Goal: Task Accomplishment & Management: Manage account settings

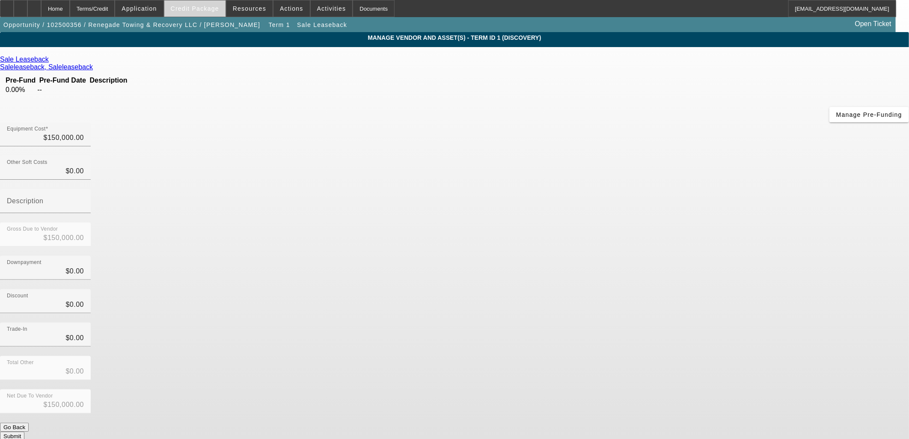
click at [200, 5] on span "Credit Package" at bounding box center [195, 8] width 48 height 7
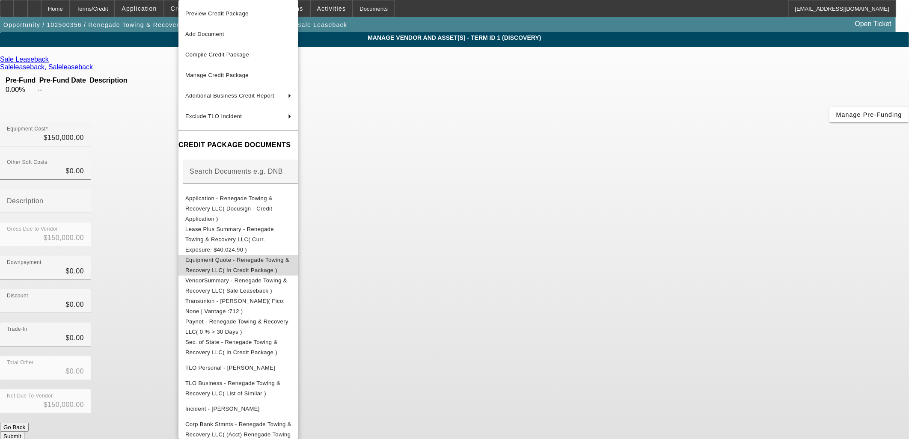
click at [213, 255] on button "Equipment Quote - Renegade Towing & Recovery LLC( In Credit Package )" at bounding box center [238, 265] width 120 height 21
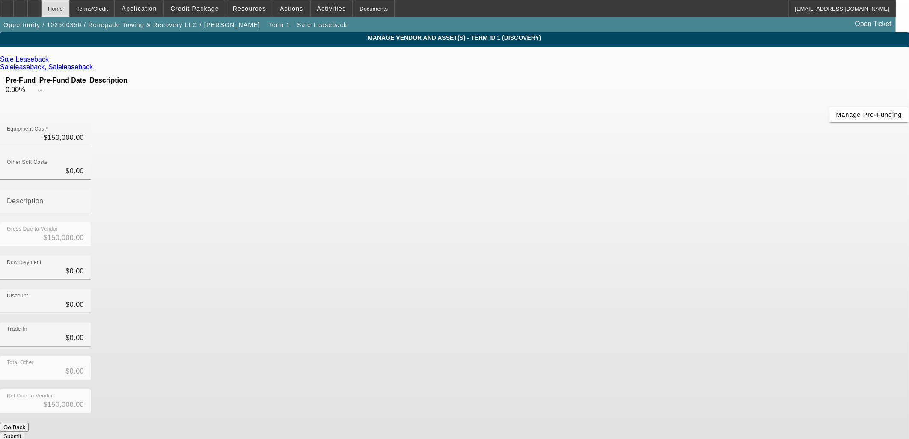
click at [70, 7] on div "Home" at bounding box center [55, 8] width 29 height 17
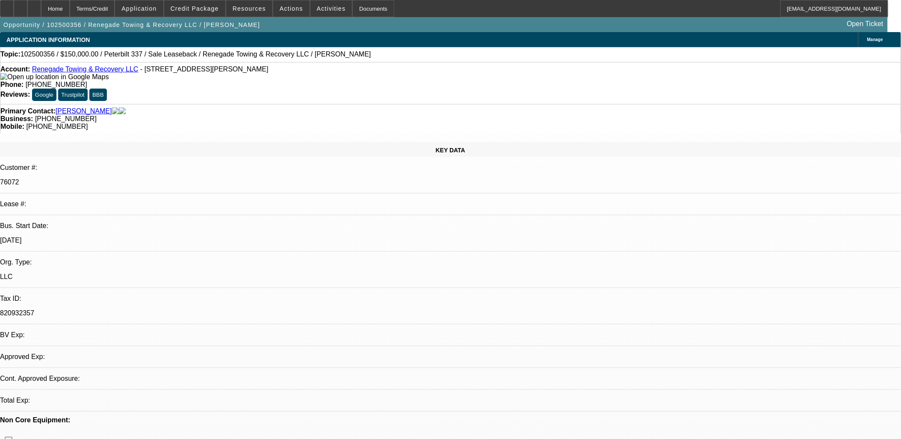
select select "0"
select select "2"
select select "0"
select select "6"
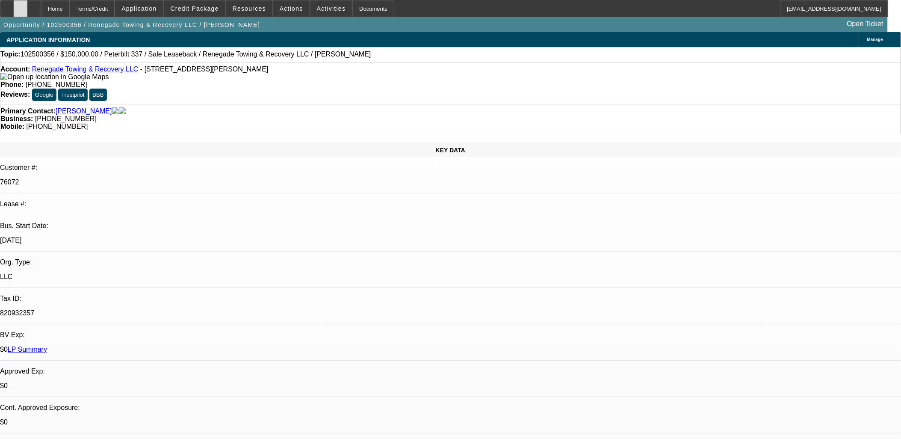
click at [21, 6] on icon at bounding box center [21, 6] width 0 height 0
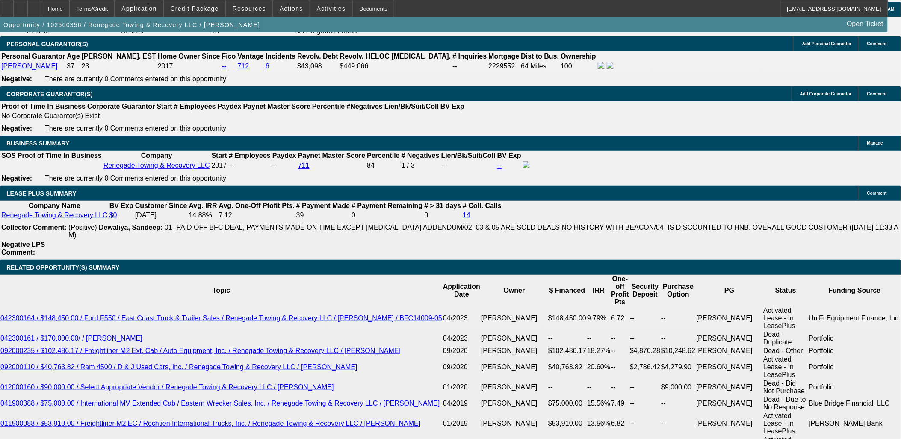
scroll to position [1568, 0]
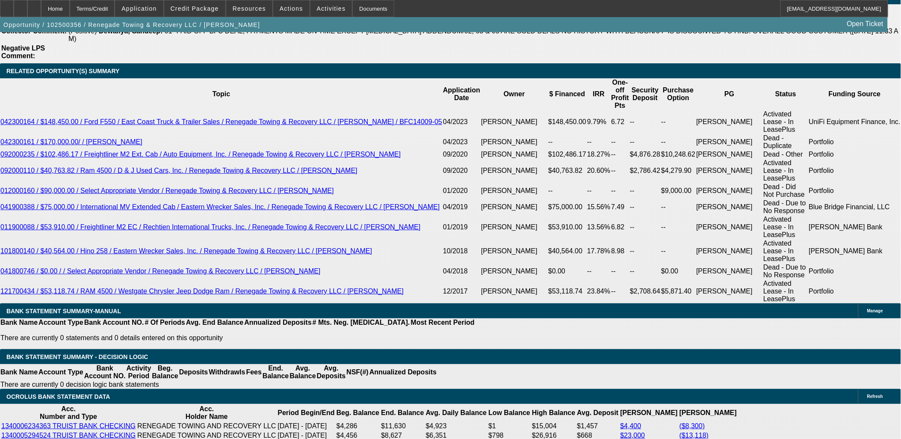
drag, startPoint x: 697, startPoint y: 32, endPoint x: 697, endPoint y: 37, distance: 4.8
radio input "true"
drag, startPoint x: 781, startPoint y: 172, endPoint x: 785, endPoint y: 154, distance: 18.1
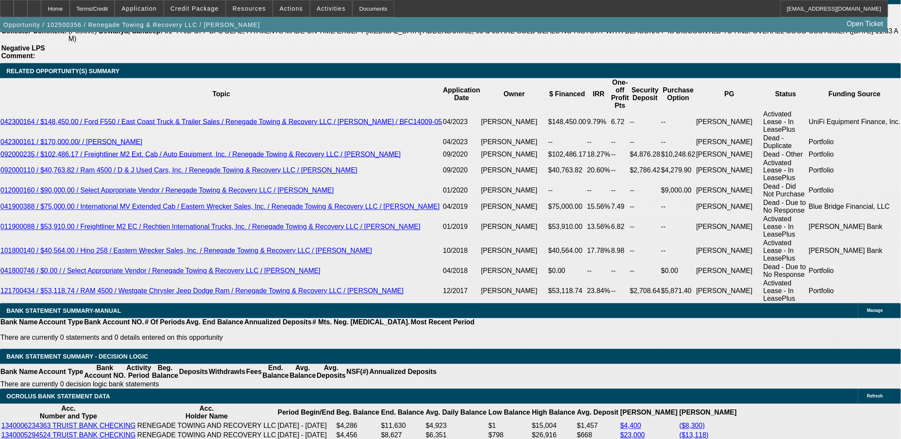
click at [205, 7] on span "Credit Package" at bounding box center [195, 8] width 48 height 7
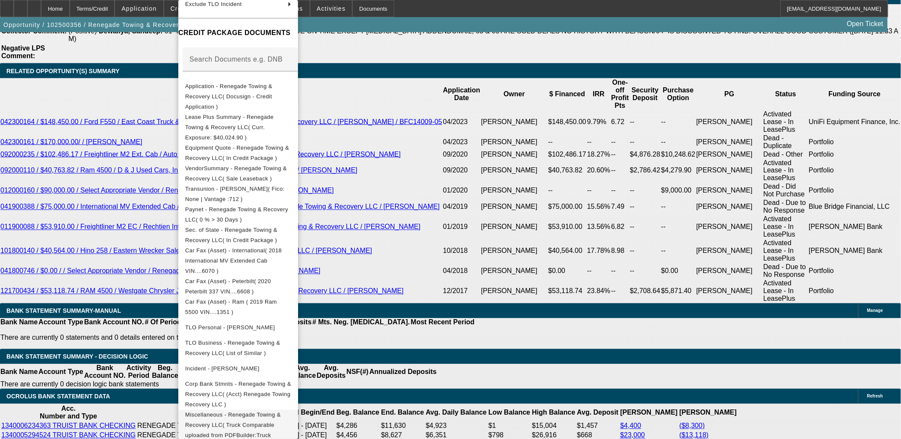
scroll to position [129, 0]
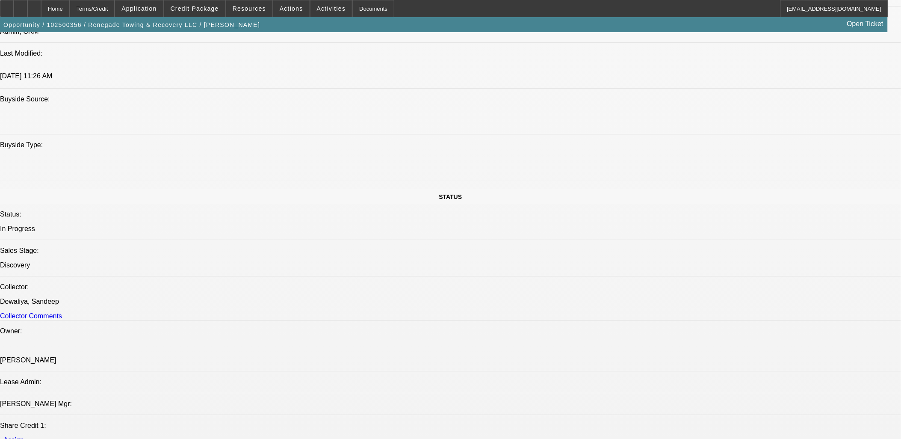
scroll to position [951, 0]
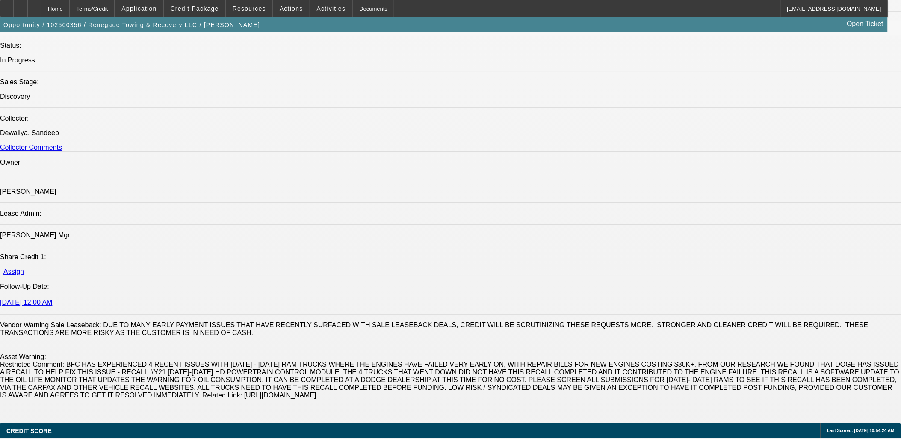
type textarea "Charlene Shaw wants to borrow against three of her trucks to net $150k in order…"
radio input "true"
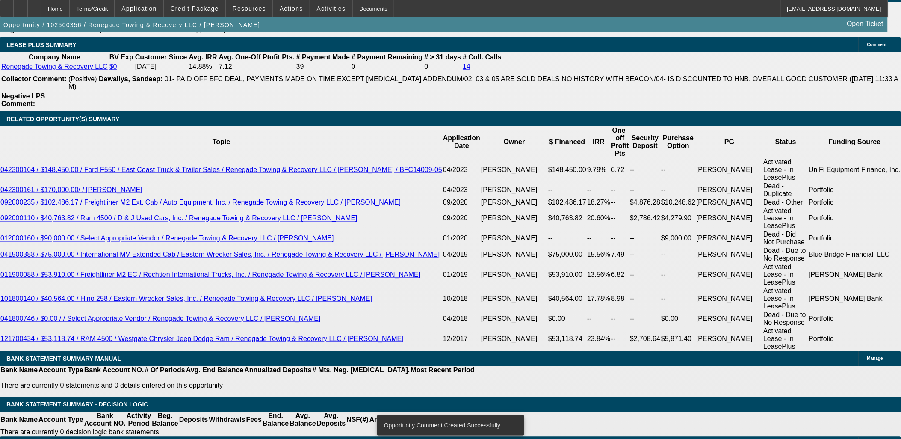
scroll to position [1521, 0]
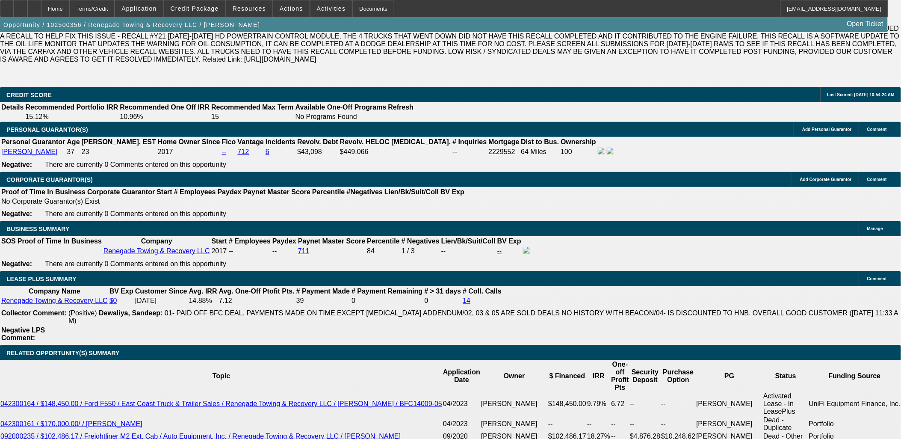
scroll to position [1284, 0]
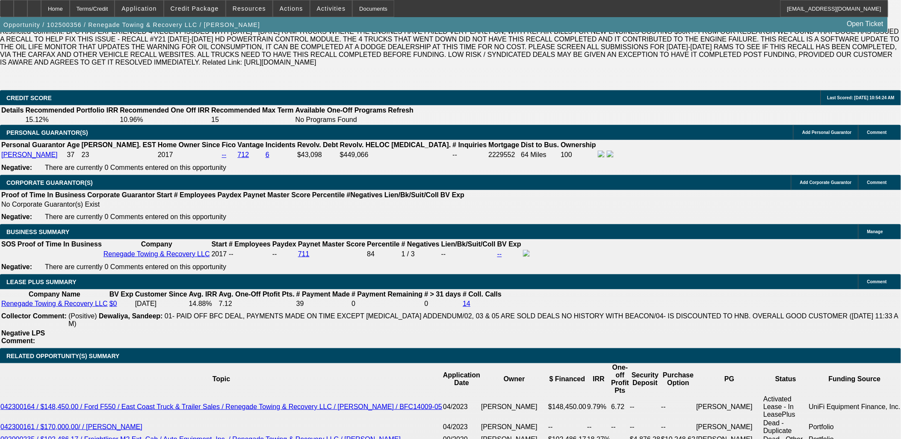
click at [34, 6] on icon at bounding box center [34, 6] width 0 height 0
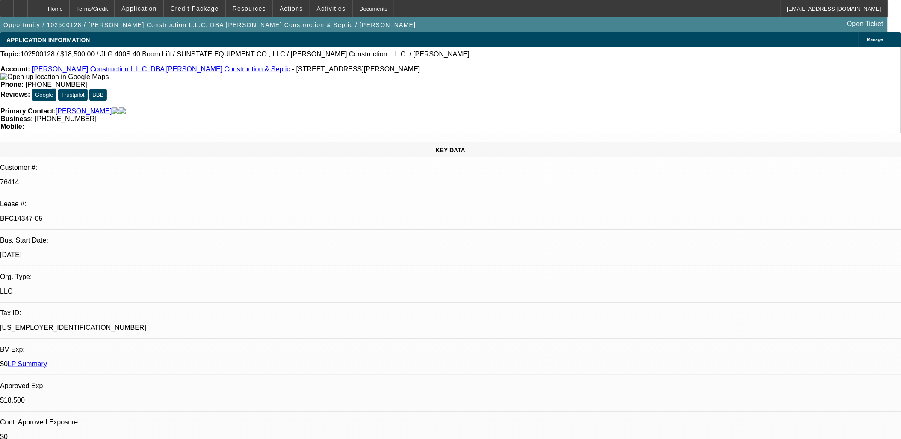
select select "0"
select select "2"
select select "0"
select select "2"
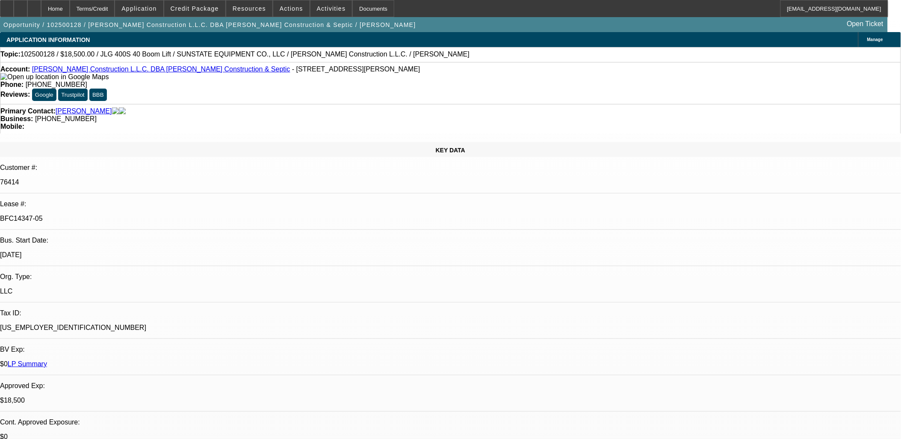
select select "0"
select select "2"
select select "0"
select select "1"
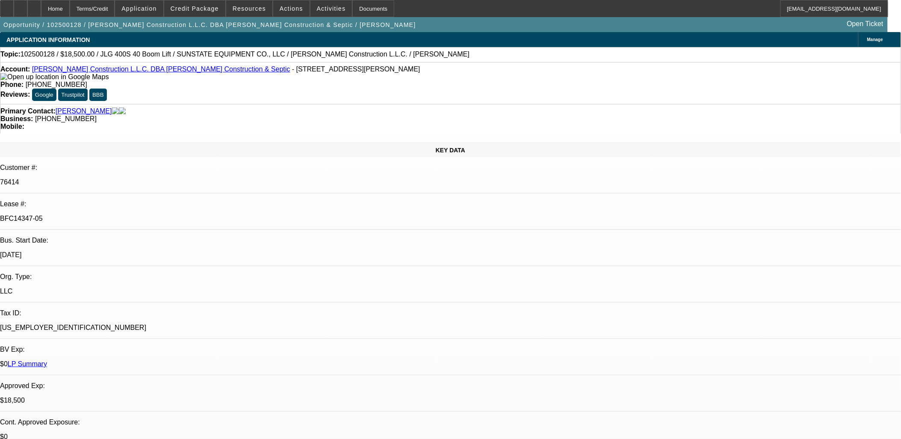
select select "2"
select select "6"
select select "1"
select select "2"
select select "6"
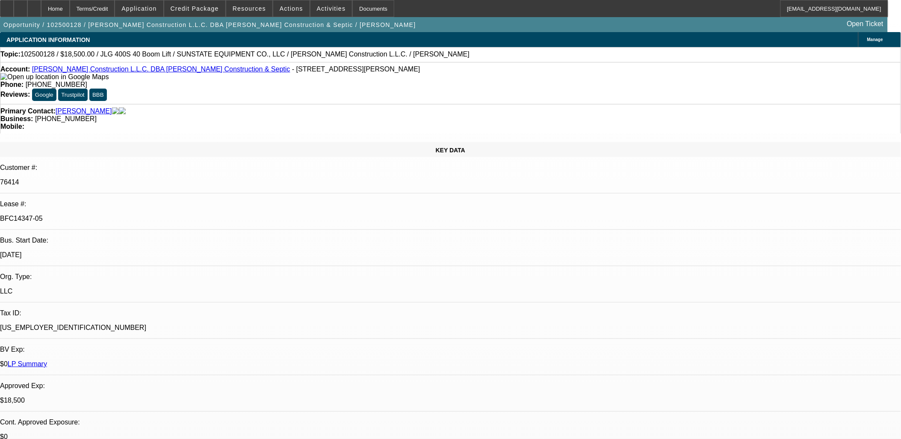
select select "1"
select select "2"
select select "6"
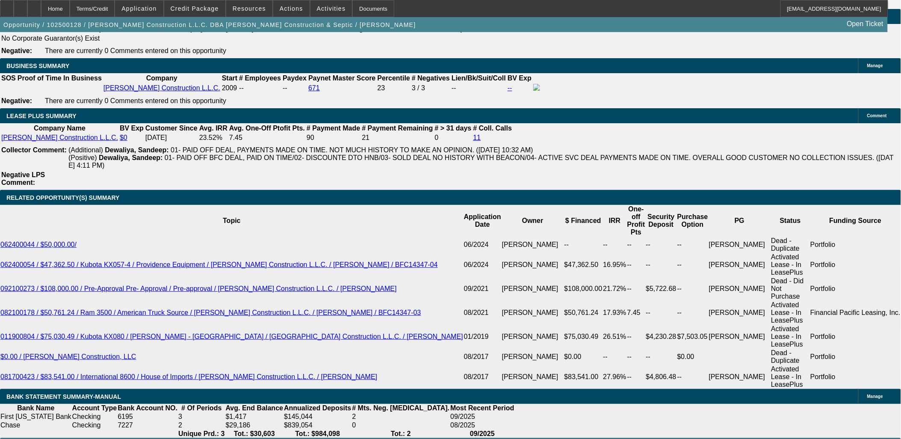
scroll to position [1426, 0]
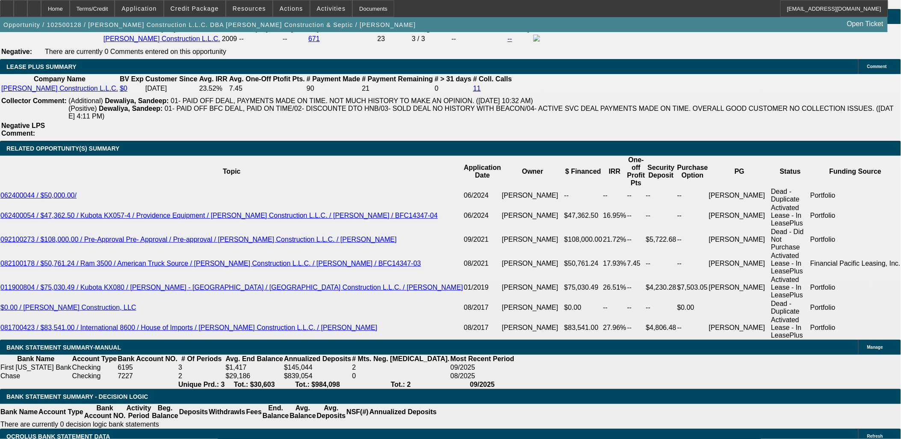
click at [210, 6] on span "Credit Package" at bounding box center [195, 8] width 48 height 7
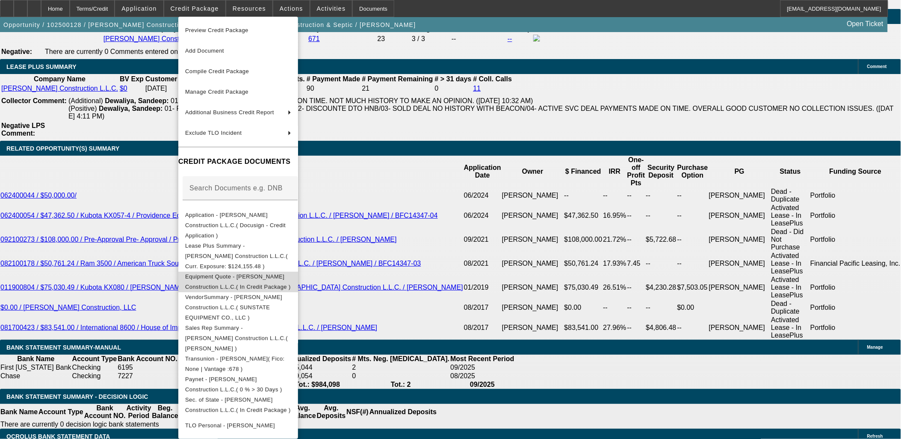
click at [249, 273] on span "Equipment Quote - Pendleton Construction L.L.C.( In Credit Package )" at bounding box center [238, 281] width 106 height 17
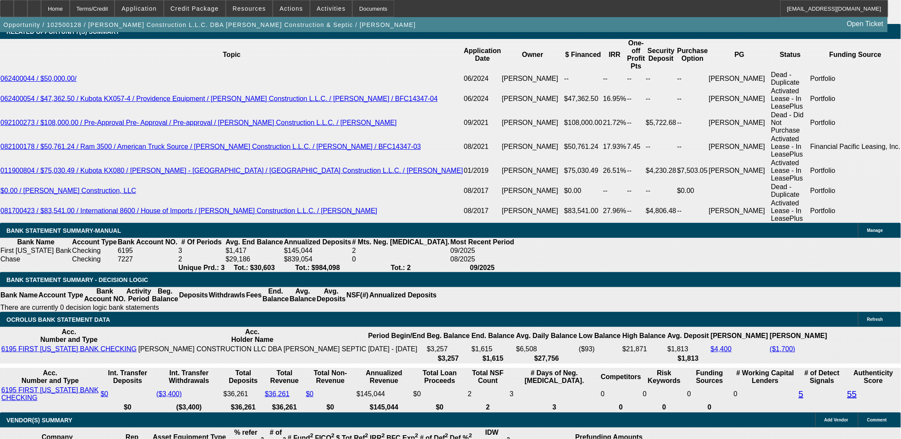
scroll to position [1568, 0]
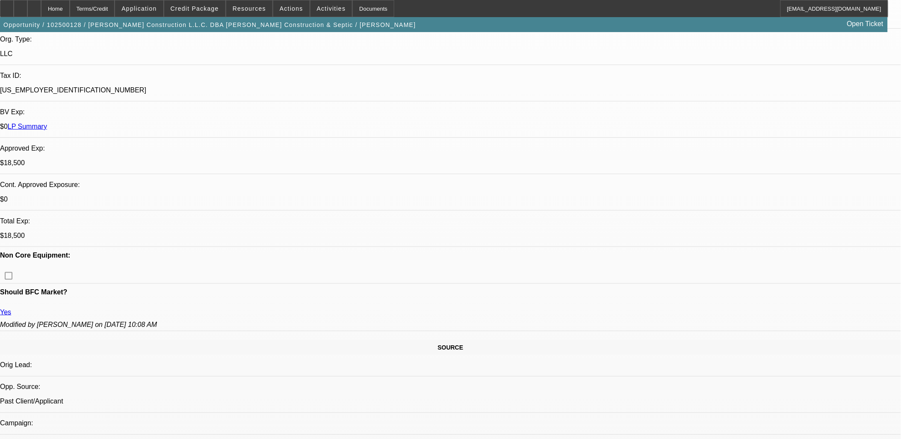
scroll to position [0, 0]
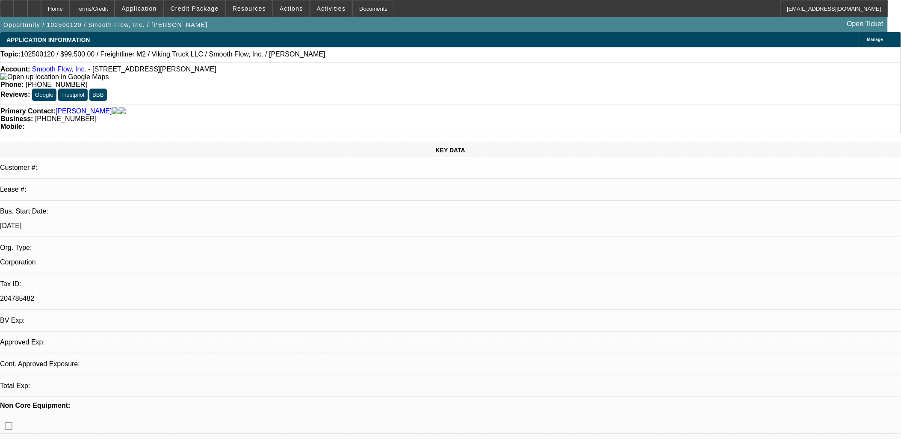
select select "0"
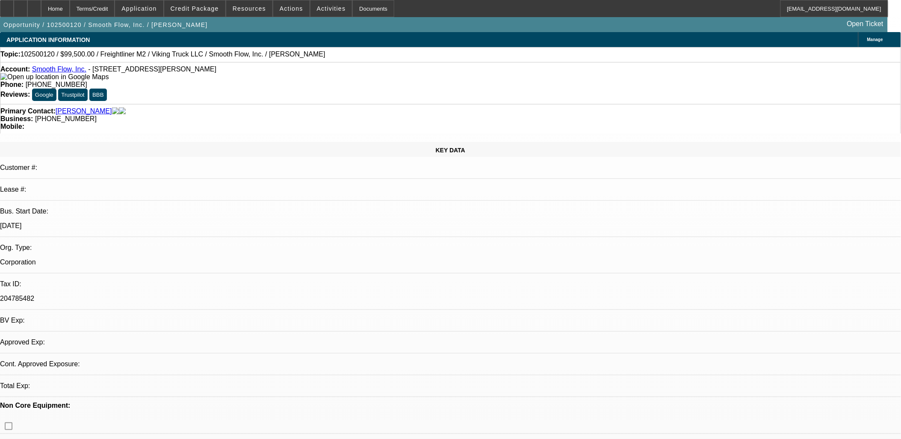
select select "0"
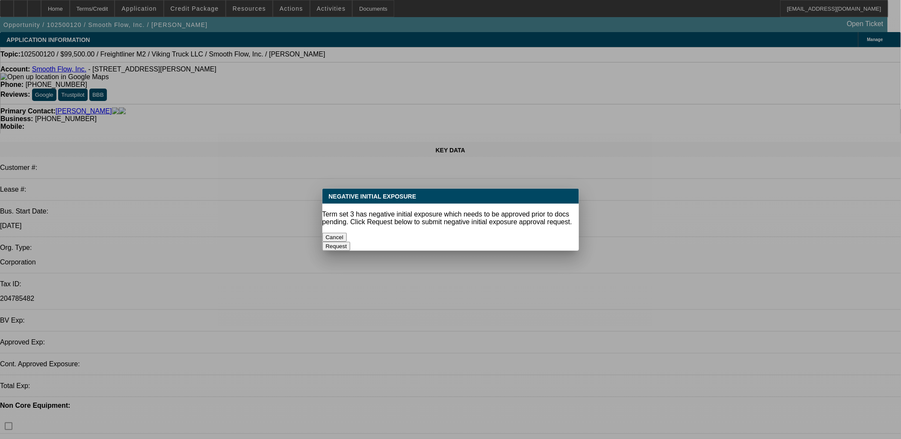
select select "1"
select select "2"
select select "6"
select select "1"
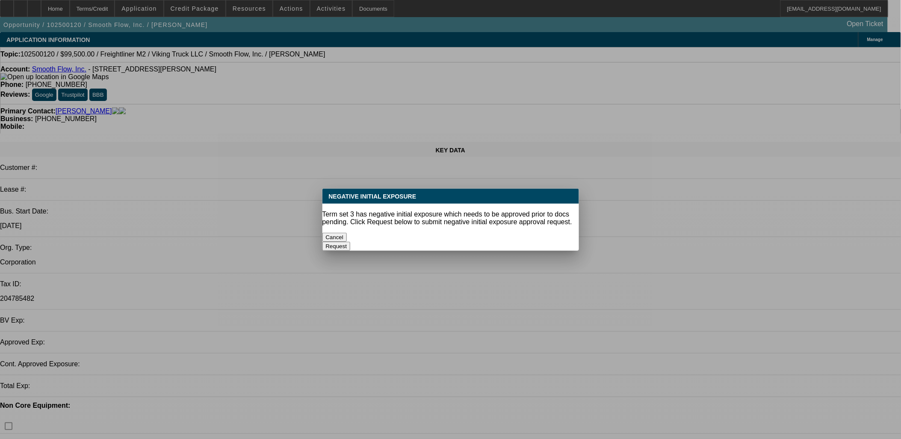
select select "6"
select select "1"
select select "6"
click at [347, 233] on button "Cancel" at bounding box center [335, 237] width 25 height 9
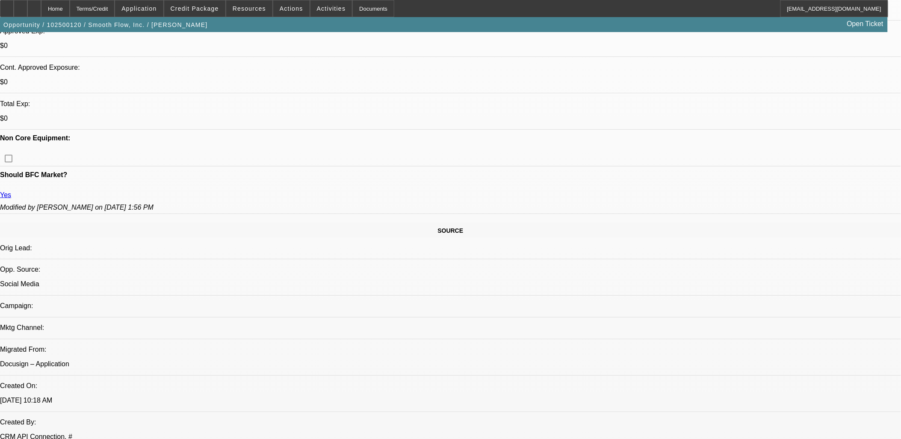
scroll to position [428, 0]
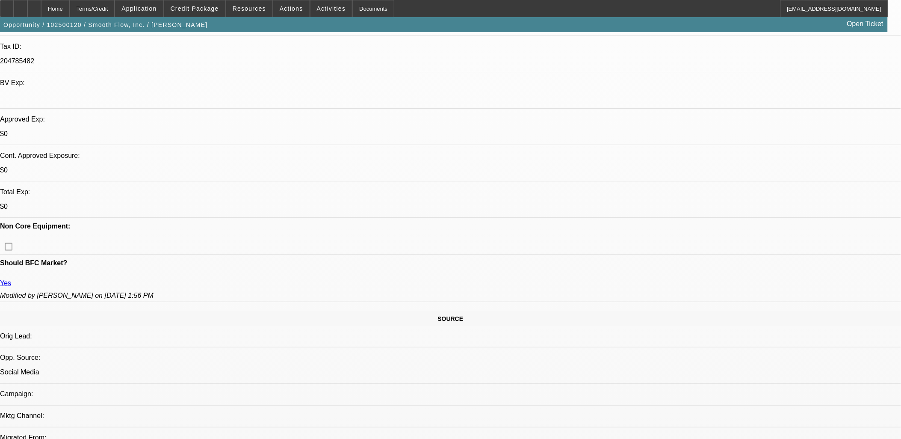
scroll to position [0, 0]
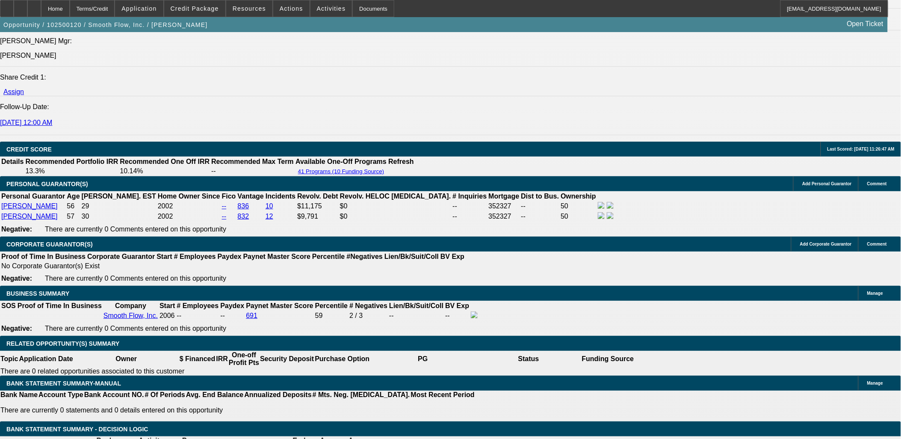
scroll to position [1141, 0]
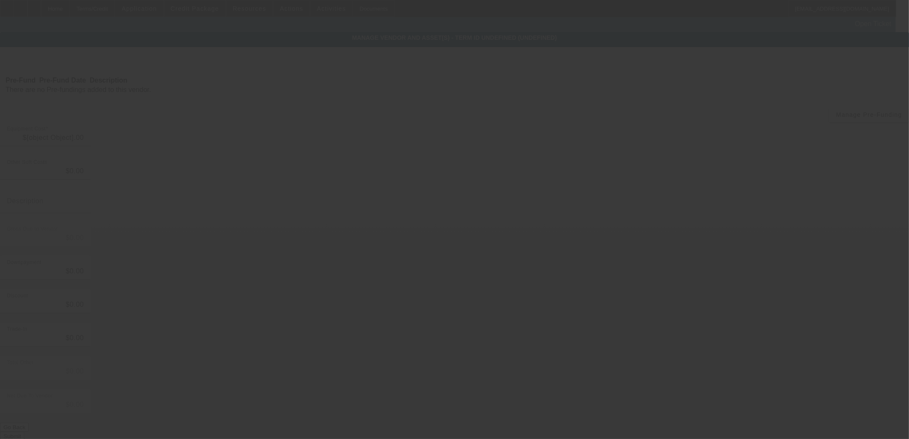
type input "$99,500.00"
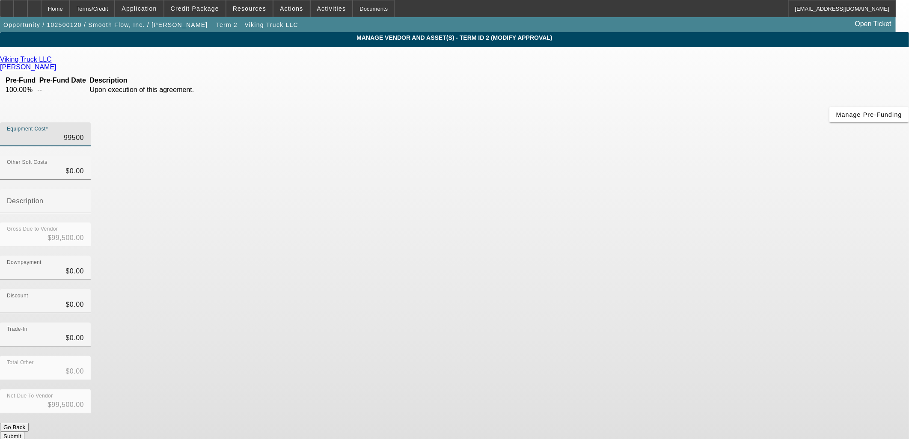
click at [84, 133] on input "99500" at bounding box center [45, 138] width 77 height 10
type input "9"
type input "$9.00"
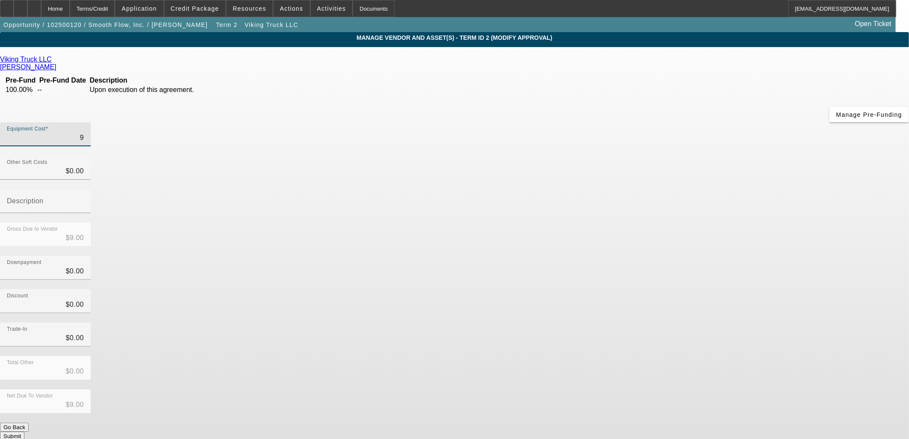
type input "99"
type input "$99.00"
type input "990"
type input "$990.00"
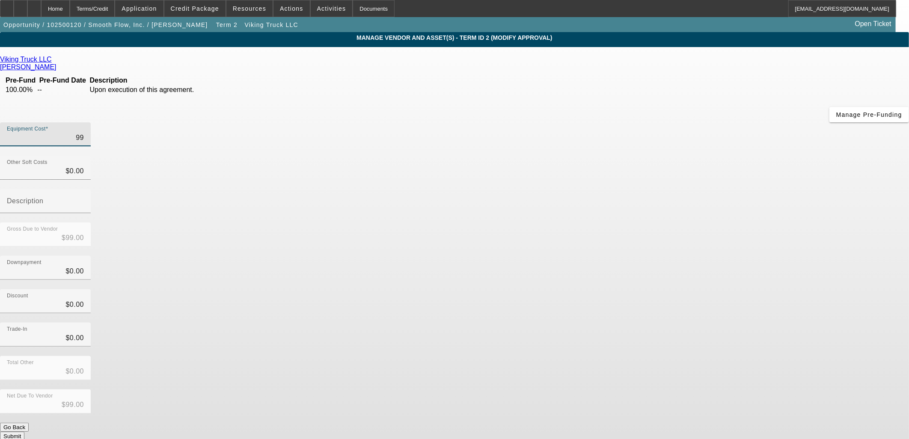
type input "$990.00"
type input "9900"
type input "$9,900.00"
type input "99000"
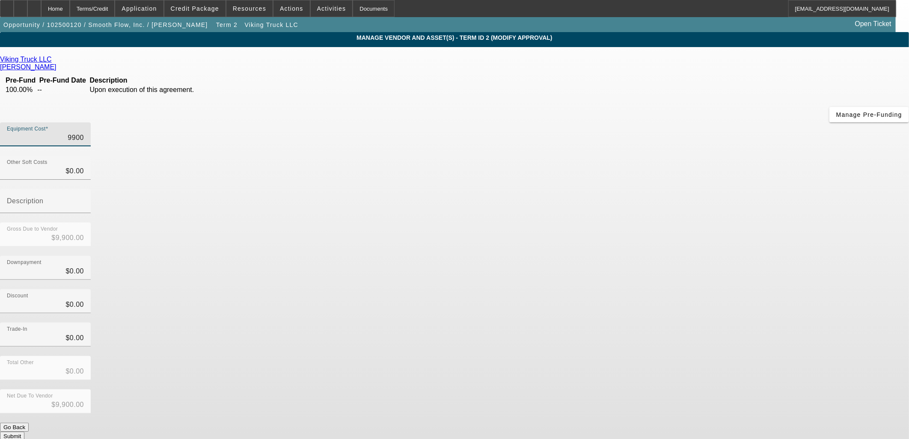
type input "$99,000.00"
click at [639, 289] on div "Discount $0.00" at bounding box center [454, 305] width 909 height 33
click at [24, 432] on button "Submit" at bounding box center [12, 436] width 24 height 9
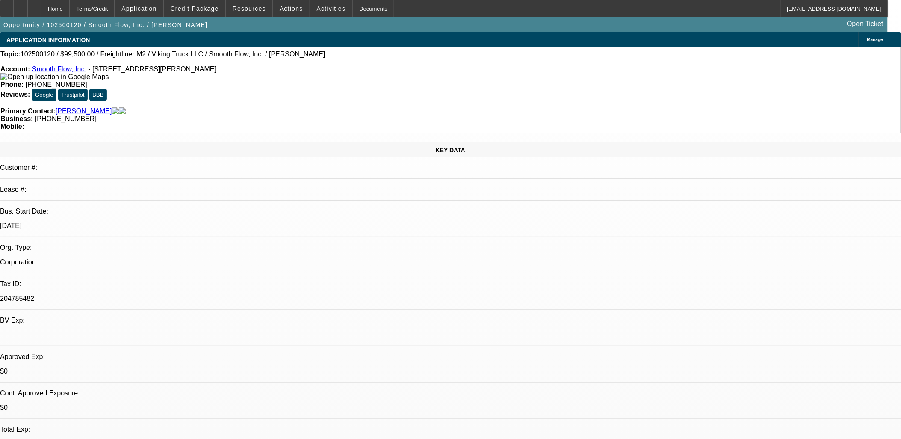
select select "0"
select select "2"
select select "0"
select select "6"
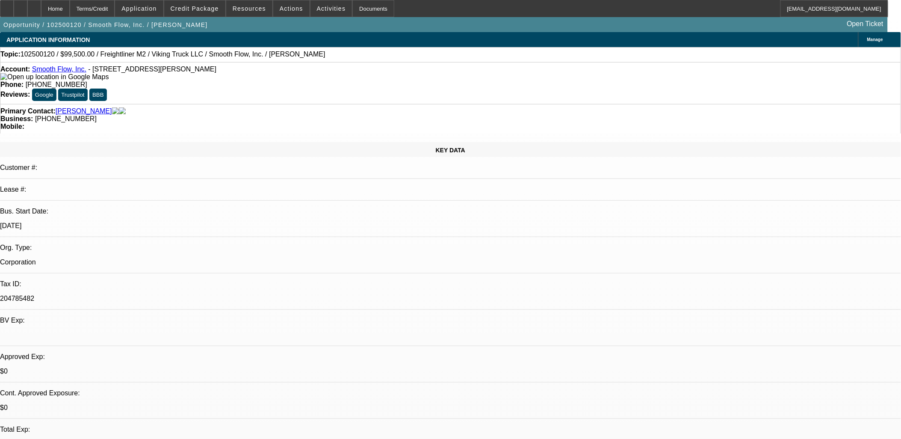
select select "0"
select select "6"
select select "0"
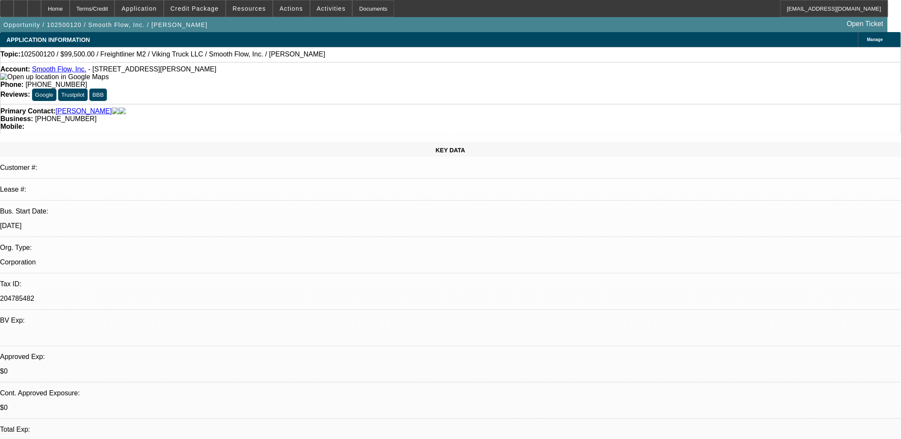
select select "0"
select select "6"
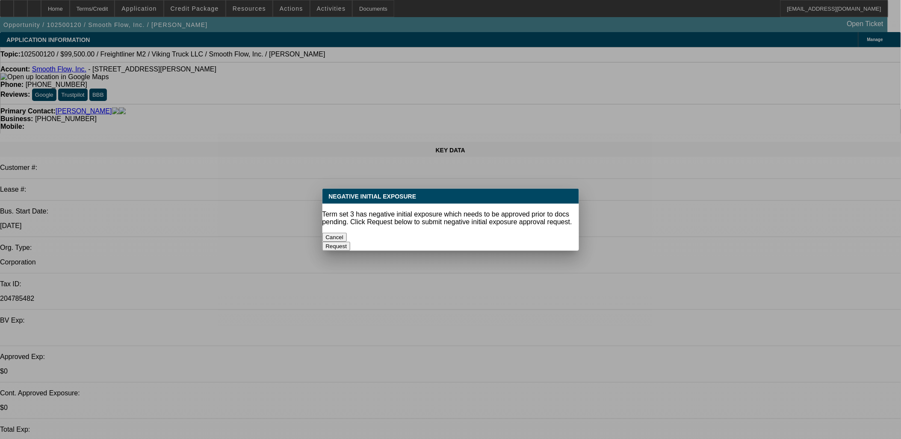
click at [347, 237] on button "Cancel" at bounding box center [335, 237] width 25 height 9
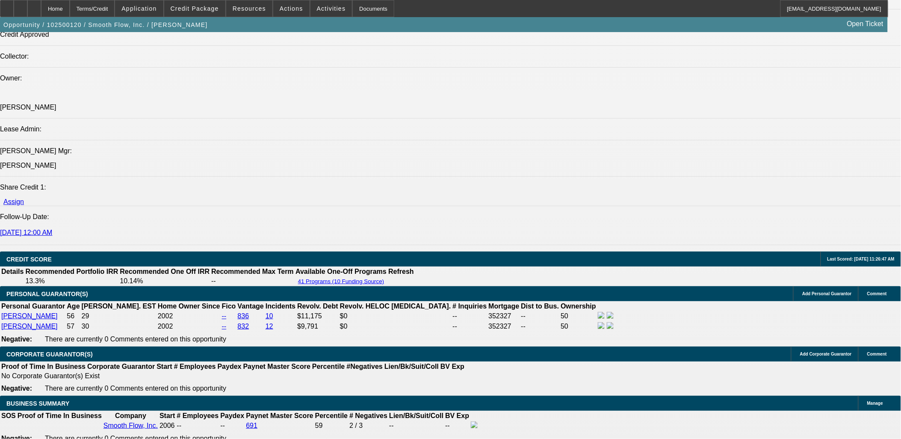
scroll to position [1093, 0]
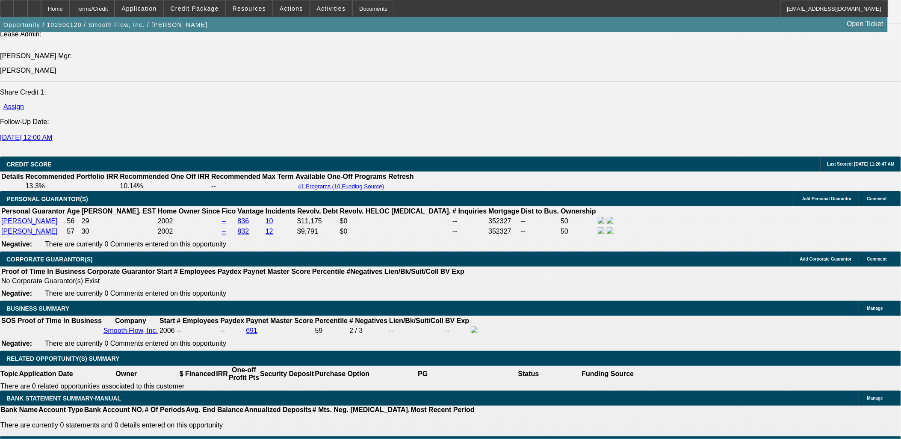
type input "19"
type input "UNKNOWN"
type input "1995"
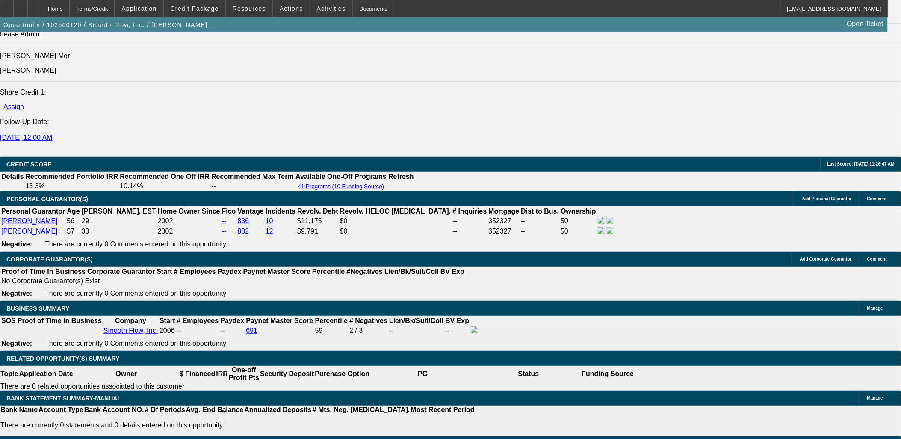
type input "7.7"
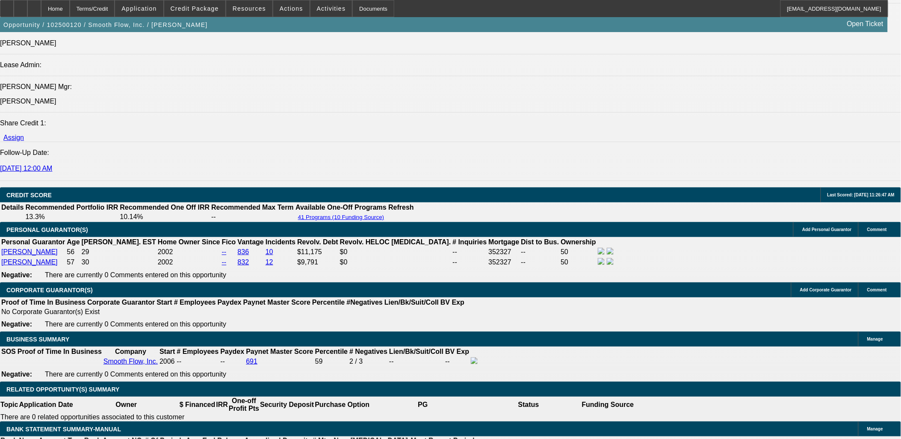
scroll to position [1046, 0]
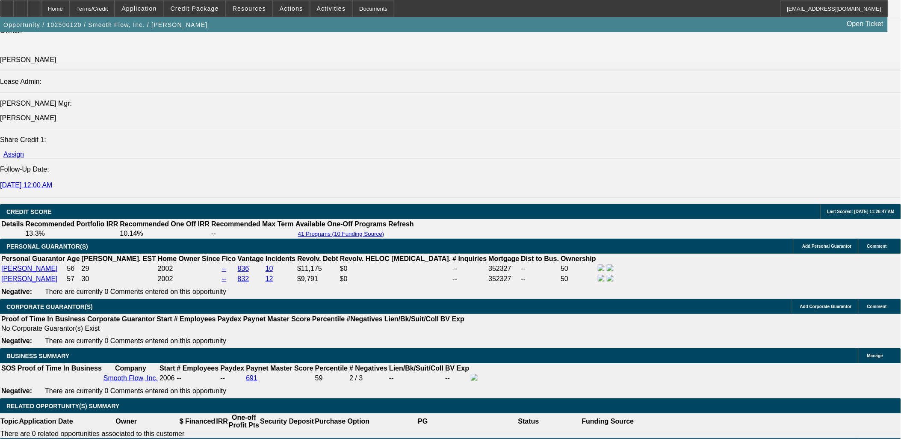
type input "$1,995.00"
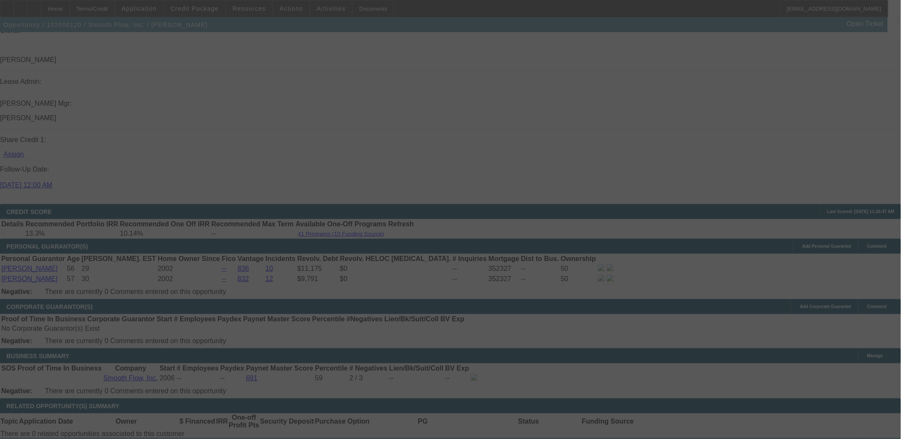
select select "0"
select select "6"
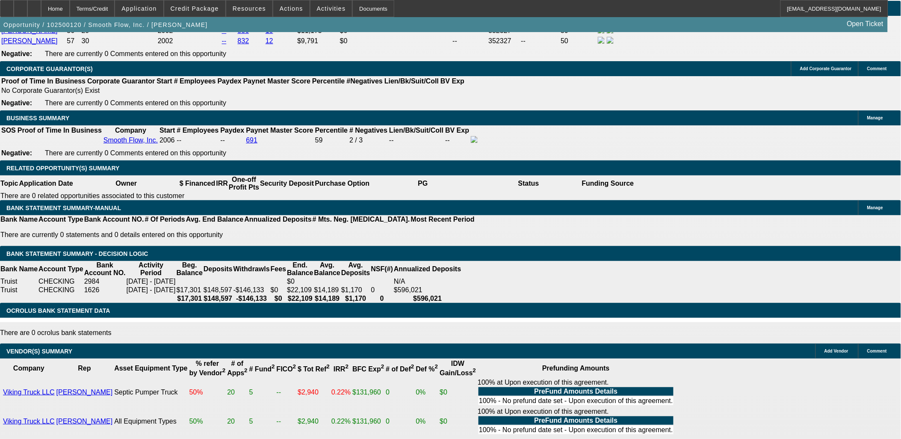
scroll to position [998, 0]
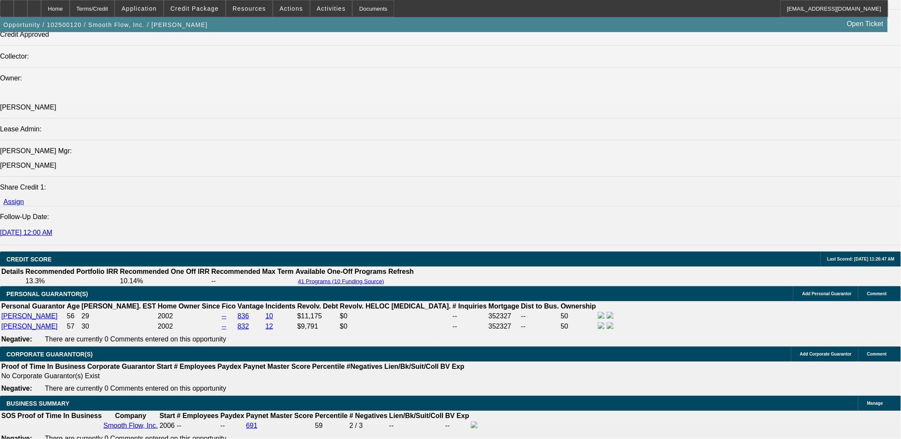
type input "$0.00"
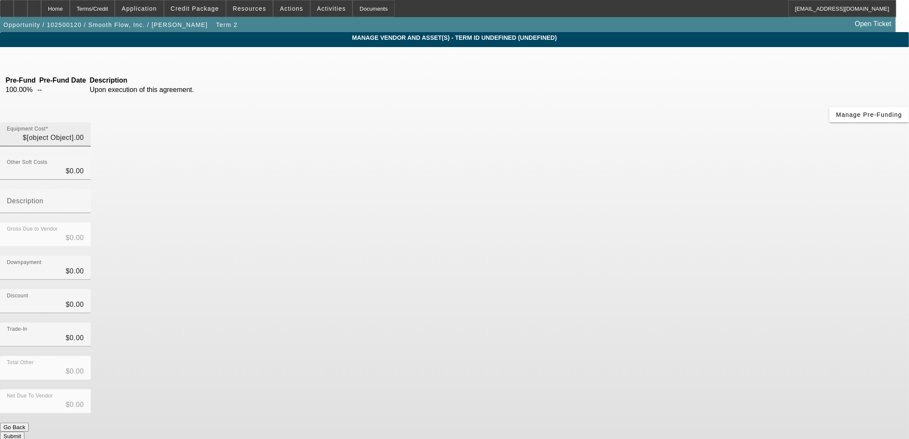
type input "$99,000.00"
click at [84, 133] on input "99000" at bounding box center [45, 138] width 77 height 10
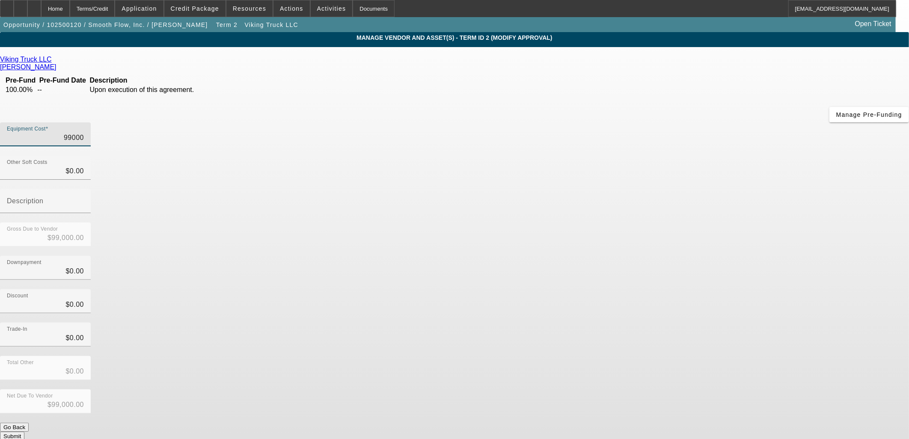
type input "8"
type input "$8.00"
type input "85"
type input "$85.00"
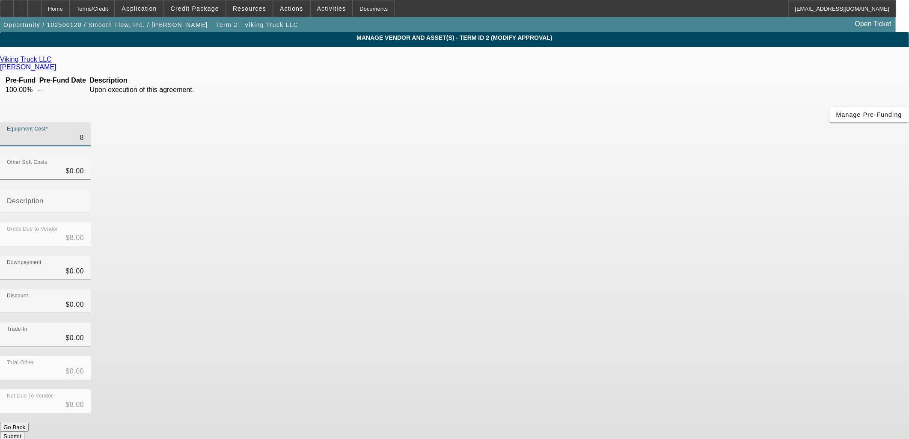
type input "$85.00"
type input "850"
type input "$850.00"
type input "8500"
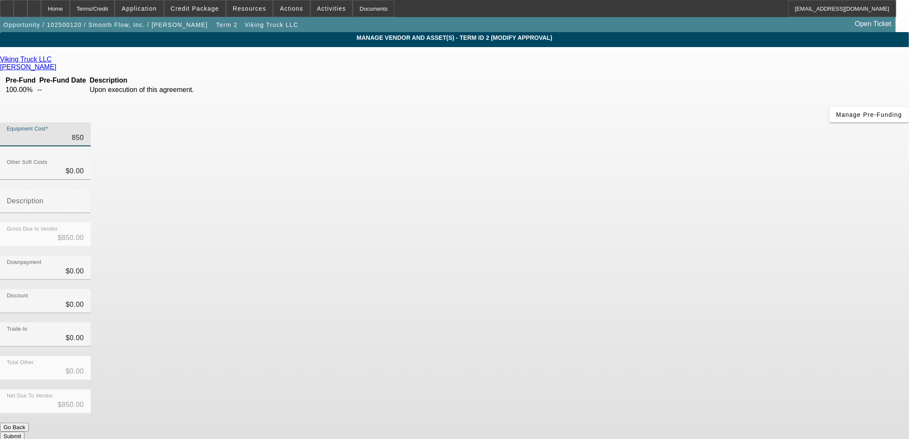
type input "$8,500.00"
type input "85000"
type input "$85,000.00"
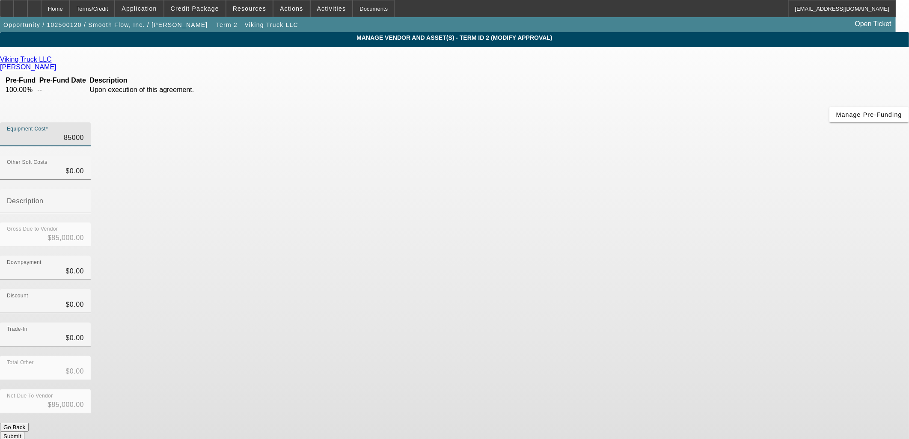
type input "$85,000.00"
click at [621, 256] on div "Downpayment $0.00" at bounding box center [454, 272] width 909 height 33
click at [24, 432] on button "Submit" at bounding box center [12, 436] width 24 height 9
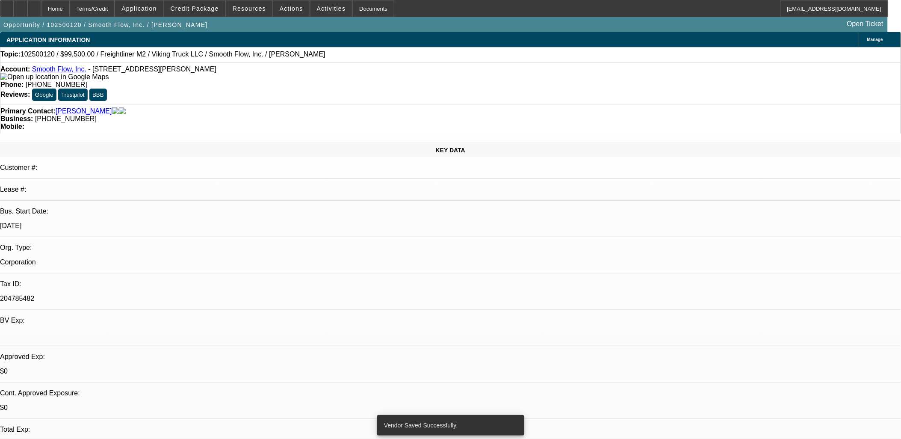
select select "0"
select select "2"
select select "0"
select select "6"
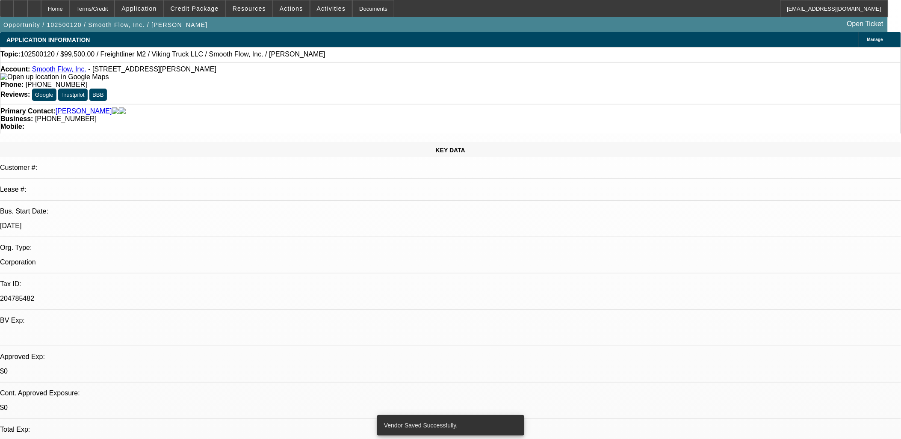
select select "0"
select select "6"
select select "0"
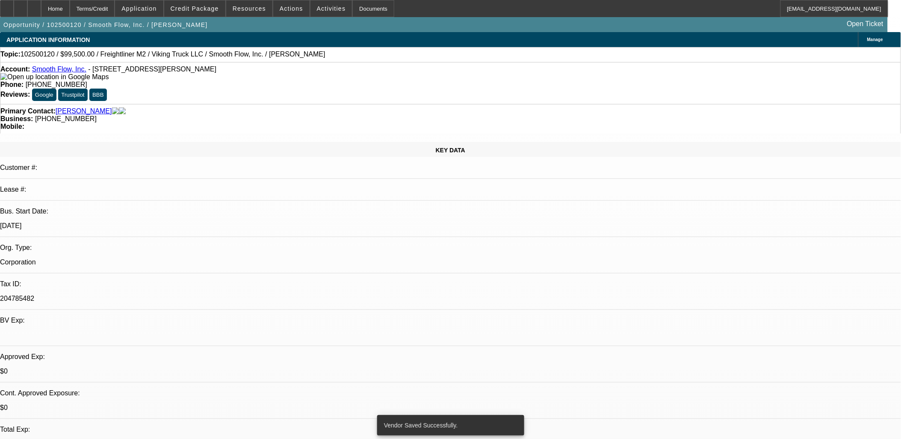
select select "0"
select select "6"
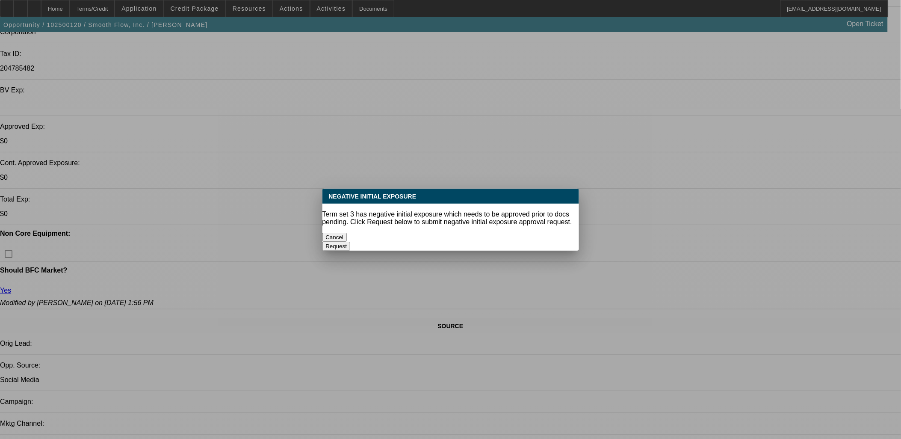
click at [347, 233] on button "Cancel" at bounding box center [335, 237] width 25 height 9
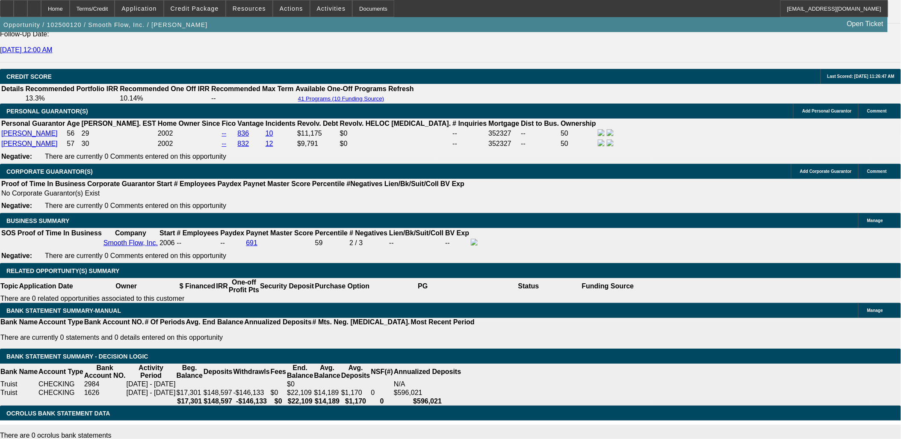
scroll to position [1206, 0]
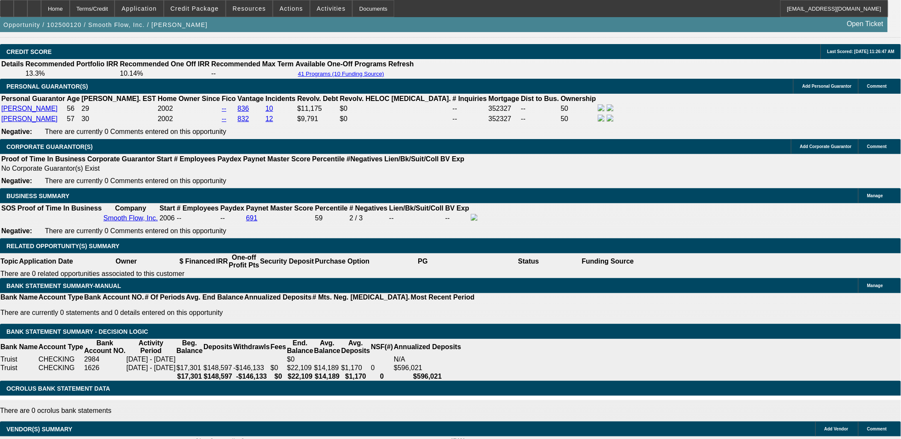
type input "1714"
type input "UNKNOWN"
type input "7.8"
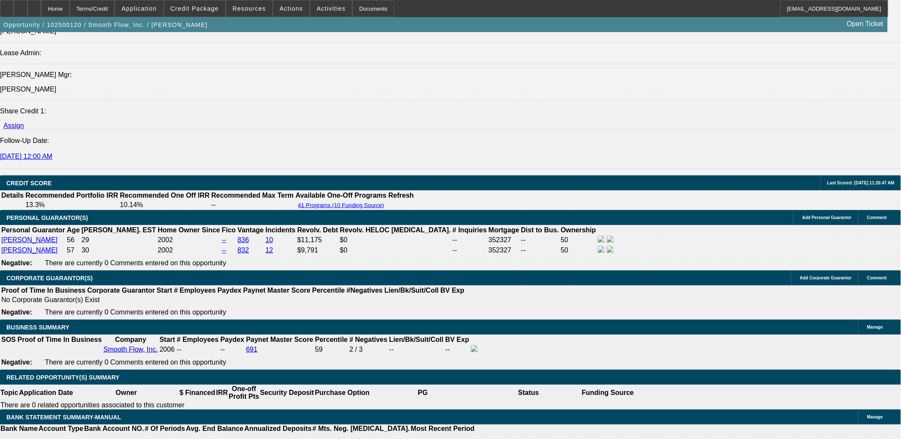
scroll to position [1063, 0]
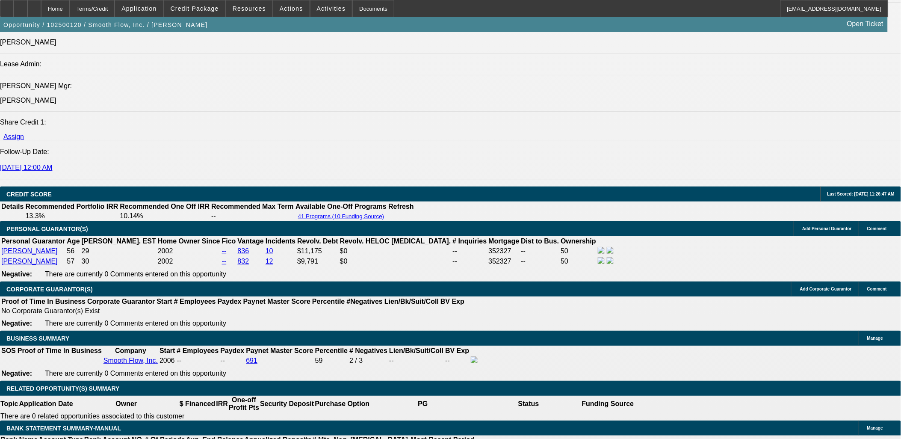
type input "$1,714.00"
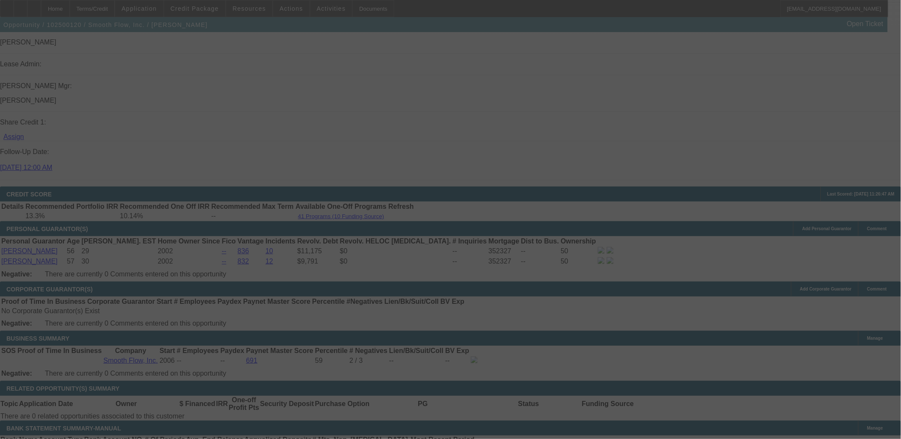
scroll to position [1158, 0]
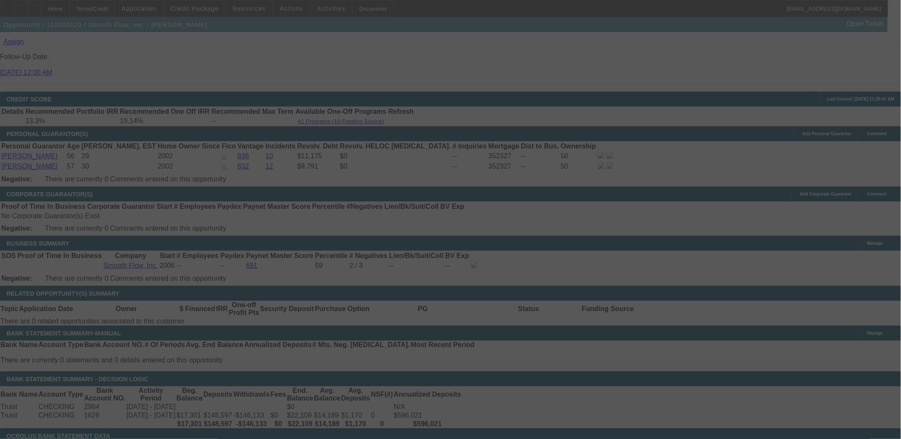
select select "0"
select select "6"
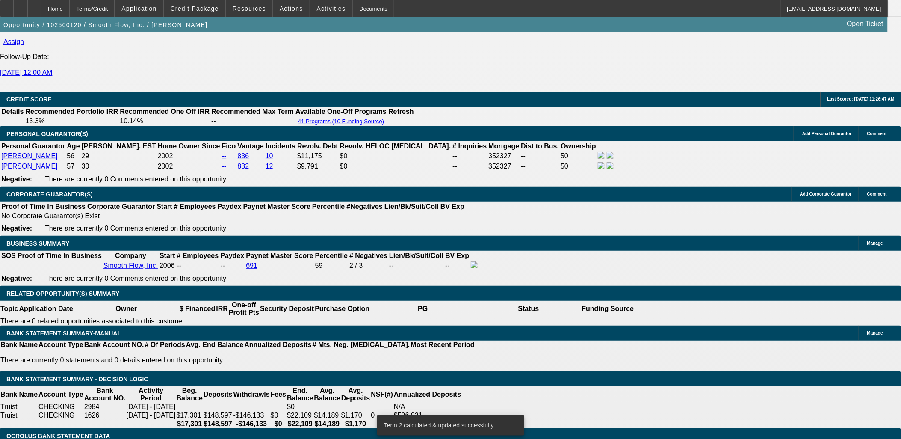
type input "UNKNOWN"
type input "7"
type input "$1,683.10"
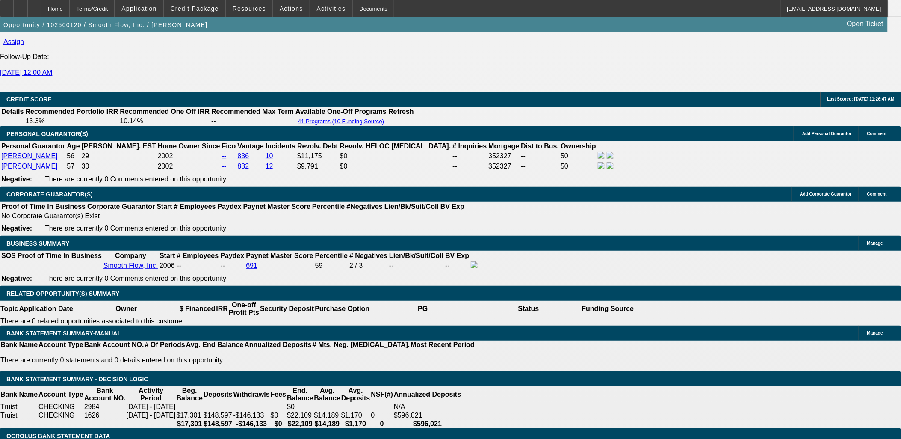
type input "7.79"
type input "$1,714.96"
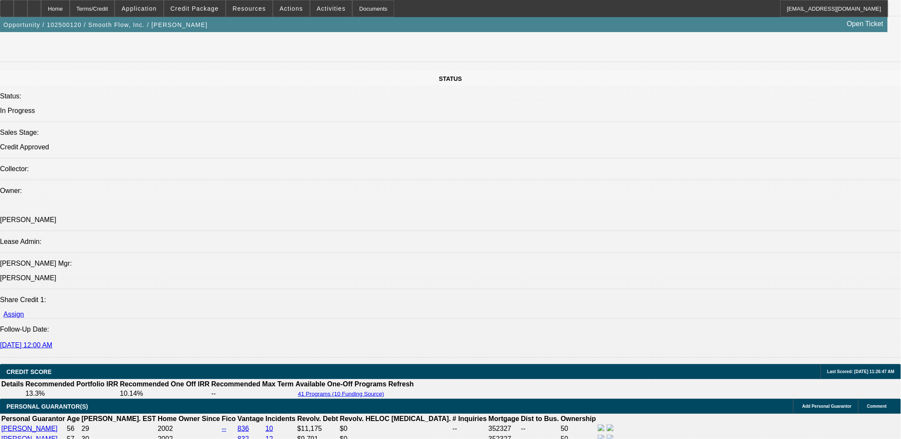
scroll to position [873, 0]
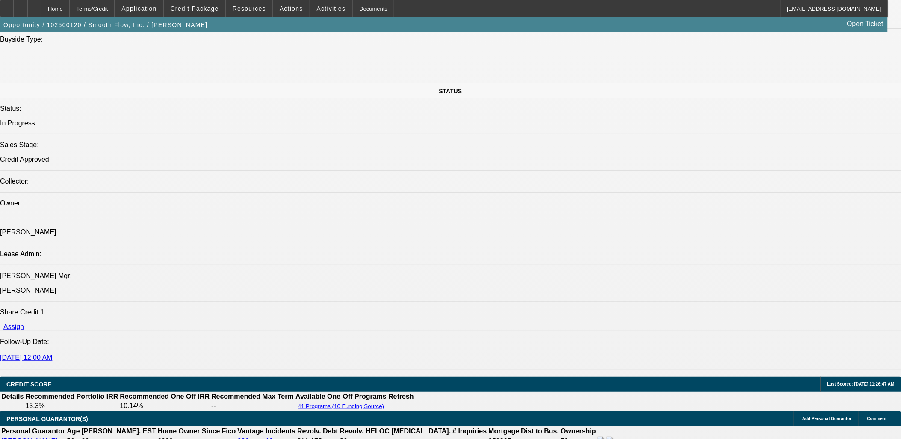
type input "7.79"
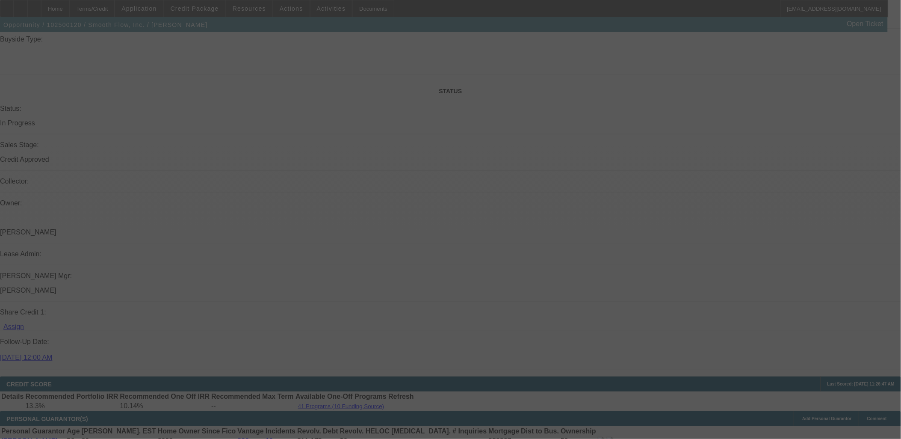
select select "0"
select select "6"
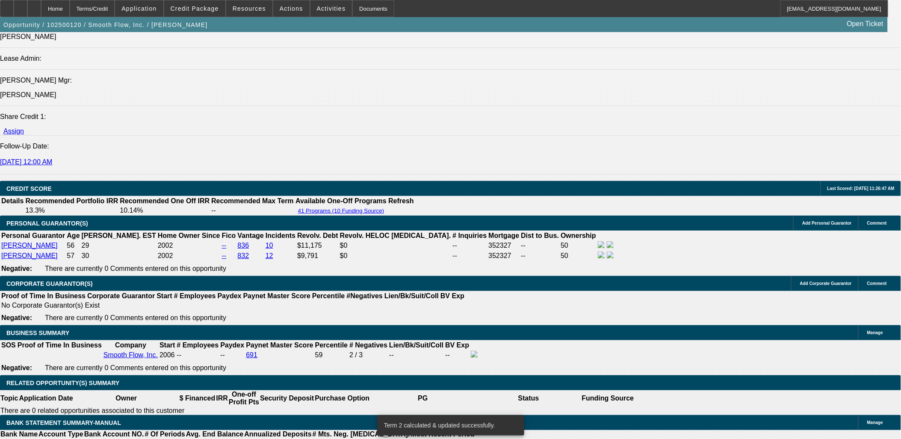
scroll to position [1158, 0]
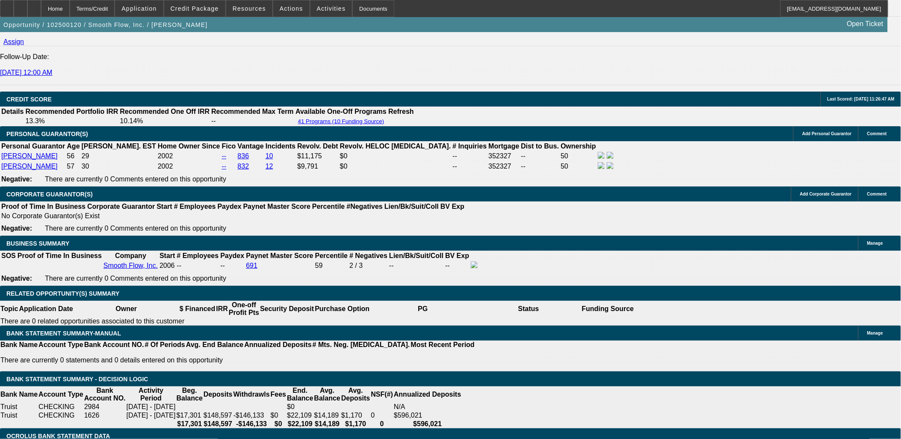
type input "17"
type input "UNKNOWN"
type input "1714"
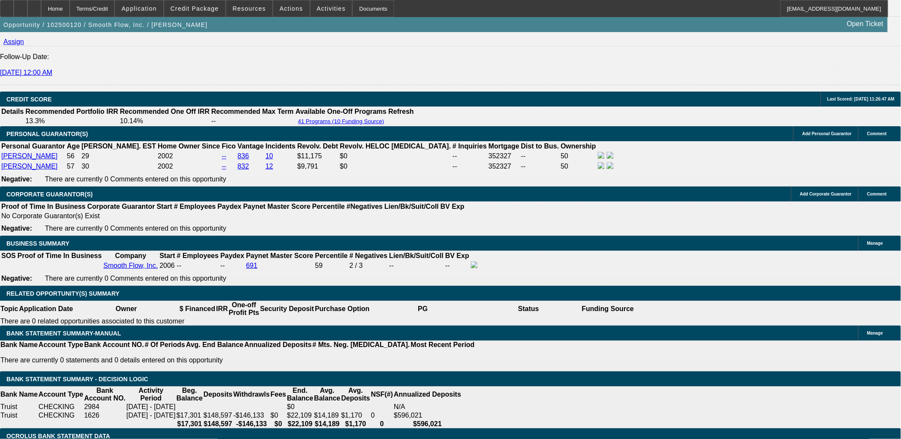
type input "7.8"
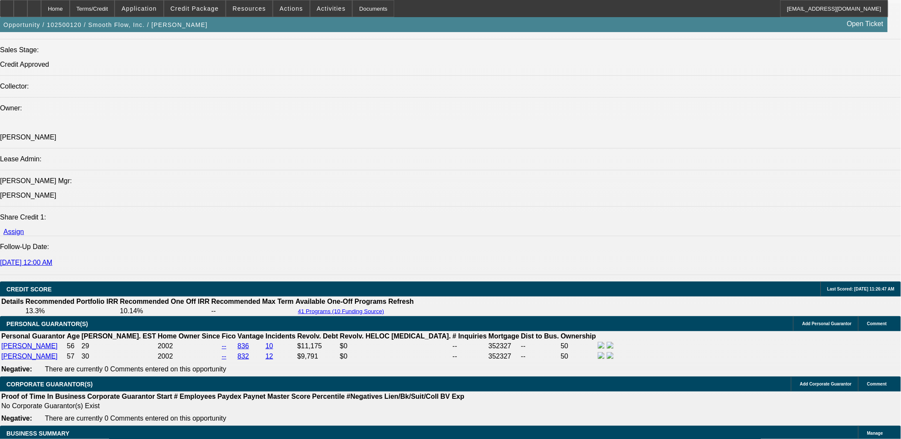
type input "$1,714.00"
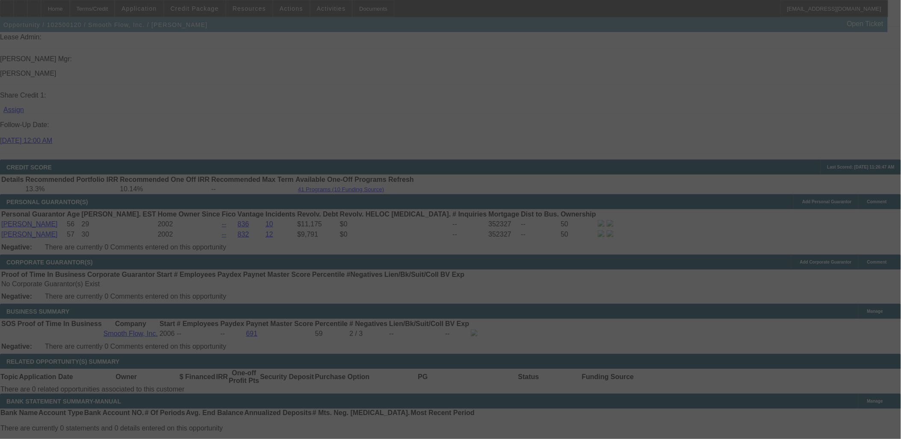
scroll to position [1111, 0]
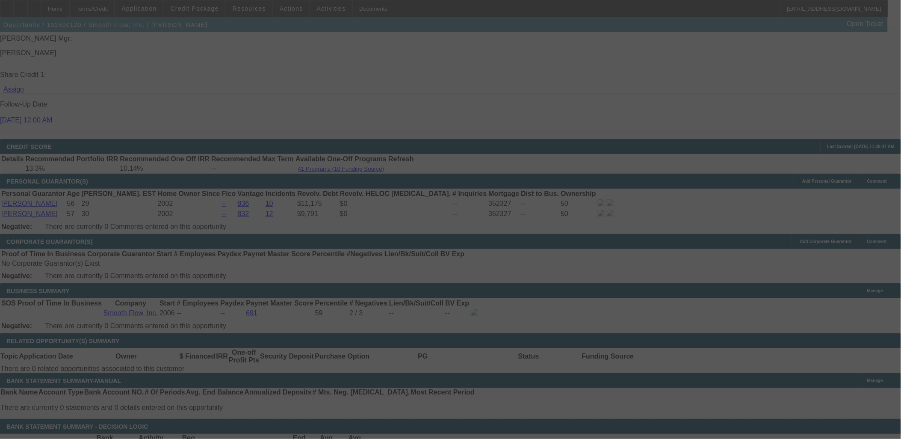
select select "0"
select select "6"
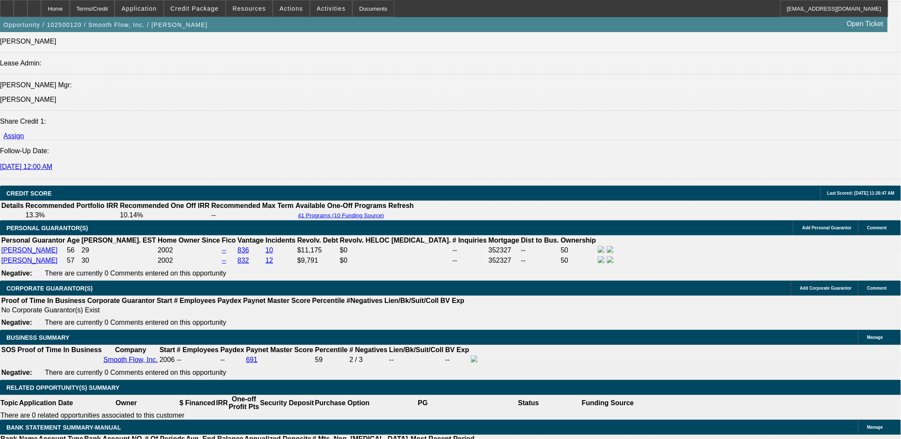
scroll to position [1016, 0]
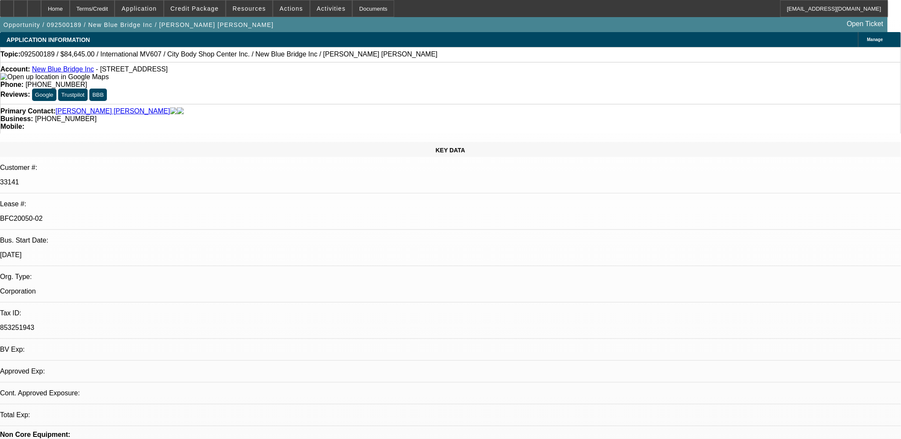
select select "0"
select select "2"
select select "0.1"
select select "2"
select select "0.1"
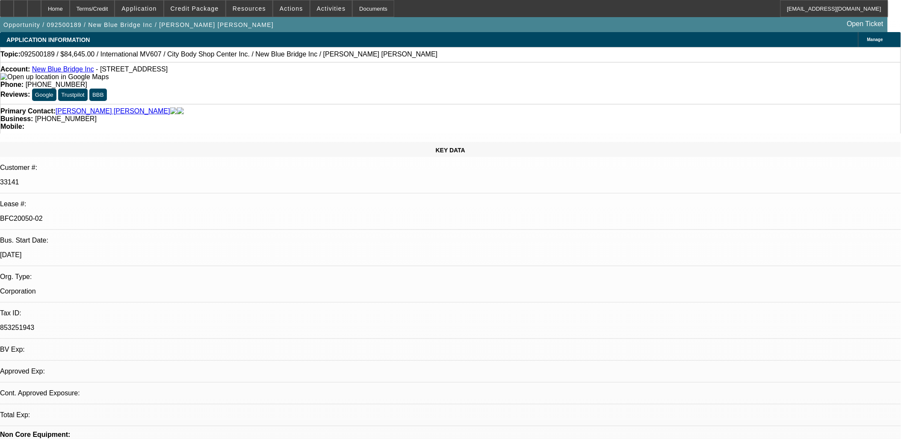
select select "0"
select select "2"
select select "0.1"
select select "0"
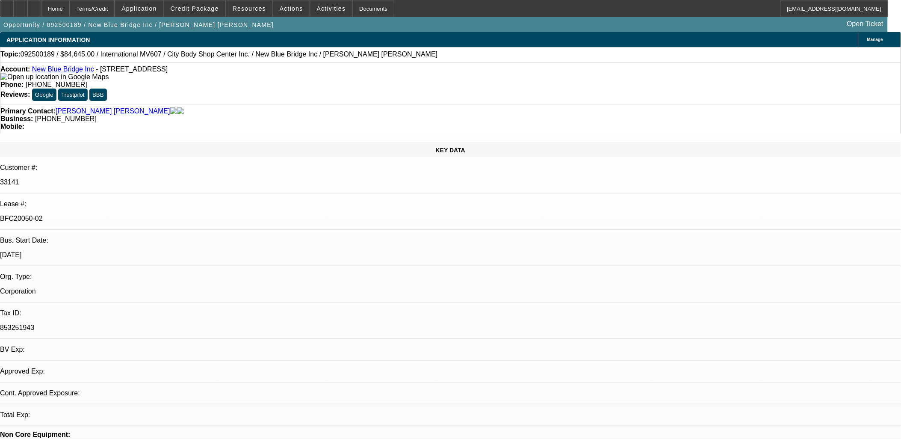
select select "0.1"
select select "1"
select select "2"
select select "4"
select select "1"
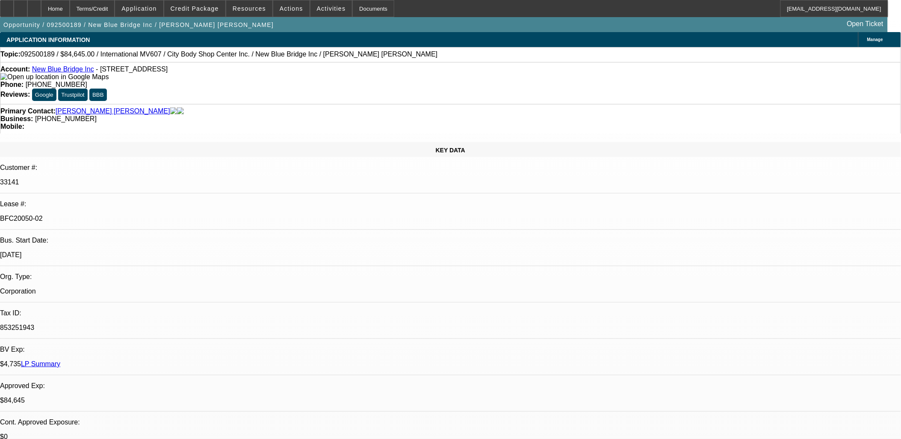
select select "2"
select select "4"
select select "1"
select select "2"
select select "4"
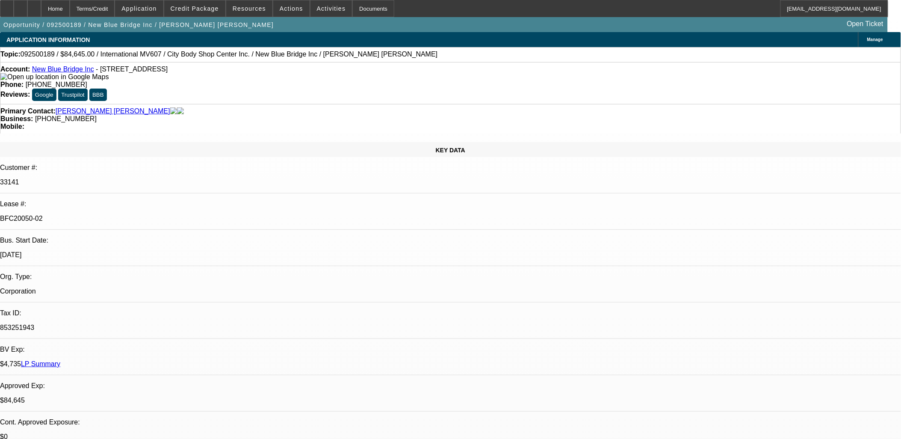
select select "1"
select select "2"
select select "4"
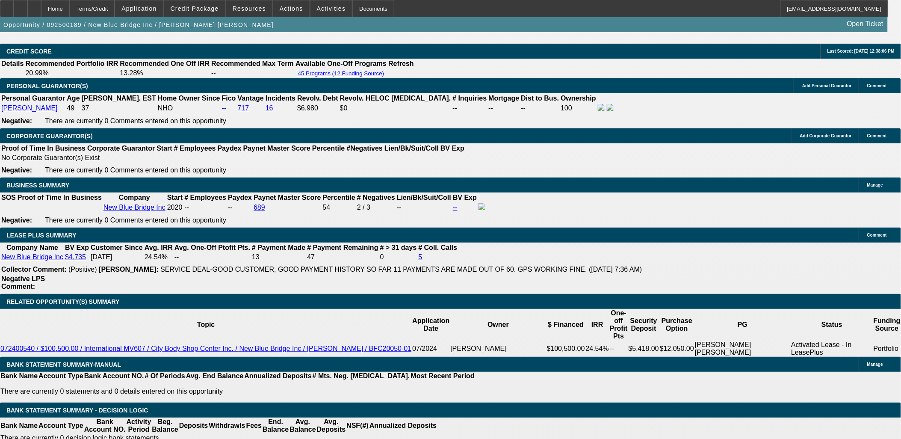
scroll to position [1378, 0]
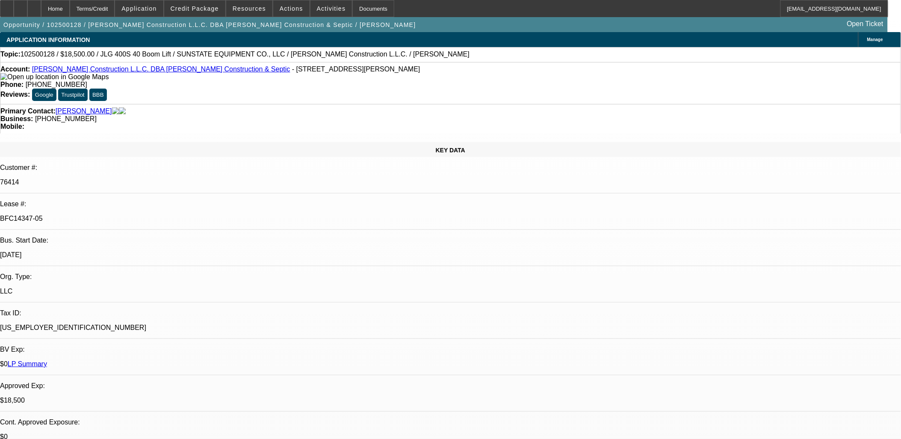
select select "0"
select select "2"
select select "0"
select select "2"
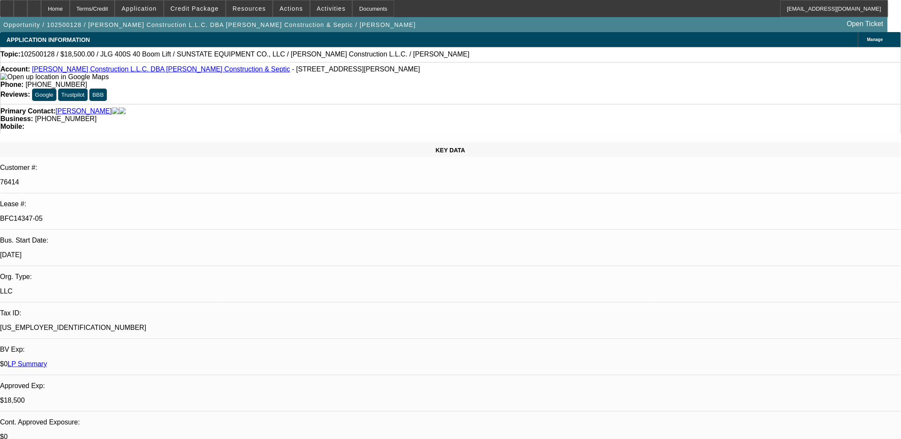
select select "0"
select select "2"
select select "0"
select select "1"
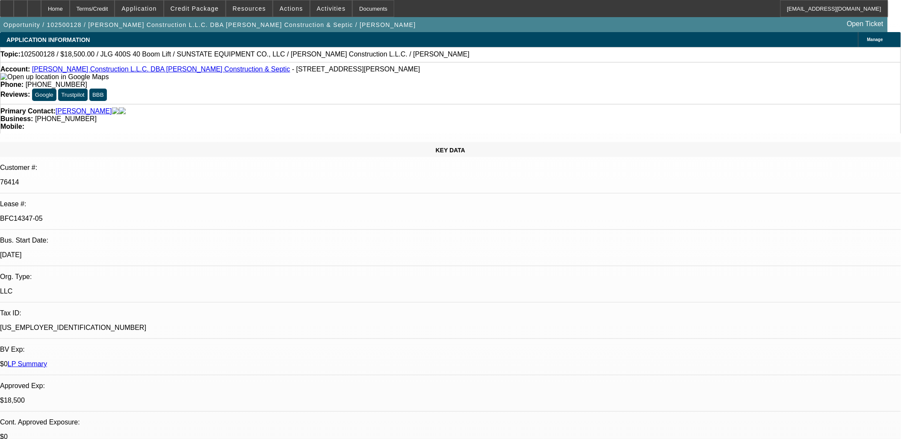
select select "2"
select select "6"
select select "1"
select select "2"
select select "6"
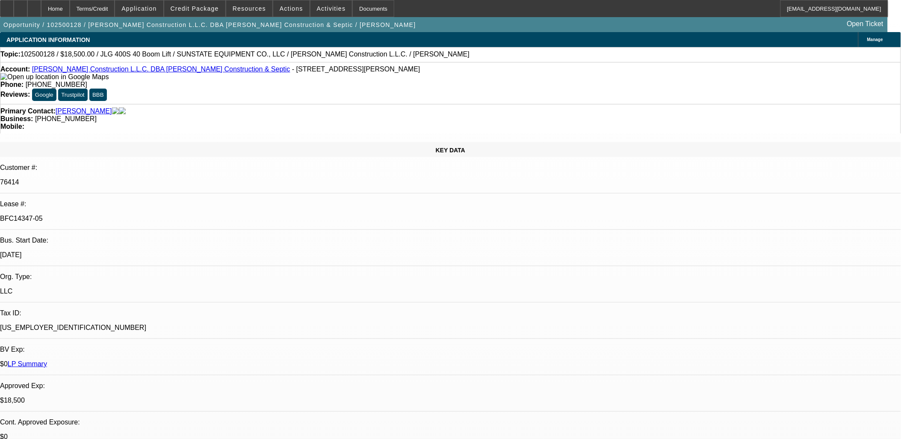
select select "1"
select select "2"
select select "6"
click at [14, 7] on div at bounding box center [7, 8] width 14 height 17
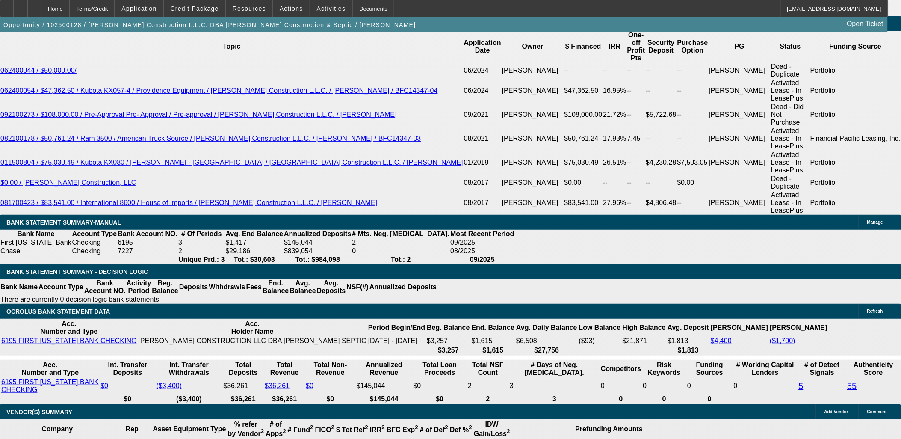
scroll to position [1568, 0]
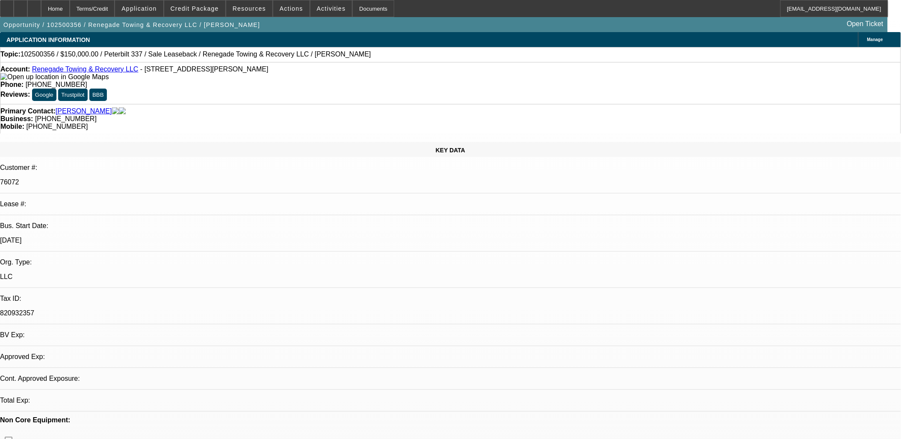
select select "0"
select select "2"
select select "0"
select select "6"
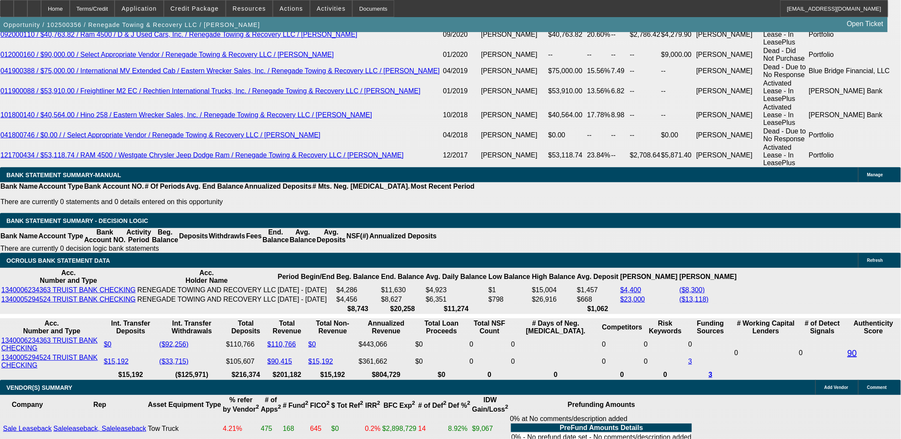
scroll to position [1711, 0]
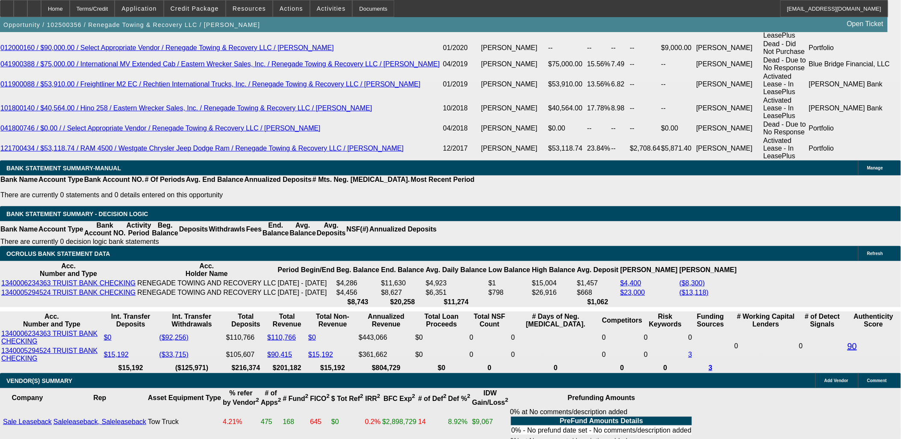
drag, startPoint x: 181, startPoint y: 182, endPoint x: 181, endPoint y: 169, distance: 12.4
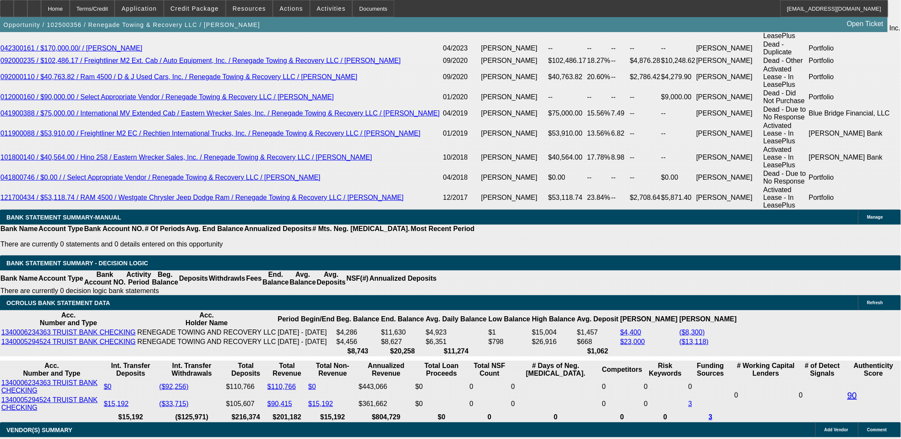
scroll to position [1568, 0]
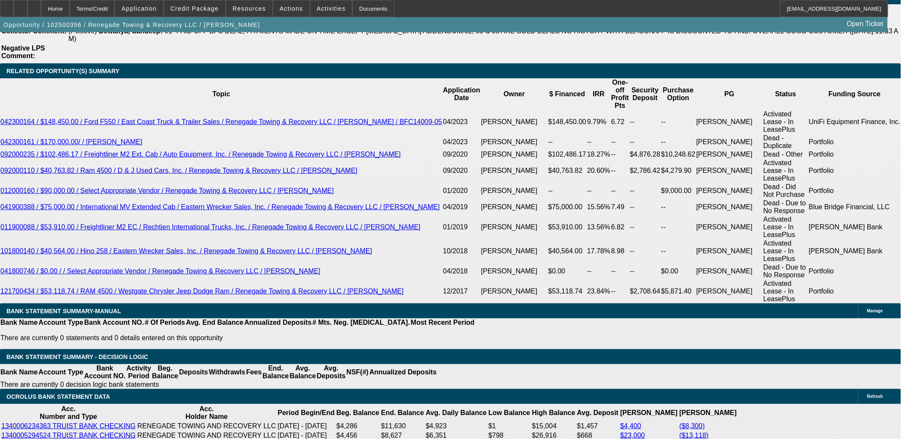
drag, startPoint x: 178, startPoint y: 331, endPoint x: 241, endPoint y: 299, distance: 71.4
type input "UNKNOWN"
type input "36"
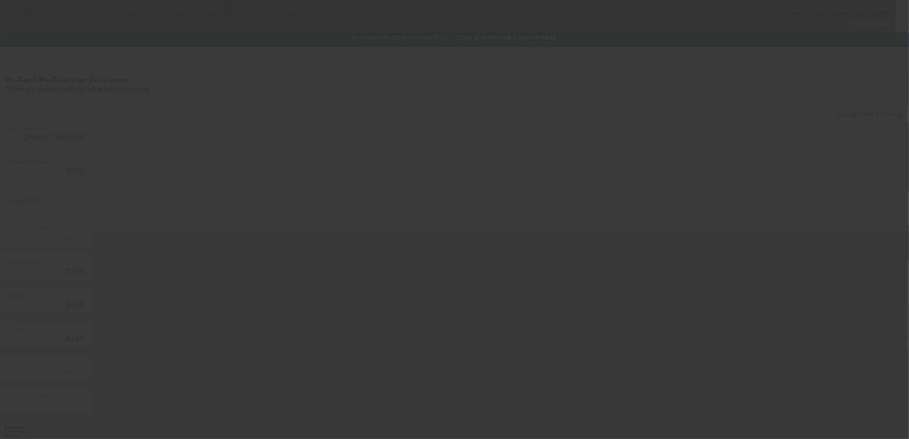
type input "$150,000.00"
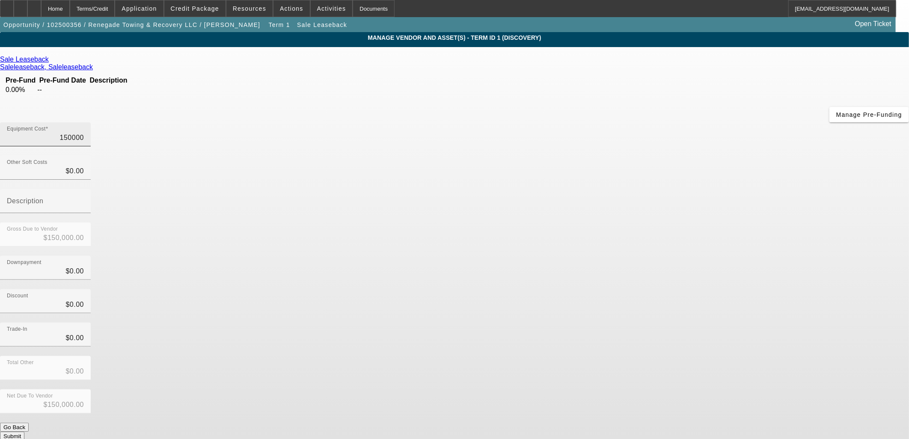
click at [84, 133] on input "150000" at bounding box center [45, 138] width 77 height 10
type input "1"
type input "$1.00"
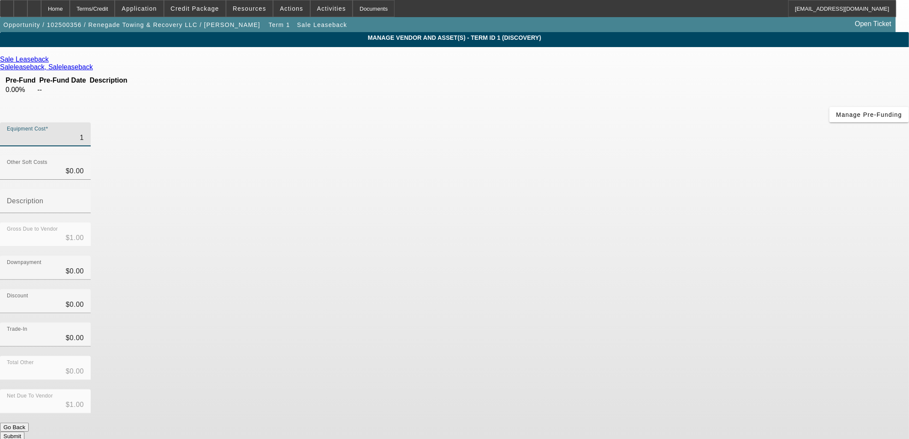
type input "18"
type input "$18.00"
type input "180"
type input "$180.00"
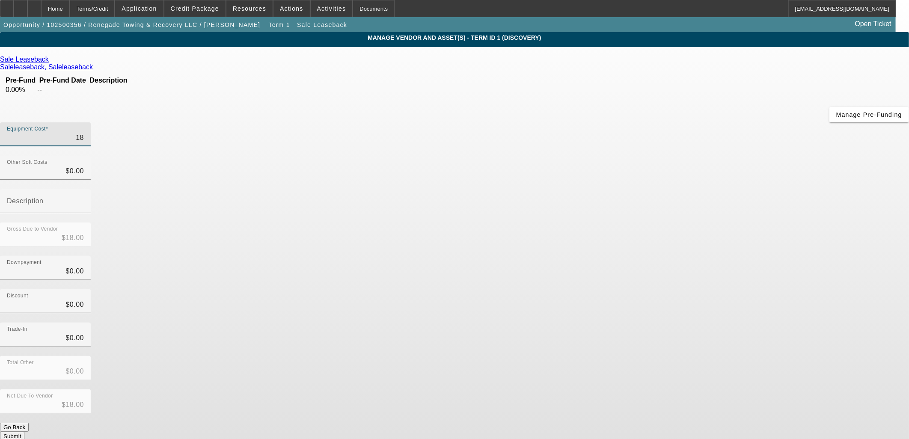
type input "$180.00"
type input "1800"
type input "$1,800.00"
type input "18000"
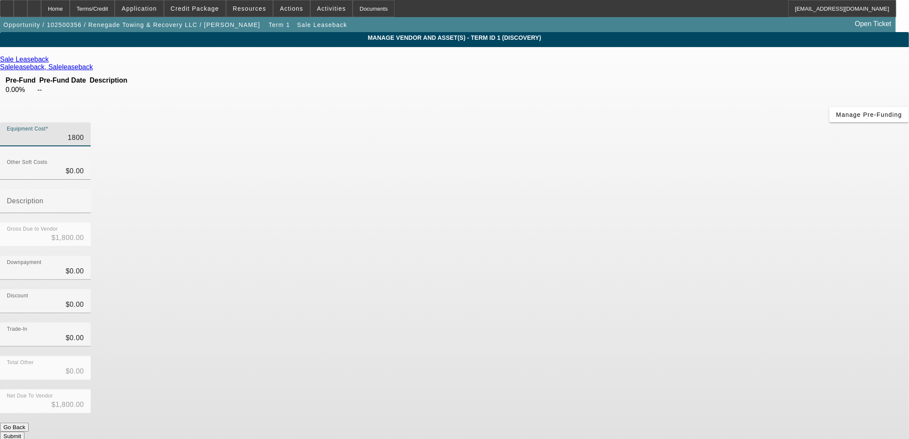
type input "$18,000.00"
type input "180000"
type input "$180,000.00"
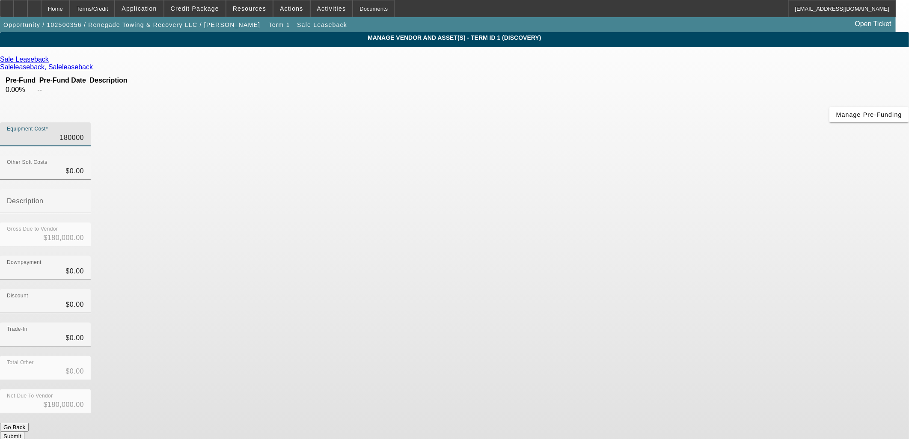
type input "$180,000.00"
drag, startPoint x: 621, startPoint y: 165, endPoint x: 671, endPoint y: 284, distance: 129.0
click at [621, 256] on div "Downpayment $0.00" at bounding box center [454, 272] width 909 height 33
click at [24, 432] on button "Submit" at bounding box center [12, 436] width 24 height 9
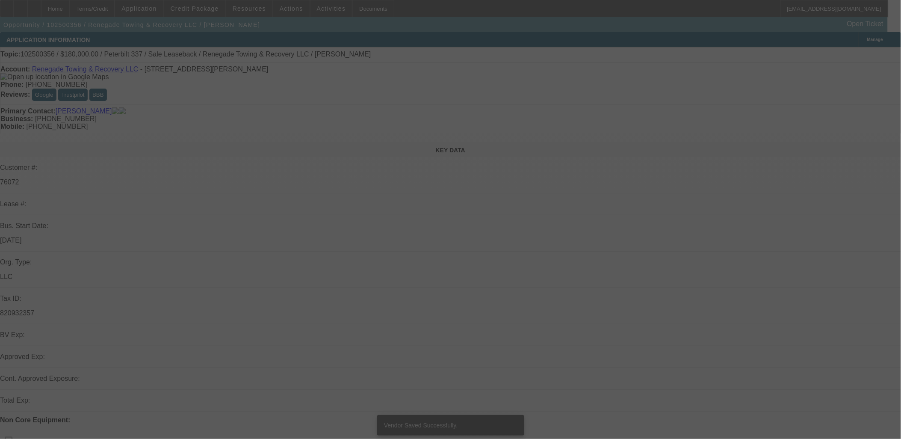
select select "0"
select select "2"
select select "0"
select select "6"
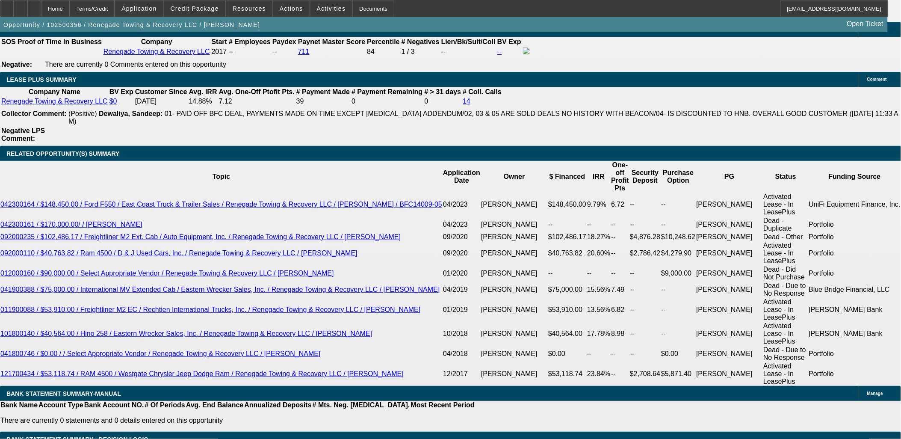
scroll to position [1568, 0]
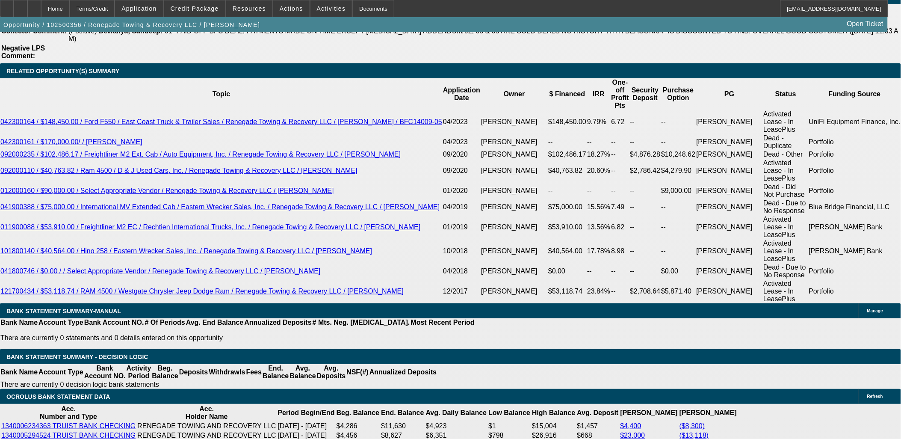
type input "14"
type input "$10,154.92"
type input "$5,077.46"
type input "$12,303.94"
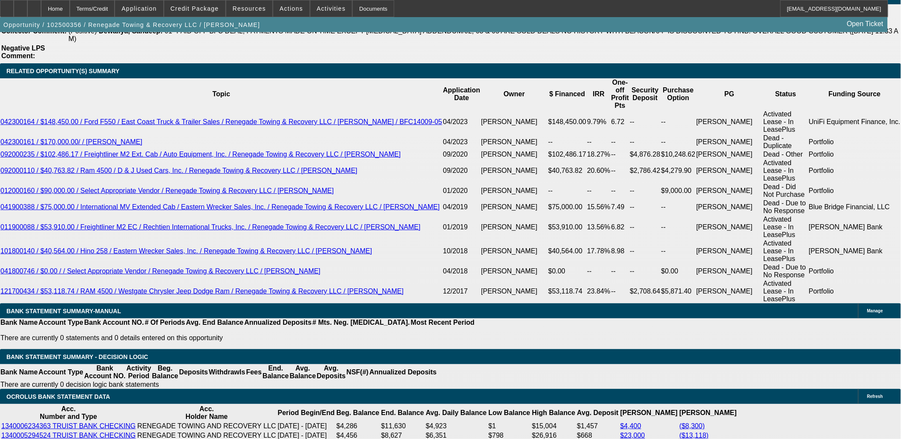
type input "$6,151.97"
type input "14"
type input "61"
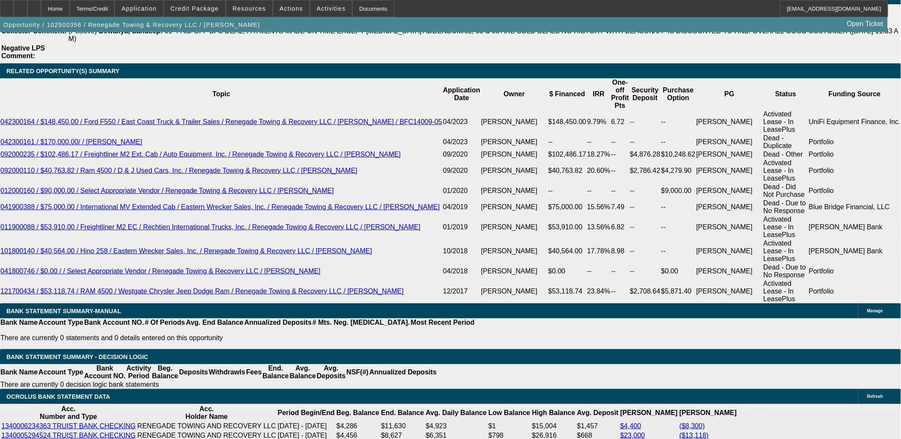
type input "$122.00"
type input "6100"
type input "$12,200.00"
type input "13.4"
type input "$6,100.00"
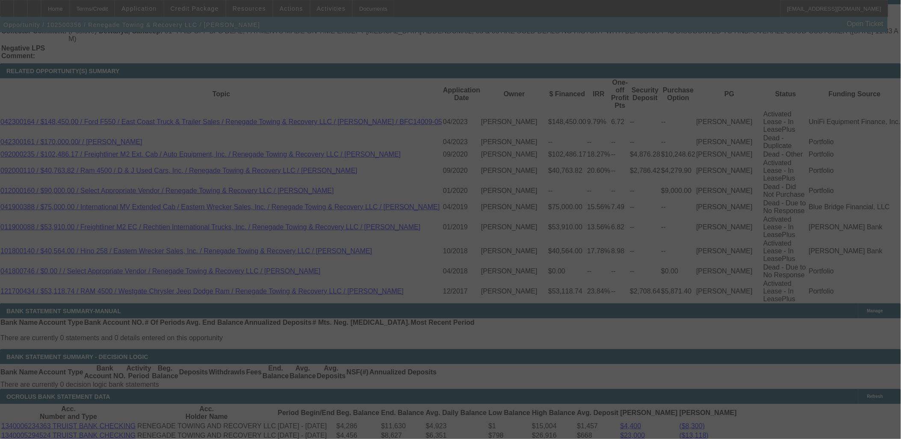
scroll to position [0, 0]
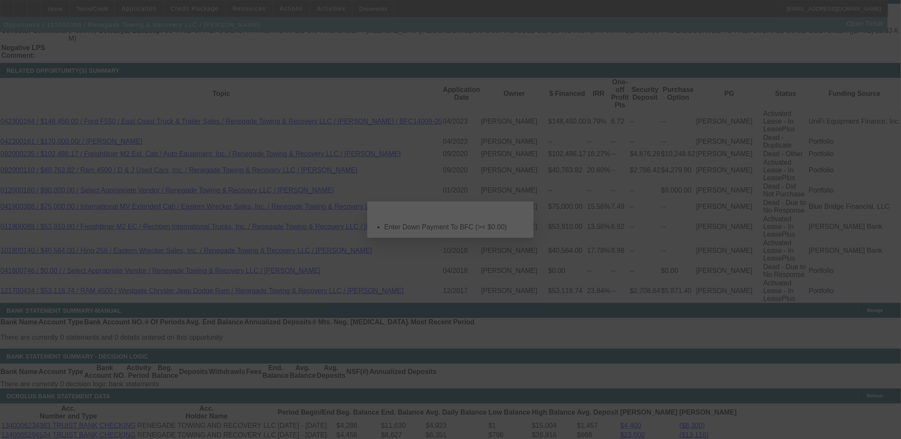
select select "0"
select select "2"
select select "0"
select select "6"
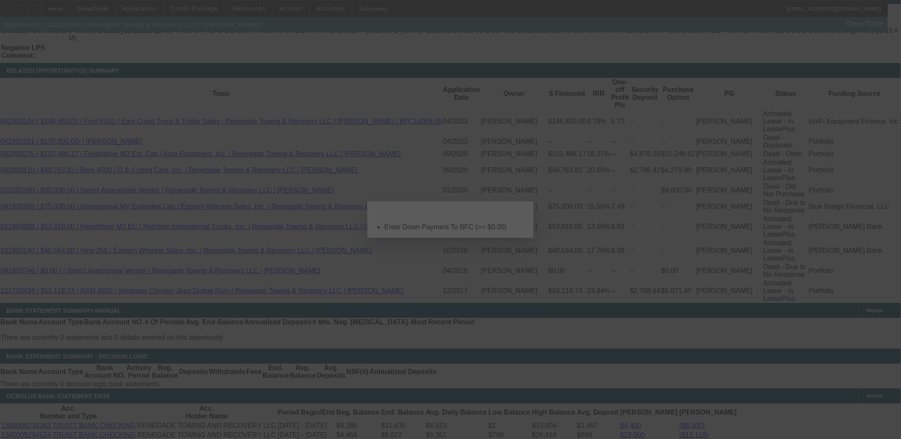
click at [517, 211] on span "Close" at bounding box center [523, 209] width 12 height 5
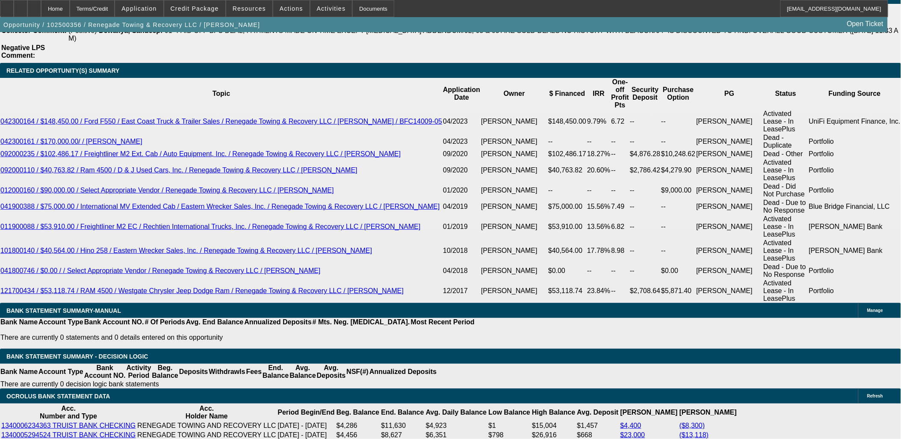
scroll to position [1568, 0]
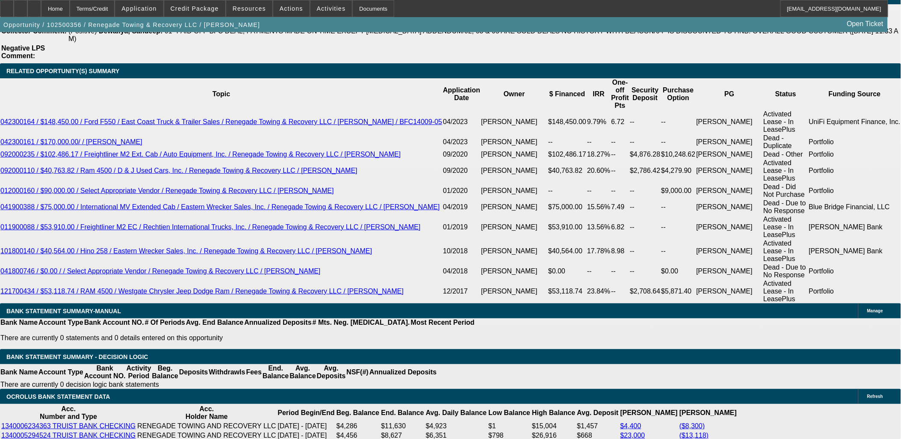
type input "$0.00"
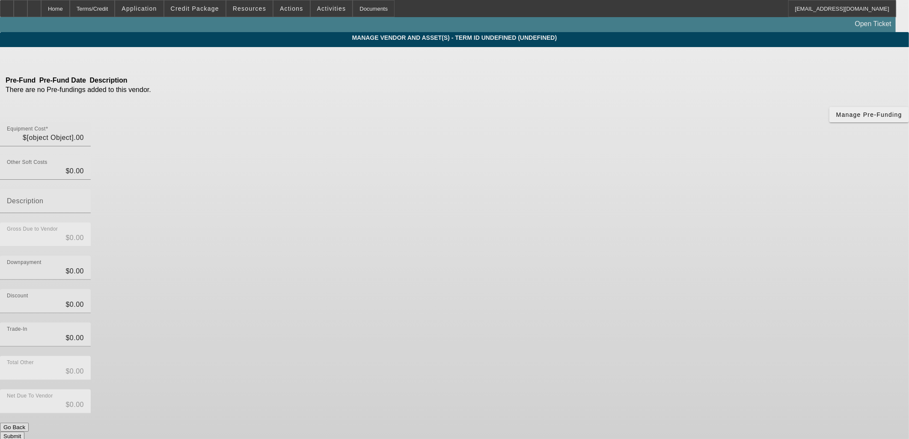
type input "$180,000.00"
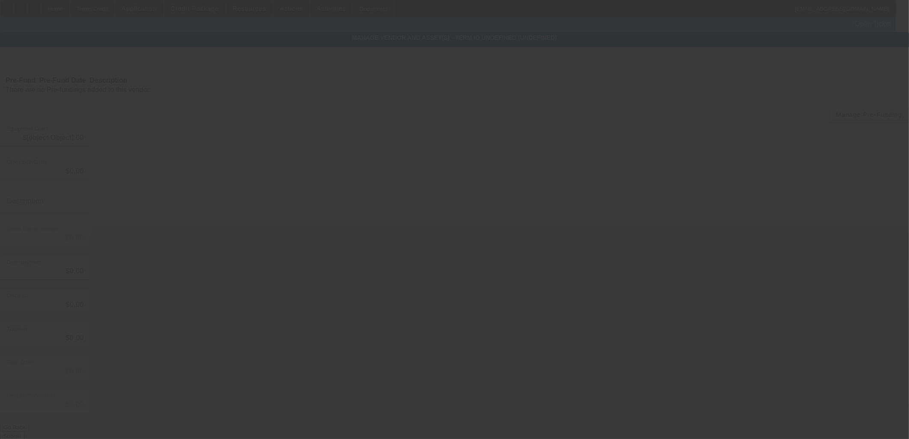
type input "$180,000.00"
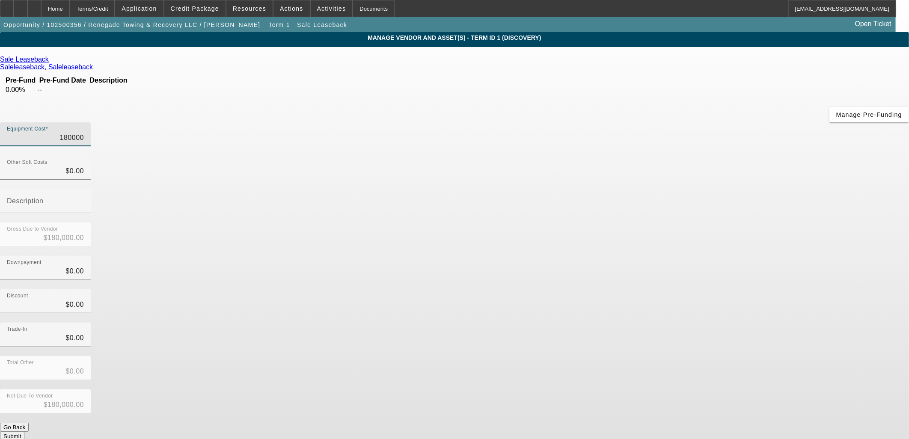
click at [84, 133] on input "180000" at bounding box center [45, 138] width 77 height 10
type input "1"
type input "$1.00"
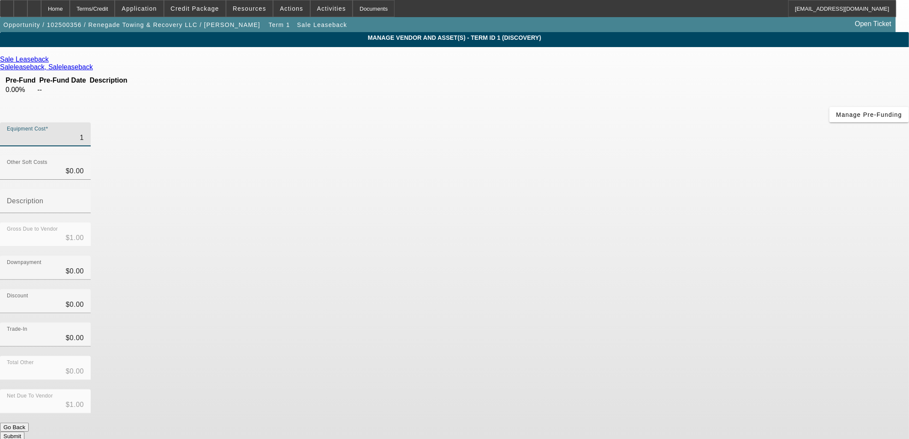
type input "17"
type input "$17.00"
type input "170"
type input "$170.00"
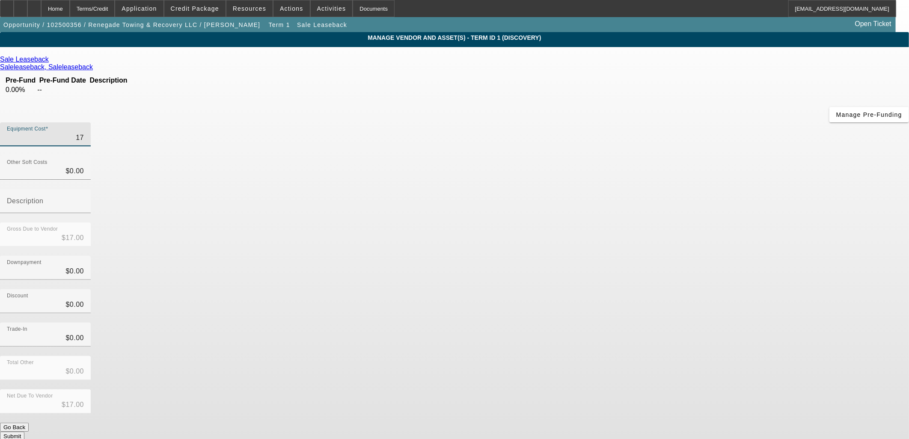
type input "$170.00"
type input "1700"
type input "$1,700.00"
type input "17000"
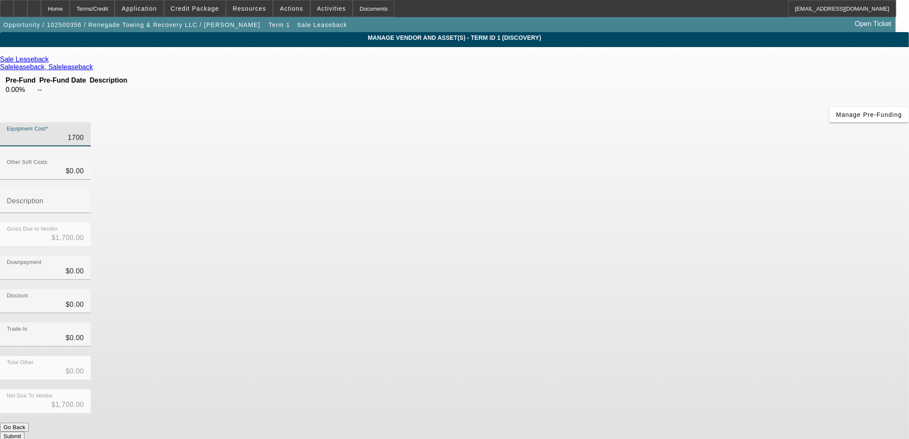
type input "$17,000.00"
type input "170000"
type input "$170,000.00"
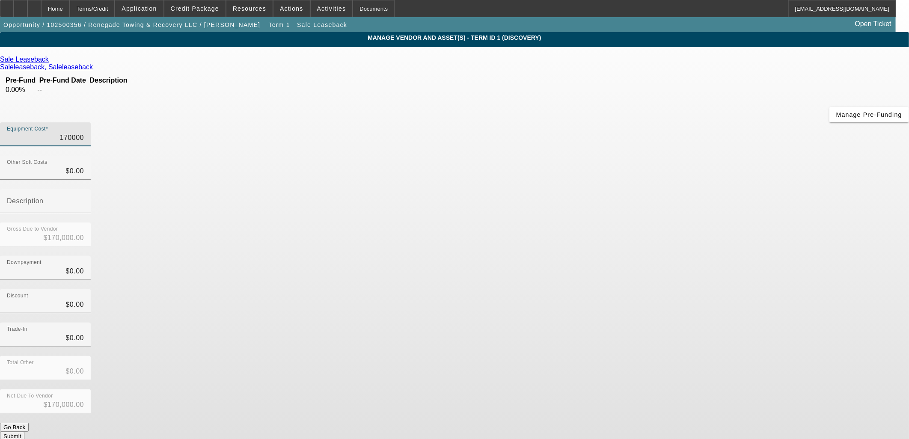
type input "$170,000.00"
click at [680, 222] on div "Gross Due to Vendor $170,000.00" at bounding box center [454, 238] width 909 height 33
click at [24, 432] on button "Submit" at bounding box center [12, 436] width 24 height 9
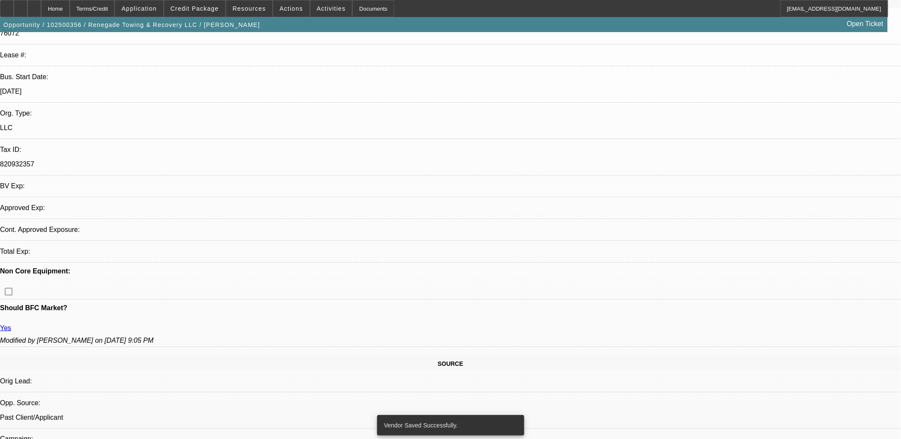
select select "0"
select select "2"
select select "0"
select select "6"
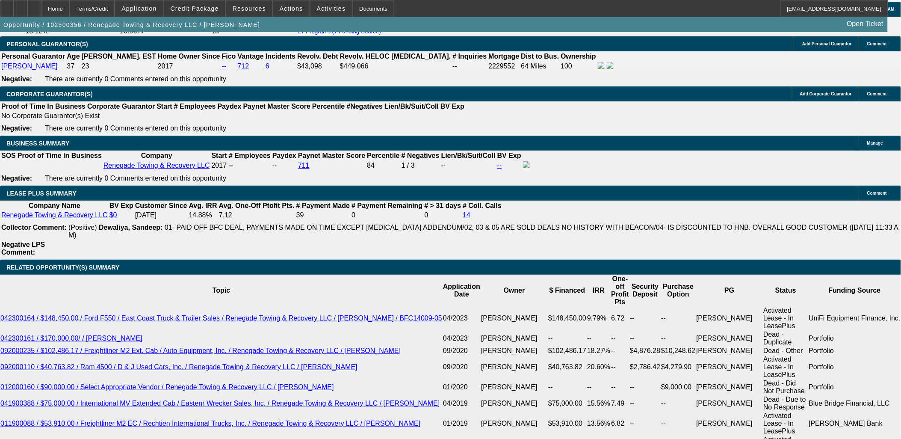
scroll to position [1556, 0]
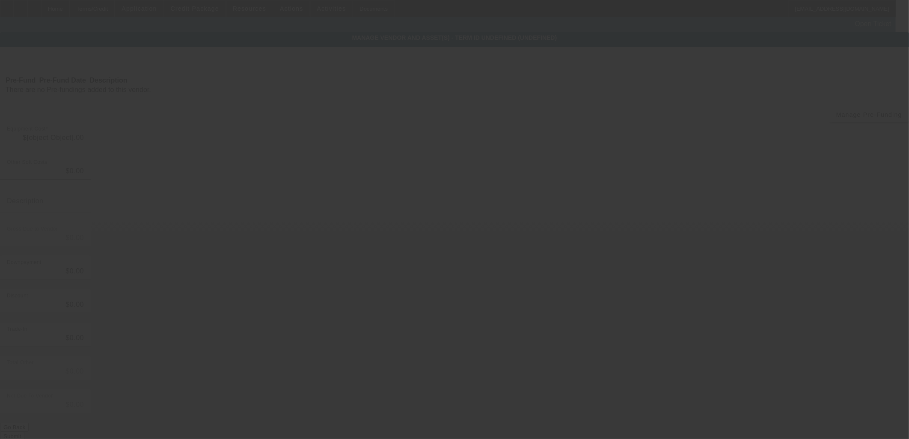
type input "$170,000.00"
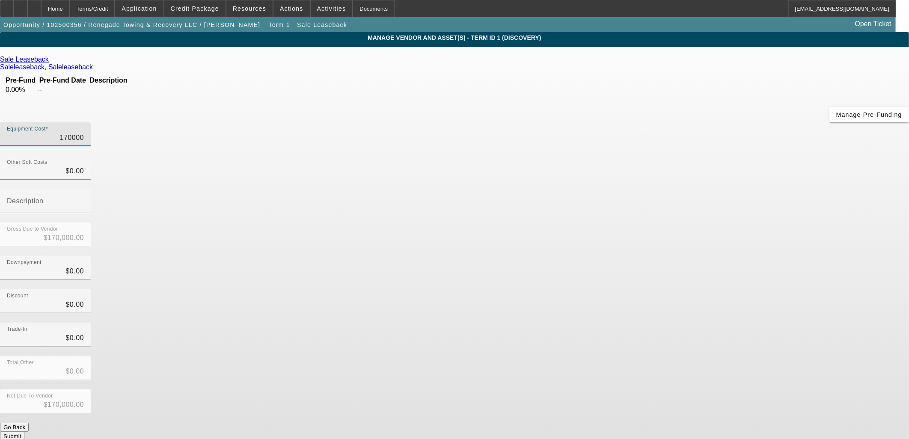
click at [84, 133] on input "170000" at bounding box center [45, 138] width 77 height 10
type input "1"
type input "$1.00"
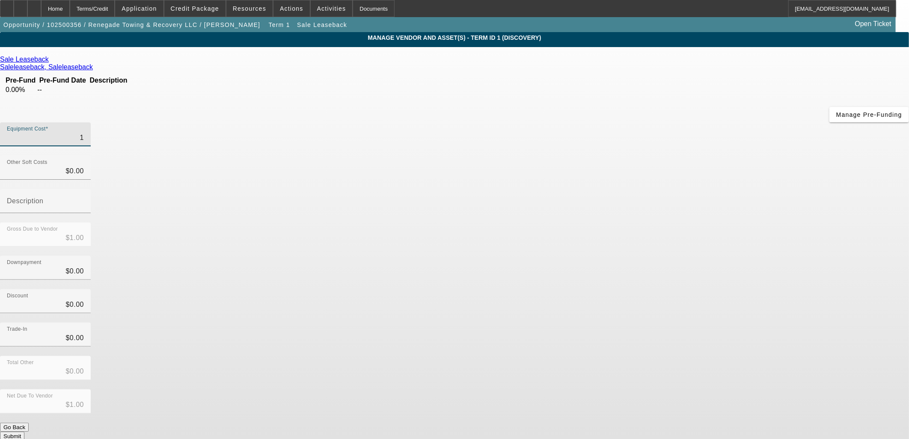
type input "16"
type input "$16.00"
type input "168"
type input "$168.00"
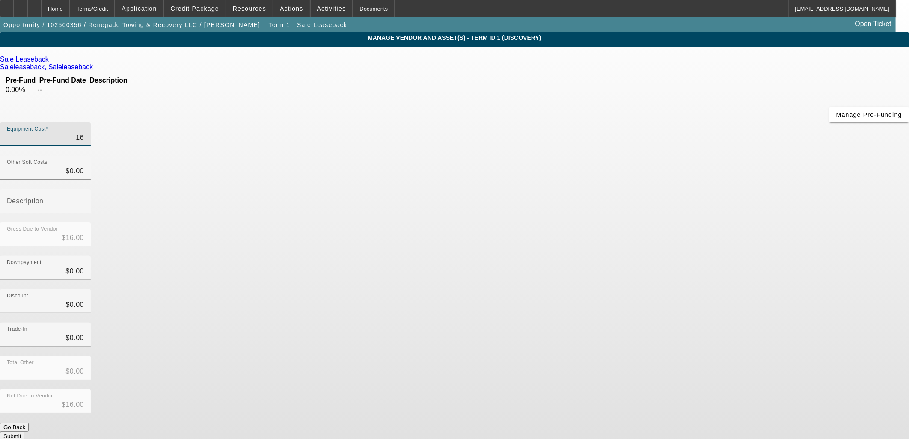
type input "$168.00"
type input "16"
type input "$16.00"
type input "167"
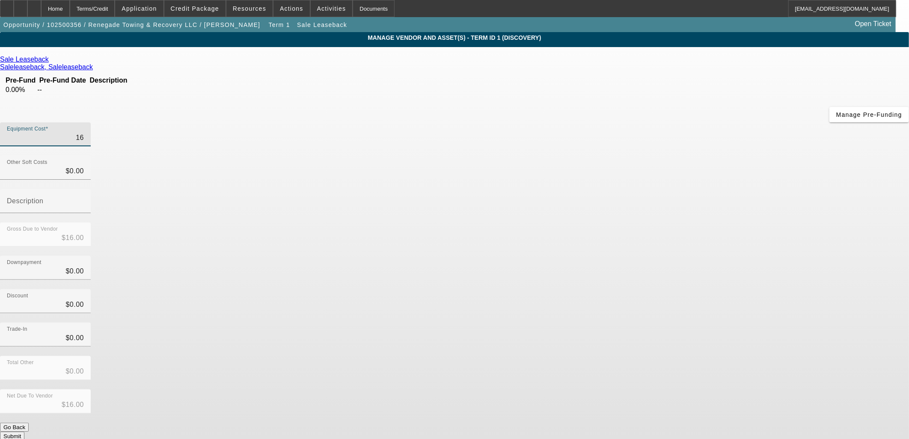
type input "$167.00"
type input "1675"
type input "$1,675.00"
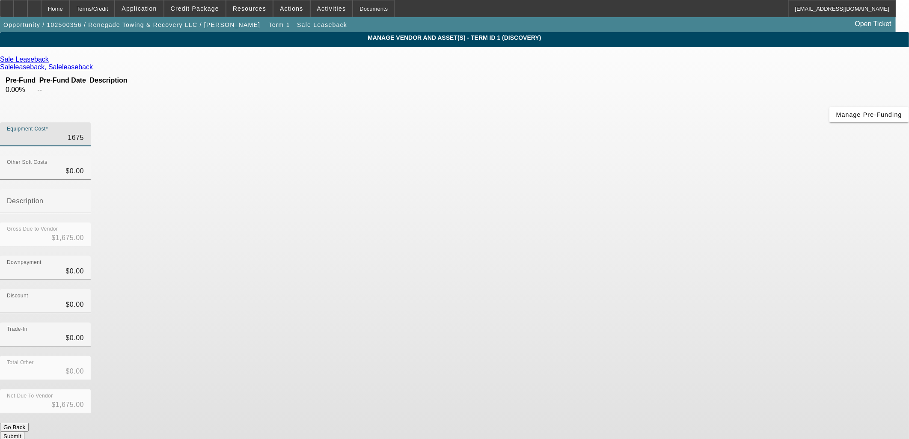
type input "16750"
type input "$16,750.00"
type input "167500"
type input "$167,500.00"
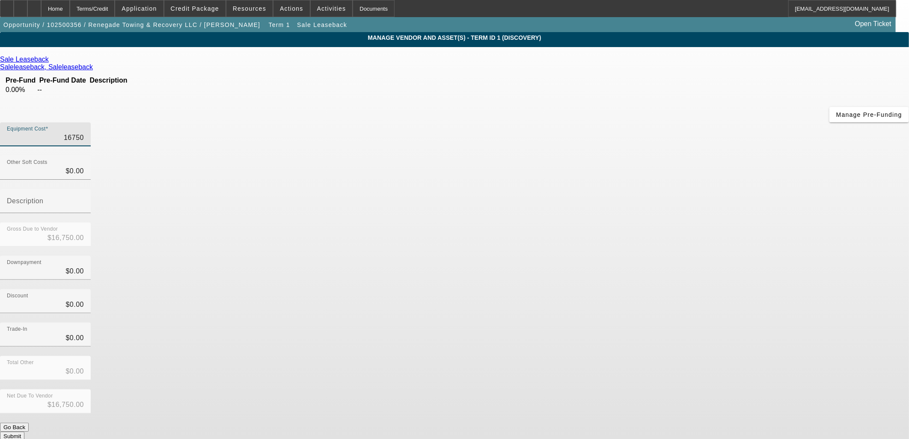
type input "$167,500.00"
click at [668, 289] on div "Discount $0.00" at bounding box center [454, 305] width 909 height 33
click at [24, 432] on button "Submit" at bounding box center [12, 436] width 24 height 9
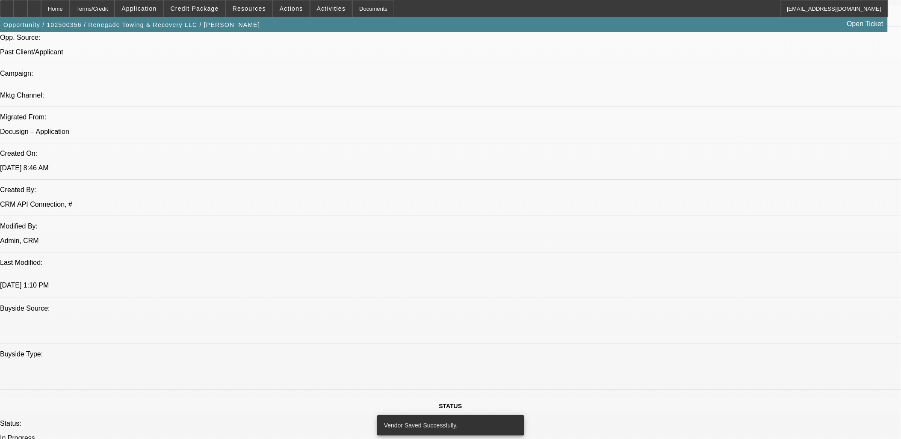
select select "0"
select select "2"
select select "0"
select select "6"
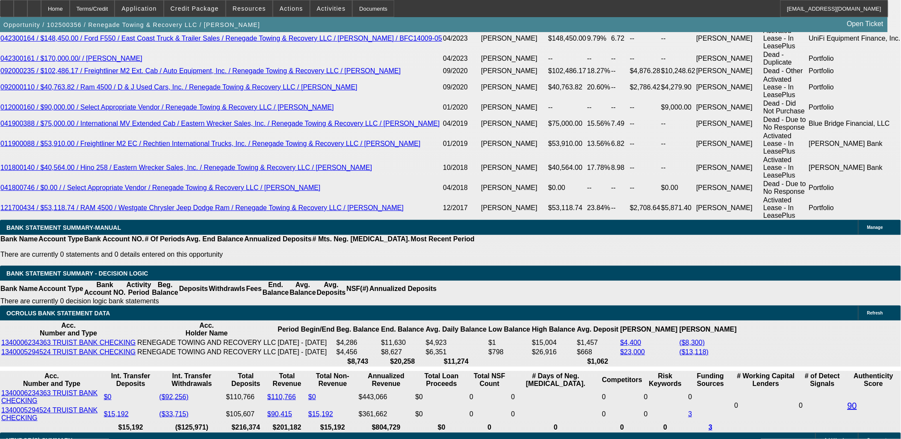
scroll to position [1701, 0]
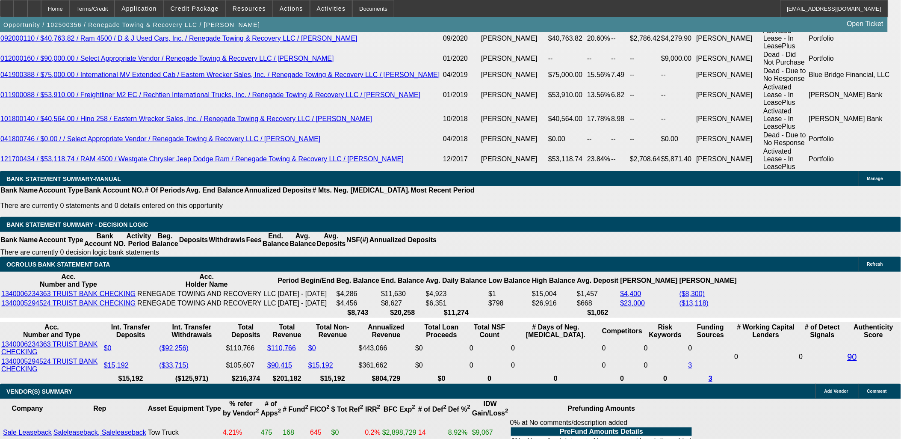
type input "57"
type input "$1,140.00"
type input "UNKNOWN"
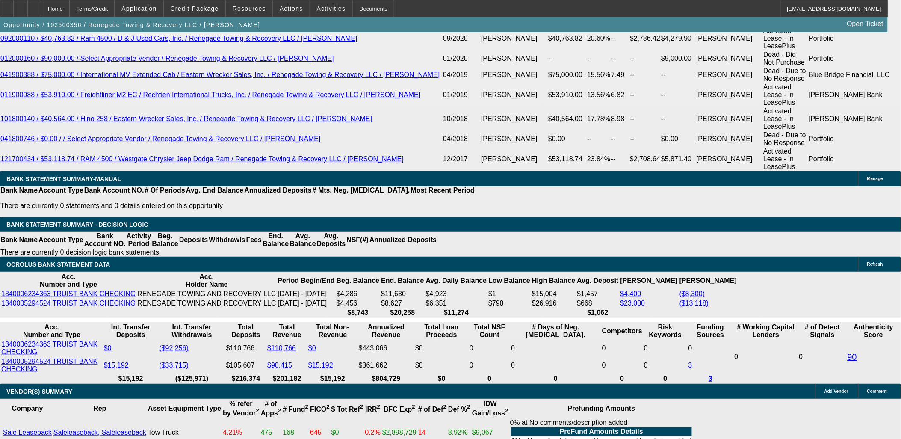
type input "570"
type input "5700"
type input "$11,400.00"
type input "13.7"
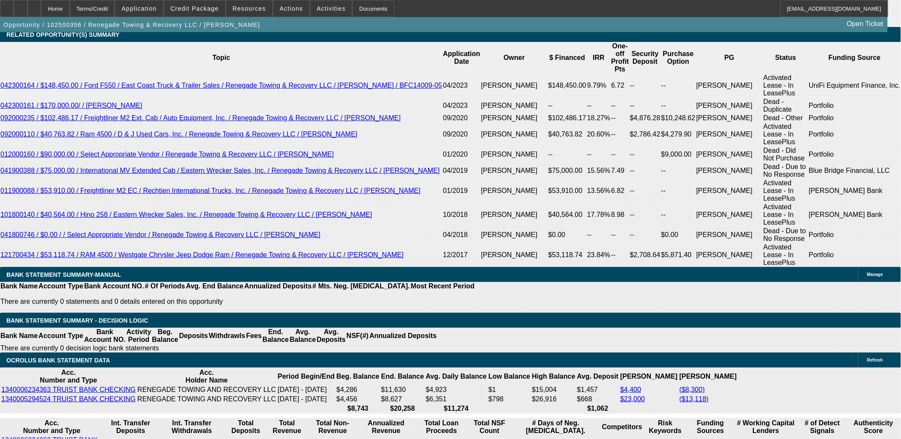
scroll to position [1511, 0]
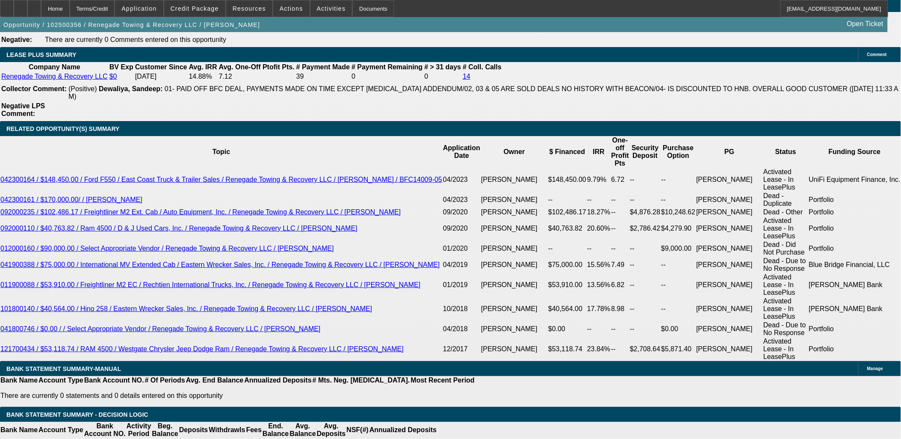
type input "$5,700.00"
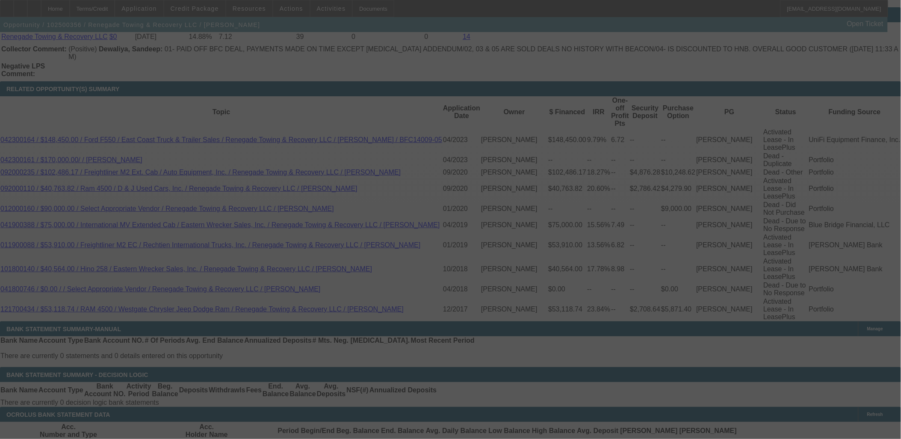
scroll to position [1653, 0]
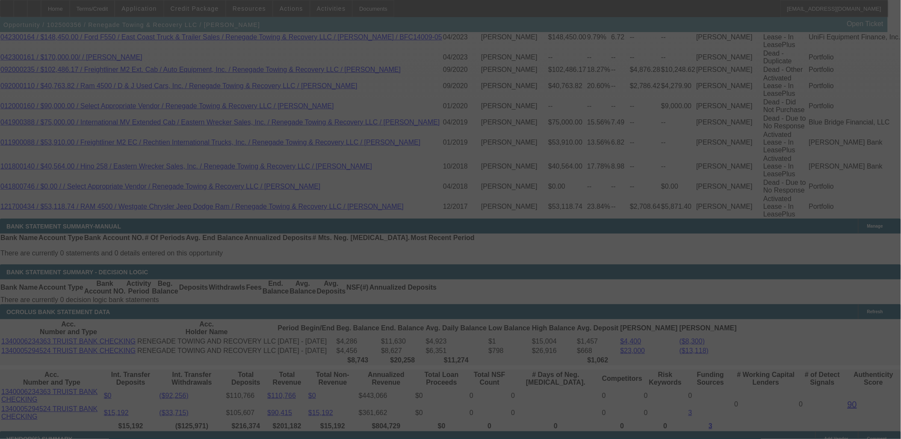
select select "0"
select select "2"
select select "0"
select select "6"
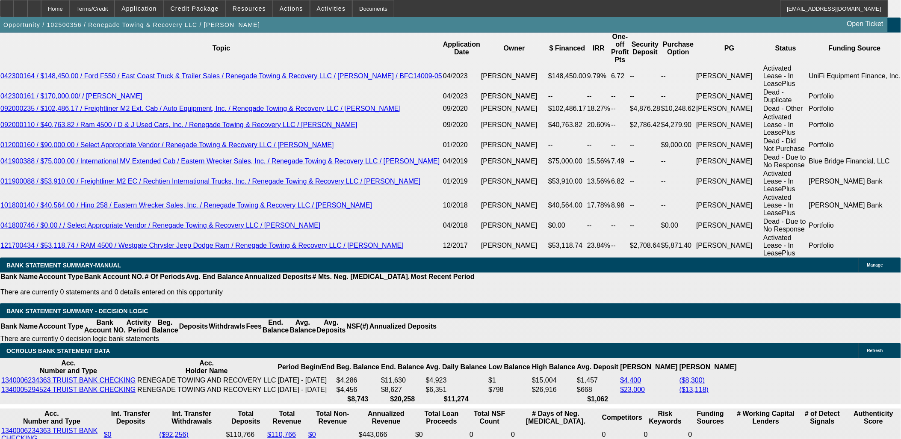
scroll to position [1558, 0]
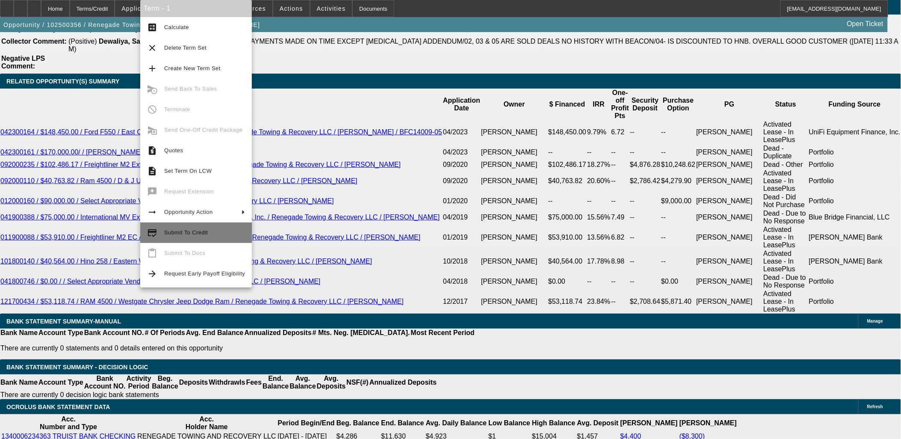
click at [168, 228] on span "Submit To Credit" at bounding box center [204, 233] width 81 height 10
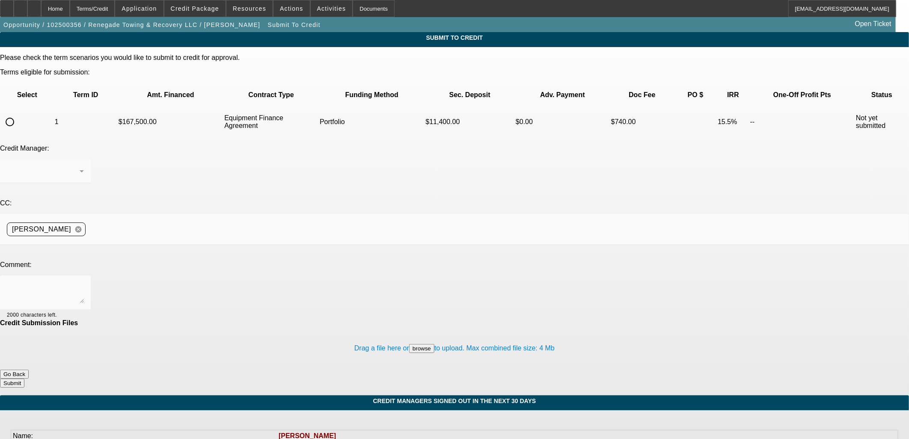
click at [18, 113] on input "radio" at bounding box center [9, 121] width 17 height 17
radio input "true"
click at [80, 166] on div at bounding box center [43, 171] width 73 height 10
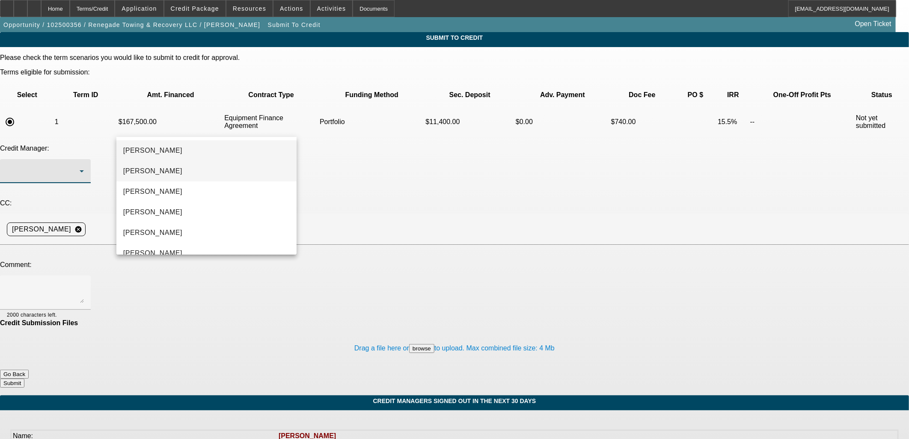
click at [167, 169] on mat-option "Arida, George" at bounding box center [206, 171] width 180 height 21
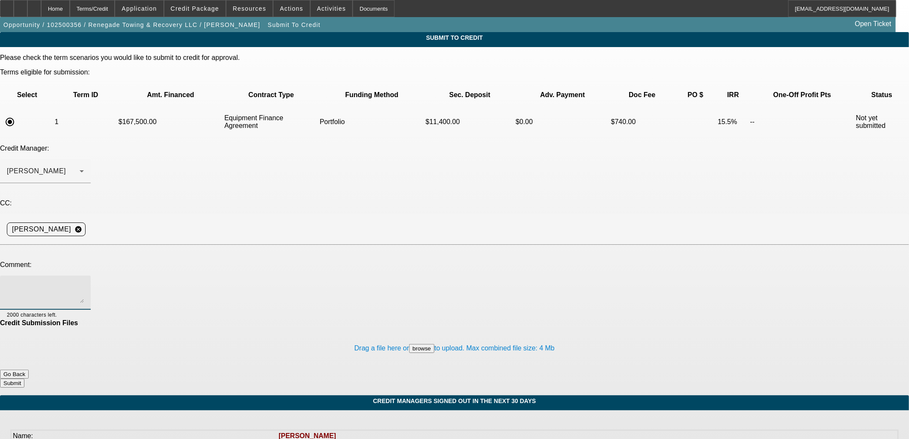
click at [84, 282] on textarea at bounding box center [45, 292] width 77 height 21
type textarea "W/U in comments."
click at [24, 379] on button "Submit" at bounding box center [12, 383] width 24 height 9
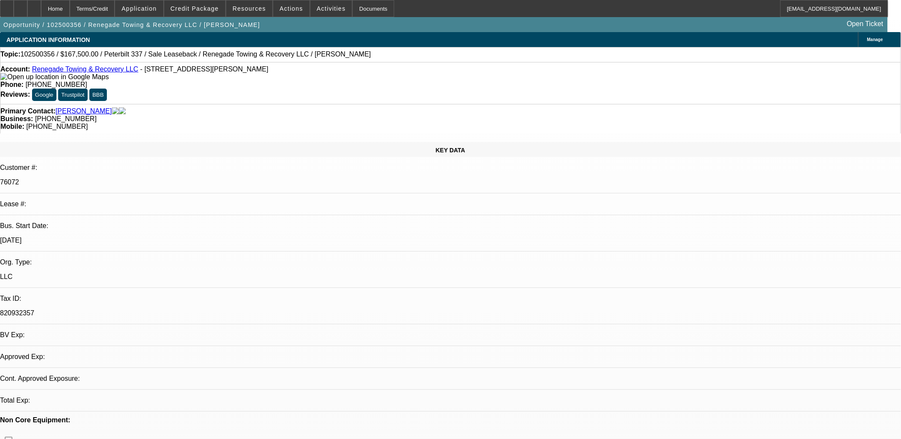
select select "0"
select select "2"
select select "0"
select select "6"
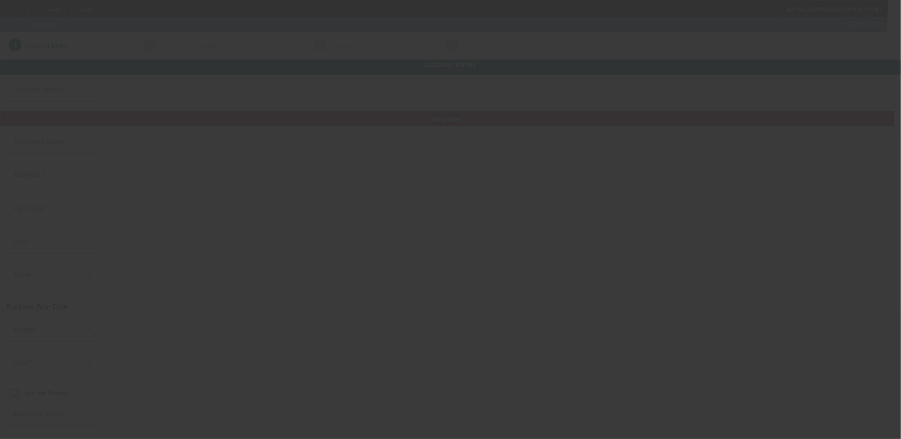
type input "MPII INC"
type input "PO BOX 14000"
type input "78214"
type input "San Antonio"
type input "[PHONE_NUMBER]"
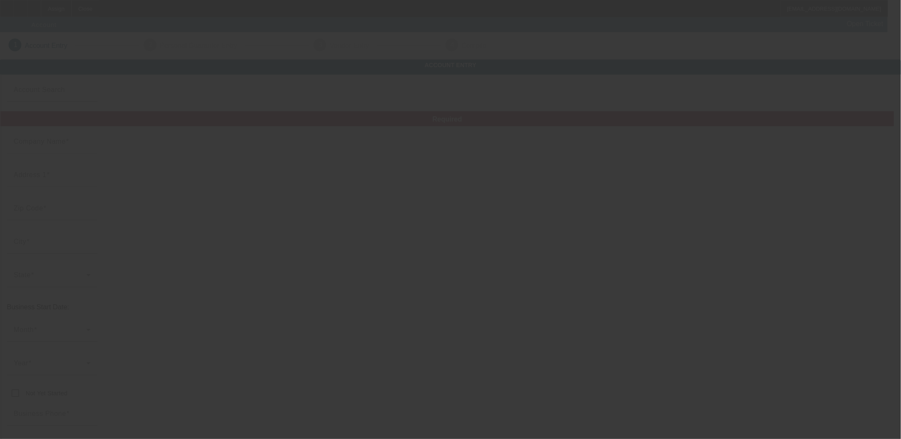
type input "[EMAIL_ADDRESS][DOMAIN_NAME]"
type input "[US_EMPLOYER_IDENTIFICATION_NUMBER]"
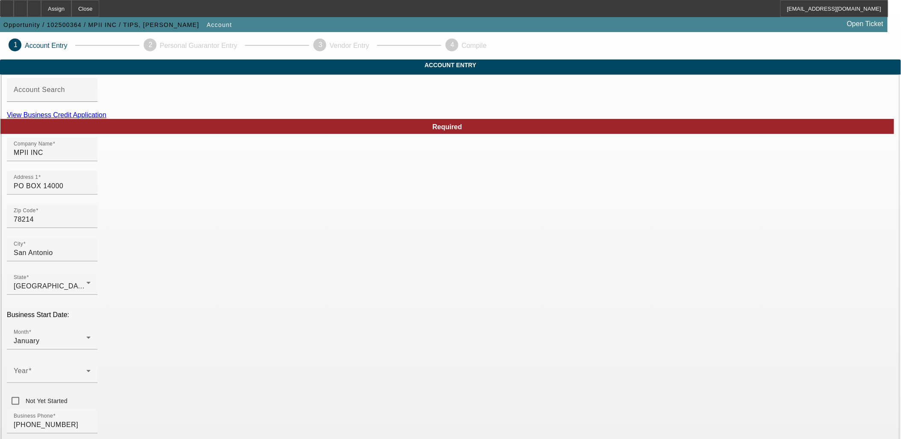
click at [107, 119] on link "View Business Credit Application" at bounding box center [57, 114] width 100 height 7
drag, startPoint x: 306, startPoint y: 203, endPoint x: 160, endPoint y: 202, distance: 146.3
type input "1700 SE Military Dr."
type input "San Antonio"
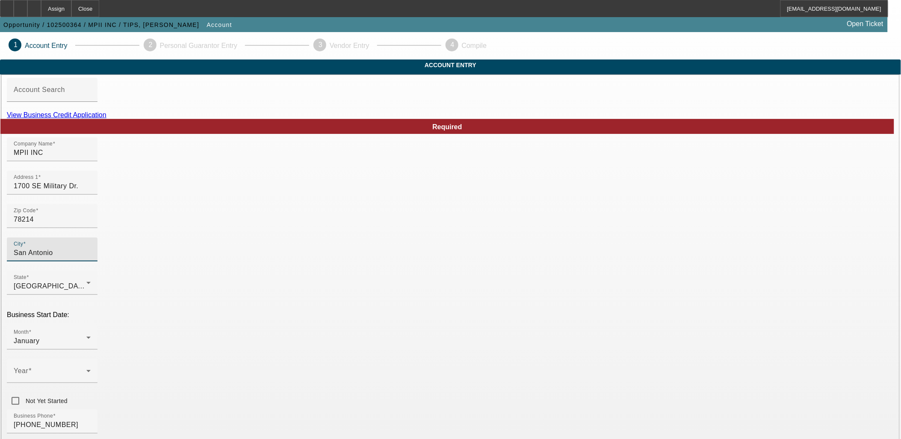
type input "Bexar"
click at [107, 119] on link "View Business Credit Application" at bounding box center [57, 114] width 100 height 7
click at [94, 366] on icon at bounding box center [88, 371] width 10 height 10
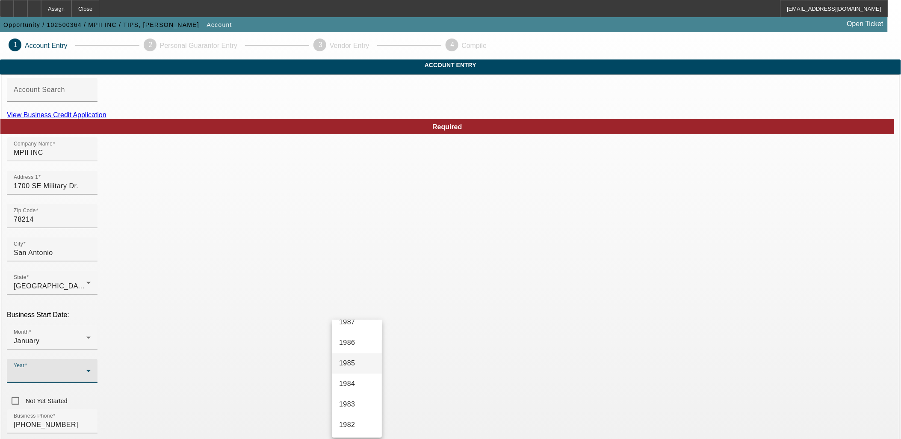
scroll to position [831, 0]
click at [342, 376] on mat-option "1985" at bounding box center [357, 386] width 50 height 21
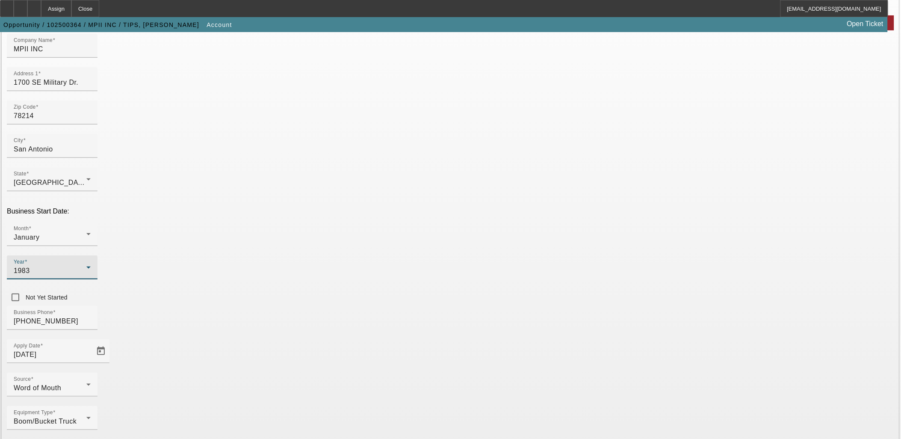
scroll to position [106, 0]
click at [91, 371] on div "Source Word of Mouth" at bounding box center [52, 383] width 77 height 24
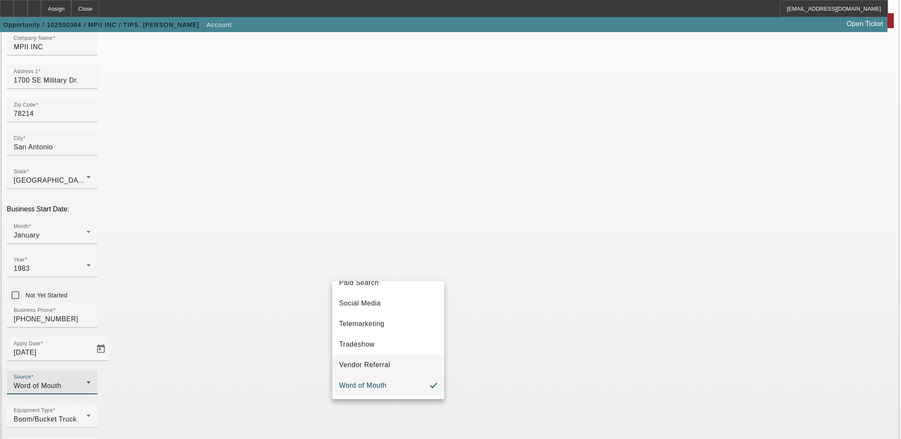
scroll to position [304, 0]
click at [359, 360] on span "Vendor Referral" at bounding box center [364, 365] width 51 height 10
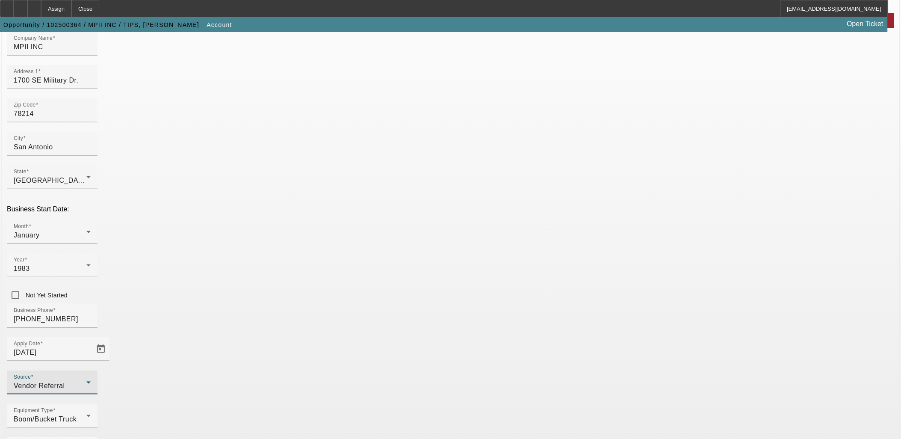
paste input "www.missionparks.com/"
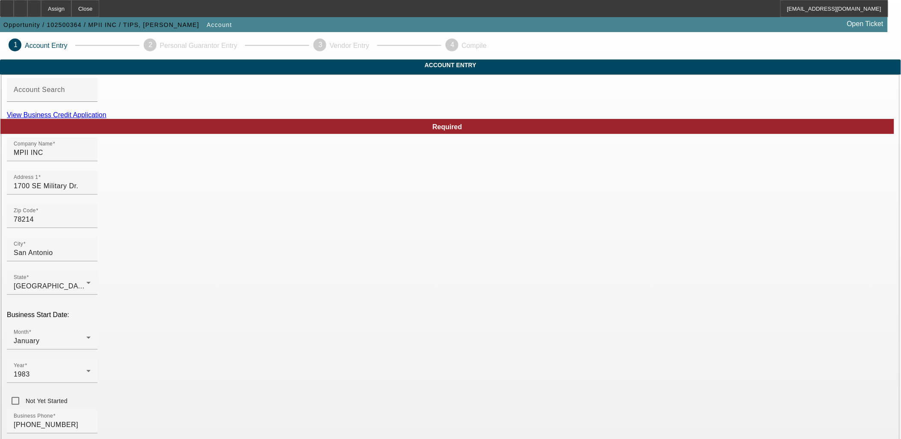
type input "www.missionparks.com"
click at [107, 119] on link "View Business Credit Application" at bounding box center [57, 114] width 100 height 7
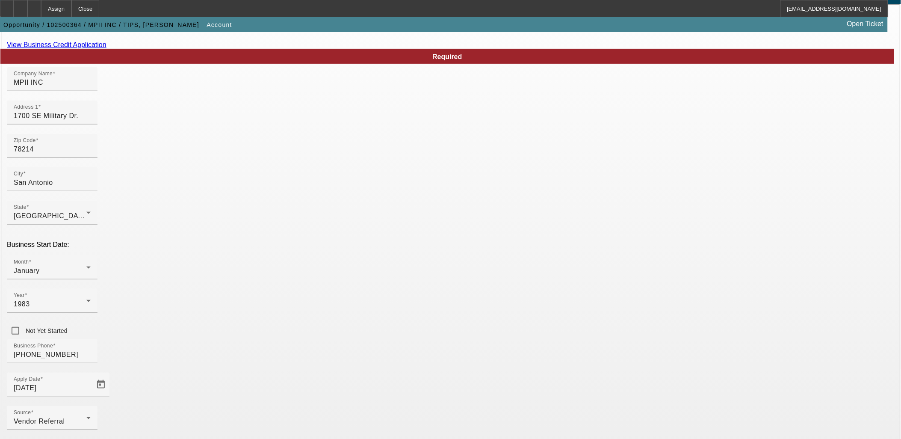
scroll to position [106, 0]
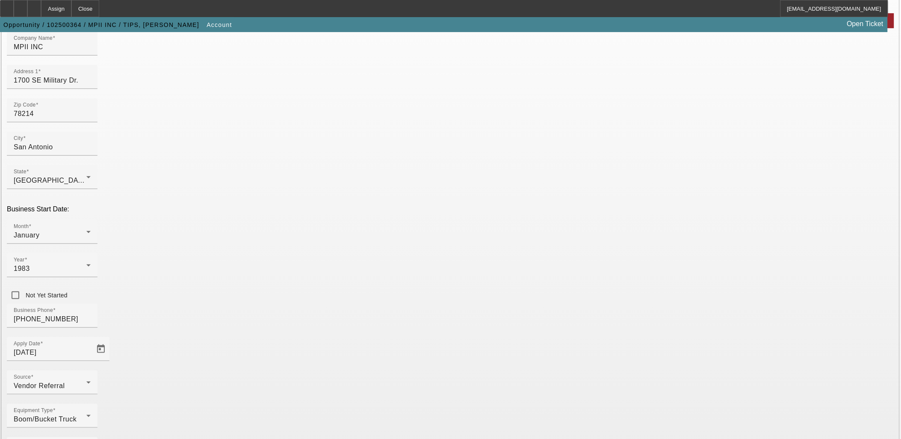
type input "Funeral Chapels, Cemeteries, and Crematories"
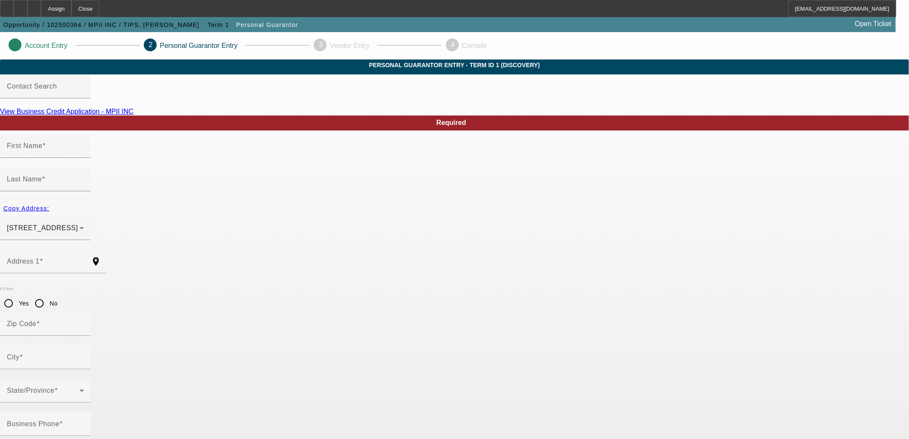
type input "ROBERT"
type input "TIPS"
type input "1700 SE Military Dr"
radio input "true"
type input "78214"
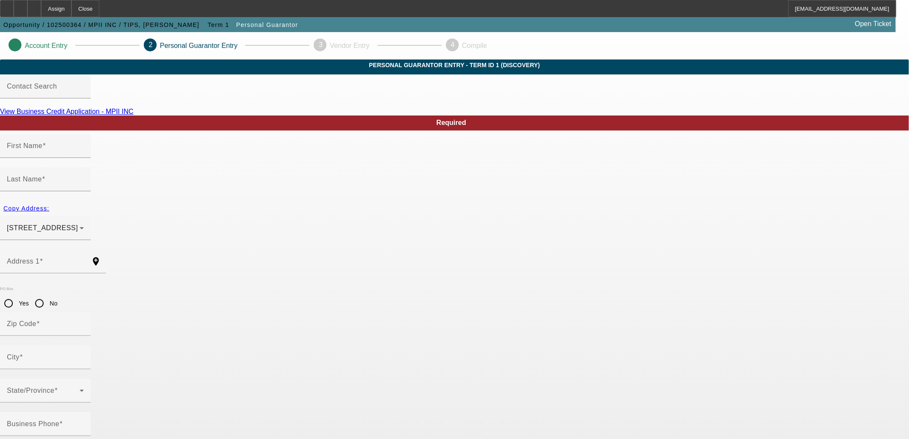
type input "San Antonio"
type input "(210) 576-3396"
type input "100"
type input "467-80-2619"
type input "nmorales@missionparks.com"
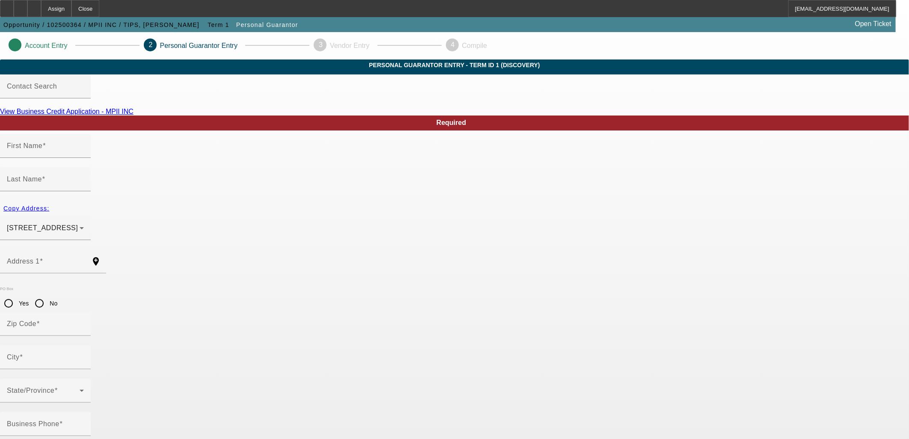
type input "(210) 576-3396"
click at [133, 115] on link "View Business Credit Application - MPII INC" at bounding box center [66, 111] width 133 height 7
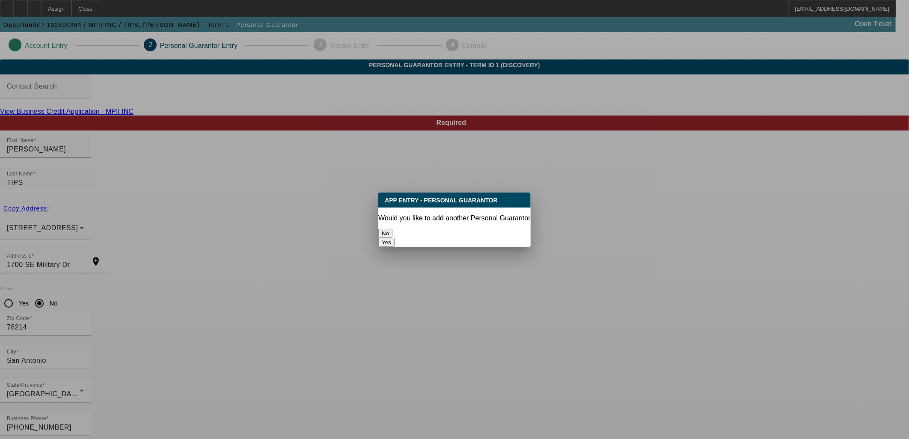
click at [392, 229] on button "No" at bounding box center [385, 233] width 14 height 9
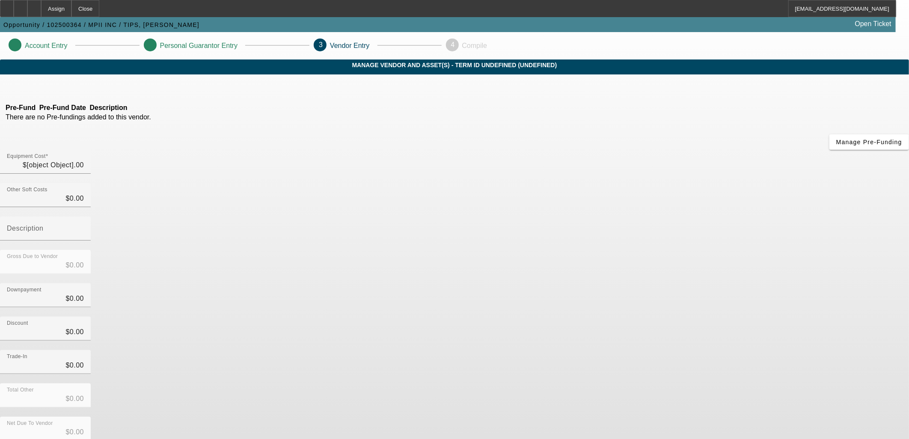
type input "$45,000.00"
click at [82, 90] on icon at bounding box center [82, 86] width 0 height 7
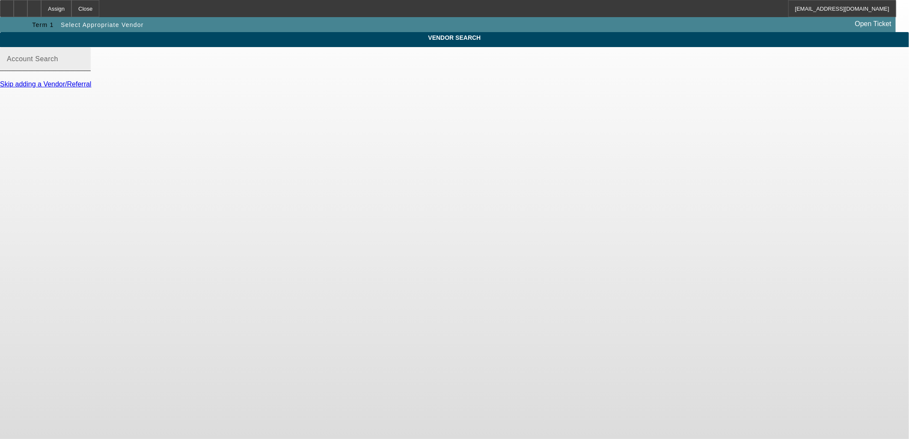
click at [58, 62] on mat-label "Account Search" at bounding box center [32, 58] width 51 height 7
click at [84, 66] on input "Account Search" at bounding box center [45, 62] width 77 height 10
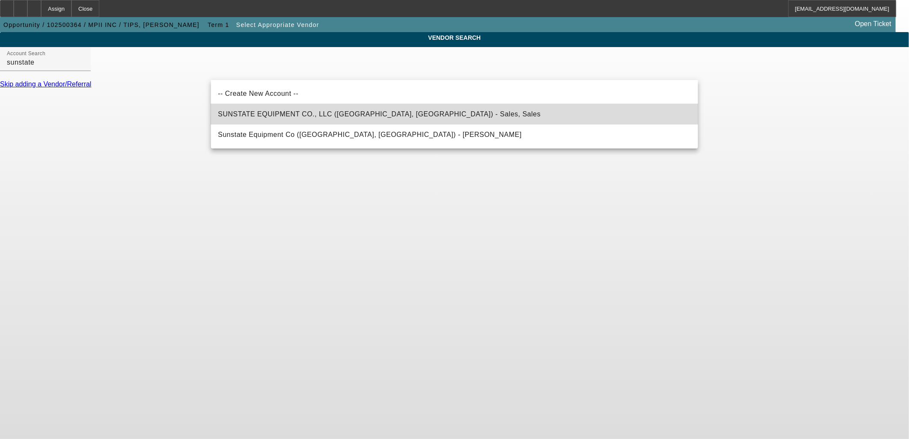
click at [302, 118] on span "SUNSTATE EQUIPMENT CO., LLC (Phoenix, AZ) - Sales, Sales" at bounding box center [379, 114] width 323 height 10
type input "SUNSTATE EQUIPMENT CO., LLC (Phoenix, AZ) - Sales, Sales"
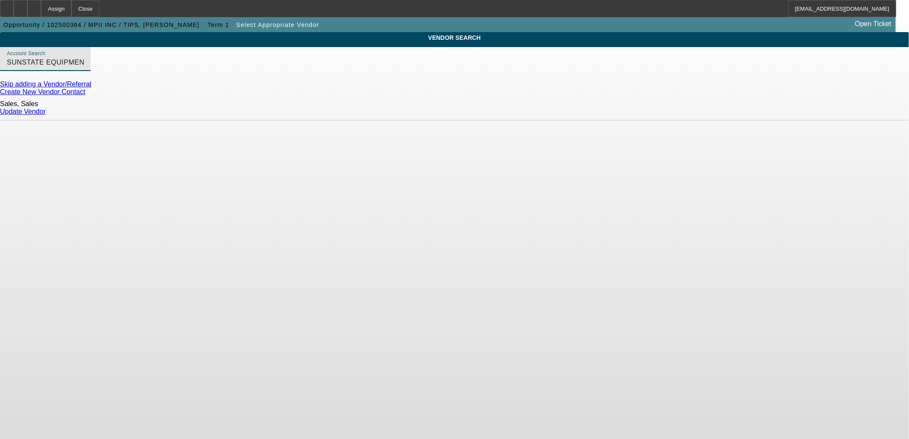
click at [46, 108] on link "Update Vendor" at bounding box center [23, 111] width 46 height 7
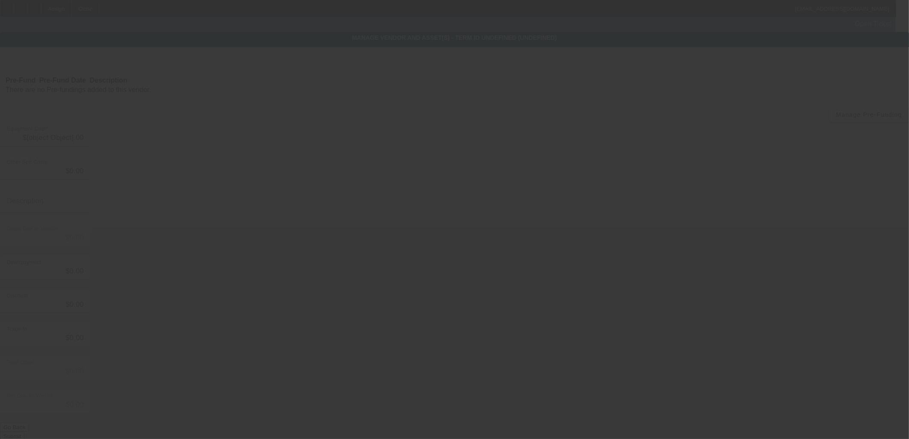
type input "$45,000.00"
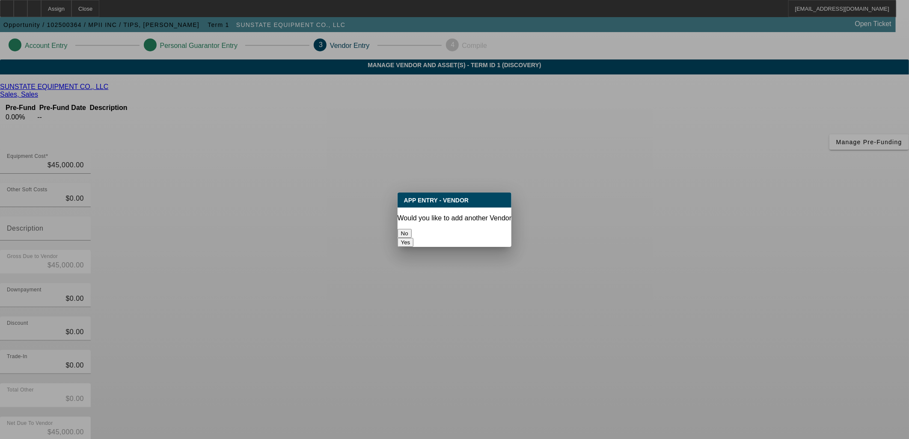
click at [412, 229] on button "No" at bounding box center [404, 233] width 14 height 9
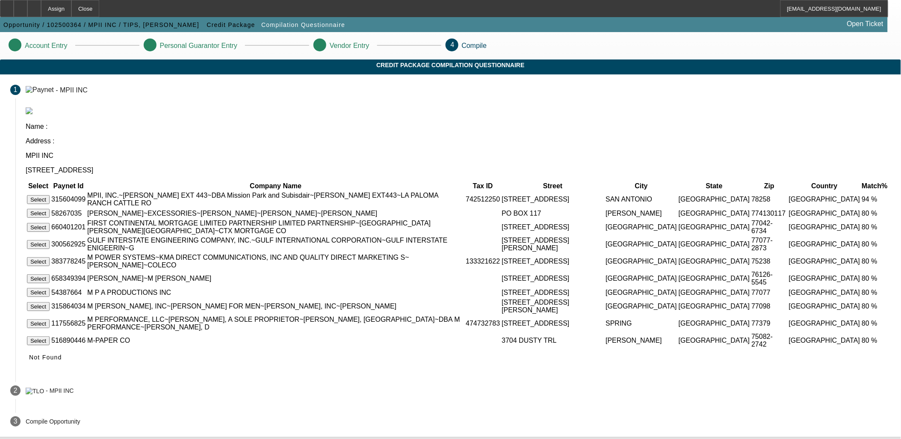
click at [50, 195] on button "Select" at bounding box center [38, 199] width 23 height 9
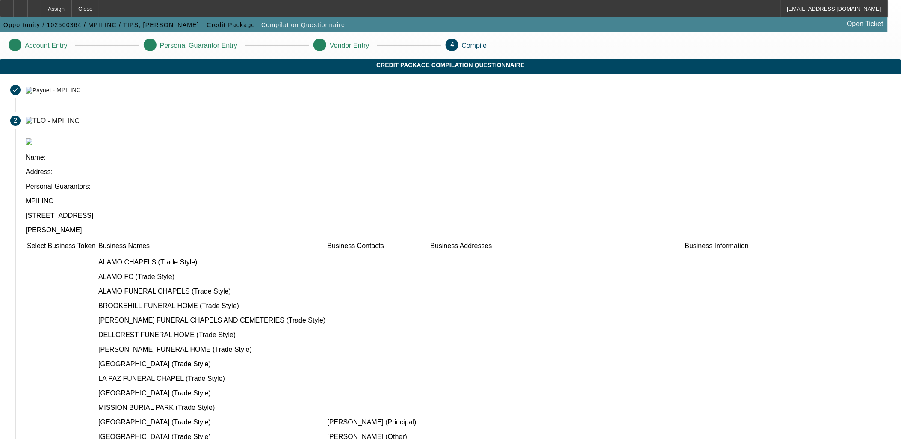
checkbox input "true"
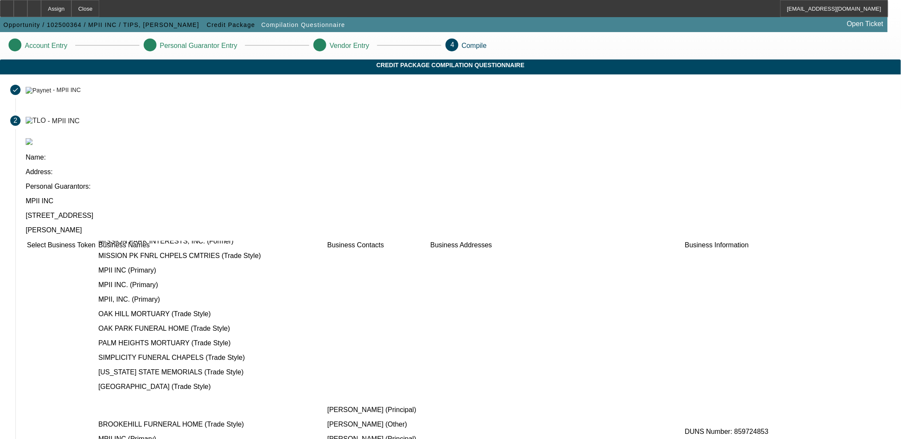
scroll to position [428, 0]
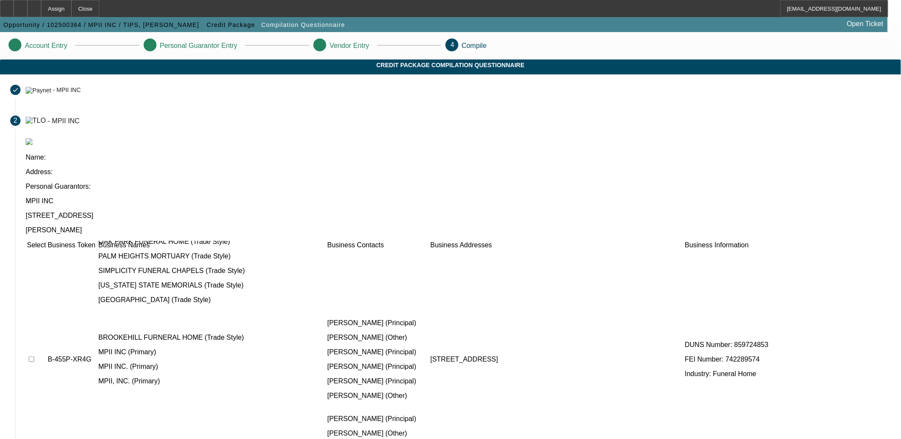
click at [46, 312] on td at bounding box center [37, 359] width 20 height 95
click at [34, 356] on input "checkbox" at bounding box center [32, 359] width 6 height 6
checkbox input "true"
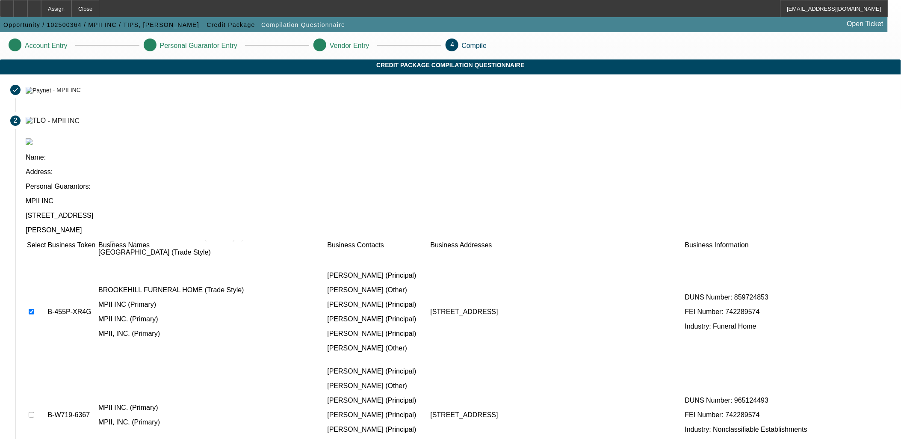
click at [34, 412] on input "checkbox" at bounding box center [32, 415] width 6 height 6
checkbox input "true"
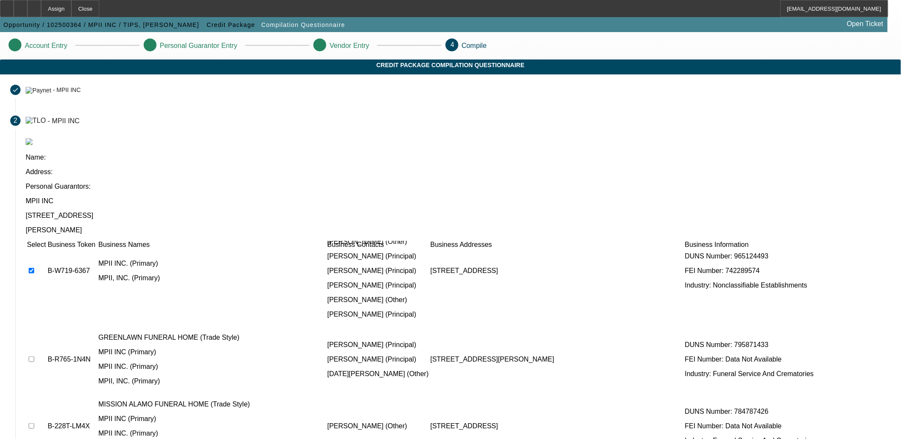
scroll to position [618, 0]
click at [34, 358] on input "checkbox" at bounding box center [32, 361] width 6 height 6
checkbox input "true"
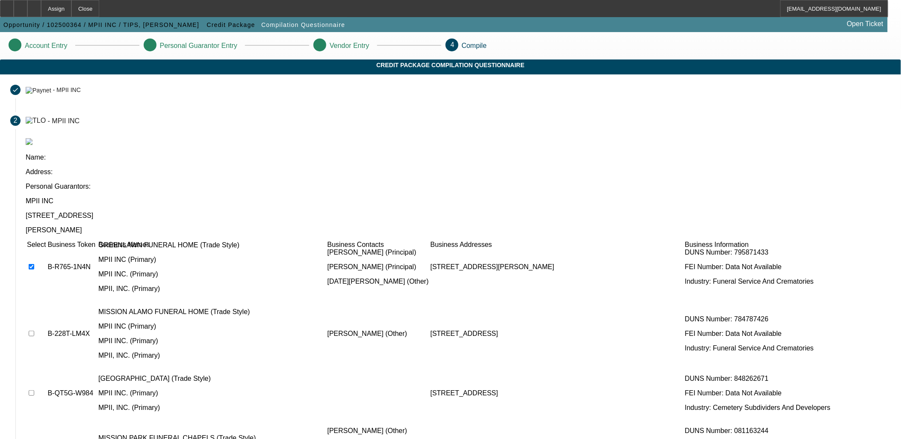
scroll to position [713, 0]
click at [34, 330] on input "checkbox" at bounding box center [32, 333] width 6 height 6
checkbox input "true"
click at [34, 389] on input "checkbox" at bounding box center [32, 392] width 6 height 6
checkbox input "true"
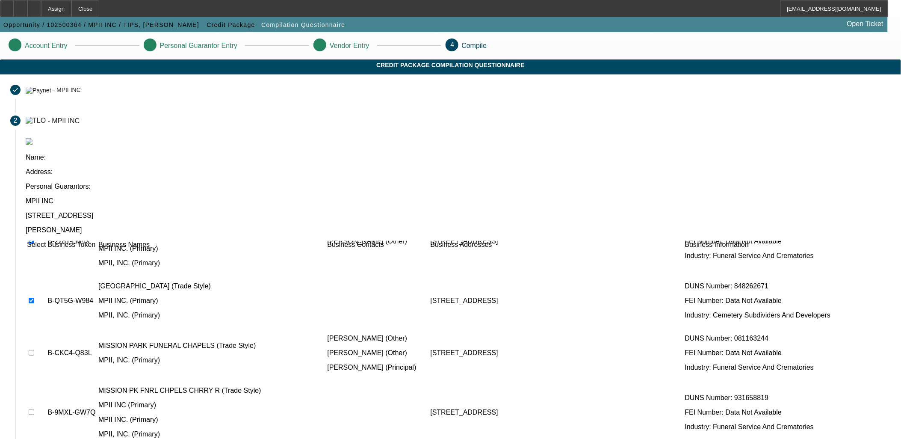
scroll to position [808, 0]
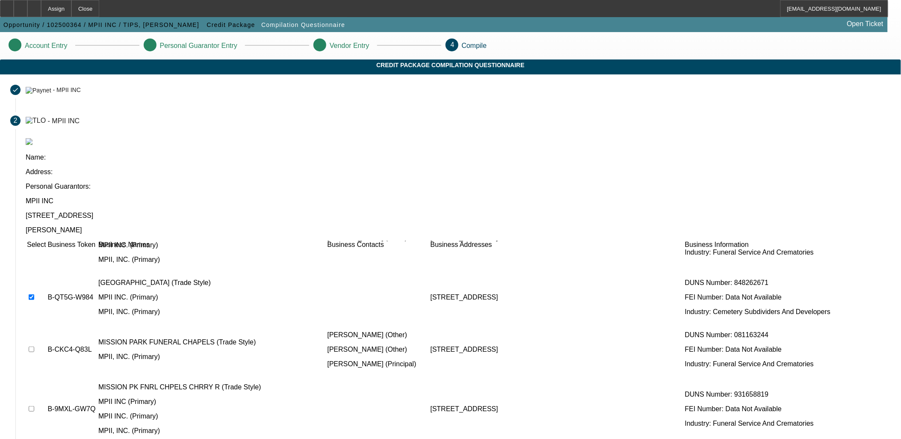
click at [34, 347] on input "checkbox" at bounding box center [32, 350] width 6 height 6
checkbox input "true"
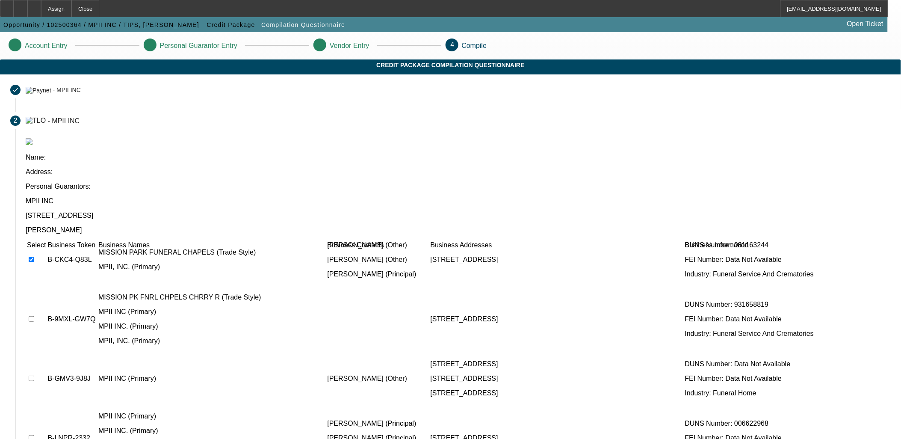
scroll to position [903, 0]
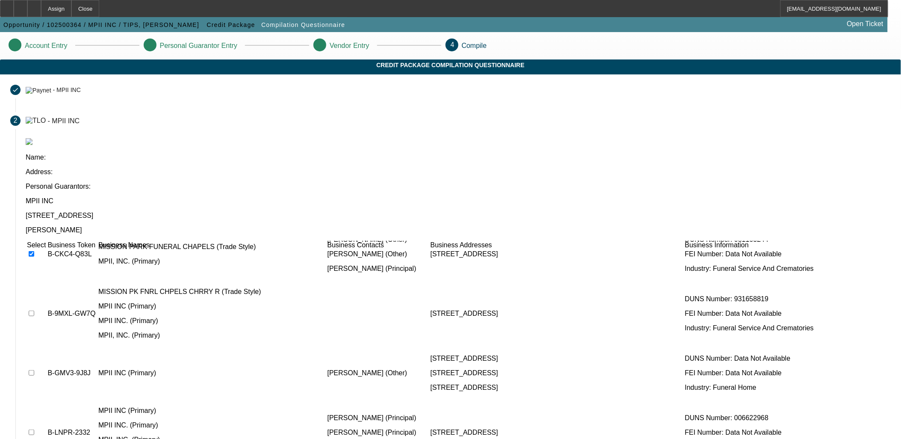
click at [34, 311] on input "checkbox" at bounding box center [32, 314] width 6 height 6
checkbox input "true"
click at [34, 430] on input "checkbox" at bounding box center [32, 433] width 6 height 6
checkbox input "true"
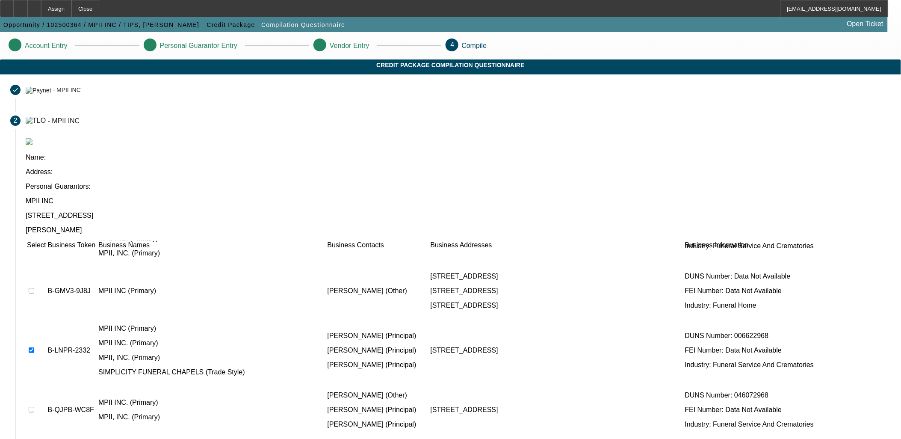
scroll to position [998, 0]
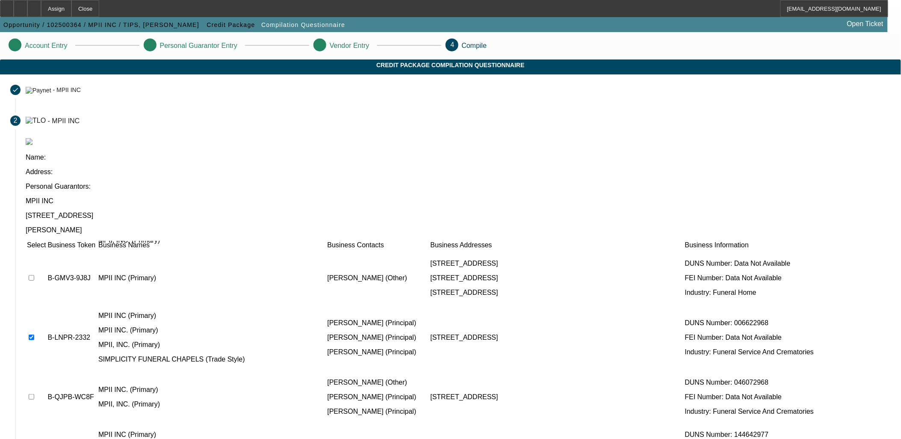
click at [34, 394] on input "checkbox" at bounding box center [32, 397] width 6 height 6
checkbox input "true"
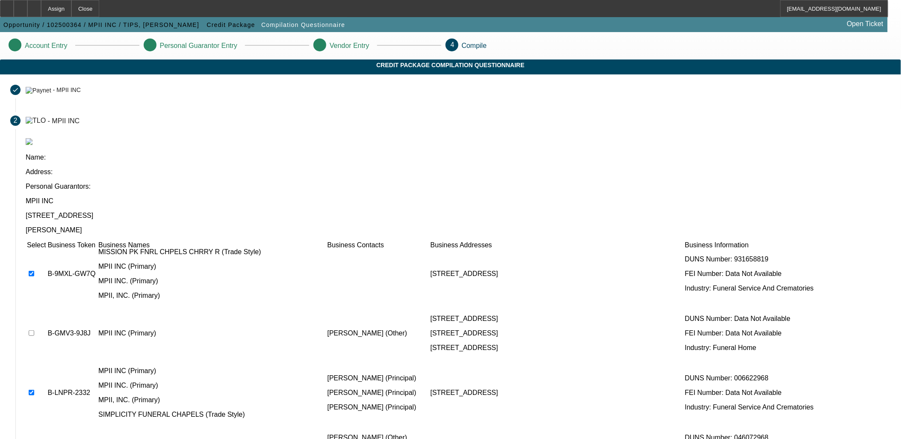
scroll to position [903, 0]
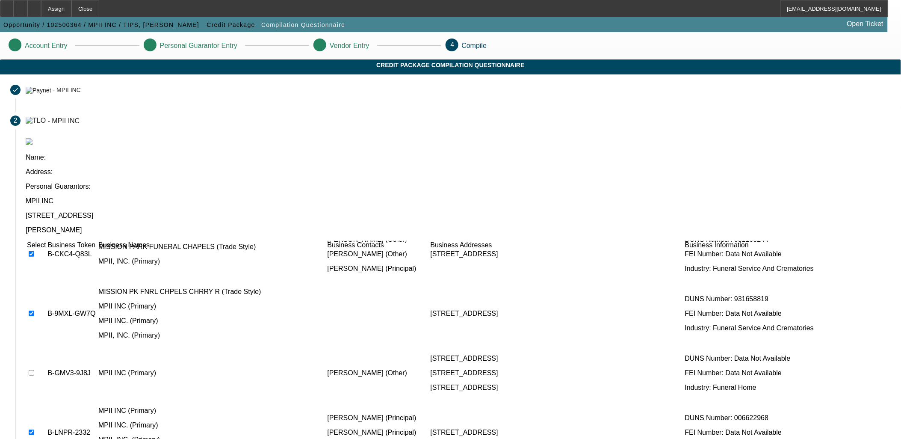
click at [34, 370] on input "checkbox" at bounding box center [32, 373] width 6 height 6
checkbox input "true"
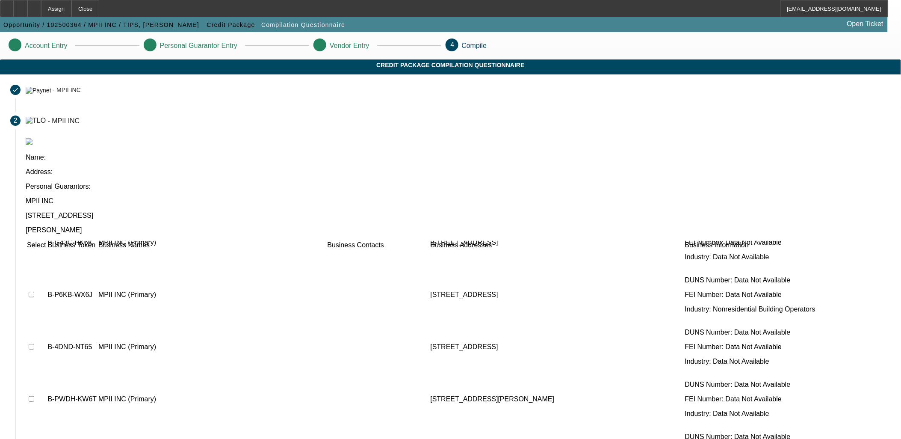
scroll to position [1331, 0]
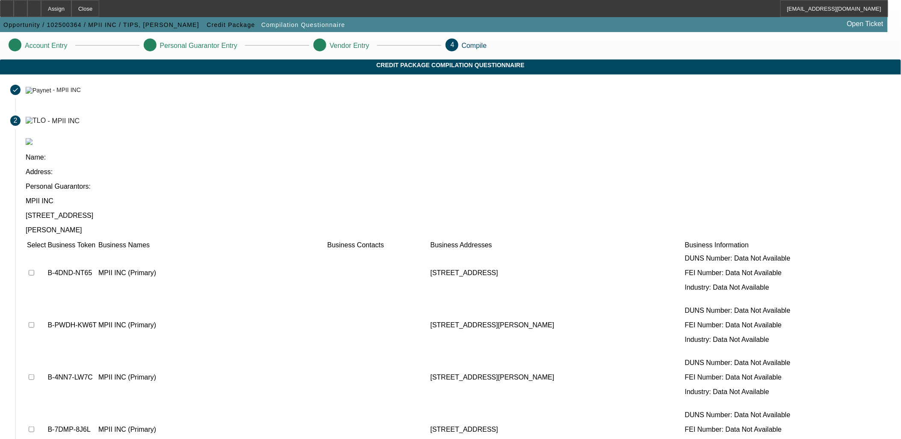
checkbox input "true"
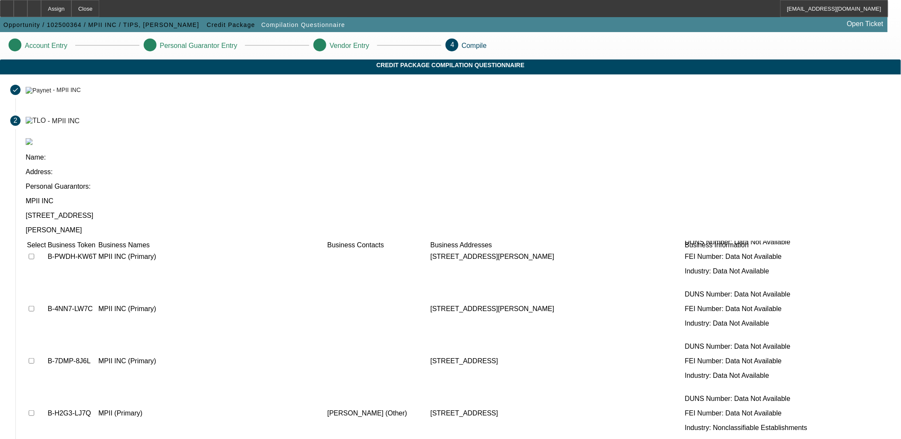
scroll to position [1473, 0]
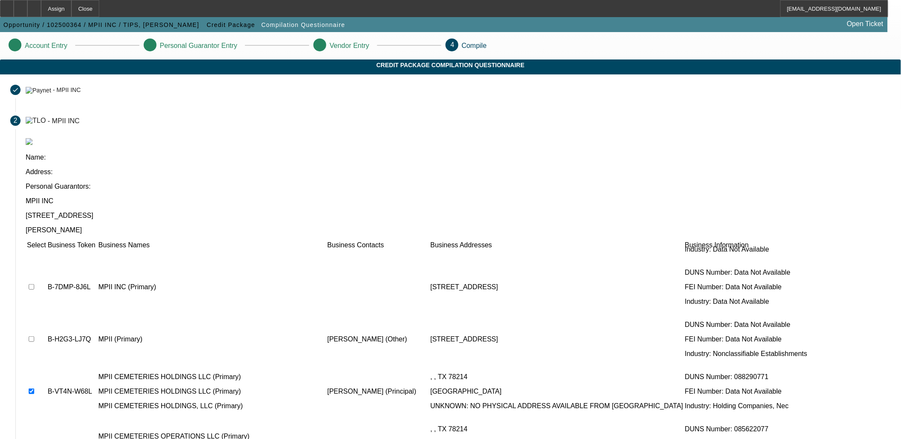
checkbox input "true"
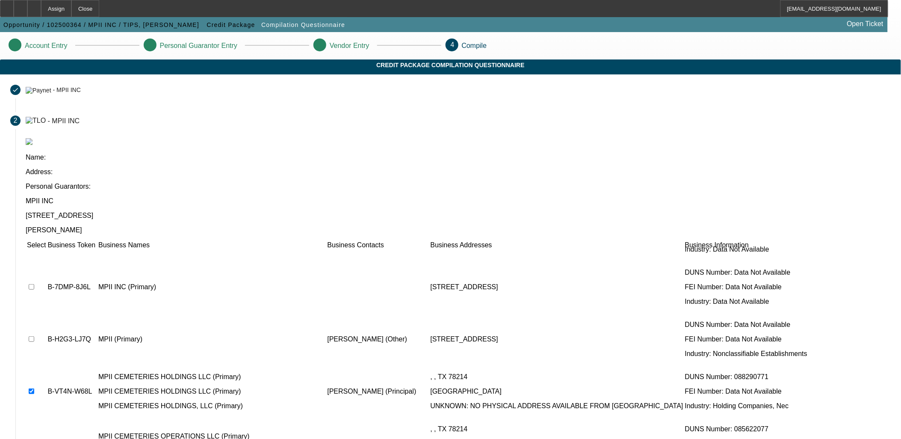
checkbox input "true"
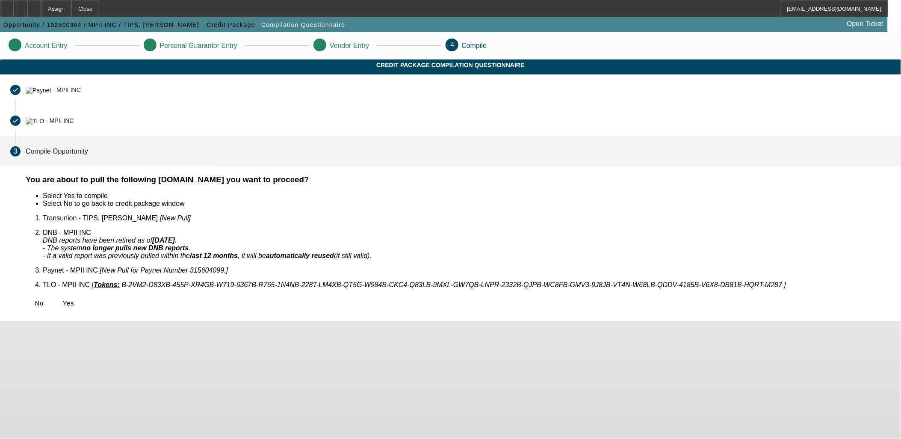
scroll to position [0, 0]
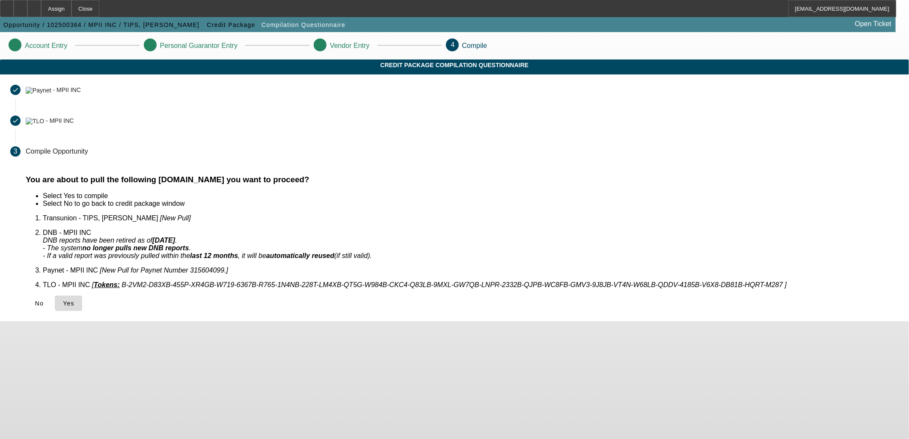
click at [74, 300] on span "Yes" at bounding box center [69, 303] width 12 height 7
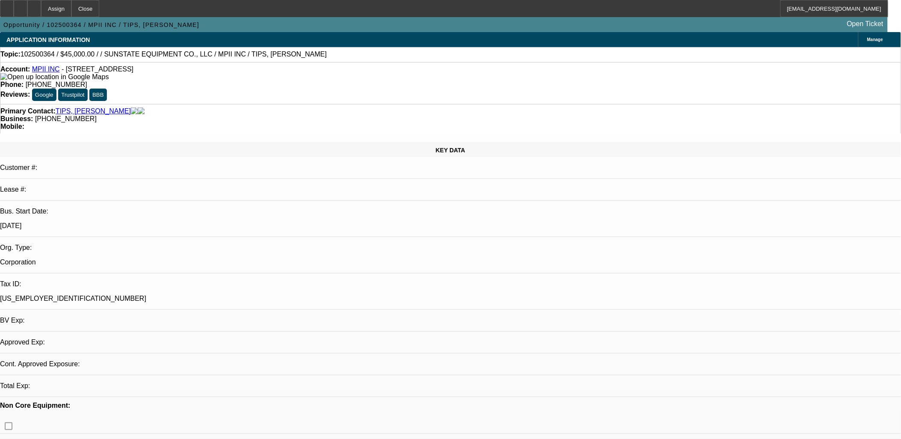
select select "0"
select select "2"
select select "0.1"
select select "1"
select select "2"
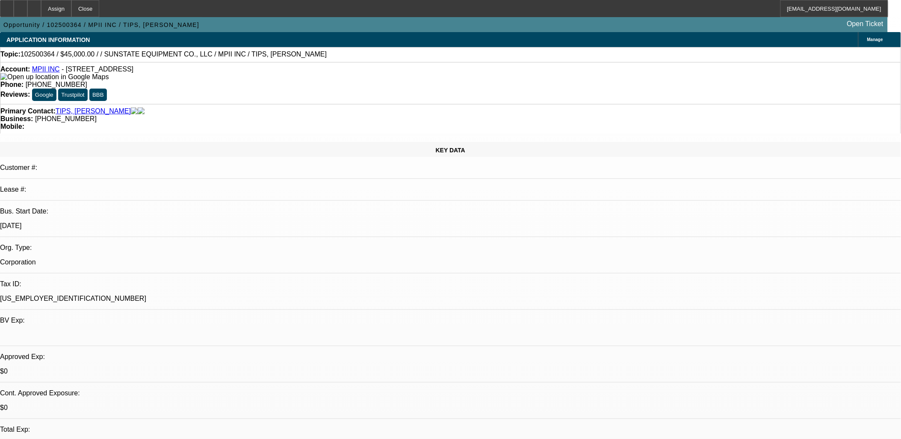
select select "4"
click at [41, 14] on div at bounding box center [34, 8] width 14 height 17
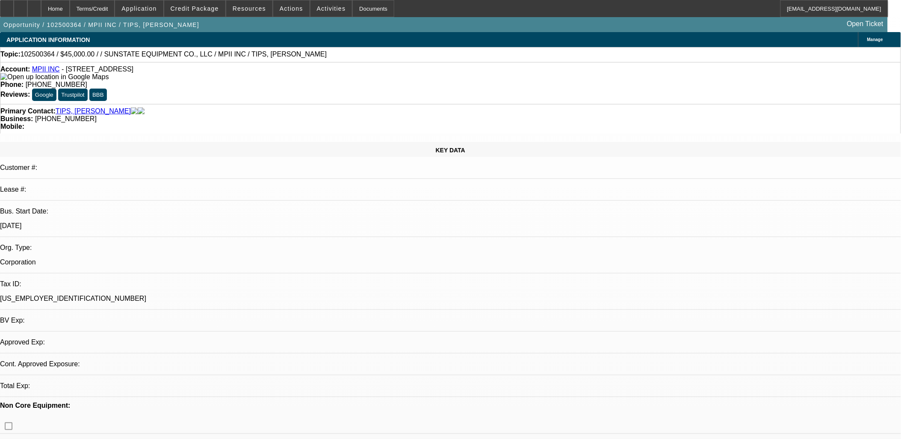
select select "0"
select select "2"
select select "0.1"
select select "1"
select select "2"
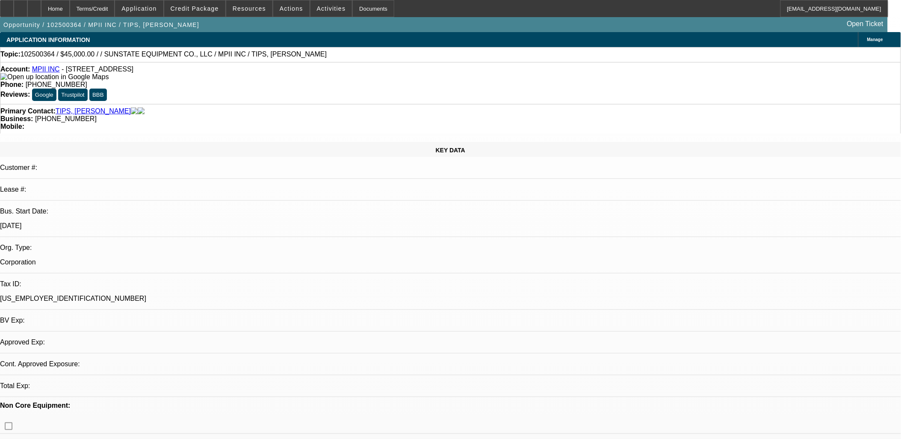
select select "4"
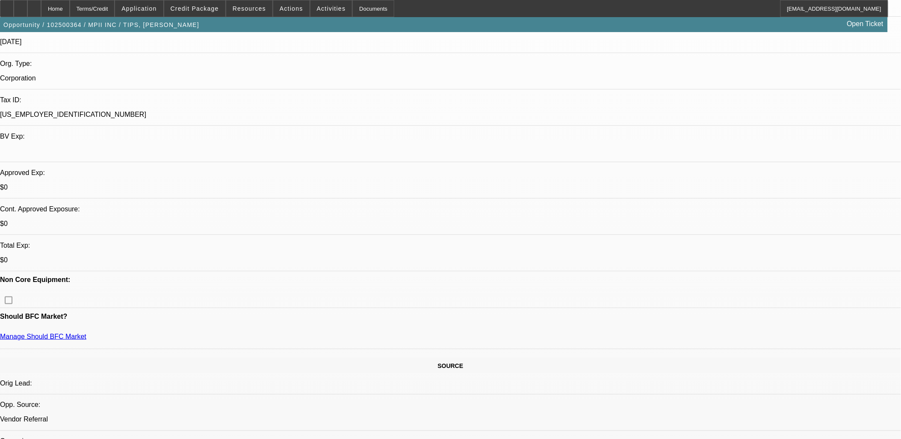
scroll to position [190, 0]
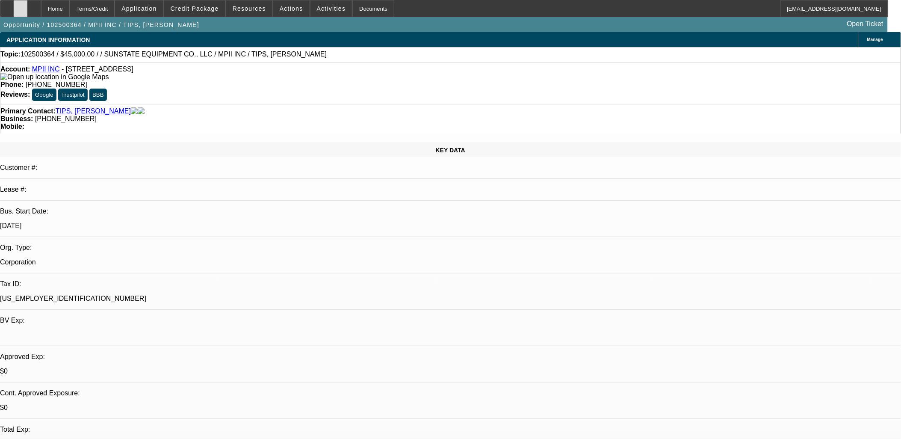
click at [27, 5] on div at bounding box center [21, 8] width 14 height 17
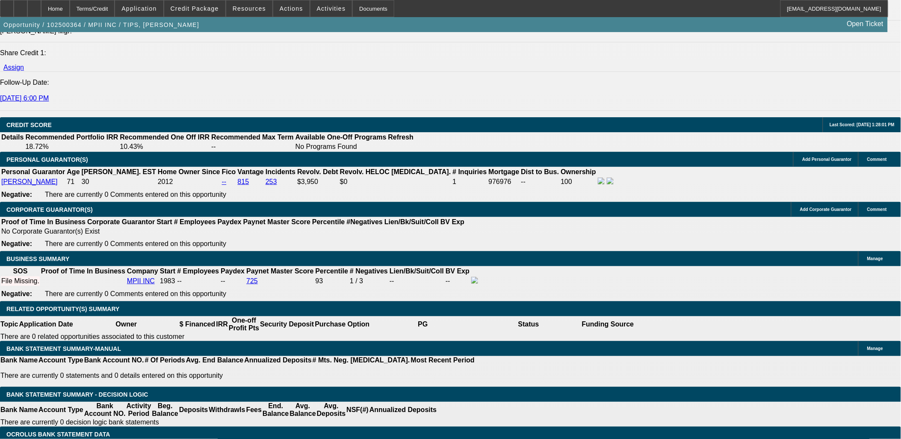
scroll to position [1141, 0]
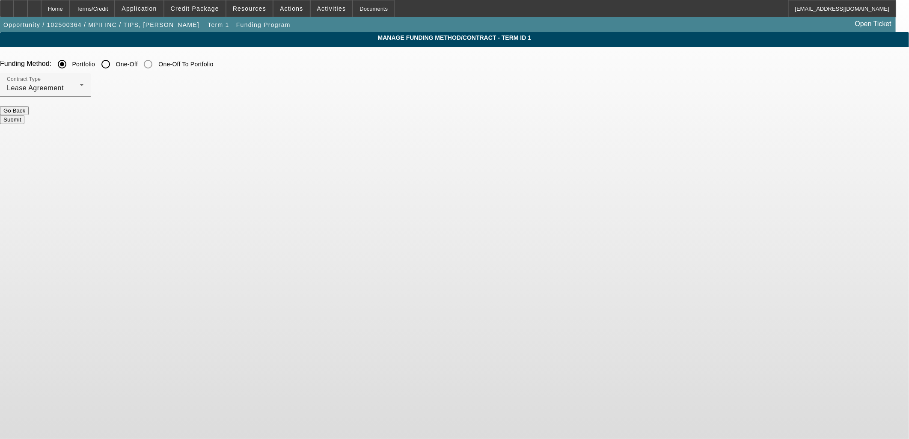
click at [114, 67] on input "One-Off" at bounding box center [105, 64] width 17 height 17
radio input "true"
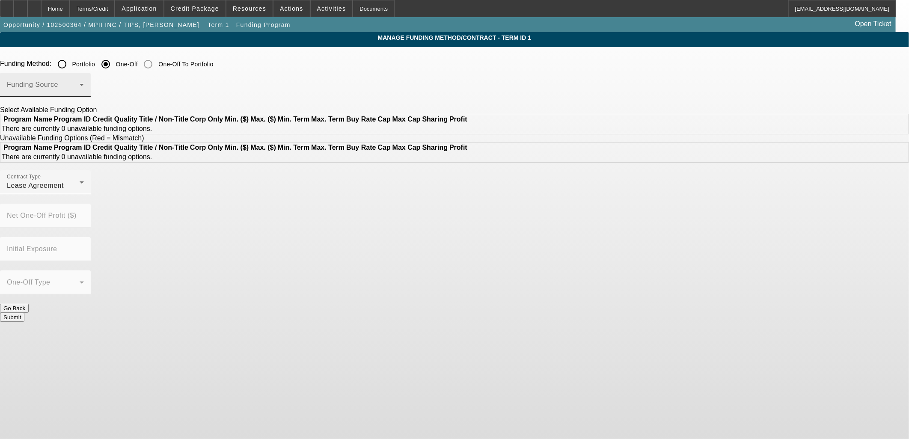
click at [80, 83] on span at bounding box center [43, 88] width 73 height 10
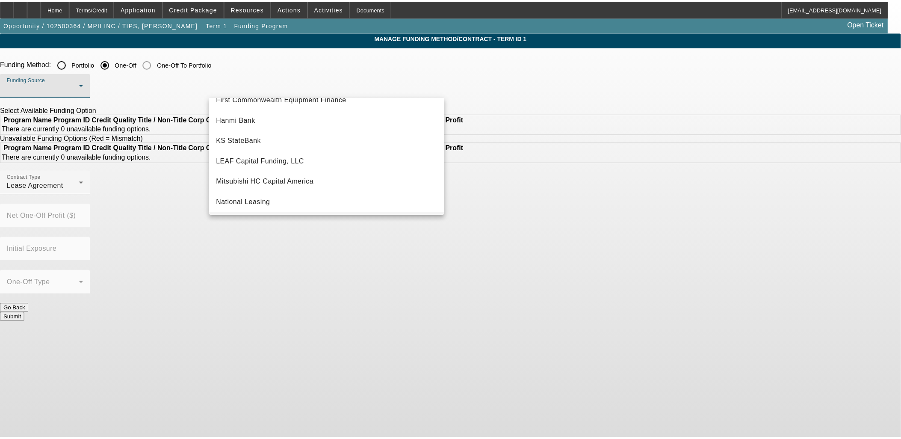
scroll to position [147, 0]
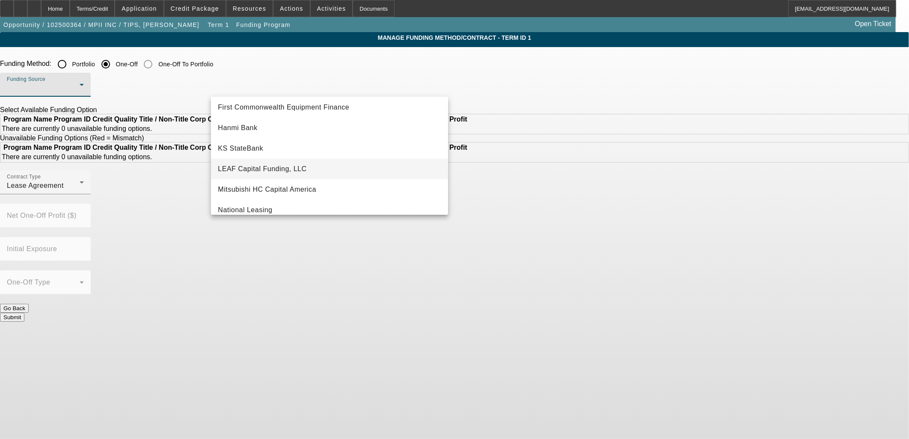
click at [282, 163] on mat-option "LEAF Capital Funding, LLC" at bounding box center [329, 169] width 237 height 21
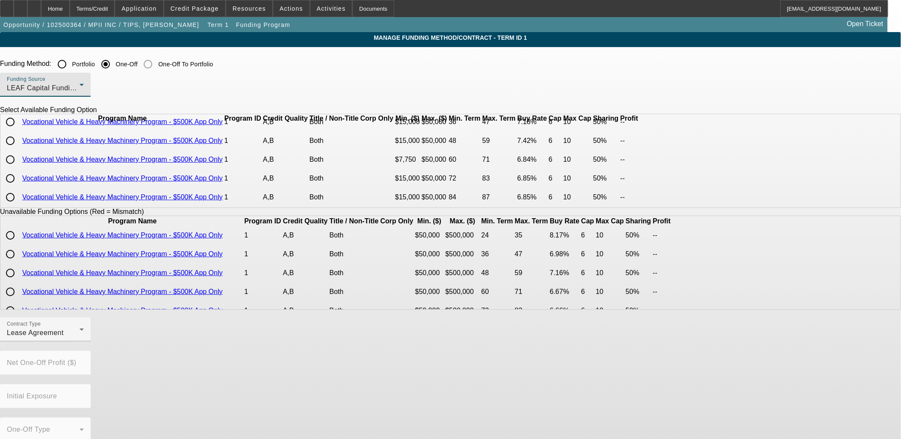
scroll to position [11, 0]
click at [19, 187] on input "radio" at bounding box center [10, 178] width 17 height 17
radio input "true"
click at [84, 335] on div at bounding box center [84, 335] width 0 height 0
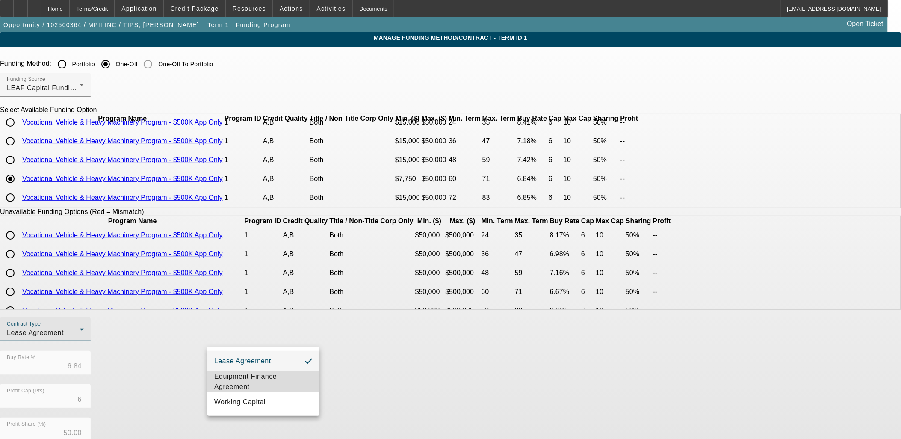
click at [229, 376] on span "Equipment Finance Agreement" at bounding box center [263, 381] width 98 height 21
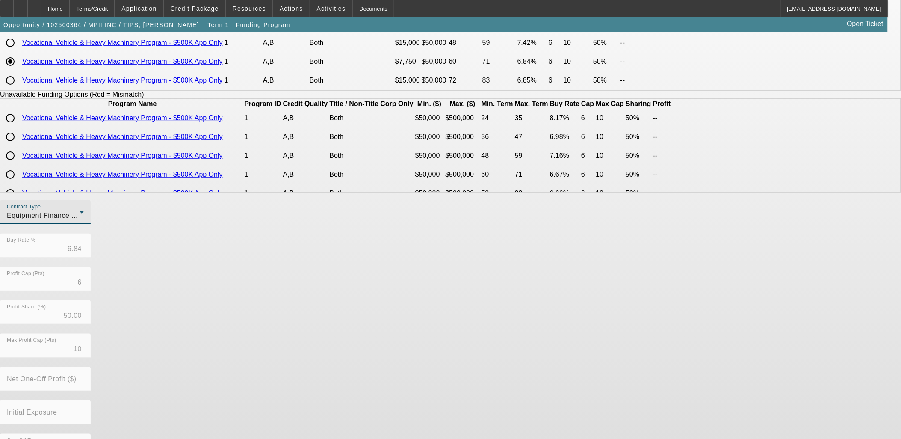
scroll to position [142, 0]
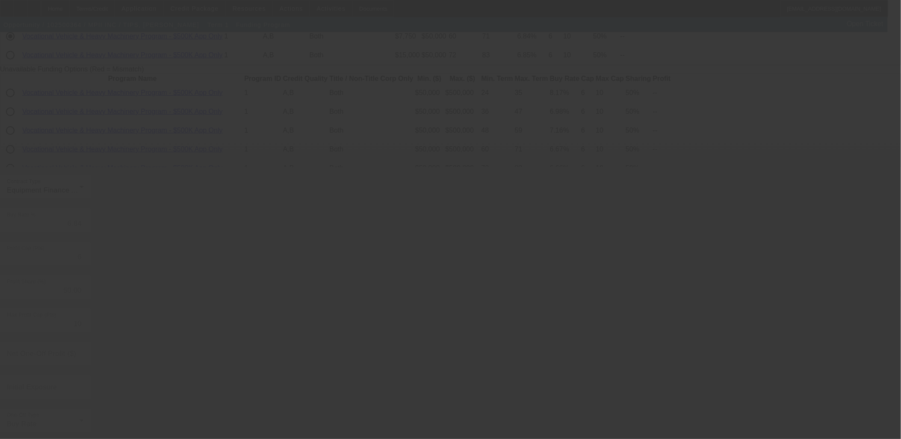
radio input "true"
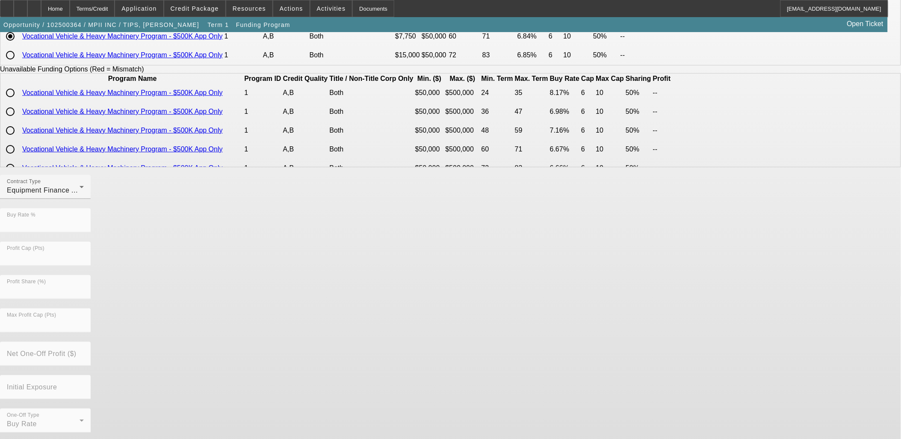
scroll to position [0, 0]
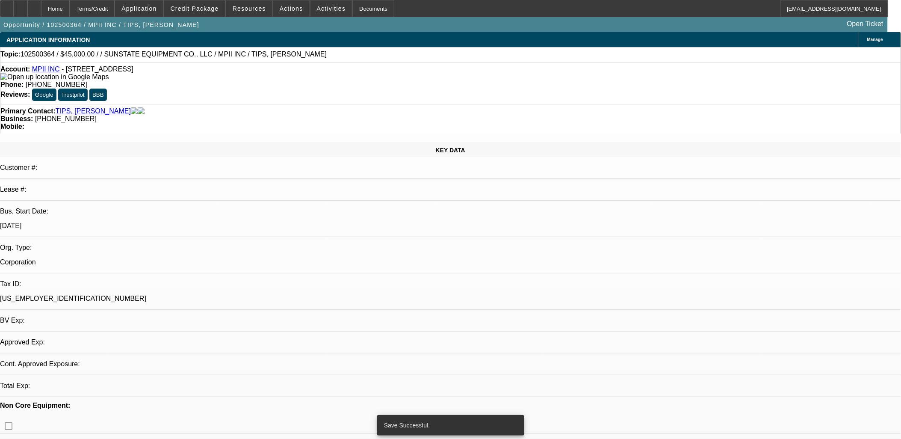
select select "0"
select select "2"
select select "0"
select select "6"
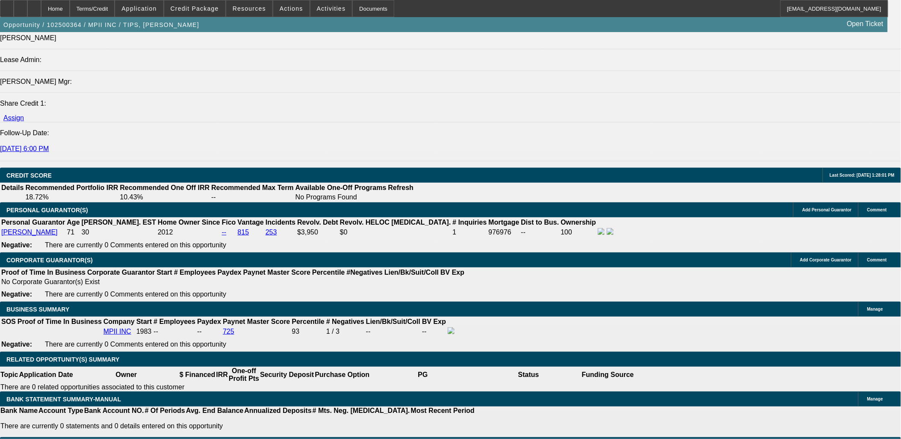
scroll to position [1093, 0]
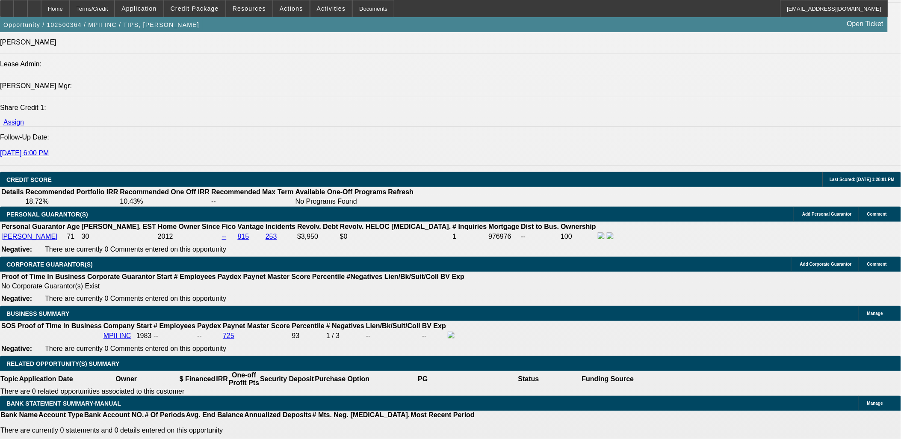
drag, startPoint x: 178, startPoint y: 209, endPoint x: 227, endPoint y: 208, distance: 49.2
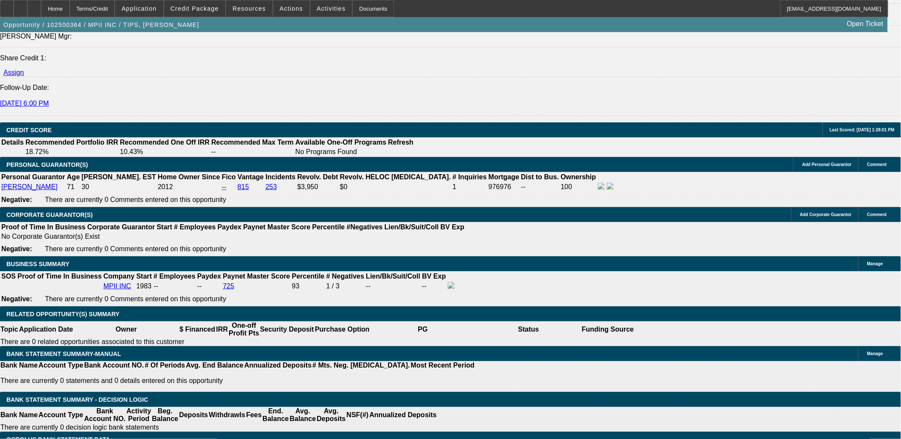
type input "UNKNOWN"
type input "60"
type input "7"
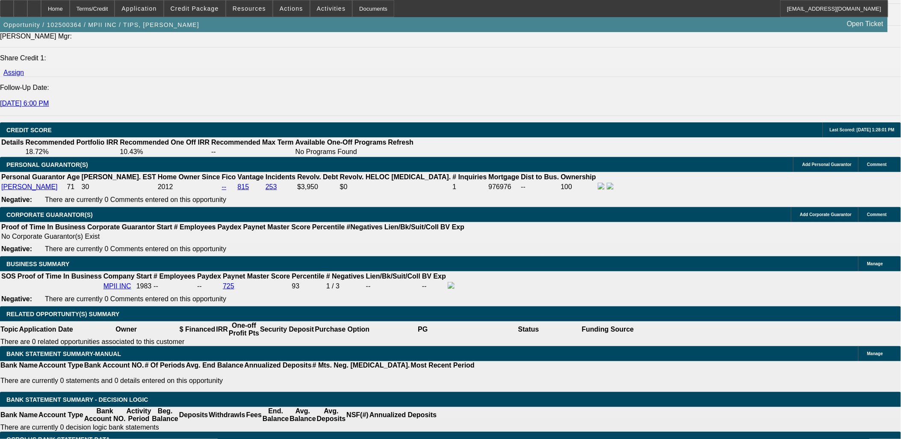
type input "$1,782.10"
type input "$891.05"
type input "7.9"
type input "$1,820.58"
type input "$910.29"
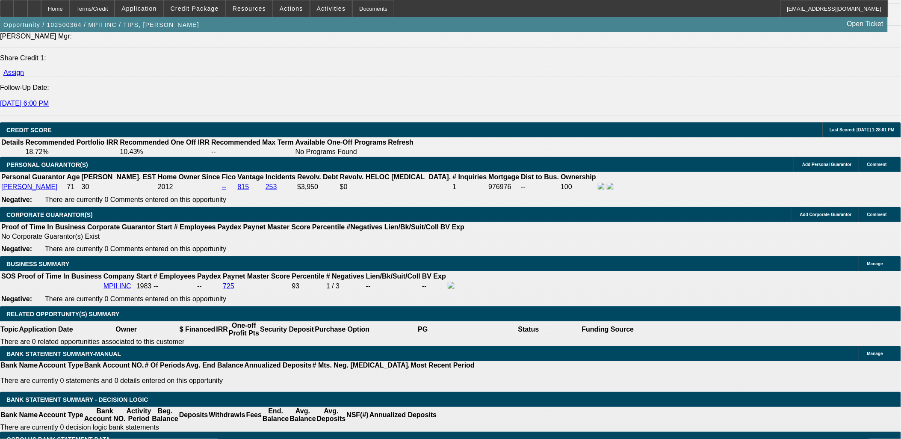
type input "7.9"
type input "$1,820.58"
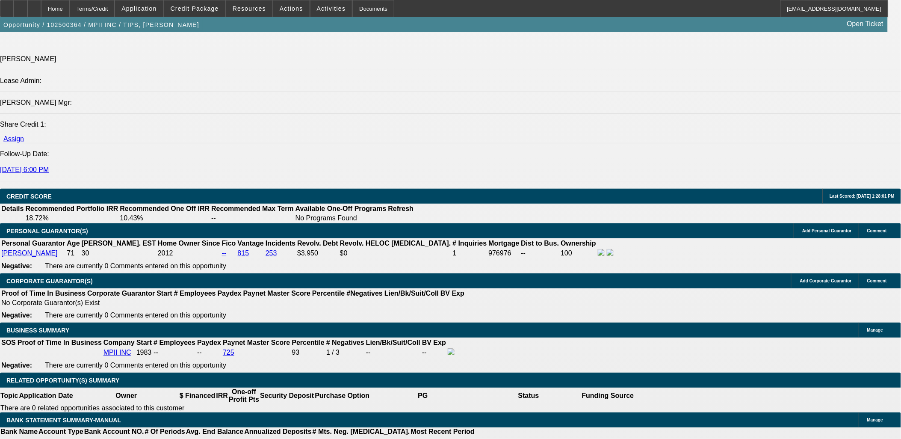
scroll to position [952, 0]
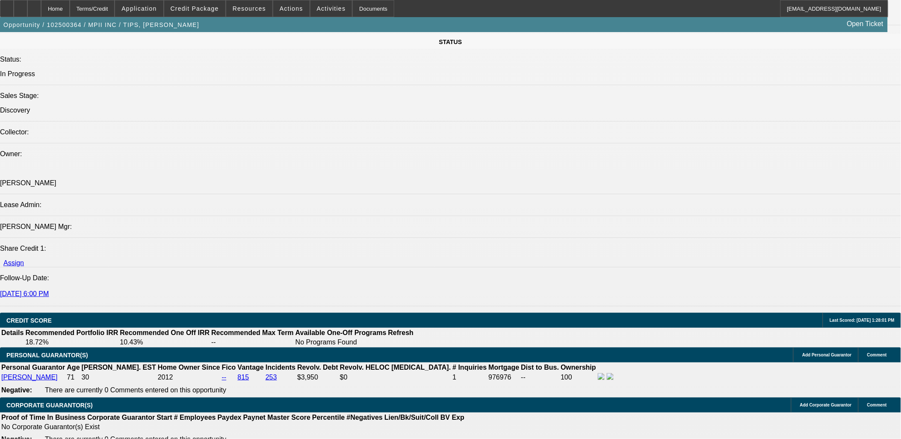
type input "$0.00"
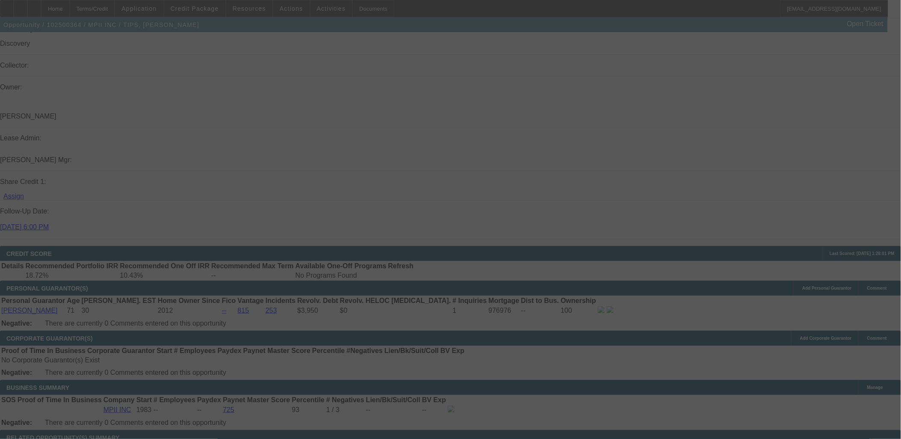
scroll to position [1095, 0]
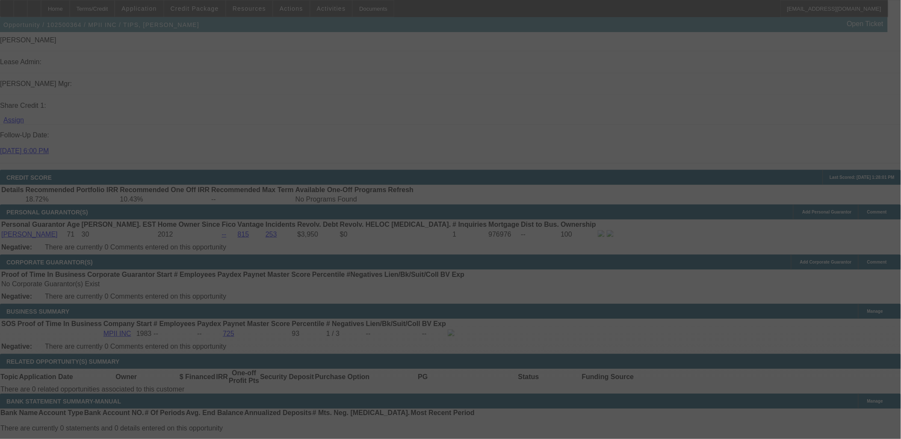
select select "0"
select select "2"
select select "0"
select select "6"
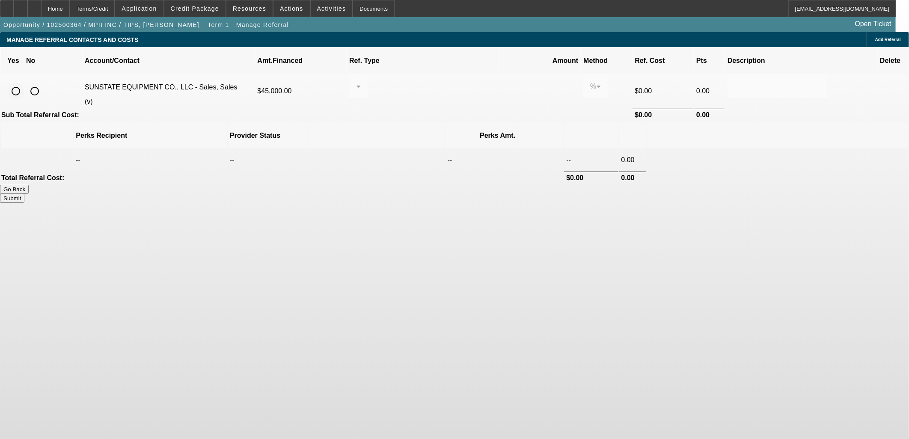
click at [24, 83] on input "radio" at bounding box center [15, 91] width 17 height 17
radio input "true"
click at [356, 81] on div at bounding box center [356, 86] width 0 height 10
click at [404, 120] on span "Pay vendor COMPANY" at bounding box center [428, 121] width 74 height 10
drag, startPoint x: 518, startPoint y: 74, endPoint x: 445, endPoint y: 65, distance: 73.6
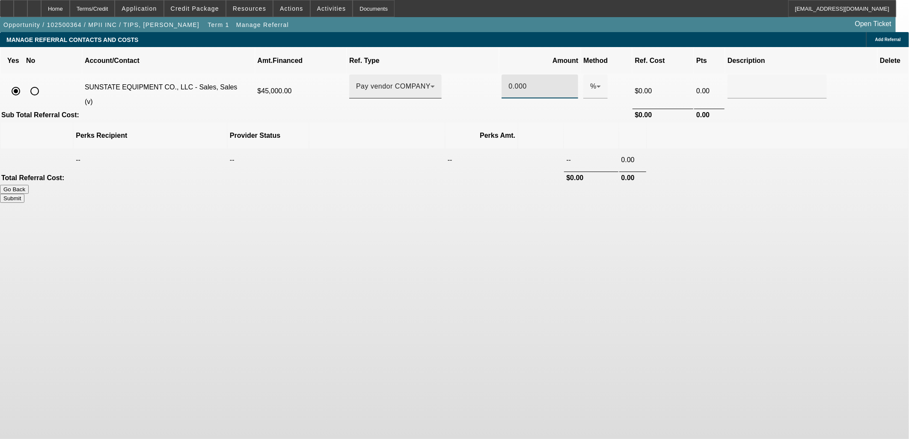
click at [452, 74] on tr "SUNSTATE EQUIPMENT CO., LLC - Sales, Sales (v) $45,000.00 Pay vendor COMPANY 0.…" at bounding box center [454, 90] width 907 height 33
click at [593, 81] on icon at bounding box center [598, 86] width 10 height 10
click at [547, 114] on mat-option "$" at bounding box center [550, 120] width 29 height 21
click at [590, 81] on div "$" at bounding box center [592, 86] width 4 height 10
click at [547, 99] on span "%" at bounding box center [545, 100] width 6 height 10
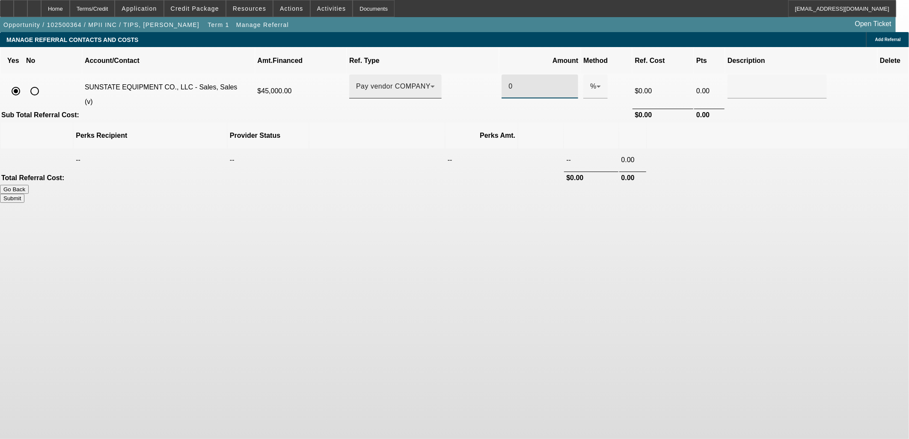
drag, startPoint x: 508, startPoint y: 78, endPoint x: 461, endPoint y: 71, distance: 47.6
click at [465, 74] on tr "SUNSTATE EQUIPMENT CO., LLC - Sales, Sales (v) $45,000.00 Pay vendor COMPANY 0 …" at bounding box center [454, 90] width 907 height 33
click at [448, 109] on td "Sub Total Referral Cost:" at bounding box center [316, 115] width 631 height 12
click at [24, 194] on button "Submit" at bounding box center [12, 198] width 24 height 9
type input "0.500"
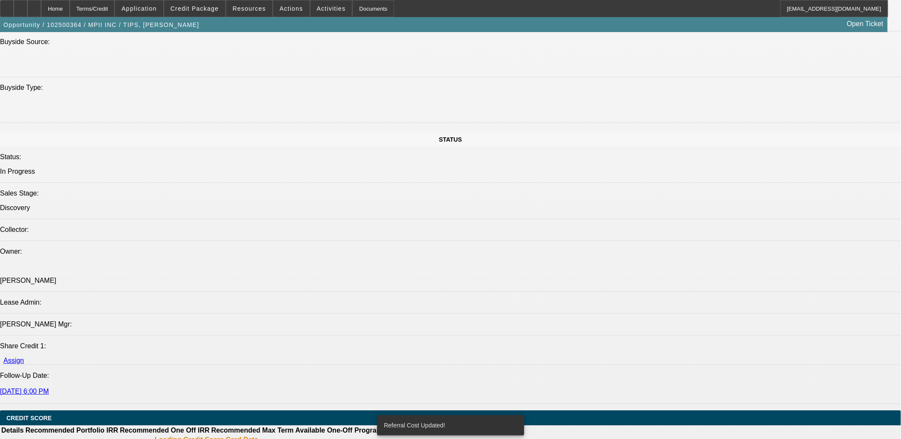
select select "0"
select select "2"
select select "0"
select select "6"
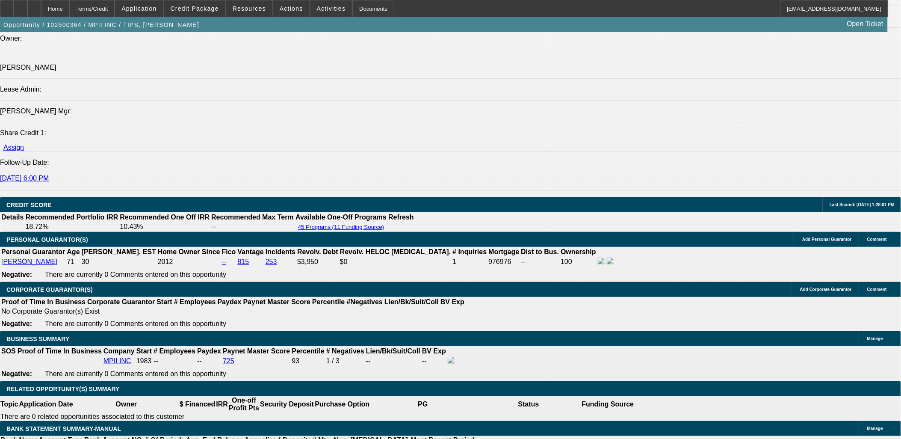
scroll to position [1045, 0]
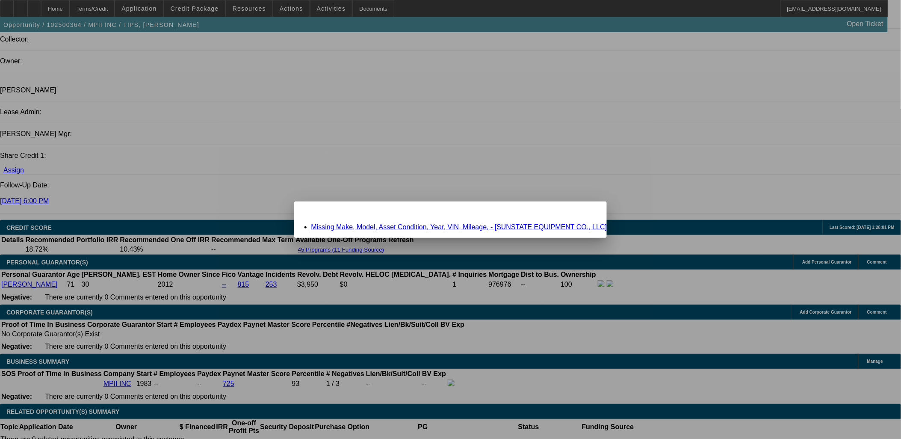
scroll to position [0, 0]
click at [588, 211] on div "Close" at bounding box center [597, 207] width 19 height 10
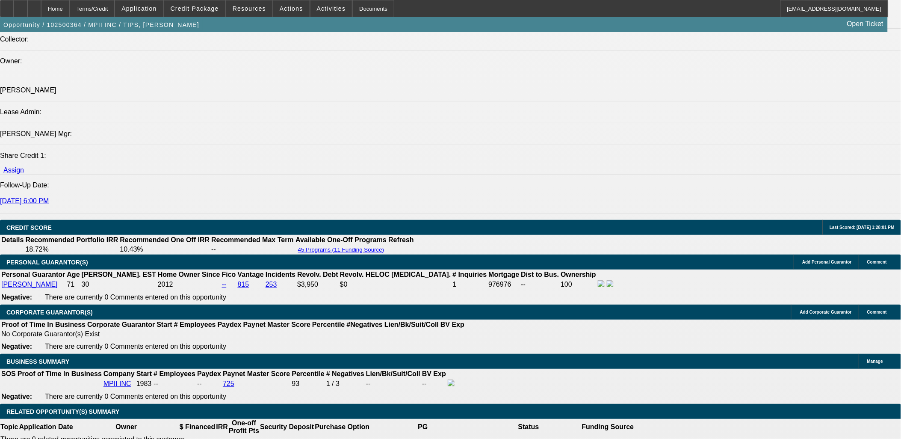
scroll to position [1045, 0]
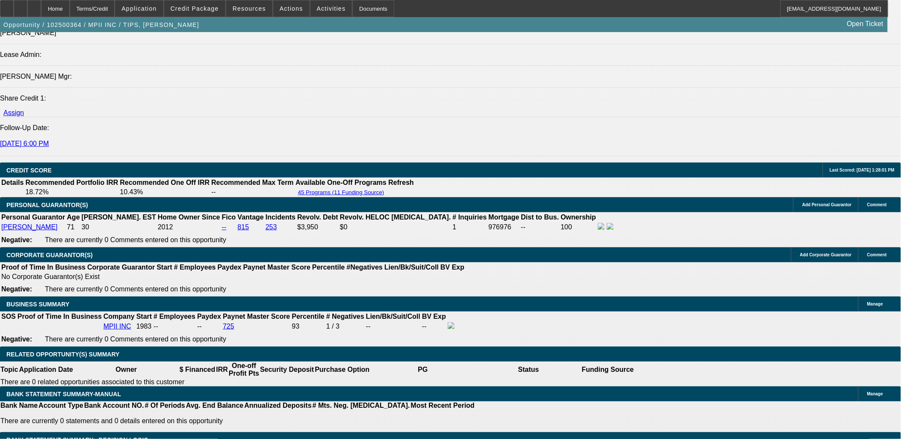
scroll to position [1235, 0]
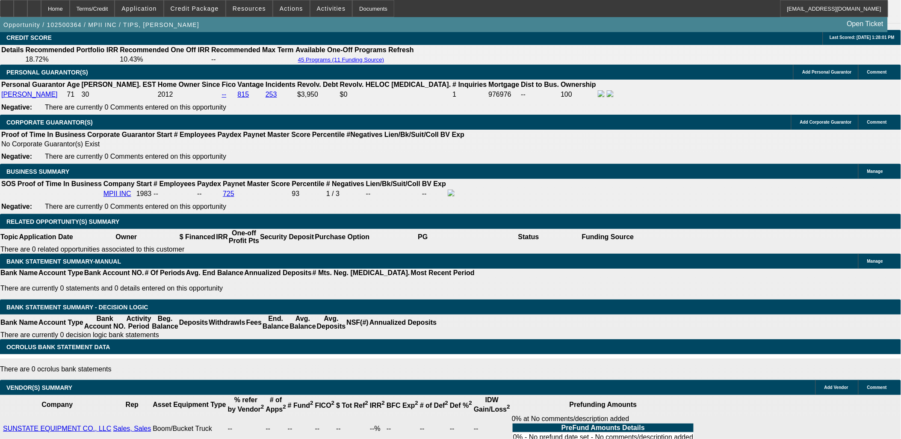
select select "1"
type input "UNKNOWN"
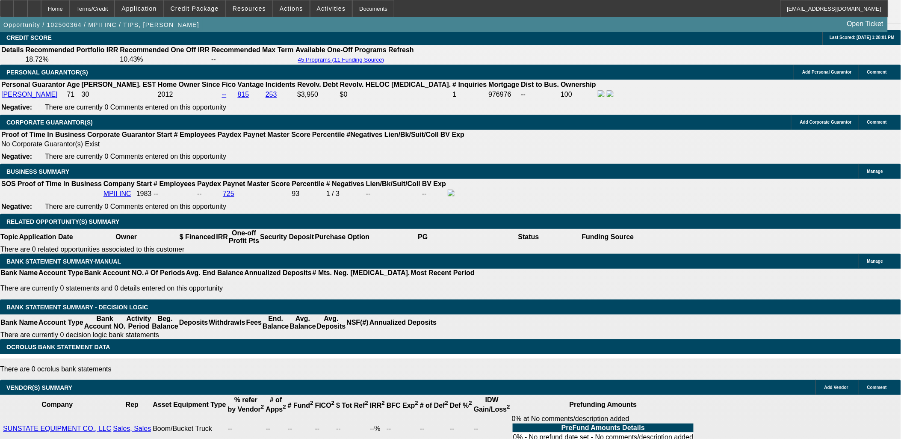
type input "$0.00"
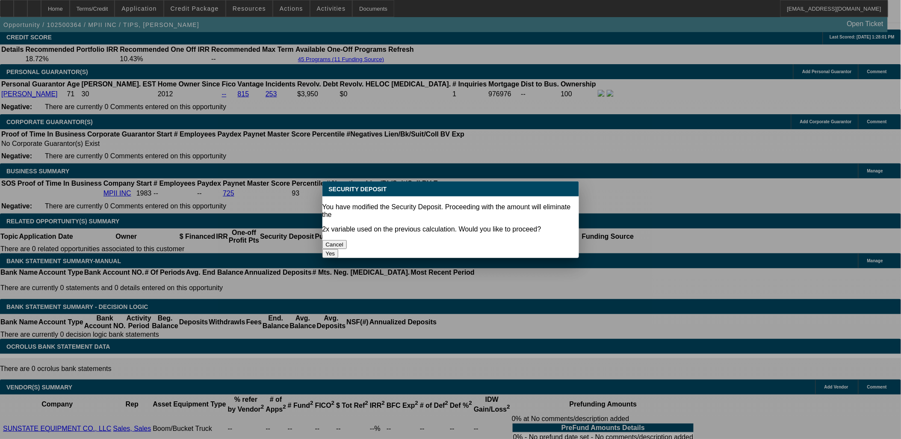
scroll to position [0, 0]
click at [343, 153] on body "Home Terms/Credit Application Credit Package Resources Actions Activities Docum…" at bounding box center [450, 301] width 901 height 3075
click at [339, 249] on button "Yes" at bounding box center [331, 253] width 16 height 9
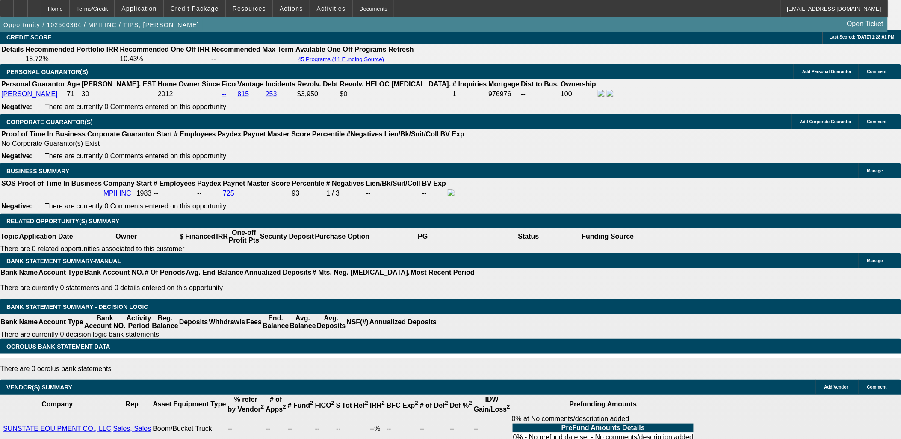
select select "0"
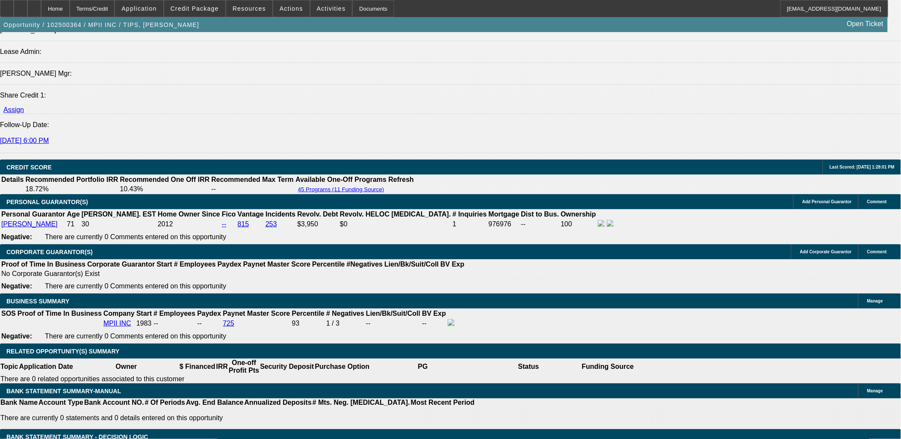
scroll to position [950, 0]
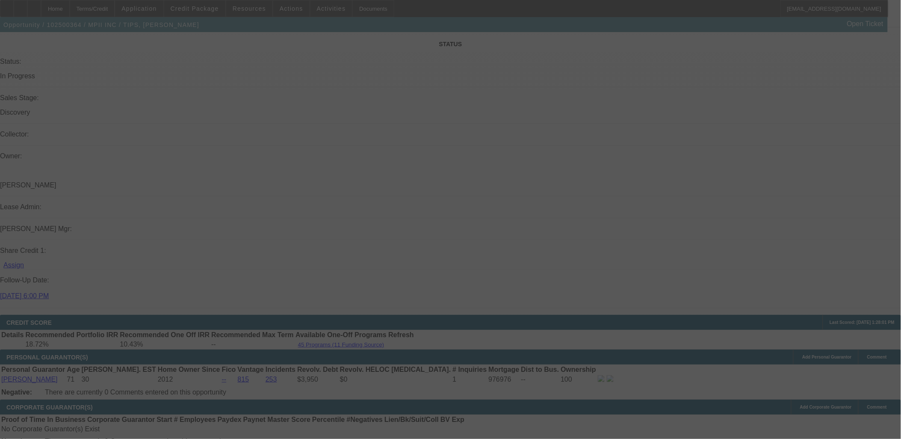
select select "0"
select select "6"
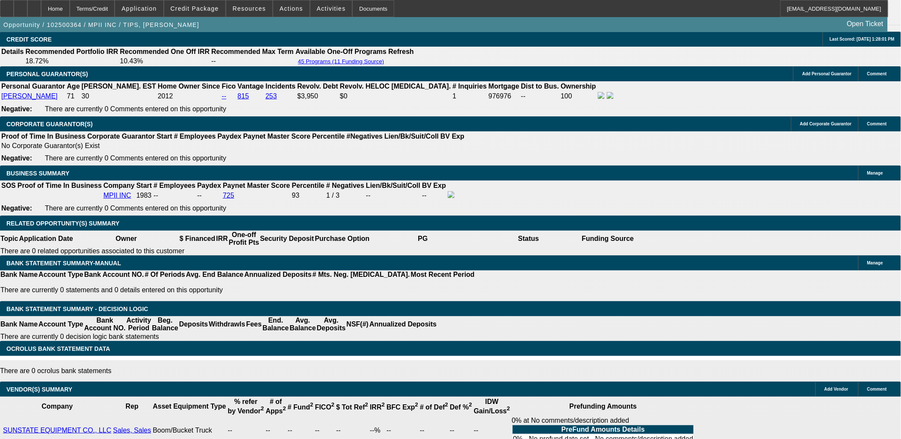
scroll to position [1235, 0]
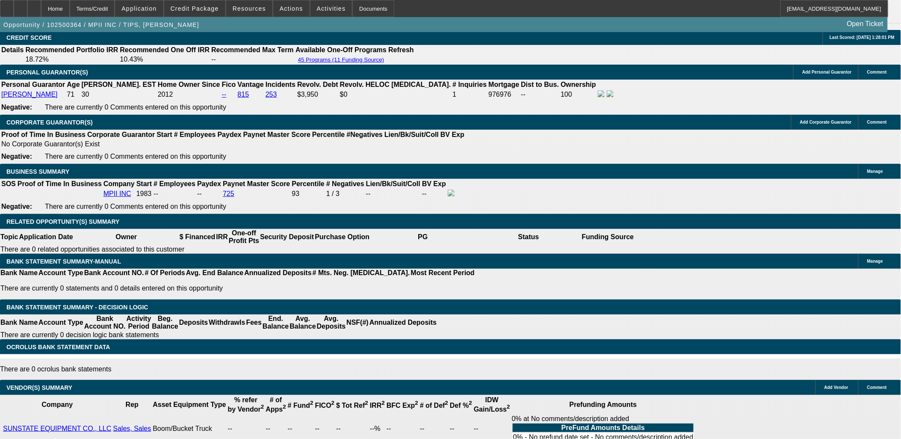
select select "2"
type input "UNKNOWN"
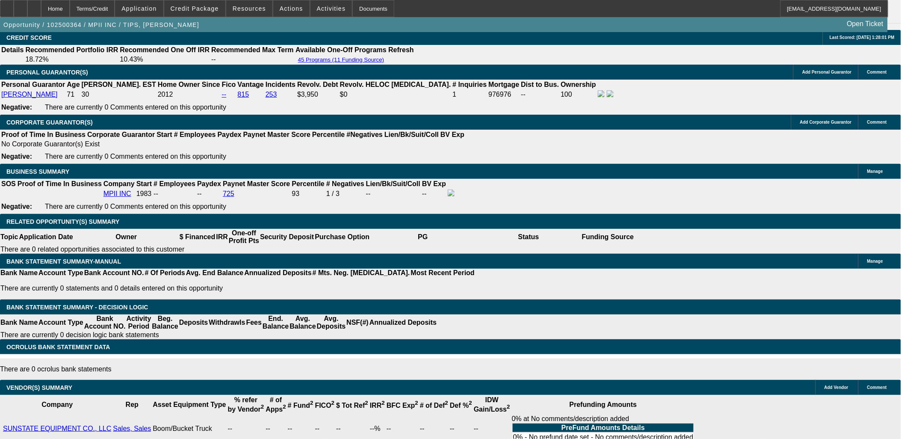
select select "2"
type input "$1,820.58"
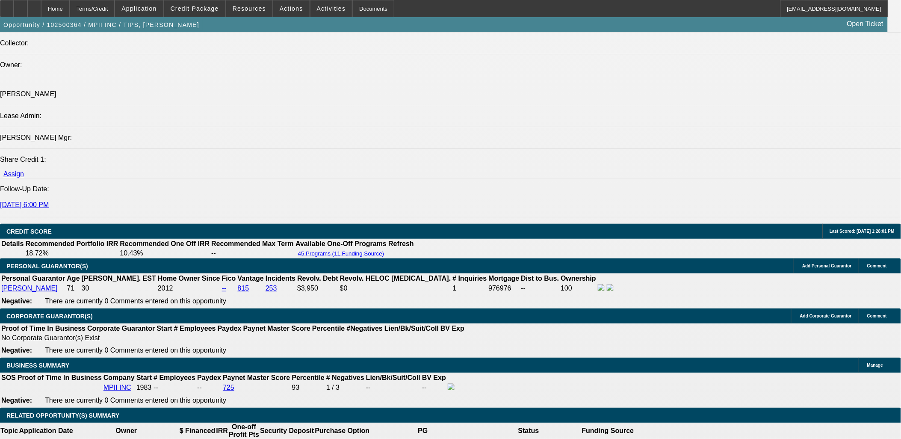
scroll to position [998, 0]
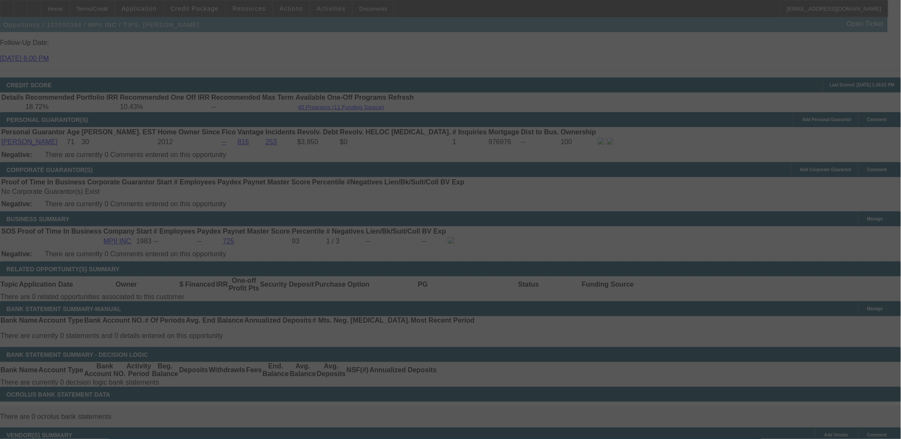
scroll to position [1180, 0]
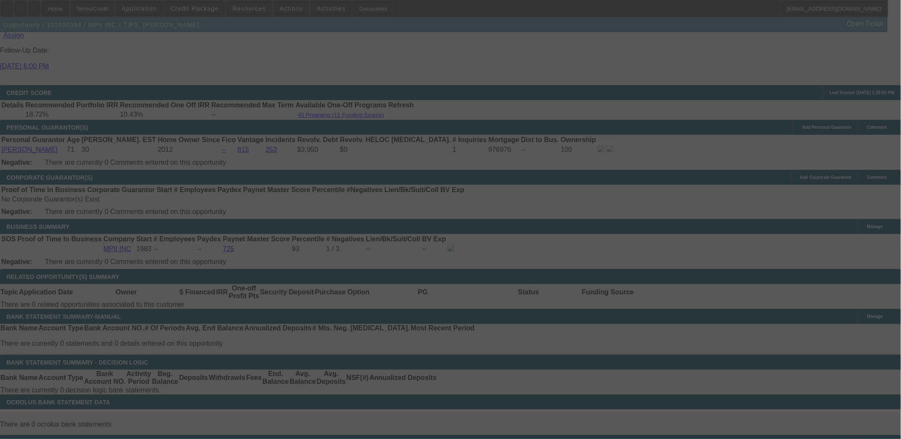
select select "0"
select select "2"
select select "0"
select select "6"
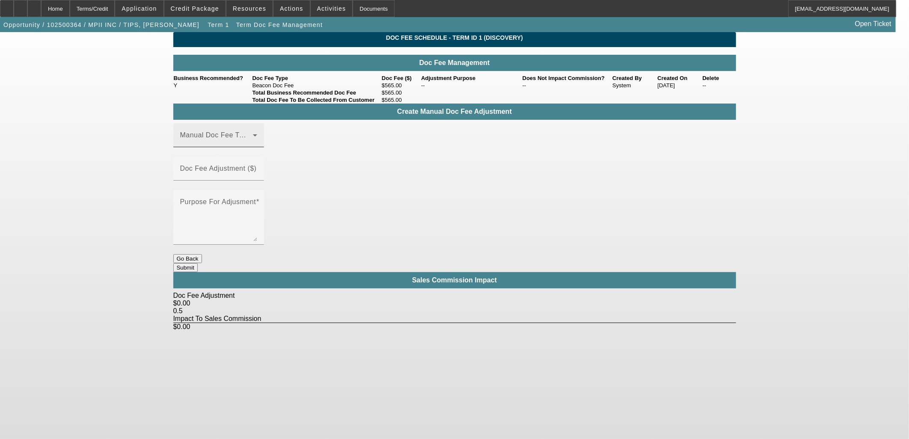
click at [257, 147] on div "Manual Doc Fee Type" at bounding box center [218, 135] width 77 height 24
click at [245, 200] on mat-option "Beacon Doc Fee" at bounding box center [231, 190] width 115 height 21
click at [257, 167] on mat-label "Doc Fee Adjustment ($)" at bounding box center [218, 168] width 77 height 7
click at [257, 167] on input "Doc Fee Adjustment ($)" at bounding box center [218, 172] width 77 height 10
click at [257, 168] on input "330" at bounding box center [218, 172] width 77 height 10
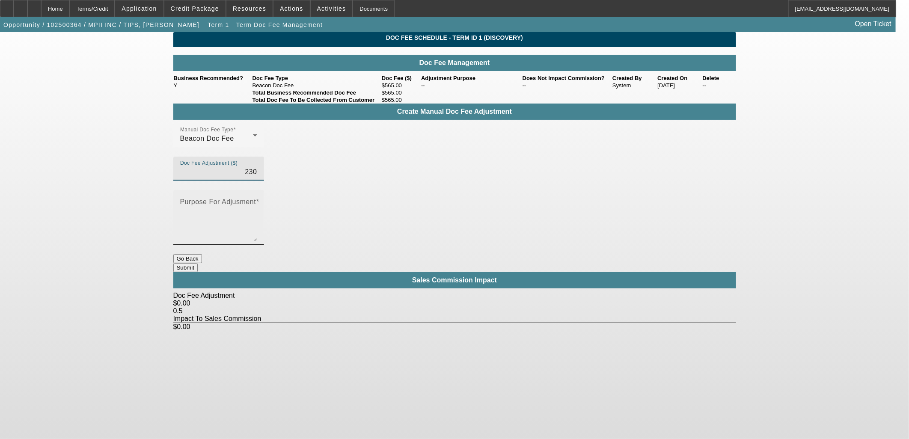
type input "$230.00"
click at [257, 200] on textarea "Purpose For Adjusment" at bounding box center [218, 220] width 77 height 41
type textarea "Up"
click at [198, 263] on button "Submit" at bounding box center [185, 267] width 24 height 9
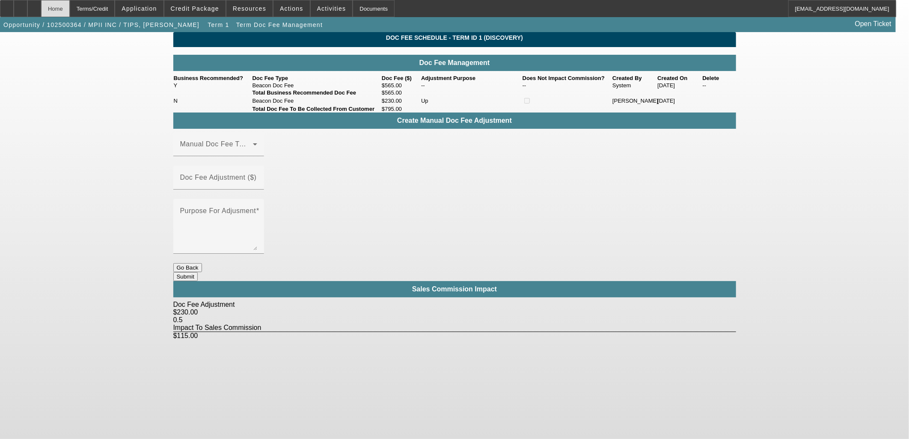
click at [70, 7] on div "Home" at bounding box center [55, 8] width 29 height 17
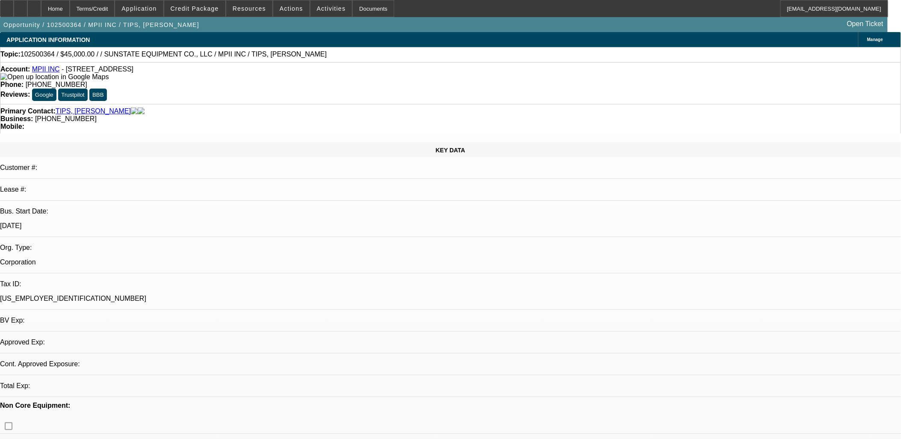
select select "0"
select select "2"
select select "0"
select select "6"
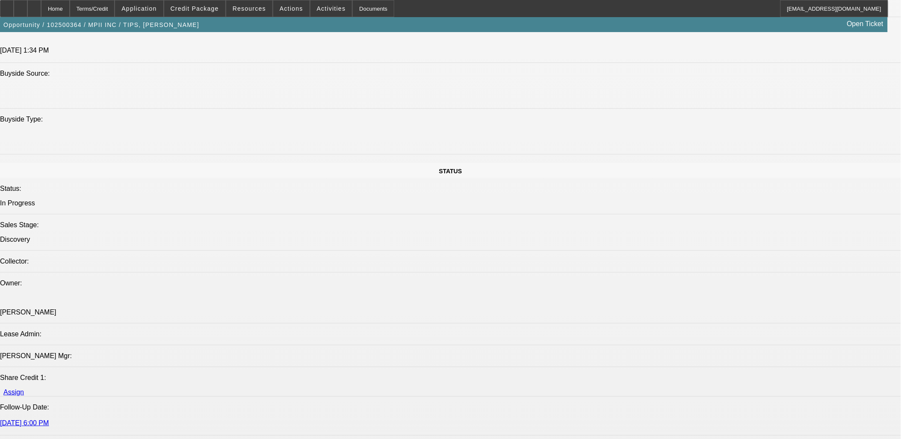
scroll to position [1117, 0]
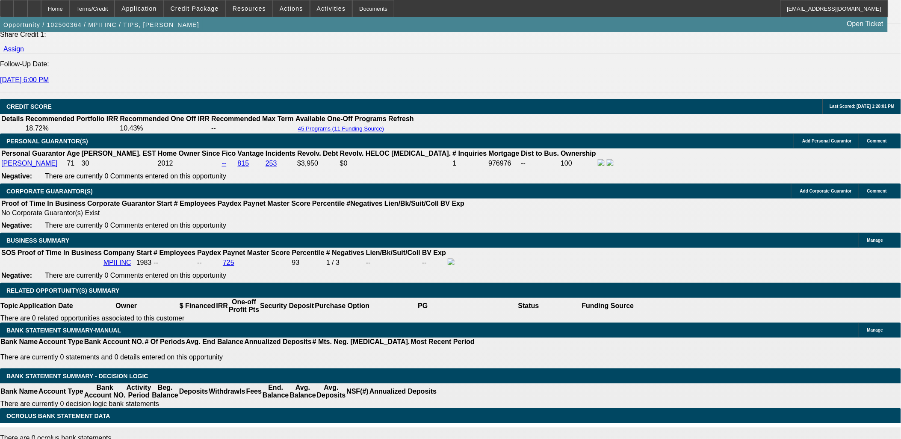
type input "$910.29"
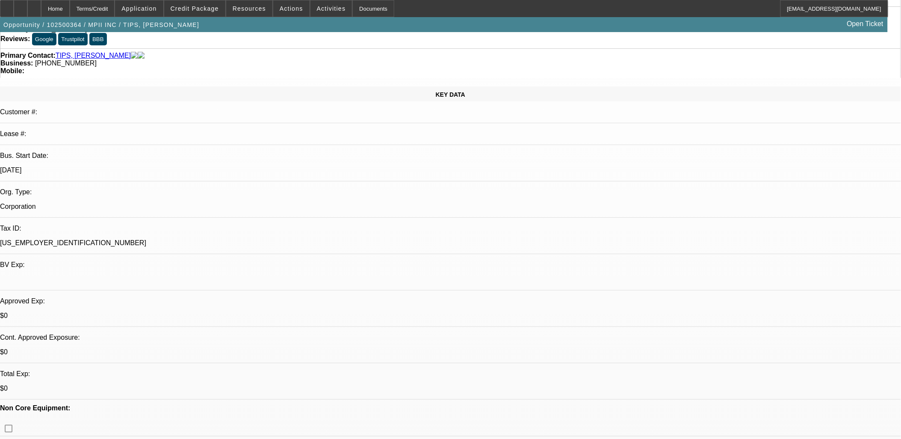
scroll to position [142, 0]
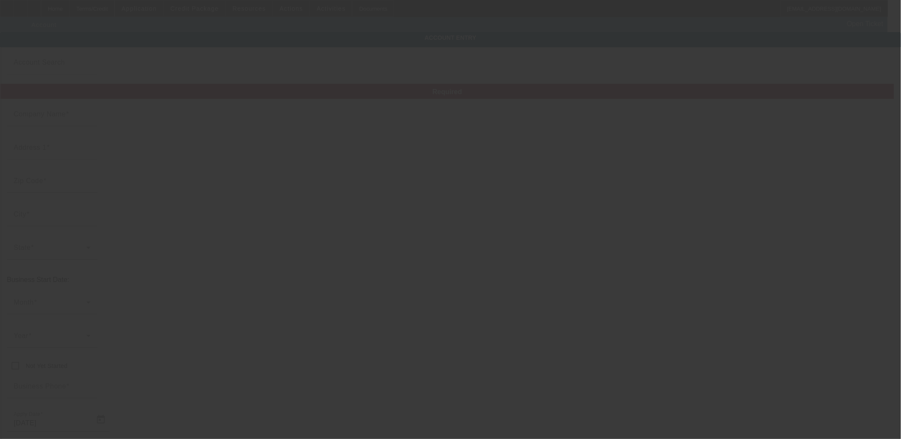
type input "MPII INC"
type input "1700 SE Military Dr."
type input "78214"
type input "San Antonio"
type input "(210) 576-3396"
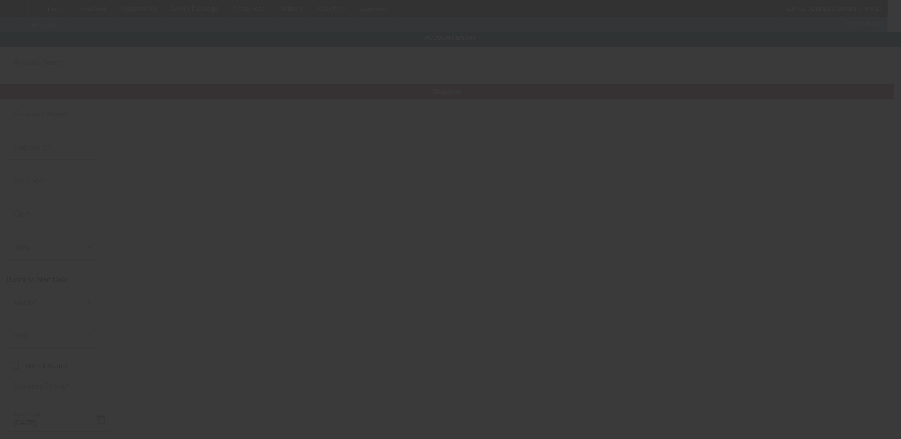
type input "nmorales@missionparks.com"
type input "74-2289574"
type input "Funeral Chapels, Cemeteries, and Crematories"
type input "www.missionparks.com"
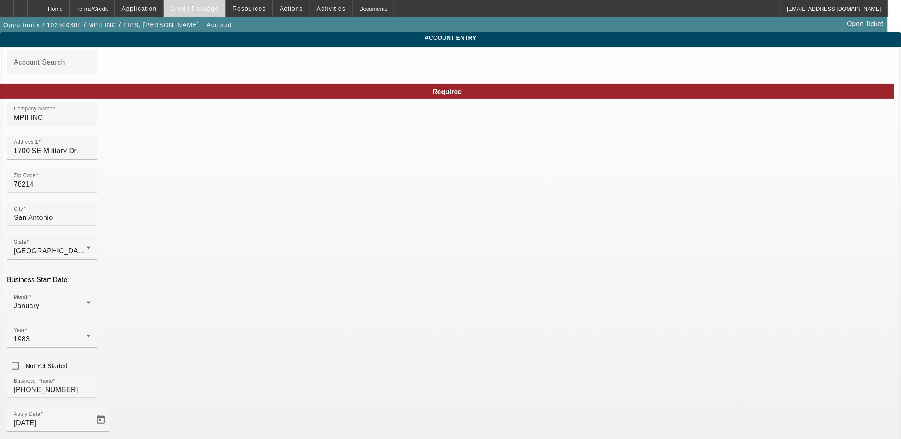
click at [205, 6] on span "Credit Package" at bounding box center [195, 8] width 48 height 7
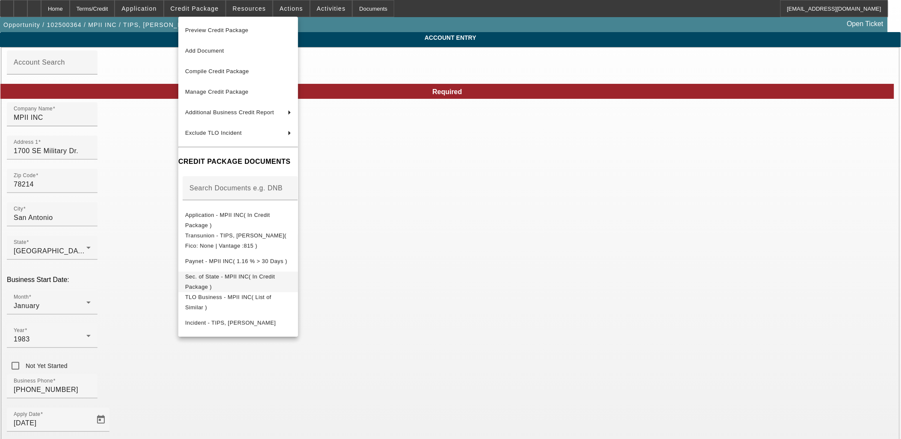
click at [207, 272] on button "Sec. of State - MPII INC( In Credit Package )" at bounding box center [238, 281] width 120 height 21
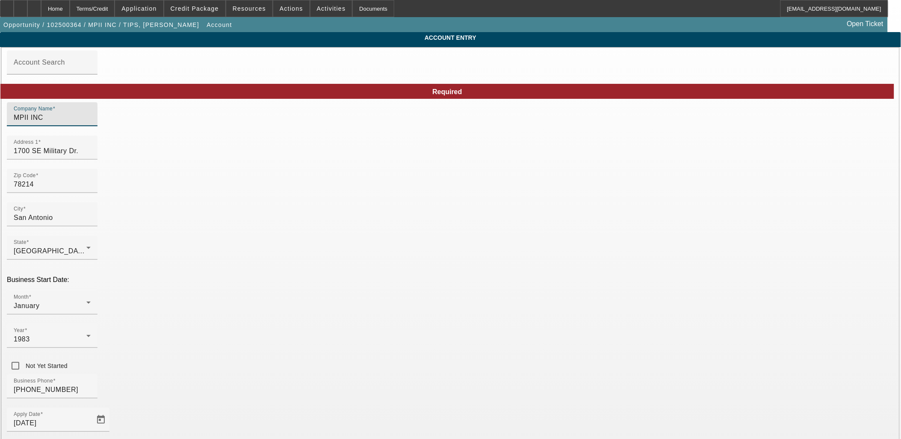
drag, startPoint x: 241, startPoint y: 125, endPoint x: 54, endPoint y: 110, distance: 188.0
type input "MPII, Inc."
click at [205, 8] on span "Credit Package" at bounding box center [195, 8] width 48 height 7
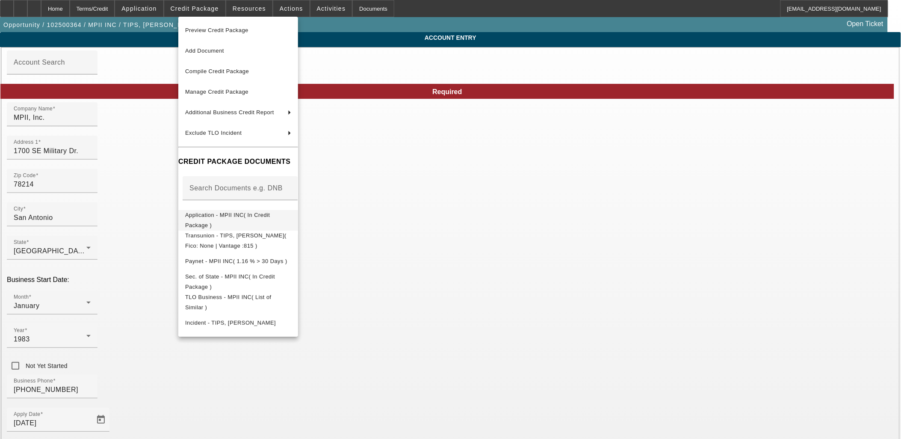
click at [212, 216] on span "Application - MPII INC( In Credit Package )" at bounding box center [227, 219] width 85 height 17
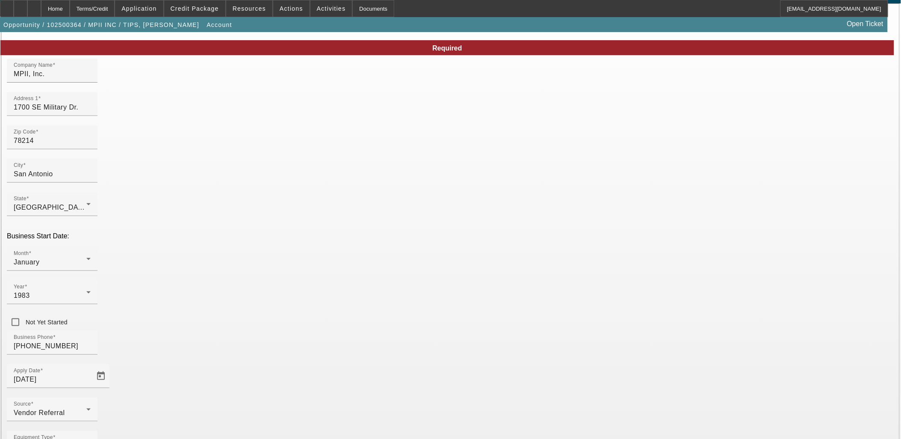
scroll to position [63, 0]
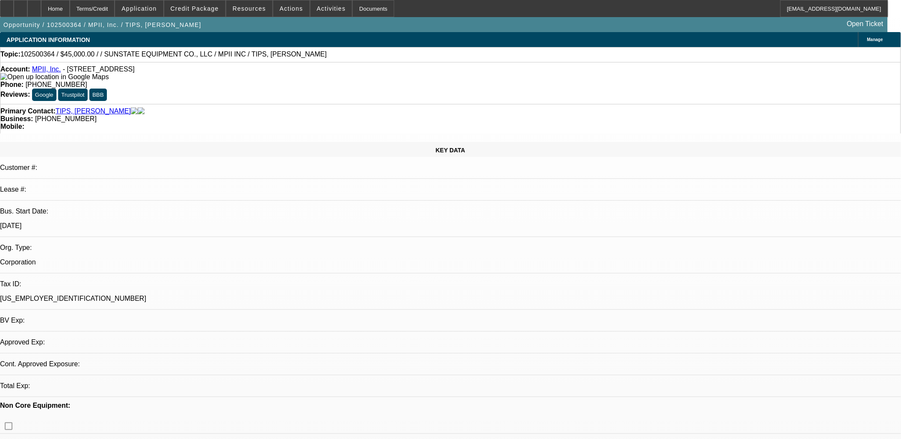
select select "0"
select select "2"
select select "0"
select select "6"
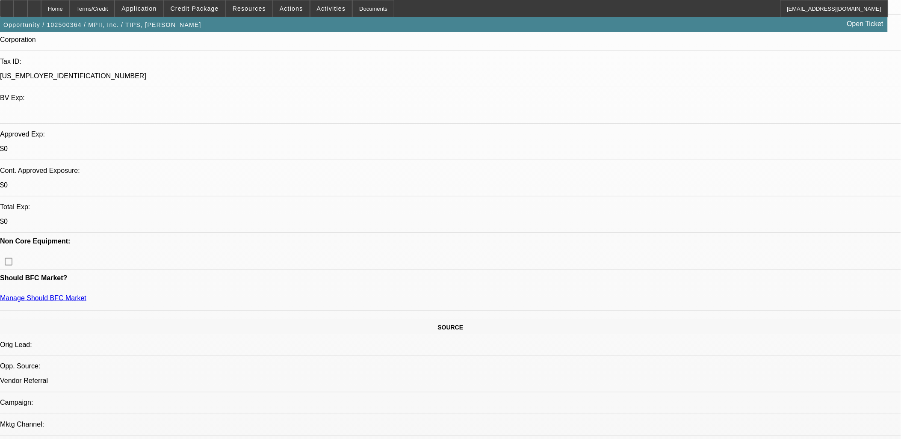
scroll to position [285, 0]
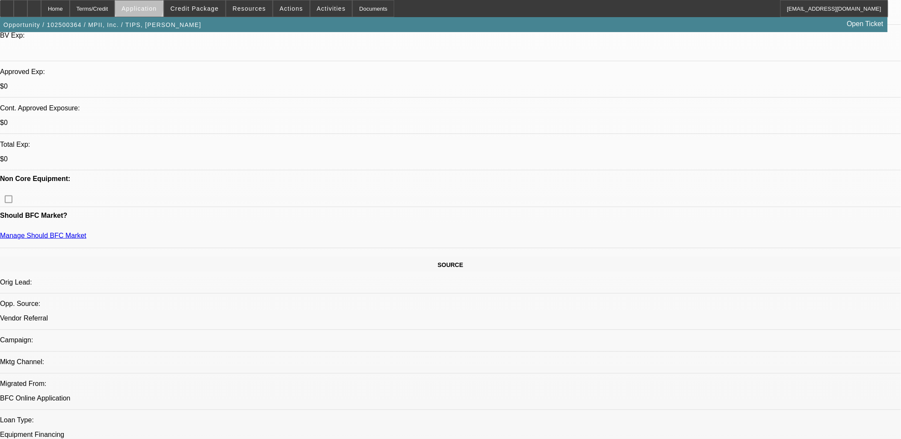
click at [157, 9] on span "Application" at bounding box center [139, 8] width 35 height 7
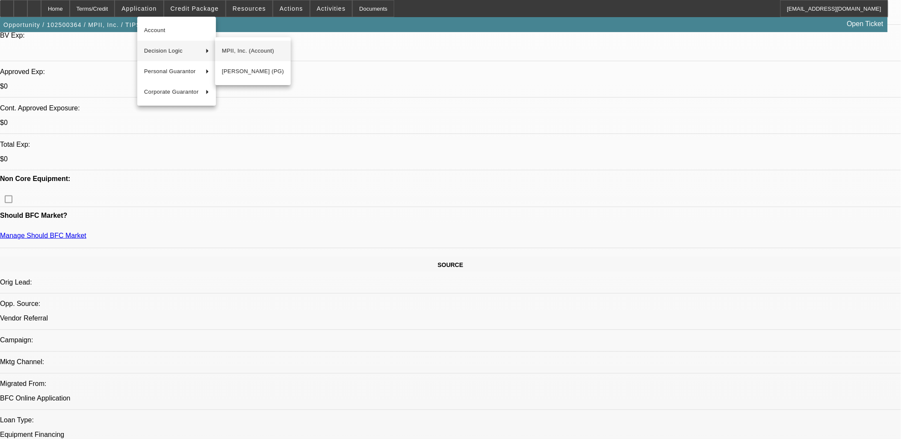
click at [257, 50] on span "MPII, Inc. (Account)" at bounding box center [253, 51] width 62 height 10
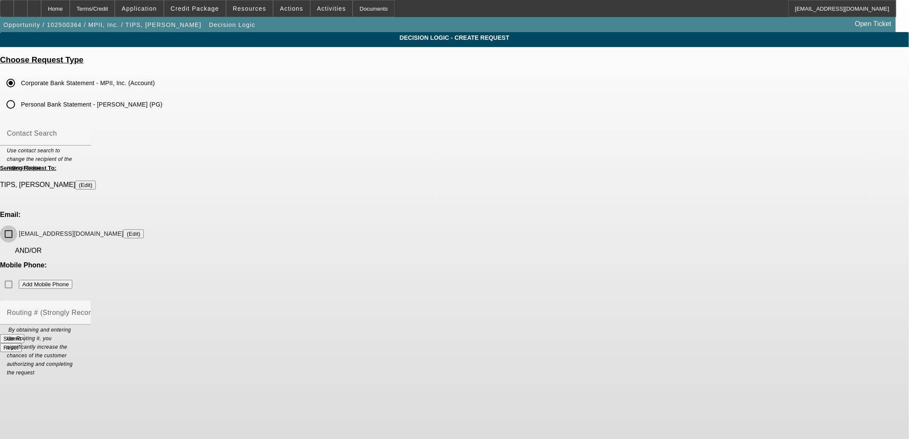
click at [17, 225] on input "nmorales@missionparks.com (Edit)" at bounding box center [8, 233] width 17 height 17
click at [196, 7] on span "Credit Package" at bounding box center [195, 8] width 48 height 7
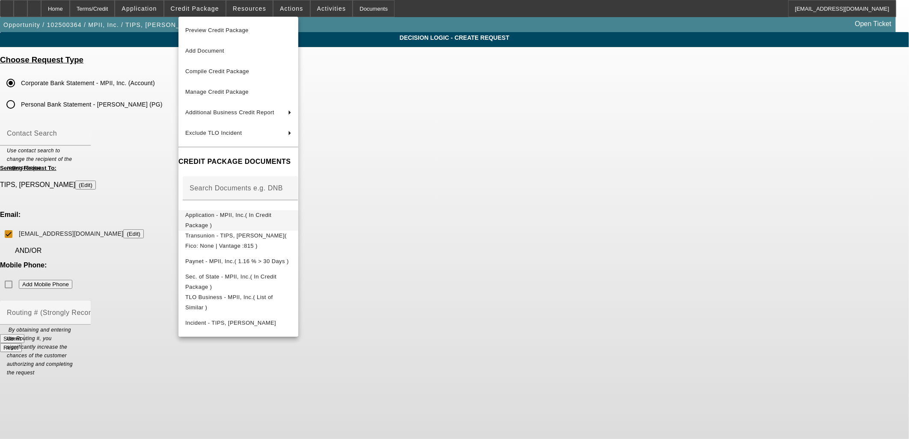
click at [217, 221] on span "Application - MPII, Inc.( In Credit Package )" at bounding box center [238, 220] width 106 height 21
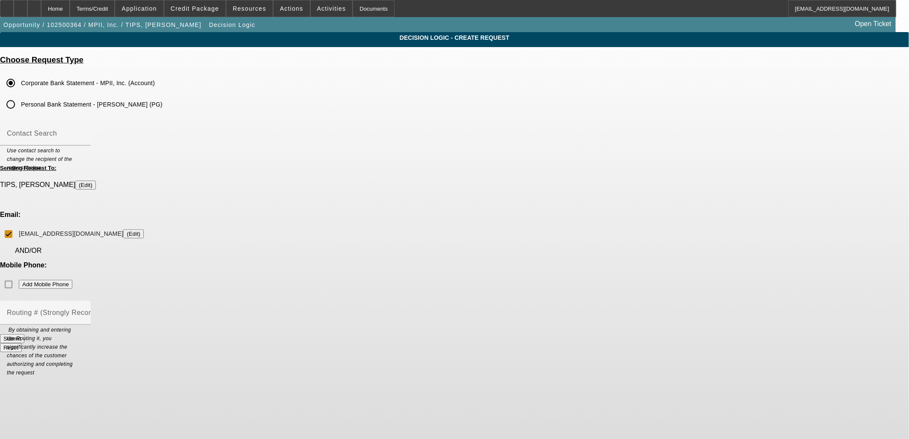
click at [24, 334] on button "Submit" at bounding box center [12, 338] width 24 height 9
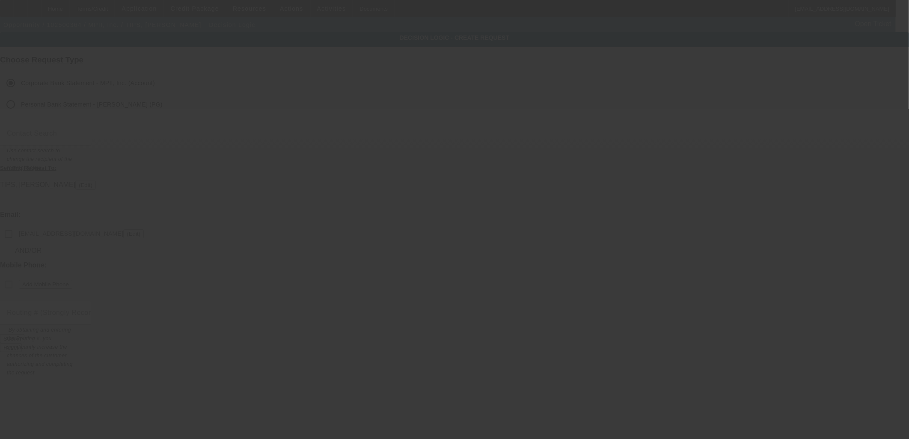
checkbox input "false"
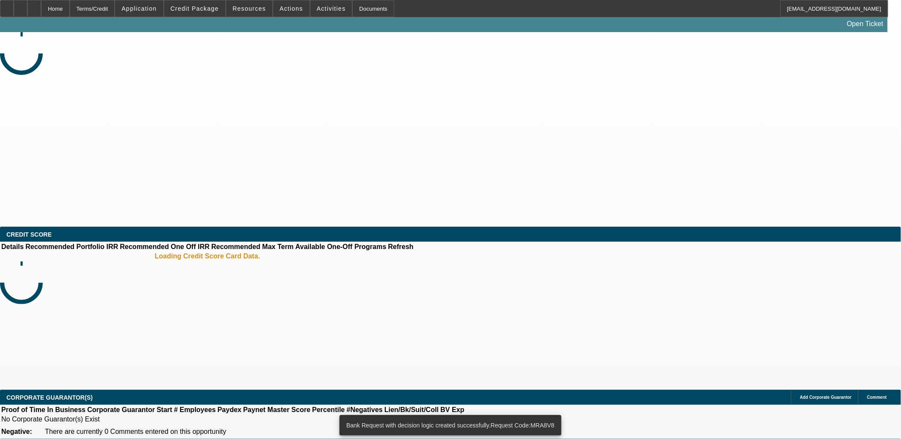
select select "0"
select select "2"
select select "0"
select select "6"
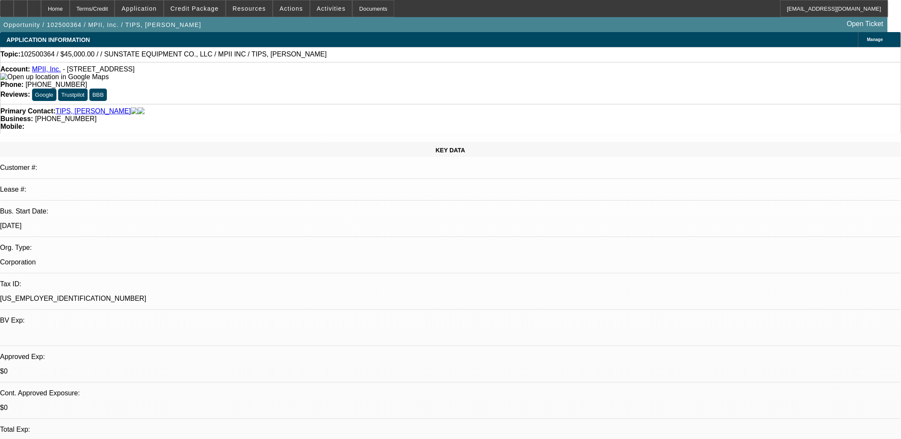
drag, startPoint x: 180, startPoint y: 72, endPoint x: 41, endPoint y: 71, distance: 139.5
click at [41, 71] on div "Account: MPII, Inc. - 1700 SE Military Dr., San Antonio, TX 78214" at bounding box center [450, 72] width 901 height 15
drag, startPoint x: 41, startPoint y: 71, endPoint x: 80, endPoint y: 71, distance: 39.4
copy div "MPII, Inc. - 1700 SE Military Dr., San Antonio, TX 78214"
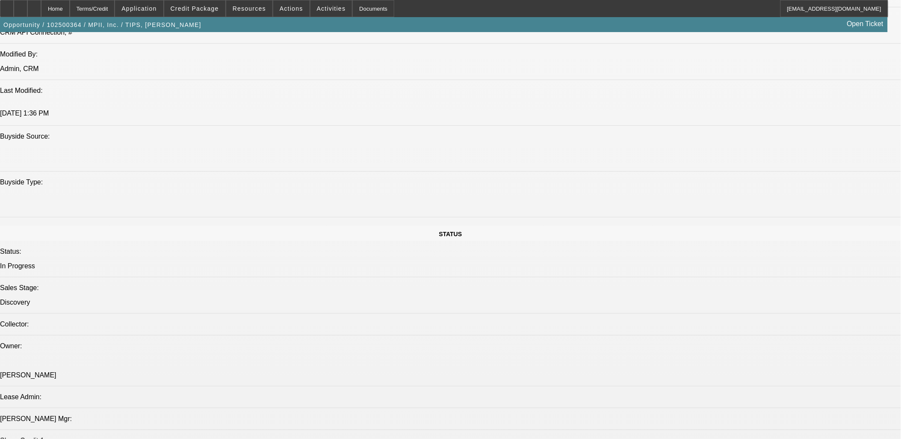
scroll to position [1141, 0]
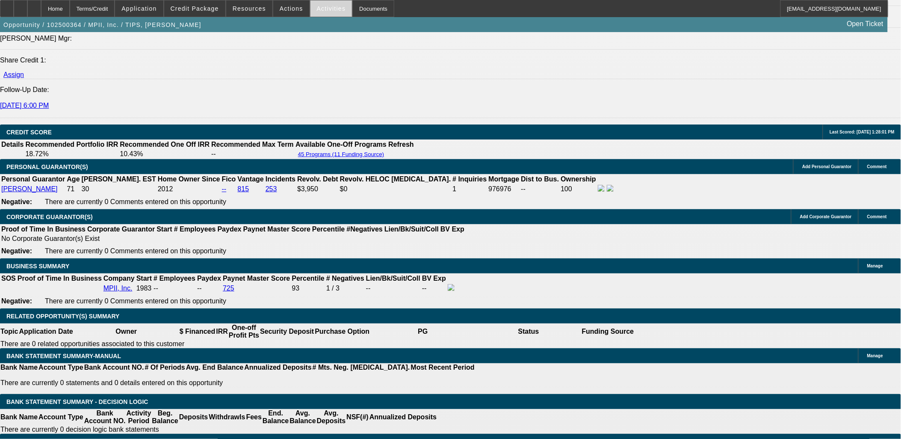
click at [334, 9] on span at bounding box center [332, 8] width 42 height 21
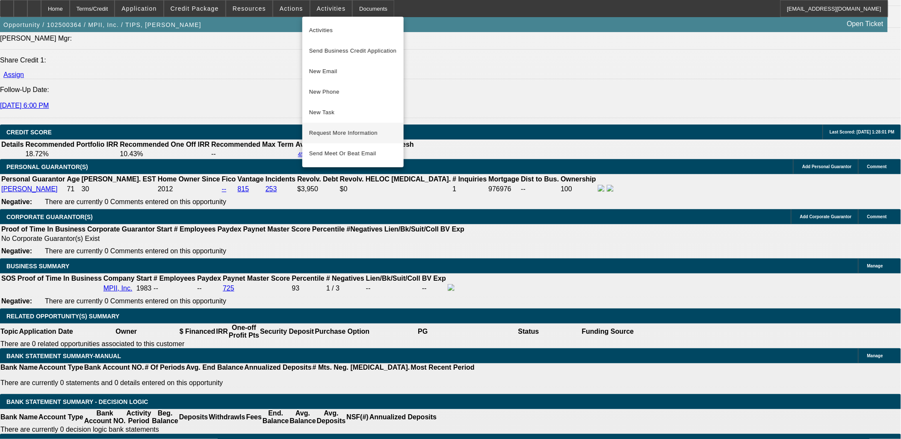
click at [341, 127] on button "Request More Information" at bounding box center [352, 133] width 101 height 21
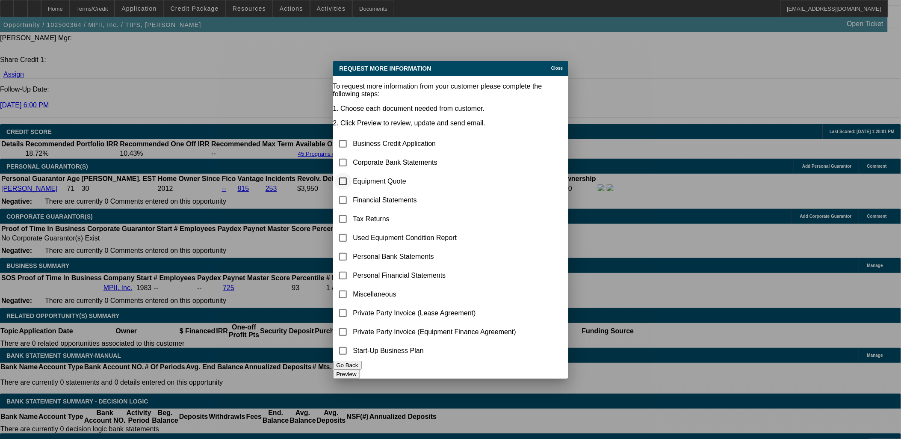
scroll to position [0, 0]
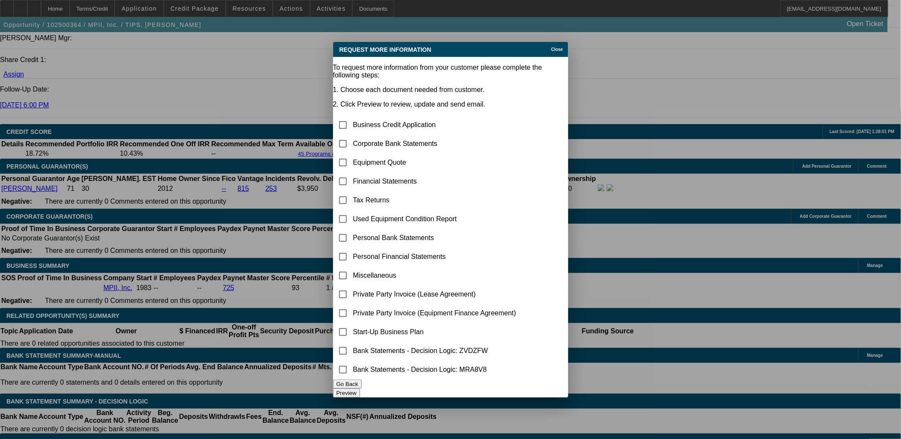
click at [549, 42] on div "Close" at bounding box center [558, 47] width 19 height 10
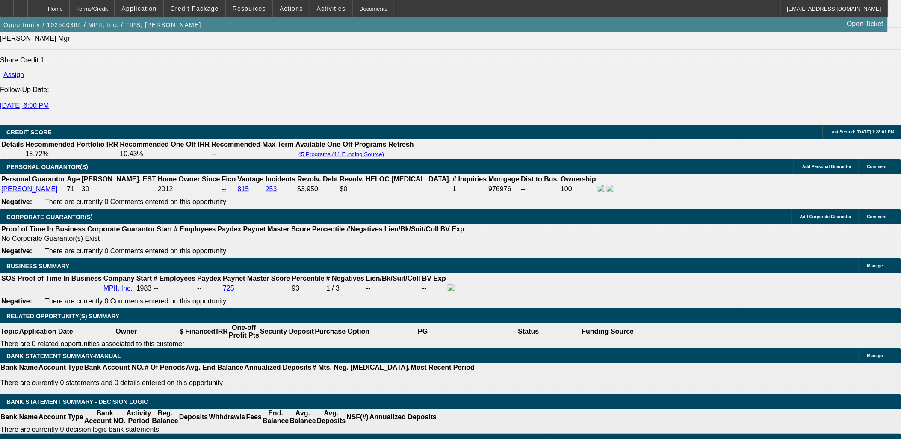
scroll to position [998, 0]
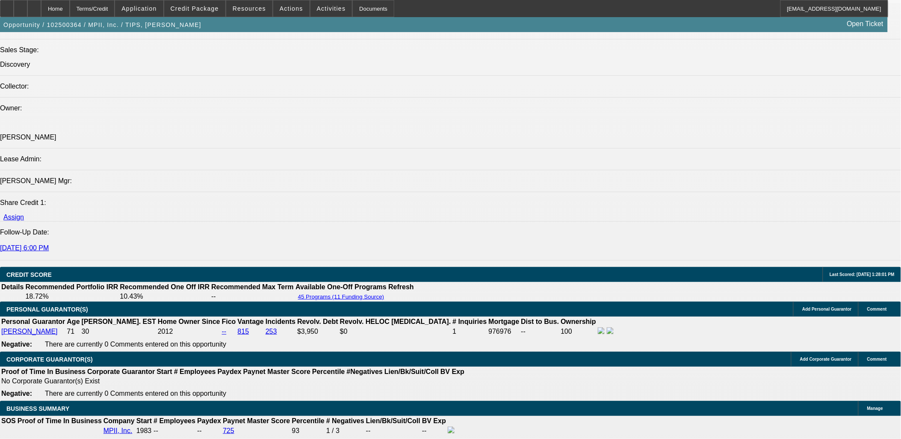
click at [325, 8] on span "Activities" at bounding box center [331, 8] width 29 height 7
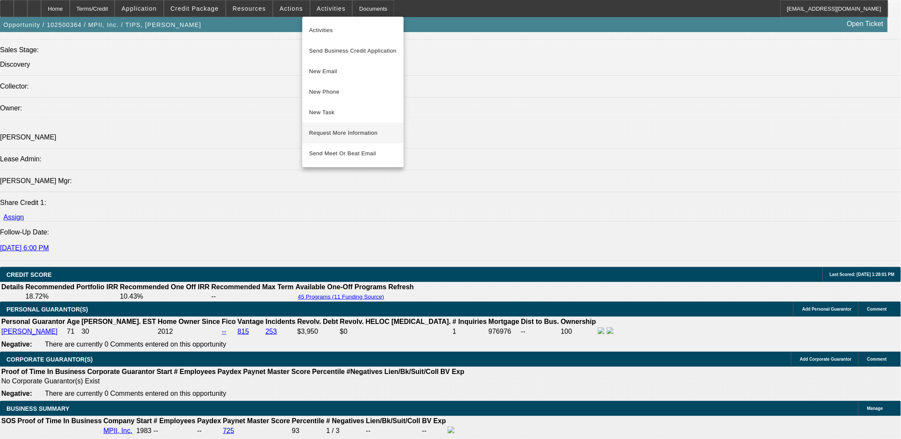
click at [336, 132] on span "Request More Information" at bounding box center [353, 133] width 88 height 10
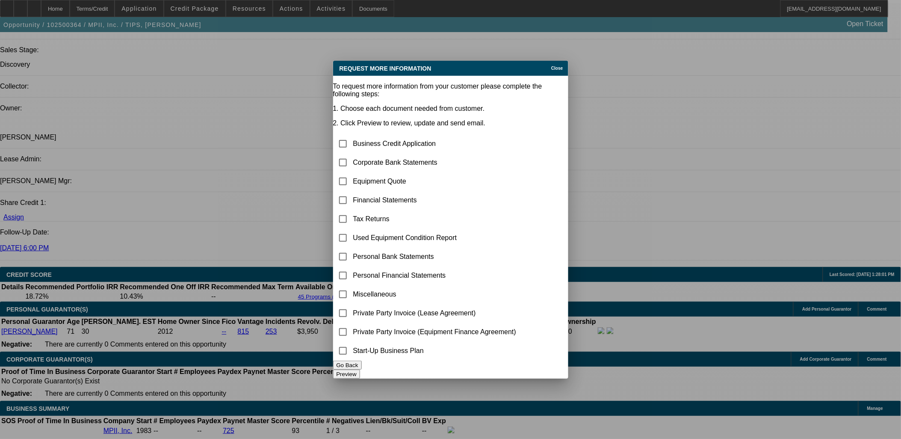
scroll to position [0, 0]
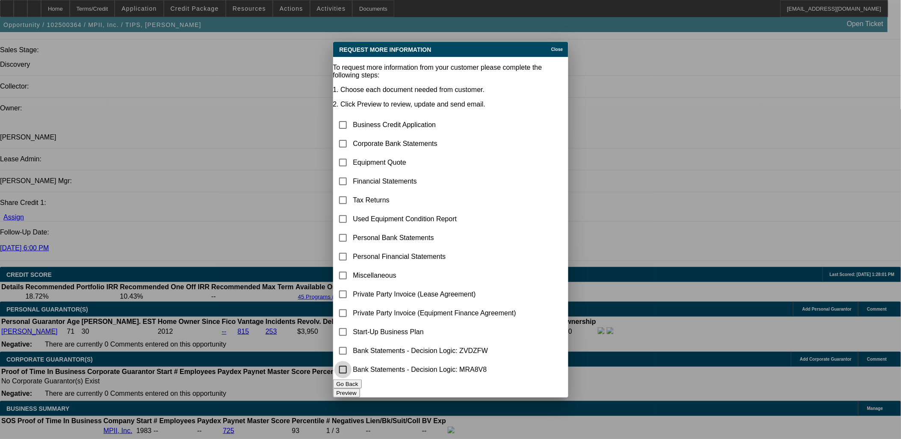
click at [352, 371] on input "checkbox" at bounding box center [343, 369] width 17 height 17
checkbox input "true"
click at [360, 391] on button "Preview" at bounding box center [346, 392] width 27 height 9
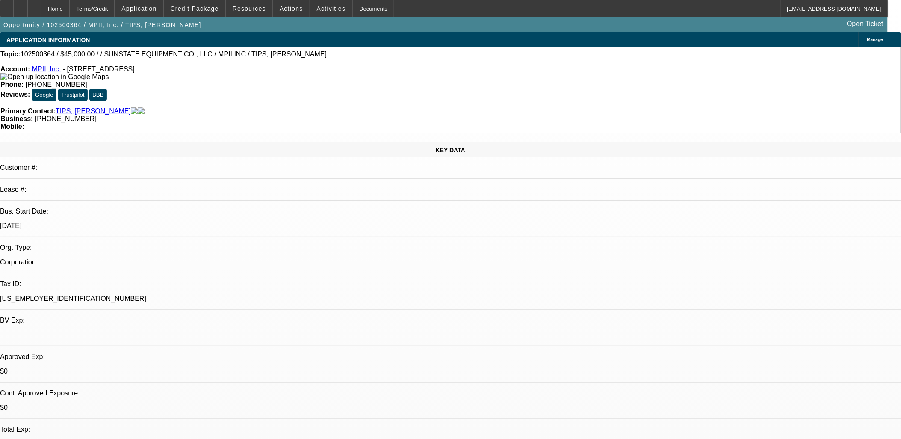
scroll to position [998, 0]
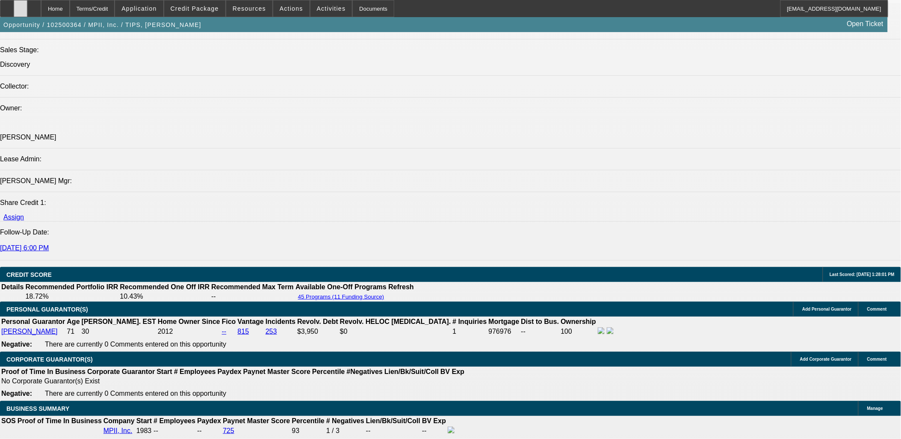
click at [27, 5] on div at bounding box center [21, 8] width 14 height 17
click at [27, 6] on div at bounding box center [21, 8] width 14 height 17
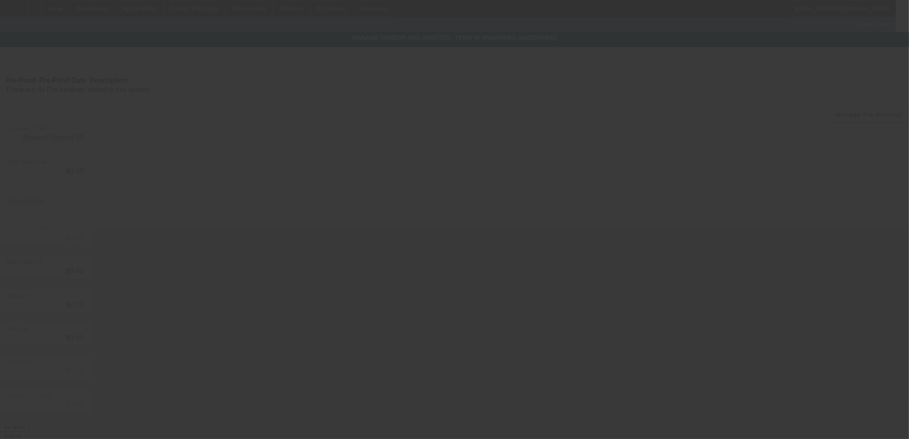
type input "$45,000.00"
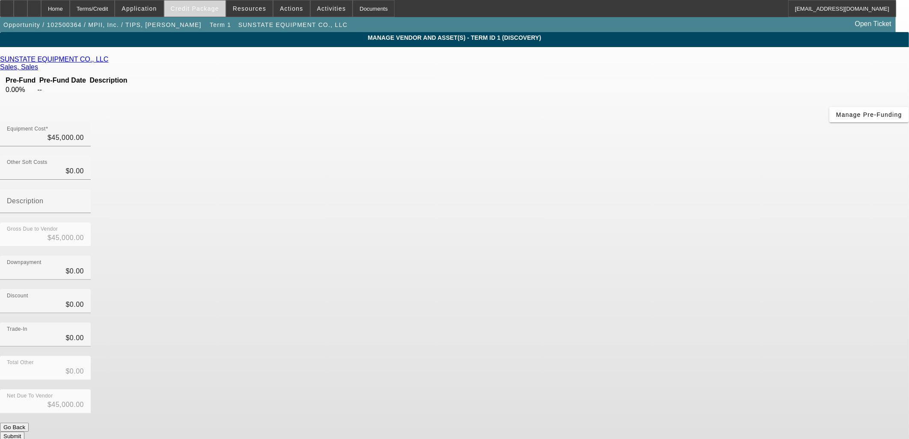
click at [211, 12] on span at bounding box center [194, 8] width 61 height 21
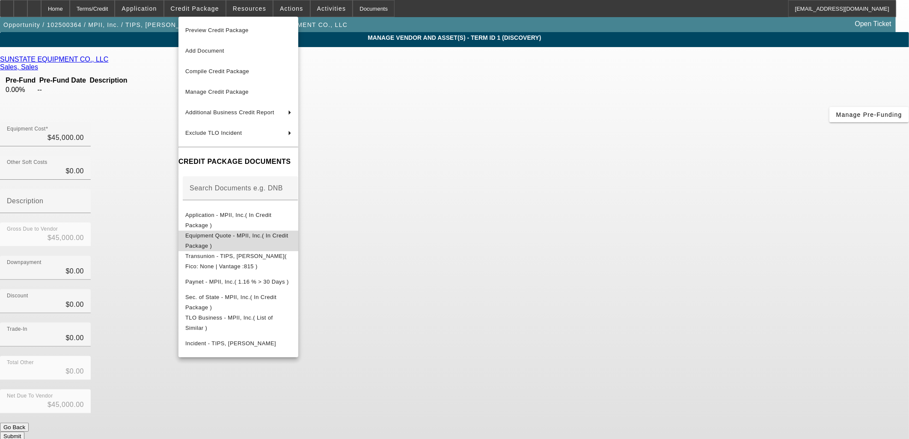
click at [224, 237] on span "Equipment Quote - MPII, Inc.( In Credit Package )" at bounding box center [236, 240] width 103 height 17
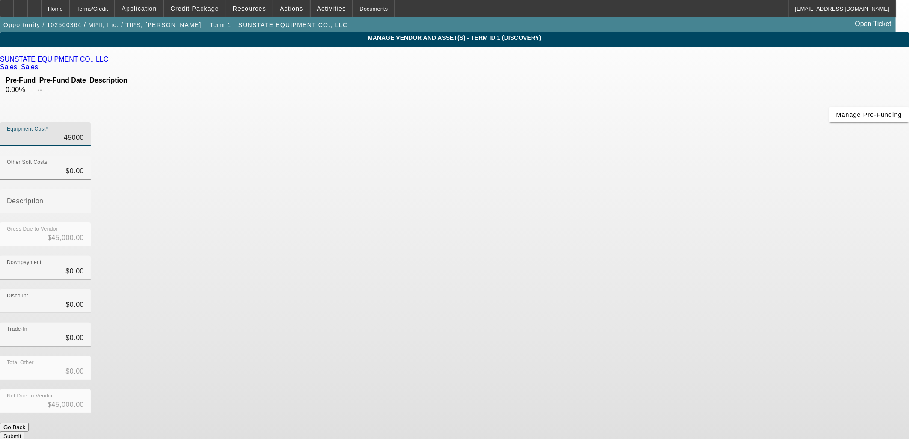
click at [84, 133] on input "45000" at bounding box center [45, 138] width 77 height 10
type input "4"
type input "$4.00"
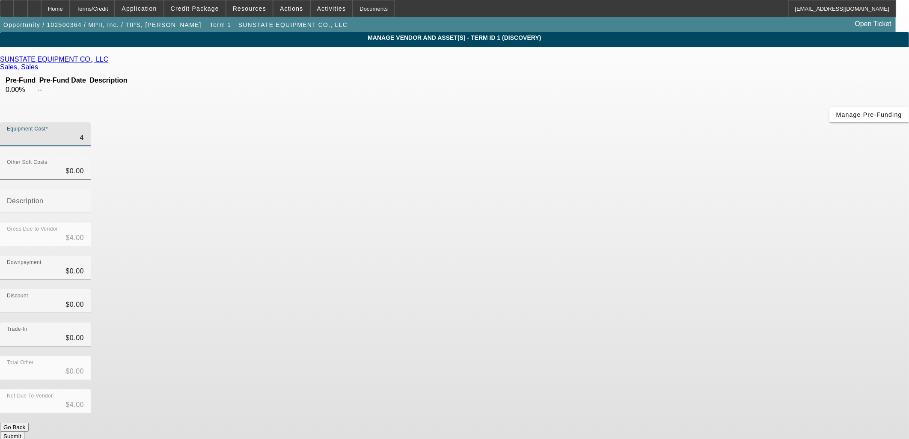
type input "42"
type input "$42.00"
type input "422"
type input "$422.00"
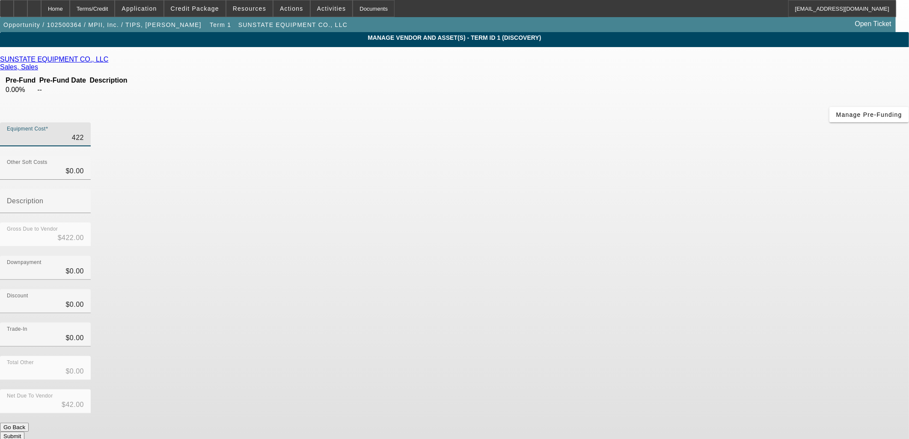
type input "$422.00"
type input "4220"
type input "$4,220.00"
type input "42202"
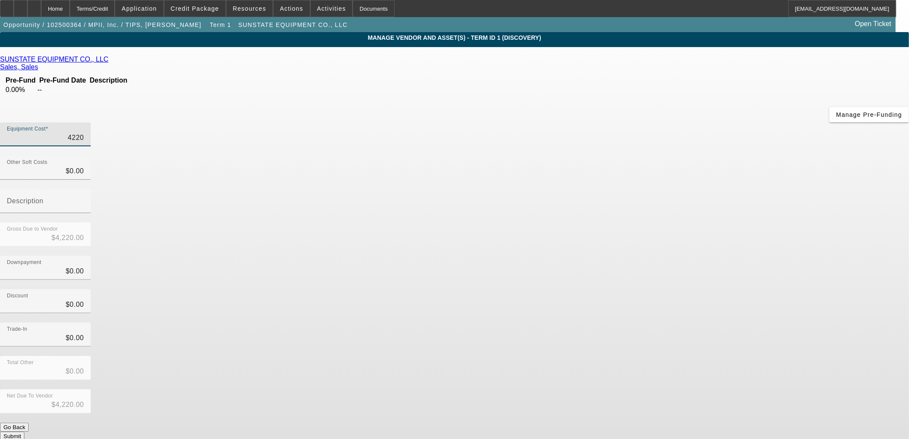
type input "$42,202.00"
type input "42202.7"
type input "$42,202.70"
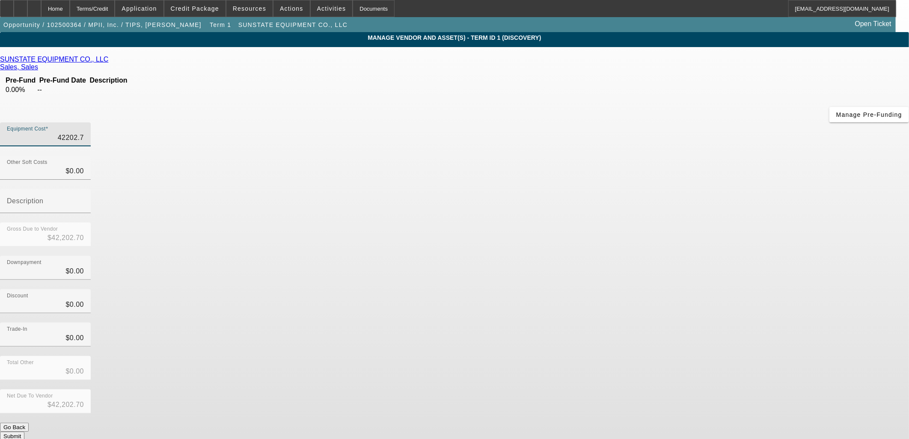
type input "42202.72"
type input "$42,202.72"
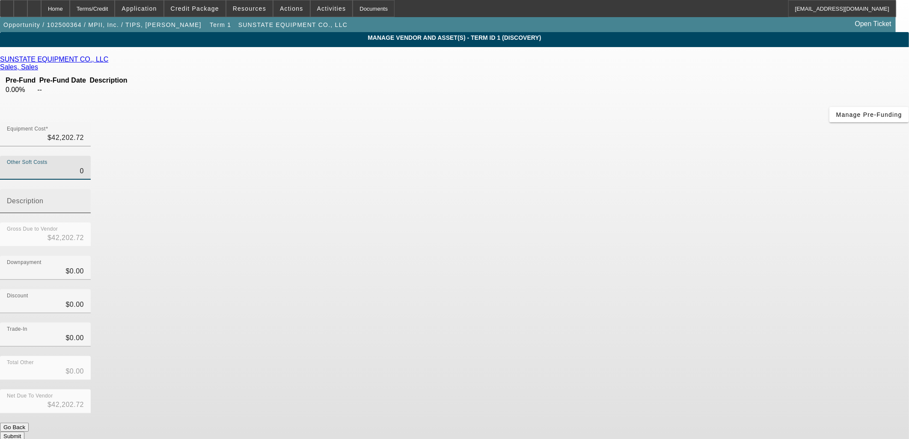
drag, startPoint x: 545, startPoint y: 106, endPoint x: 634, endPoint y: 101, distance: 89.5
click at [634, 156] on div "Other Soft Costs 0 Description" at bounding box center [454, 189] width 909 height 67
type input "3"
type input "$42,205.72"
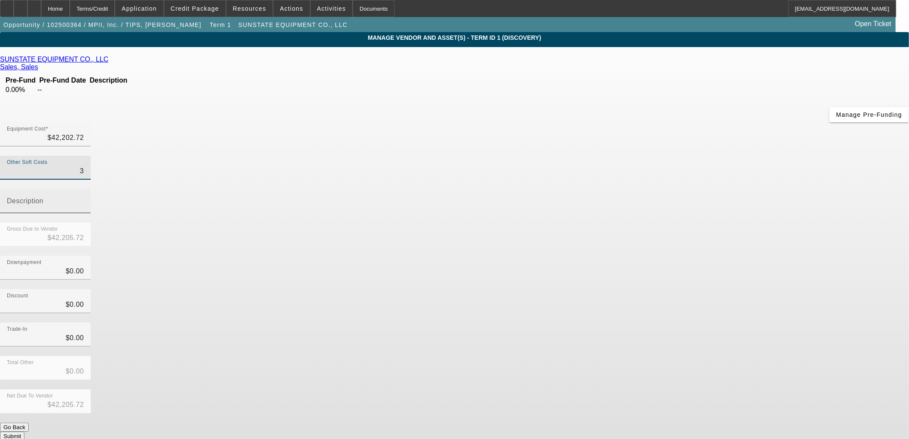
type input "34"
type input "$42,236.72"
type input "343"
type input "$42,545.72"
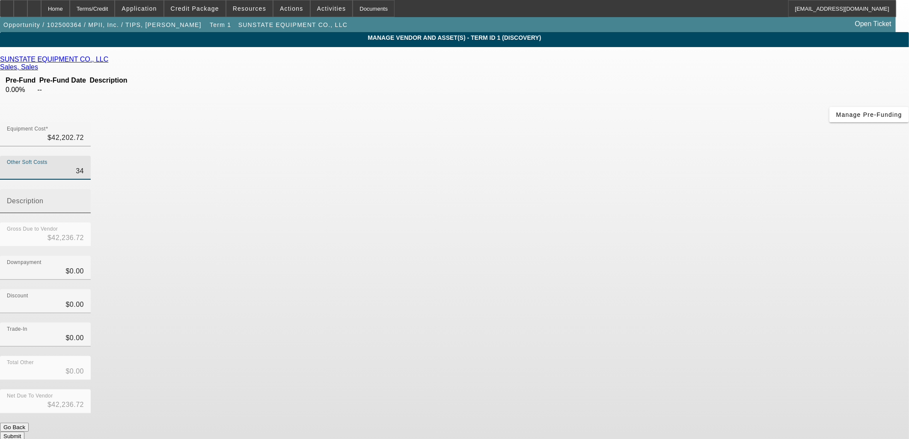
type input "$42,545.72"
type input "3430"
type input "$45,632.72"
drag, startPoint x: 552, startPoint y: 103, endPoint x: 647, endPoint y: 116, distance: 95.8
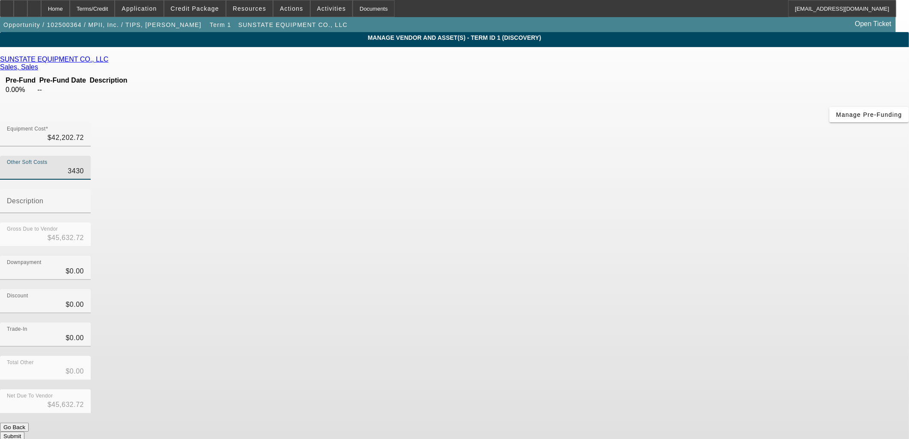
click at [647, 156] on div "Other Soft Costs 3430 Description" at bounding box center [454, 189] width 909 height 67
type input "3"
type input "$42,205.72"
type input "34"
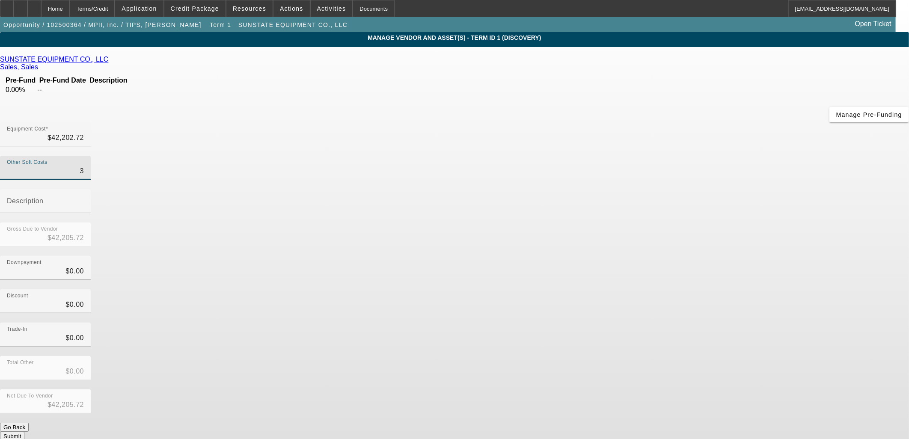
type input "$42,236.72"
type input "343"
type input "$42,545.72"
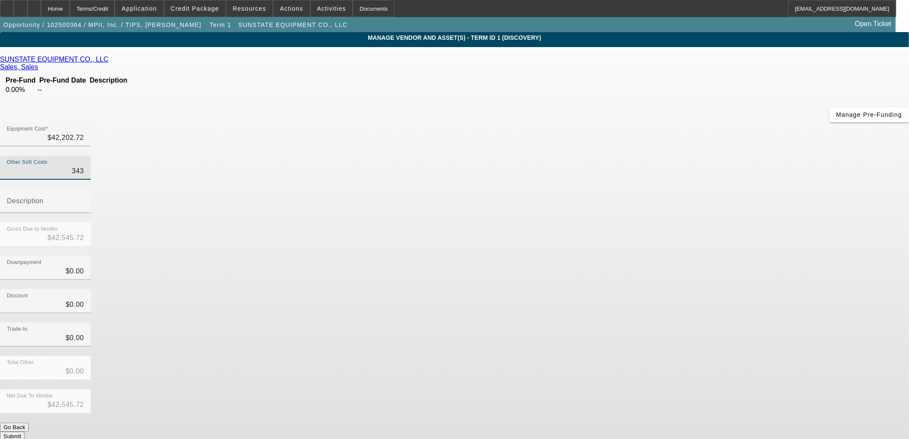
type input "3430"
type input "$45,632.72"
type input "3430.3"
type input "$45,633.02"
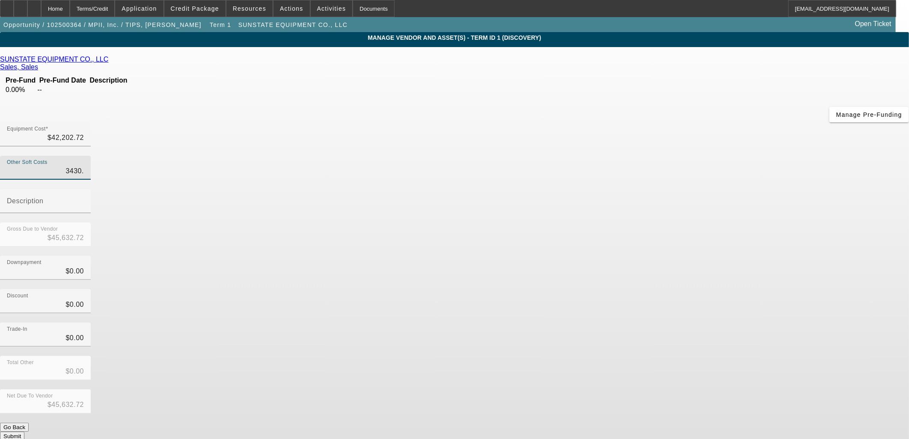
type input "$45,633.02"
type input "3430.37"
type input "$45,633.09"
type input "$3,430.37"
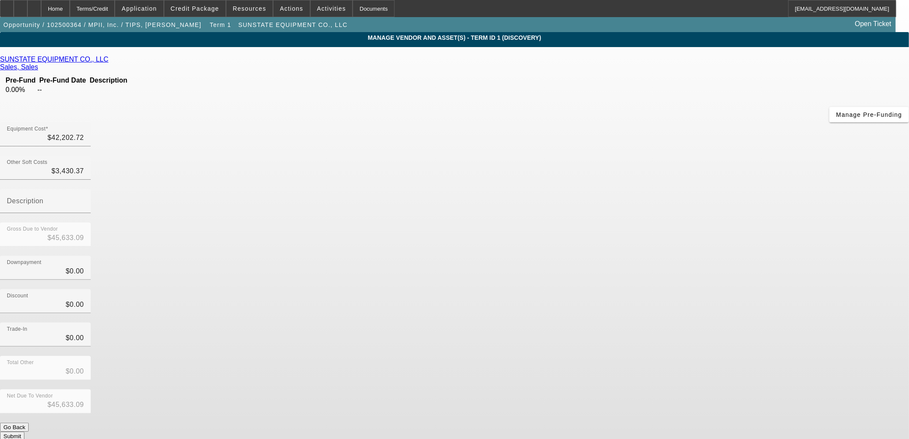
click at [646, 256] on div "Downpayment $0.00" at bounding box center [454, 272] width 909 height 33
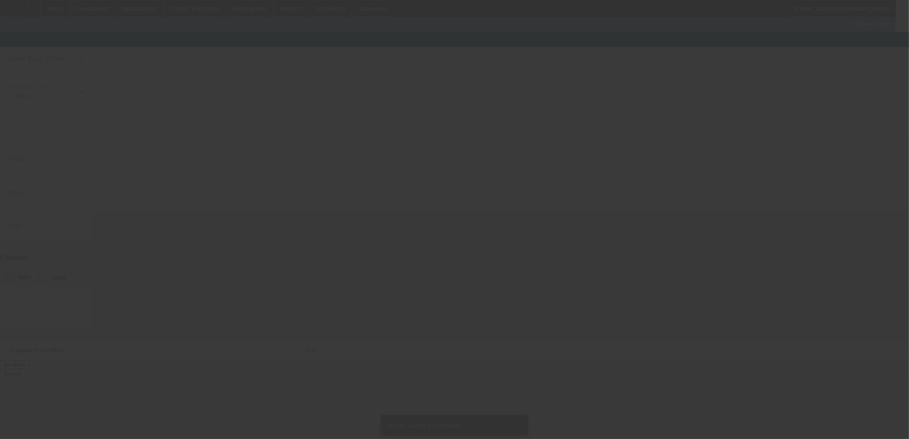
type textarea "2 Boom lifts"
type input "PO BOX 14000"
type input "San Antonio"
type input "78214"
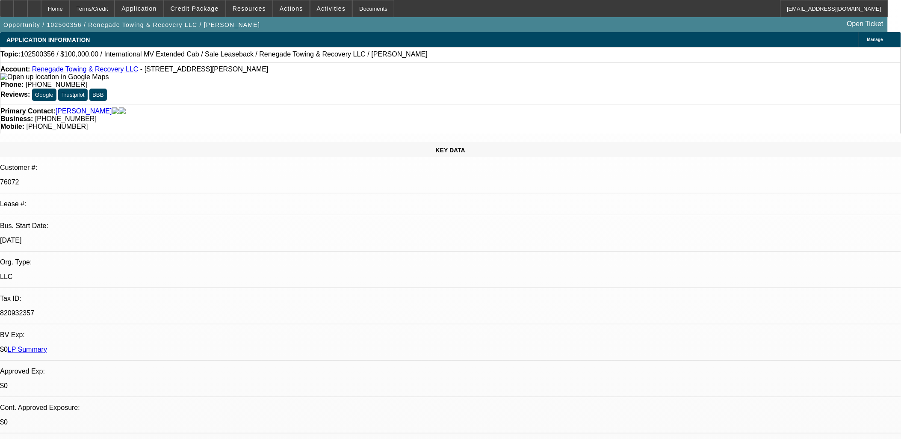
select select "0"
select select "2"
select select "0"
select select "2"
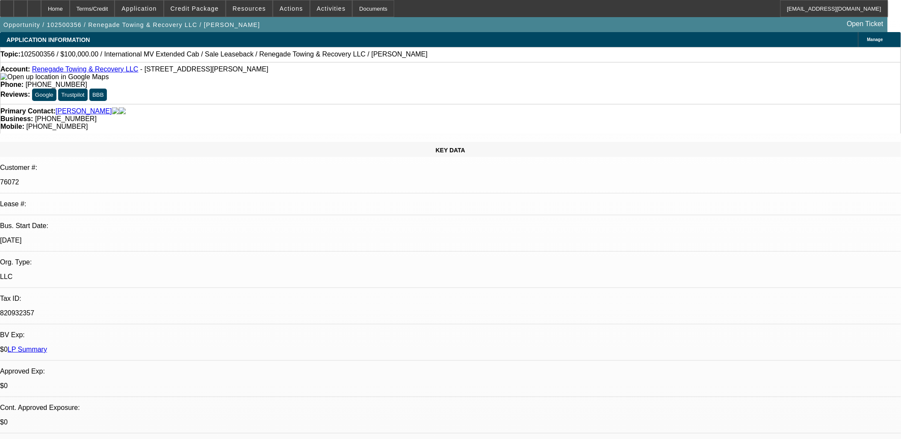
select select "0"
select select "2"
select select "0"
select select "1"
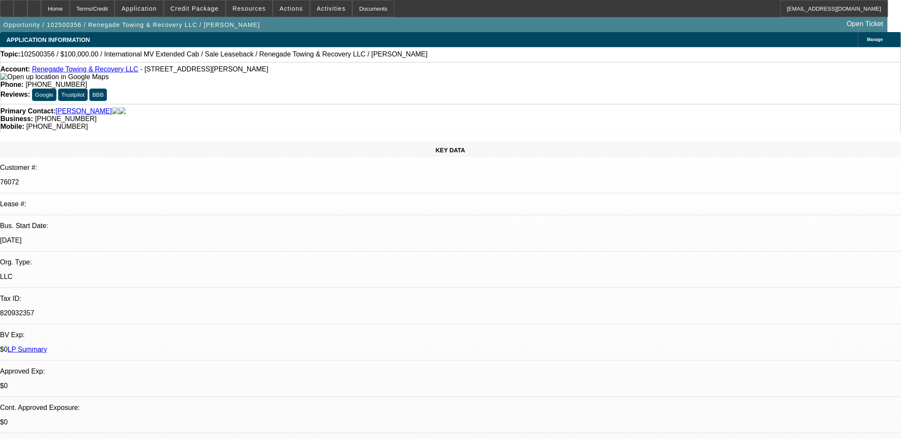
select select "2"
select select "6"
select select "1"
select select "2"
select select "6"
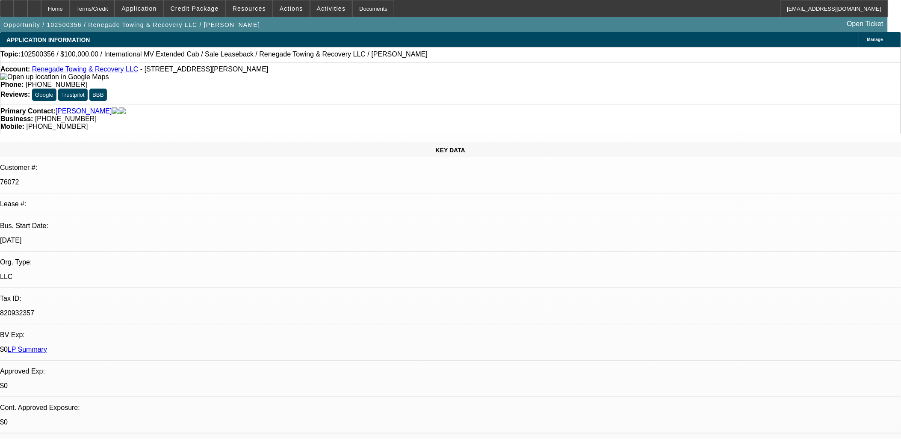
select select "1"
select select "2"
select select "6"
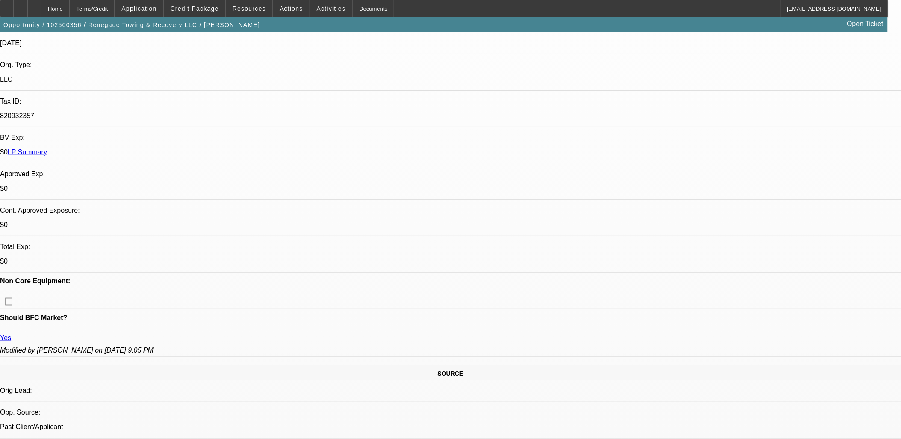
scroll to position [237, 0]
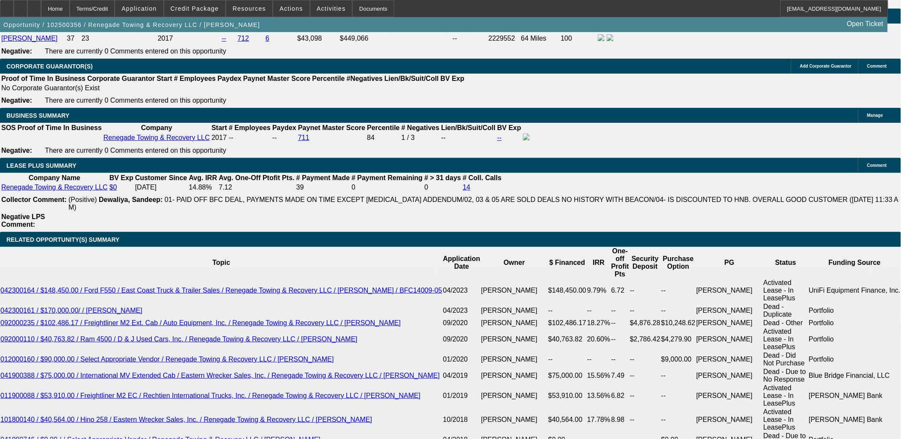
scroll to position [1473, 0]
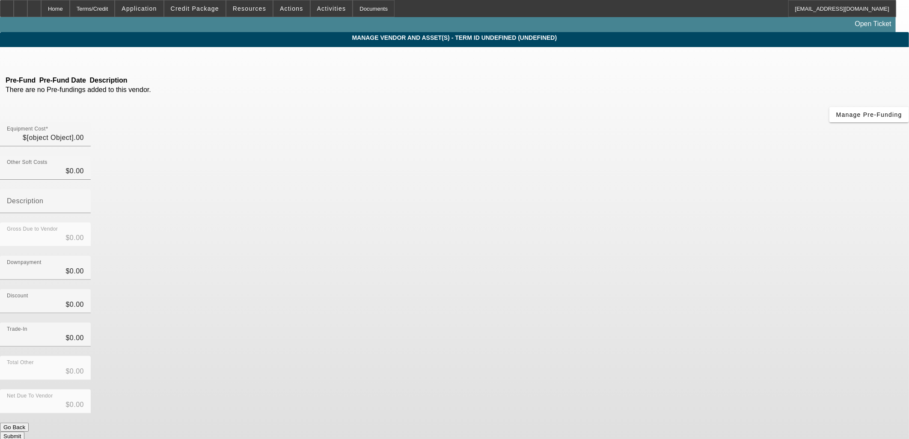
type input "$167,500.00"
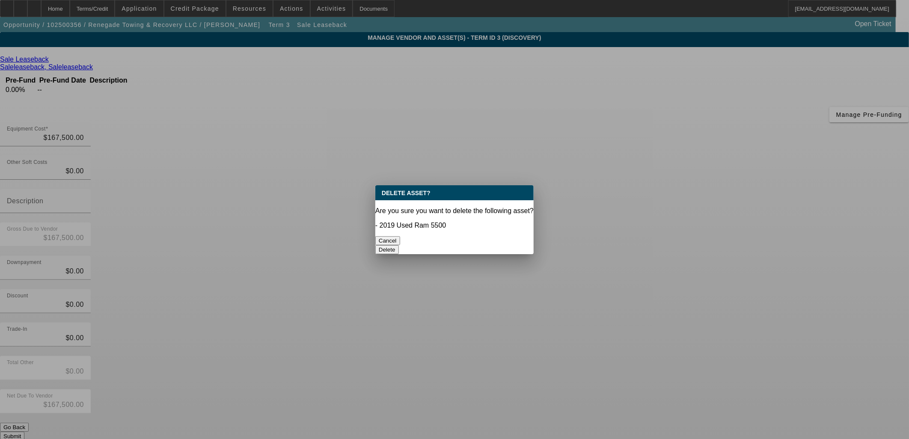
click at [399, 245] on button "Delete" at bounding box center [387, 249] width 24 height 9
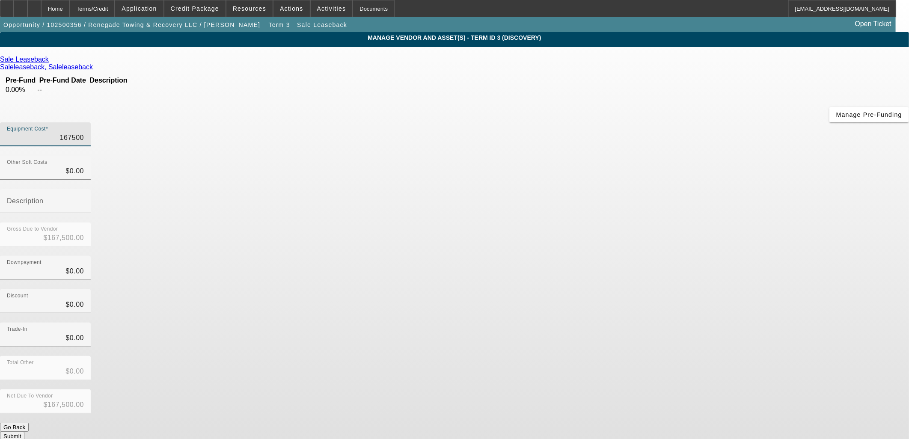
click at [84, 133] on input "167500" at bounding box center [45, 138] width 77 height 10
type input "1"
type input "$1.00"
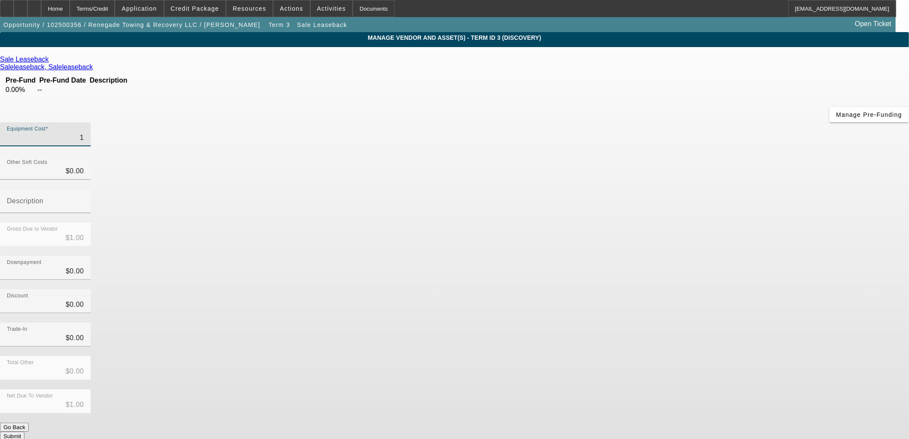
type input "11"
type input "$11.00"
type input "110"
type input "$110.00"
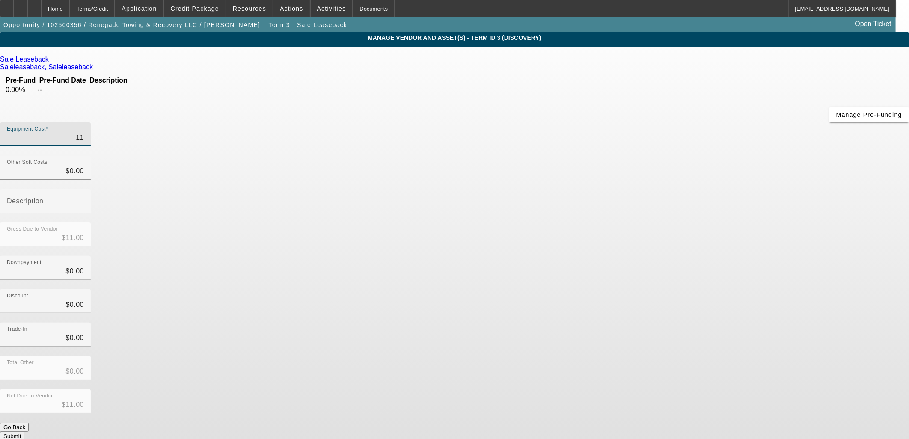
type input "$110.00"
type input "1100"
type input "$1,100.00"
type input "11000"
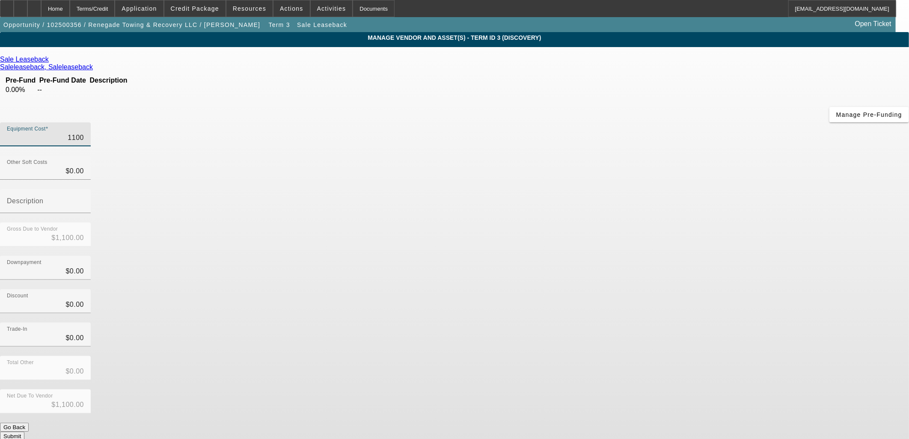
type input "$11,000.00"
type input "110000"
type input "$110,000.00"
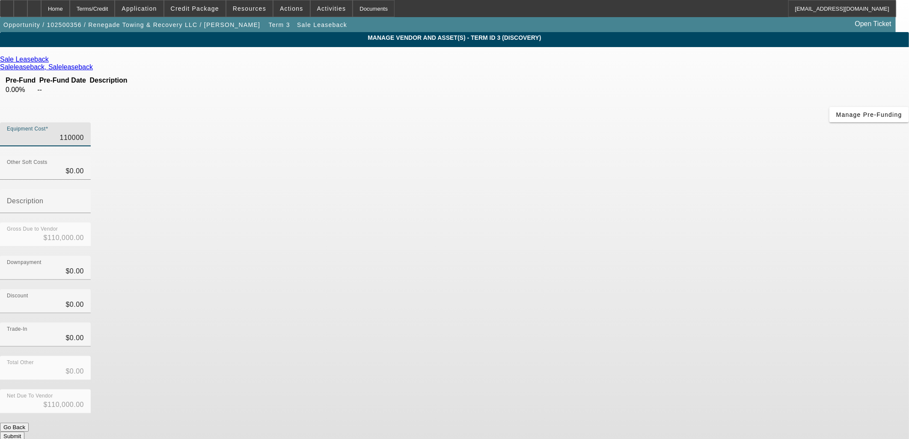
type input "$110,000.00"
drag, startPoint x: 733, startPoint y: 246, endPoint x: 723, endPoint y: 252, distance: 11.5
click at [731, 249] on app-vendor-asset-manage "MANAGE VENDOR AND ASSET(S) - Term ID 3 (Discovery) Remove Vendor Sale Leaseback…" at bounding box center [454, 266] width 909 height 469
click at [24, 432] on button "Submit" at bounding box center [12, 436] width 24 height 9
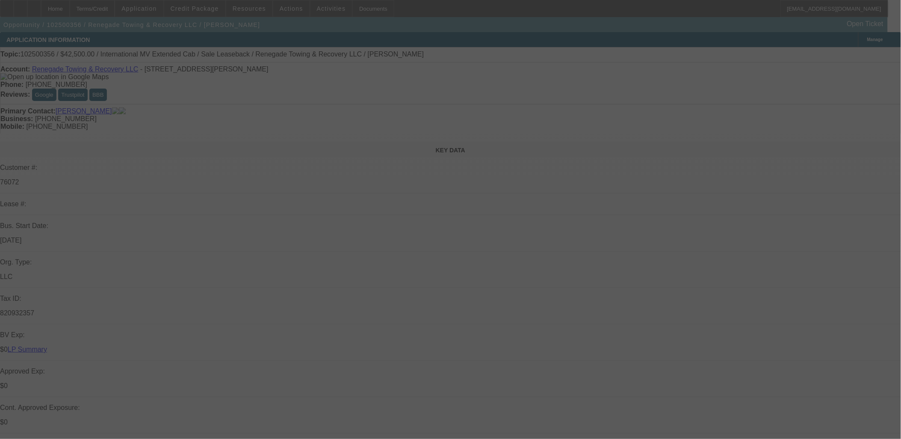
select select "0"
select select "2"
select select "0"
select select "6"
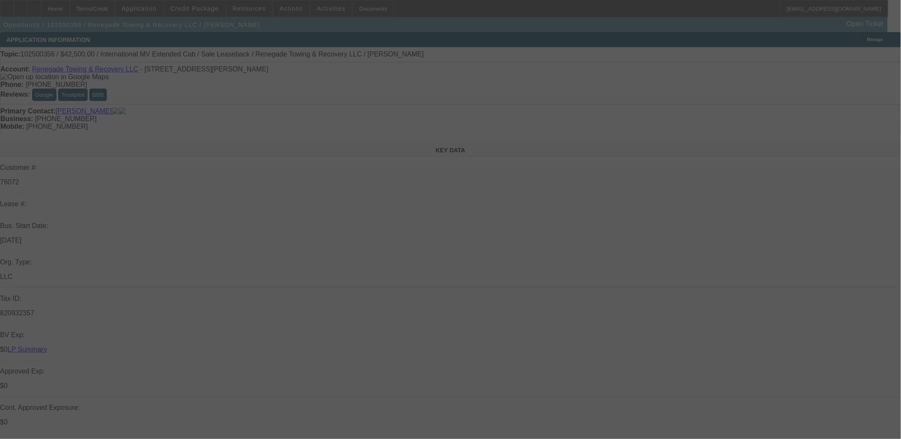
select select "0"
select select "2"
select select "0"
select select "6"
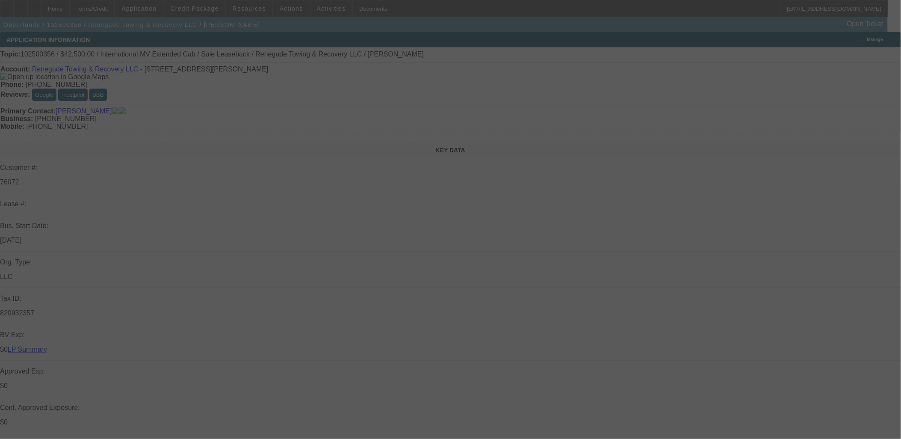
select select "0"
select select "2"
select select "0"
select select "6"
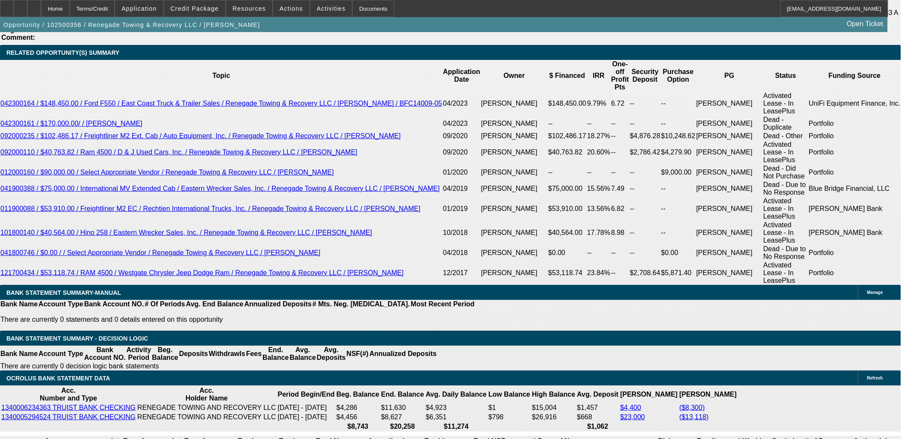
scroll to position [1521, 0]
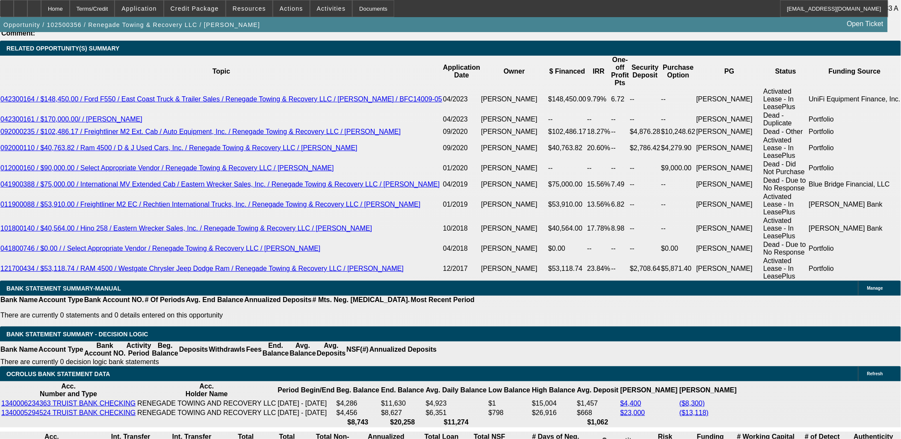
type input "$0.00"
type input "UNKNOWN"
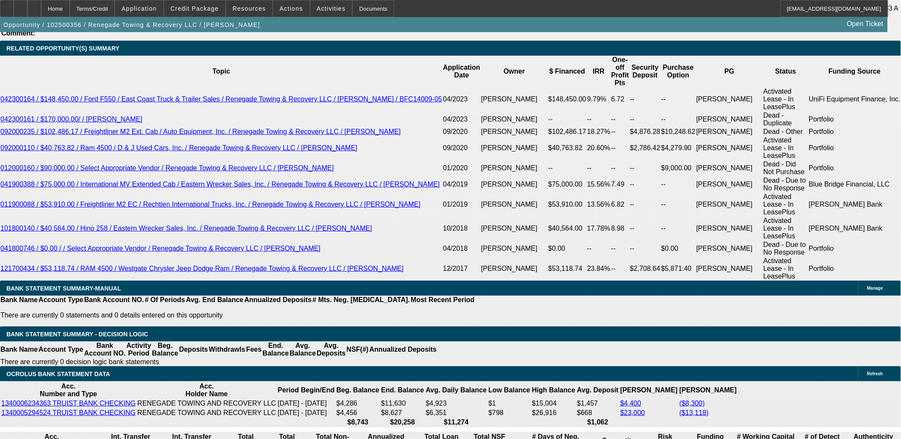
type input "$7,754.98"
type input "$3,877.49"
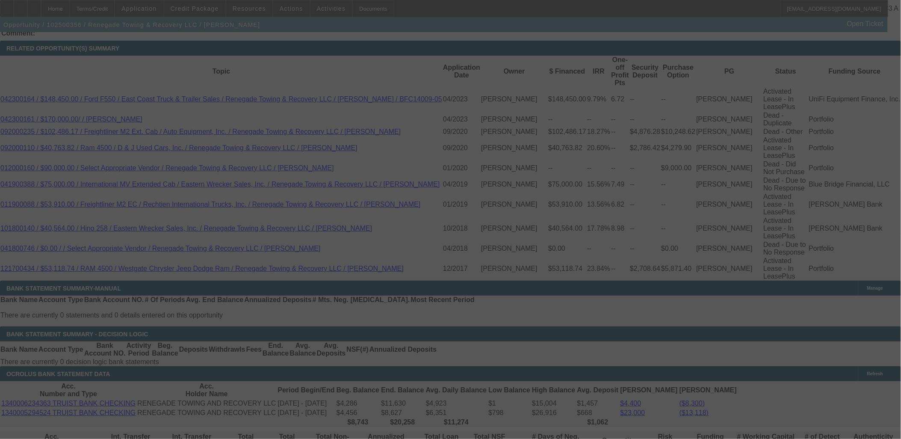
select select "0"
select select "2"
select select "0"
select select "6"
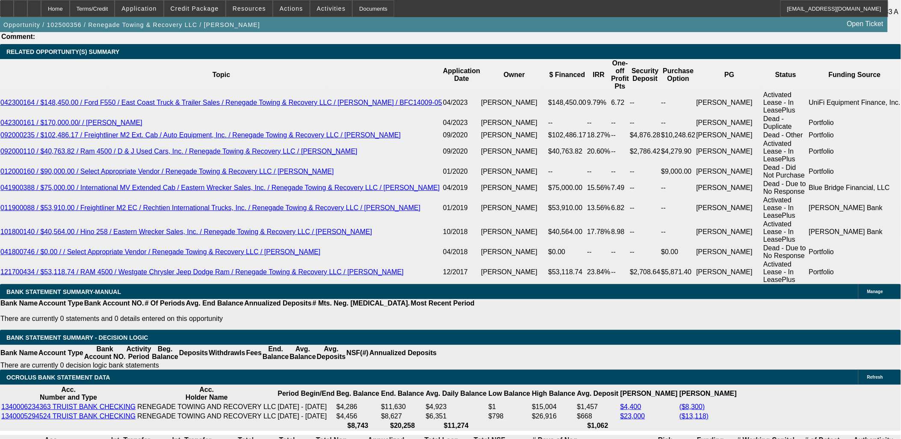
scroll to position [1663, 0]
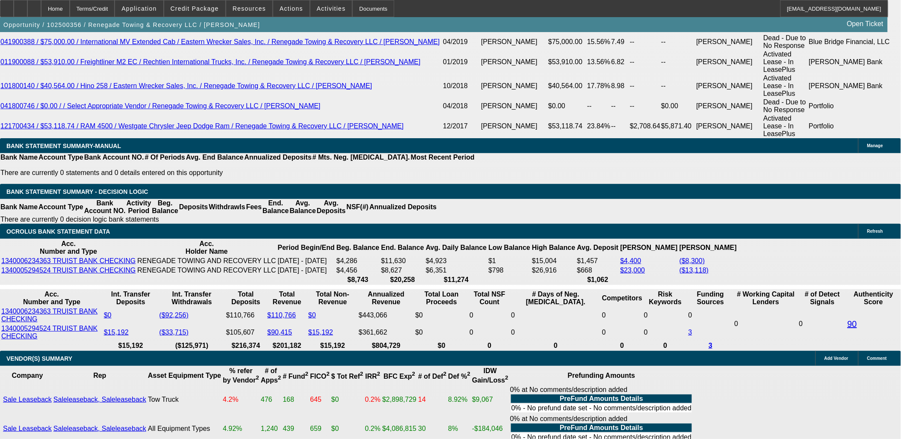
type input "38"
type input "$76.00"
type input "UNKNOWN"
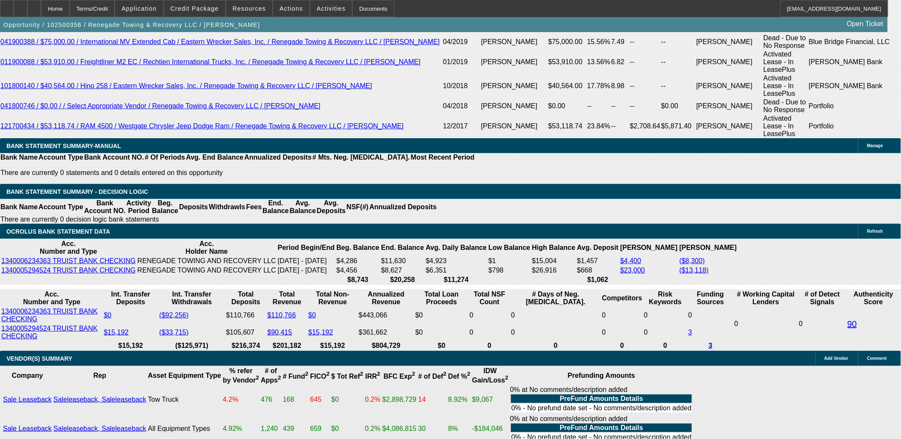
type input "3878"
type input "$7,756.00"
type input "16.2"
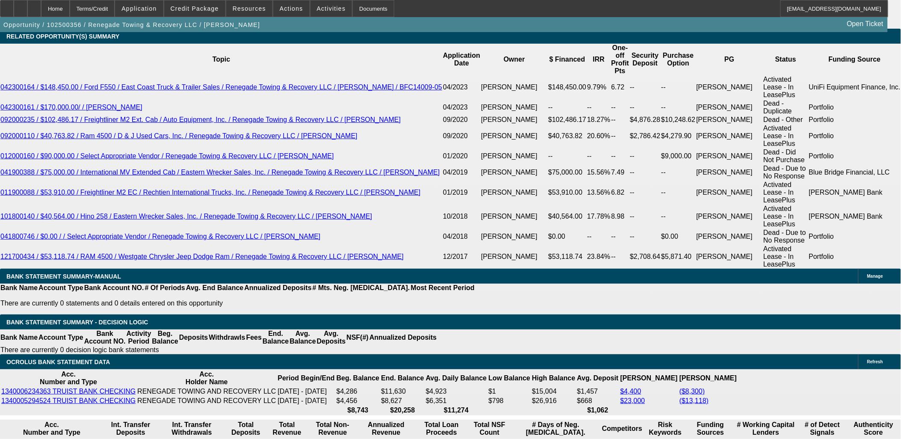
scroll to position [1473, 0]
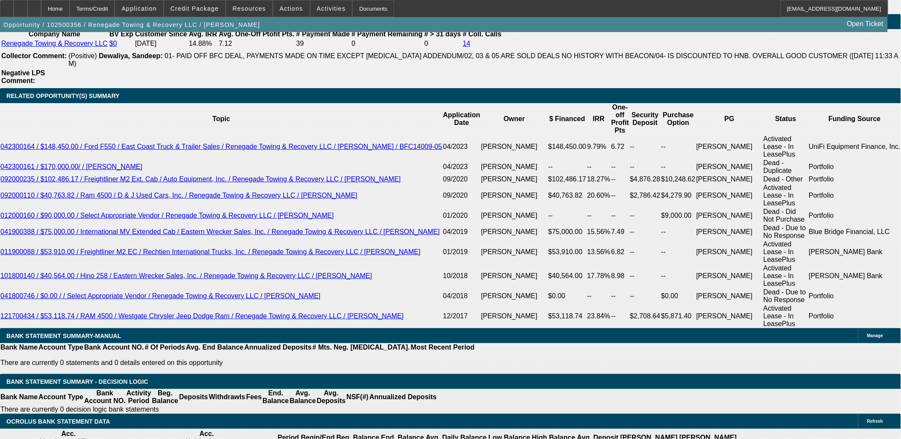
type input "$3,878.00"
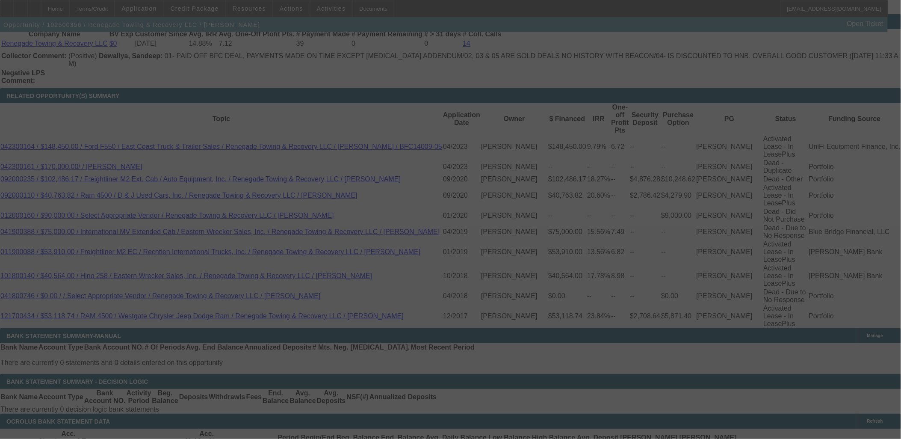
scroll to position [1616, 0]
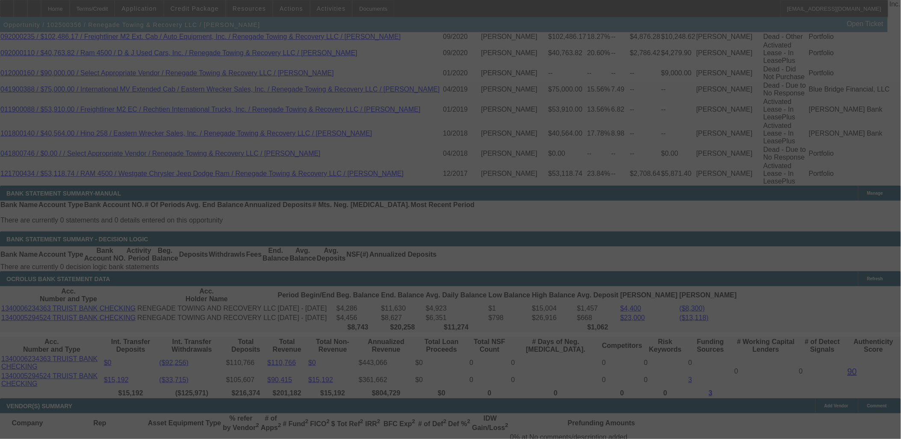
select select "0"
select select "2"
select select "0"
select select "6"
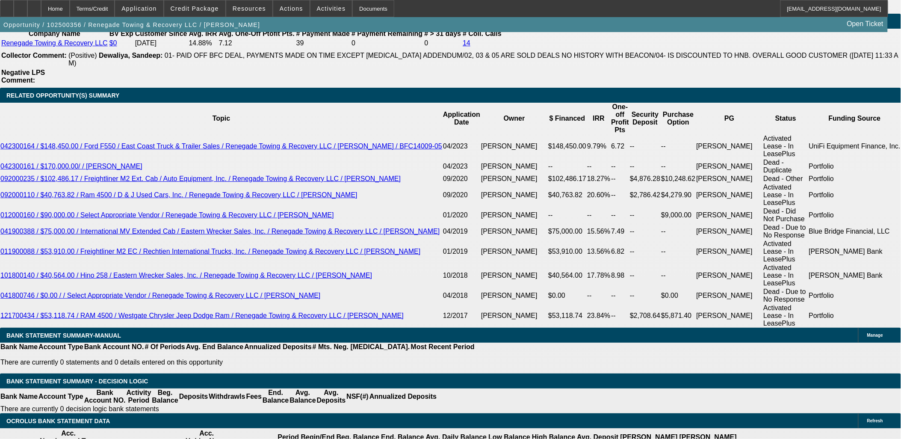
scroll to position [1473, 0]
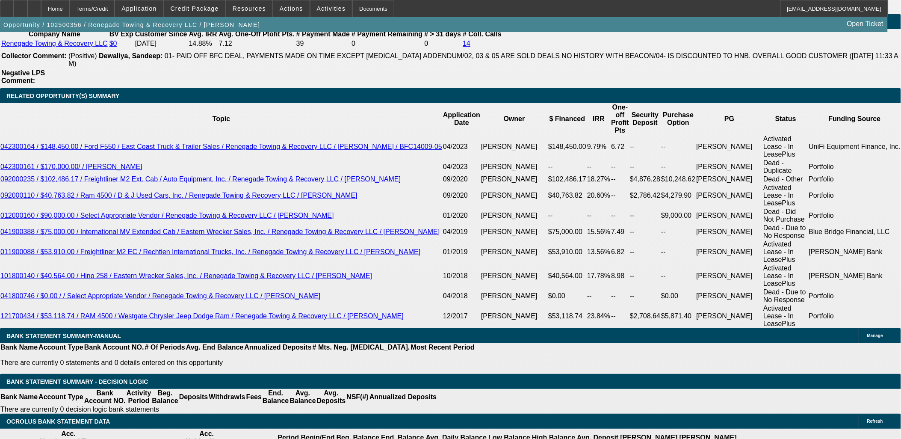
type input "$0.00"
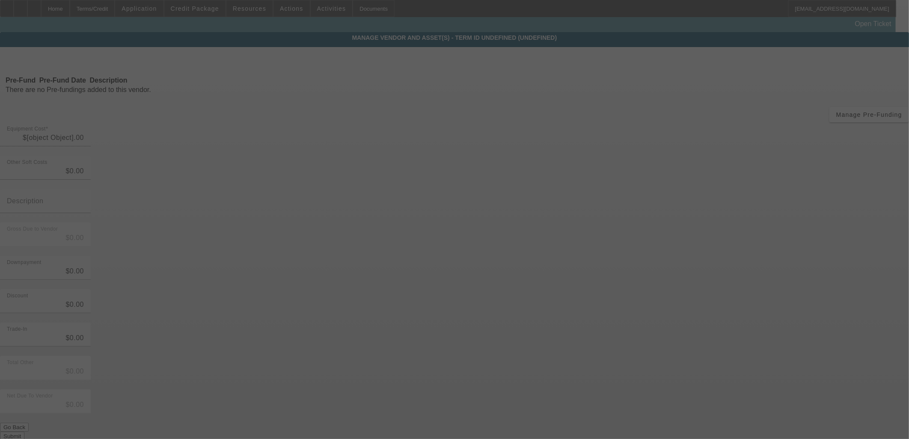
type input "$110,000.00"
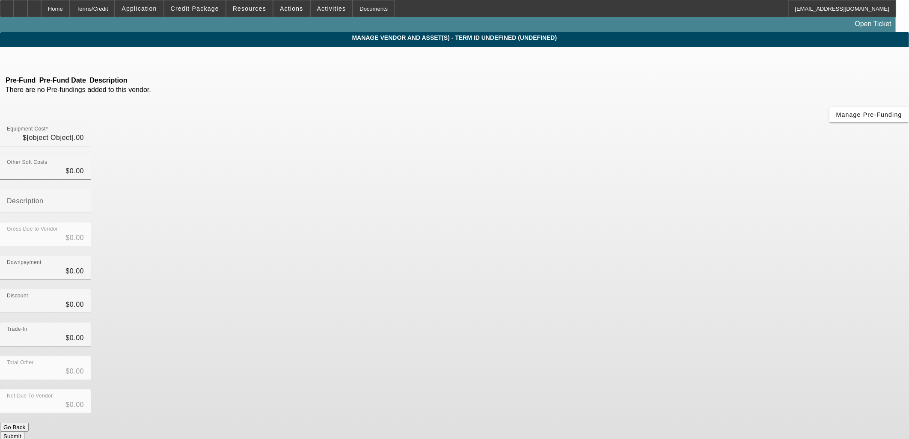
type input "$110,000.00"
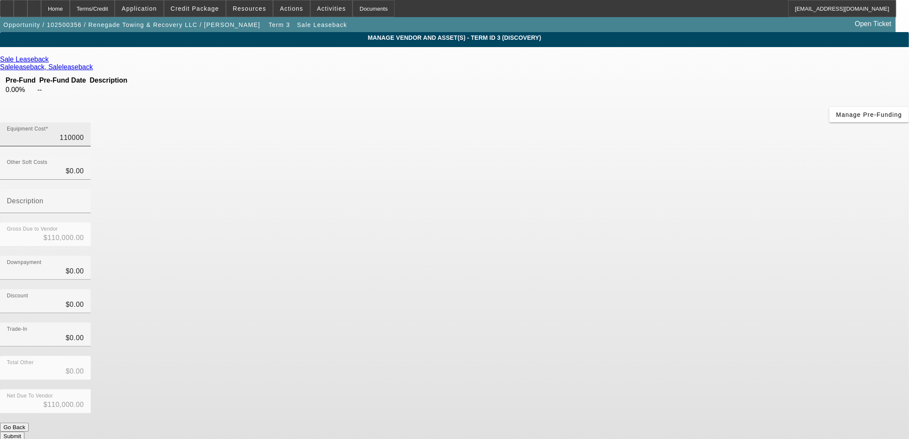
click at [84, 133] on input "110000" at bounding box center [45, 138] width 77 height 10
type input "1"
type input "$1.00"
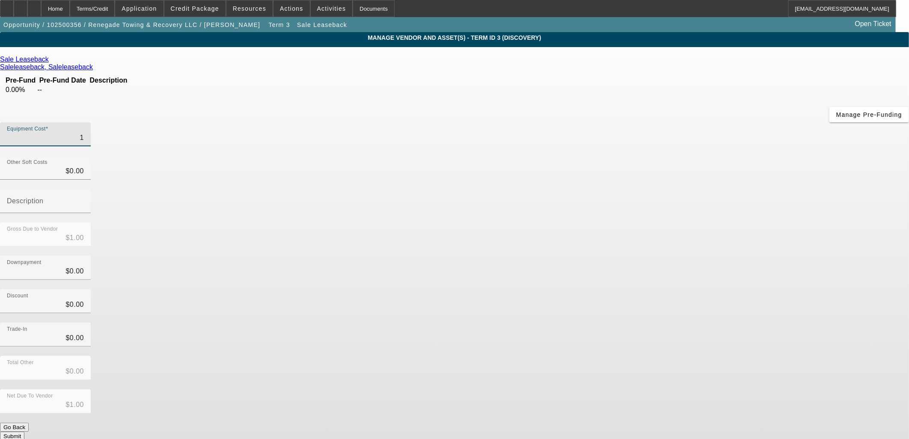
type input "10"
type input "$10.00"
type input "109"
type input "$109.00"
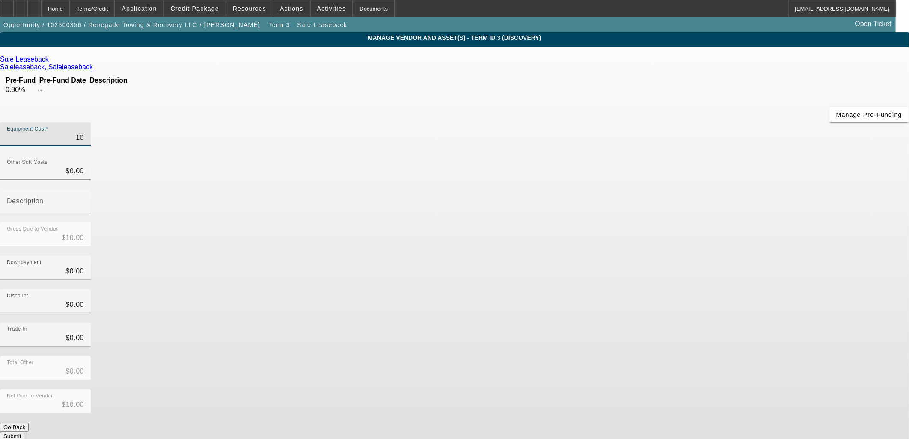
type input "$109.00"
type input "1090"
type input "$1,090.00"
type input "10900"
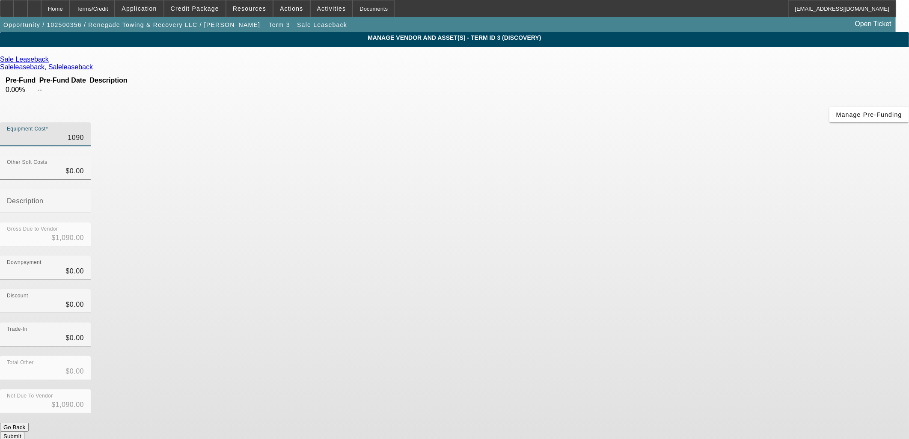
type input "$10,900.00"
type input "109000"
type input "$109,000.00"
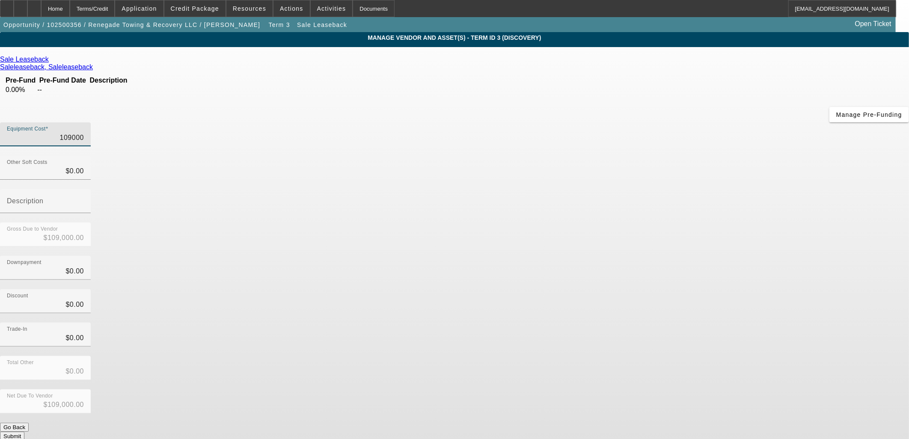
type input "$109,000.00"
click at [720, 229] on app-vendor-asset-manage "MANAGE VENDOR AND ASSET(S) - Term ID 3 (Discovery) Remove Vendor Sale Leaseback…" at bounding box center [454, 266] width 909 height 469
click at [24, 432] on button "Submit" at bounding box center [12, 436] width 24 height 9
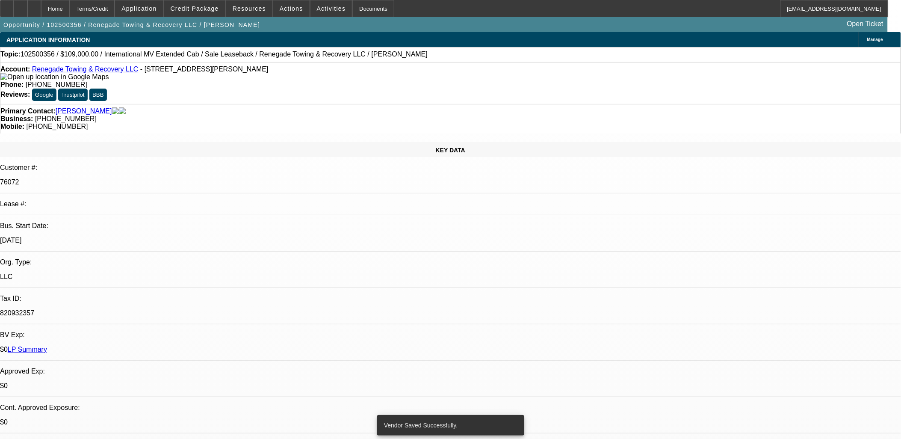
select select "0"
select select "2"
select select "0"
select select "6"
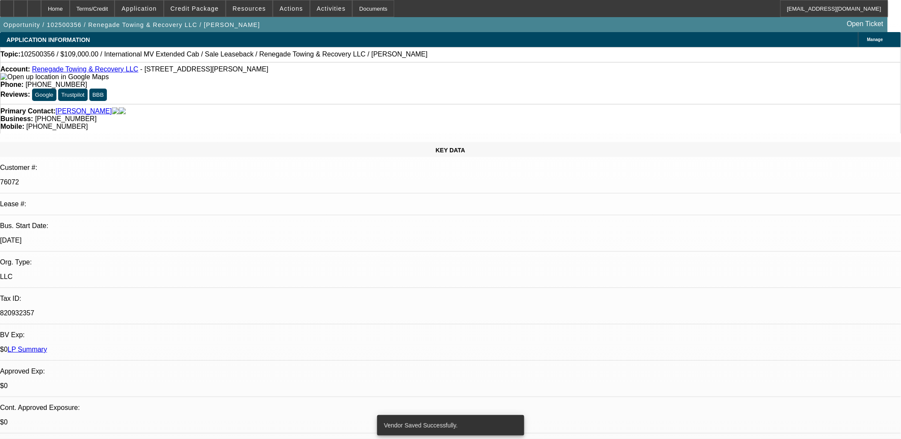
select select "0"
select select "2"
select select "0"
select select "6"
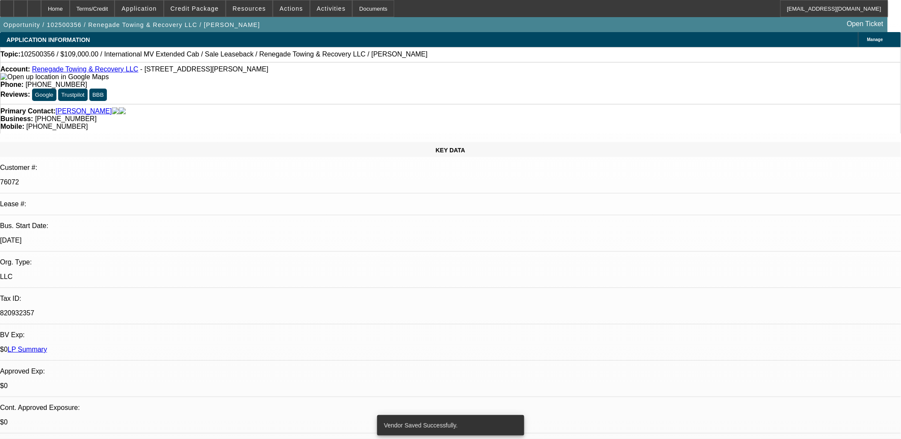
select select "0"
select select "2"
select select "0"
select select "6"
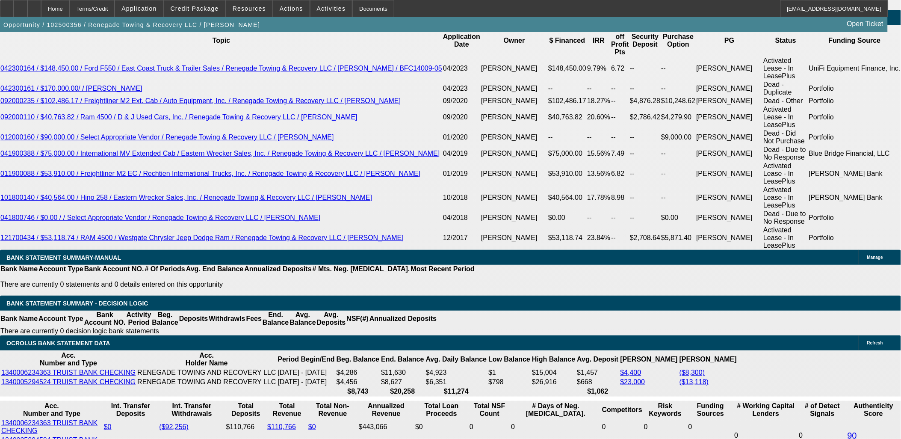
scroll to position [1568, 0]
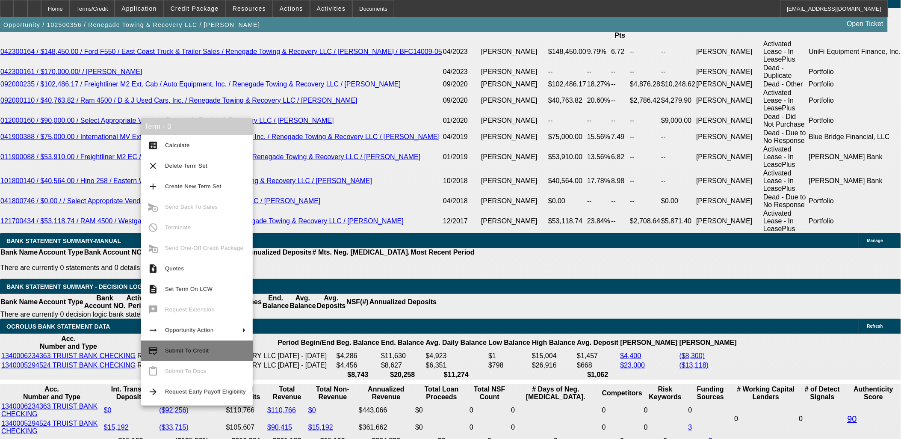
click at [191, 351] on span "Submit To Credit" at bounding box center [187, 350] width 44 height 6
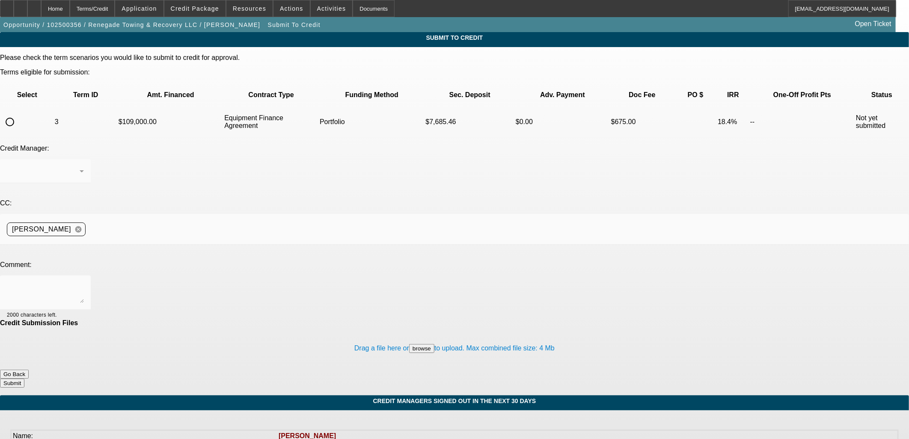
click at [18, 113] on input "radio" at bounding box center [9, 121] width 17 height 17
radio input "true"
click at [29, 370] on button "Go Back" at bounding box center [14, 374] width 29 height 9
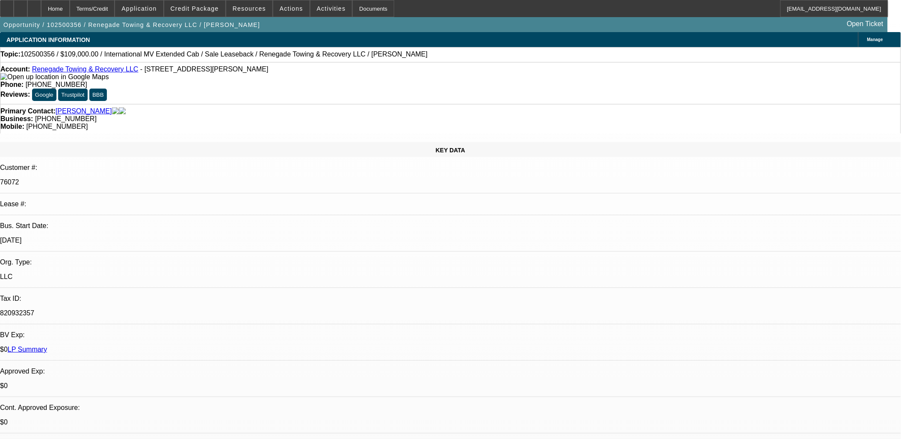
select select "0"
select select "2"
select select "0"
select select "6"
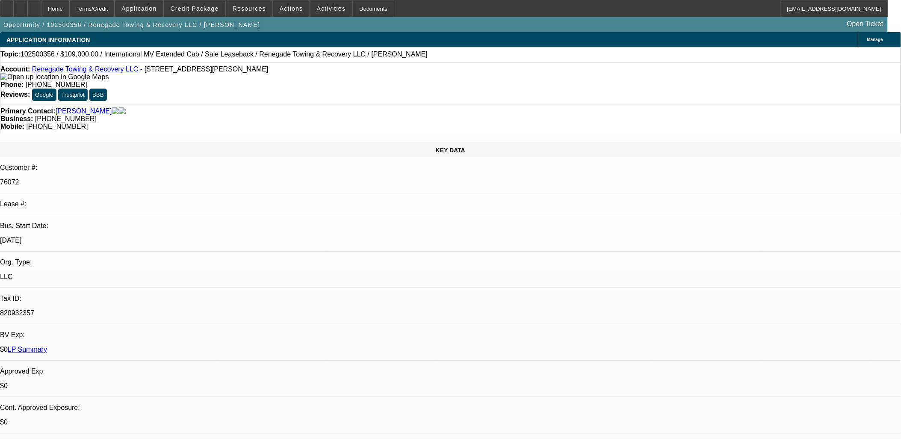
select select "0"
select select "2"
select select "0"
select select "6"
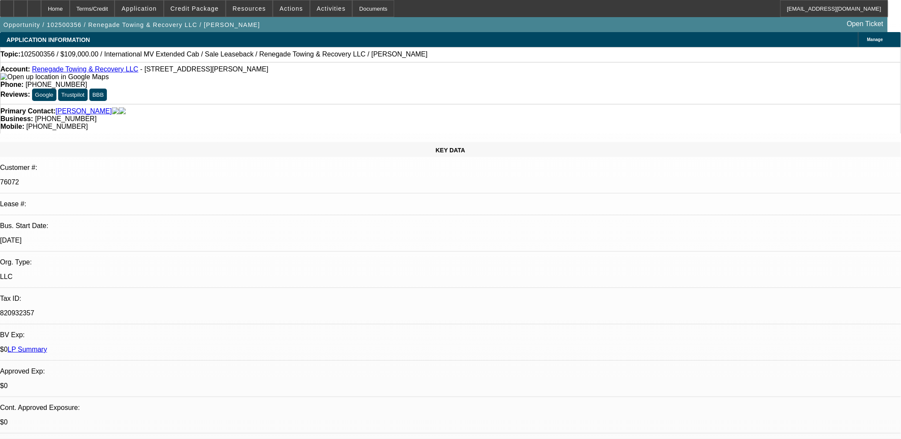
select select "0"
select select "2"
select select "0"
select select "6"
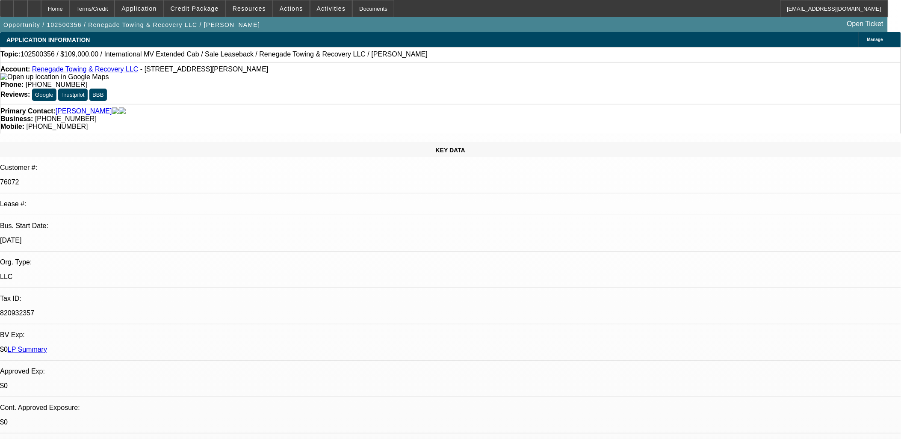
scroll to position [31, 0]
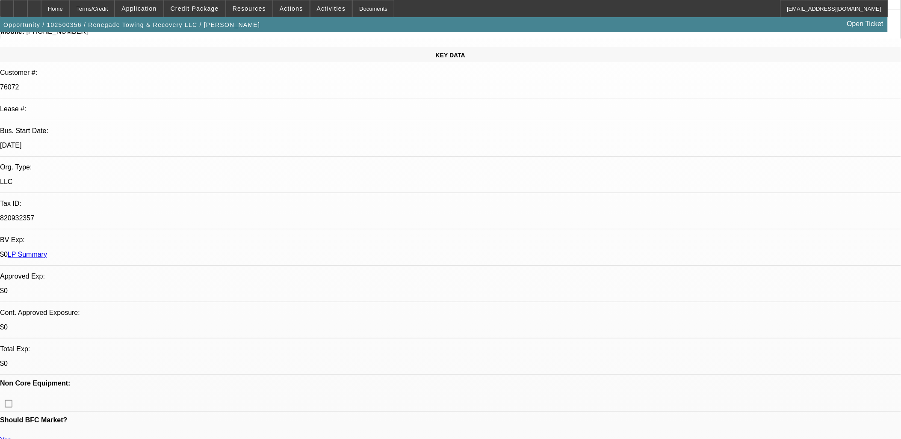
scroll to position [0, 0]
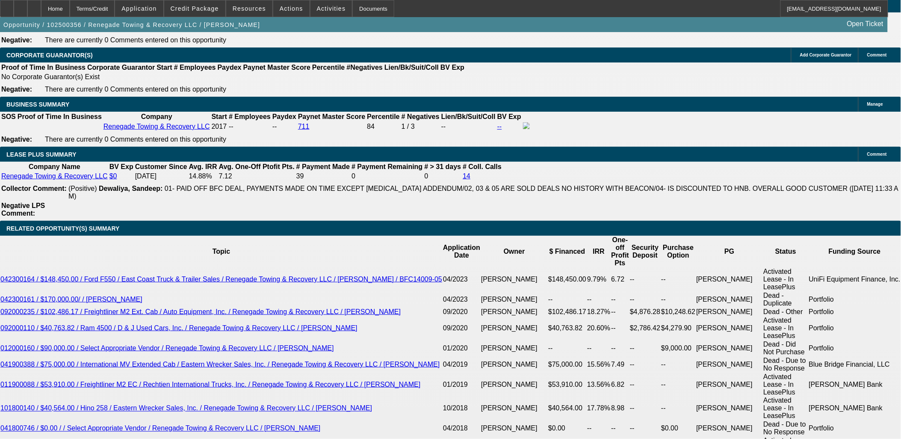
scroll to position [1378, 0]
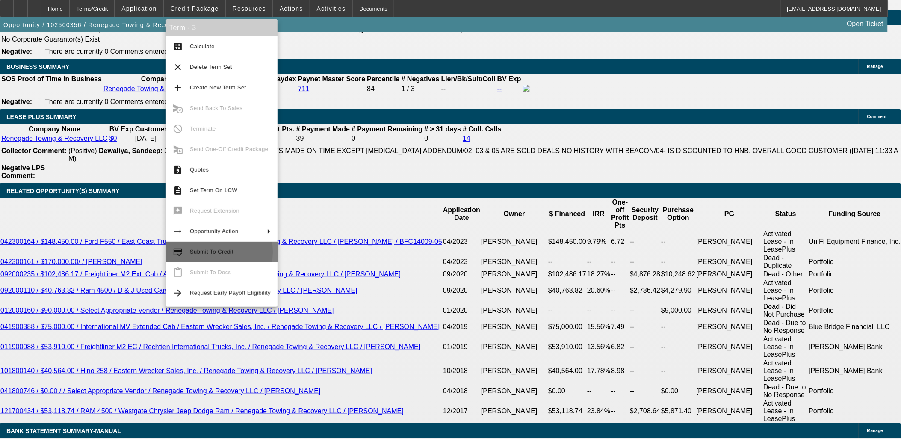
click at [204, 252] on span "Submit To Credit" at bounding box center [212, 252] width 44 height 6
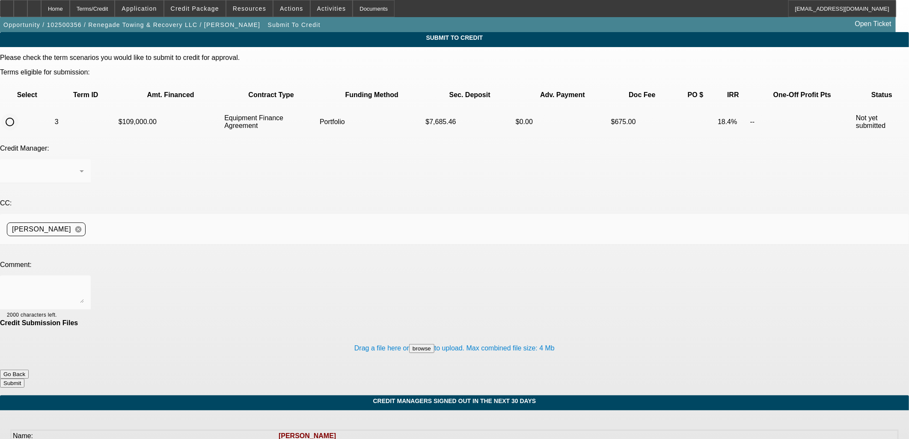
click at [18, 113] on input "radio" at bounding box center [9, 121] width 17 height 17
radio input "true"
click at [29, 370] on button "Go Back" at bounding box center [14, 374] width 29 height 9
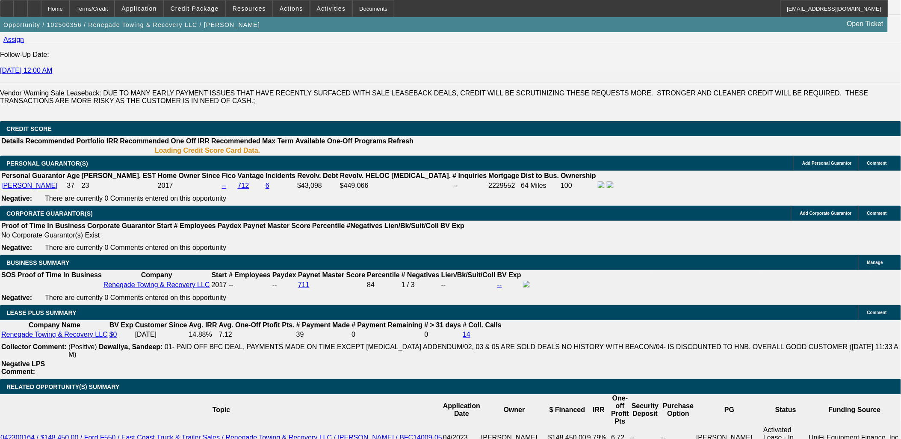
select select "0"
select select "2"
select select "0"
select select "6"
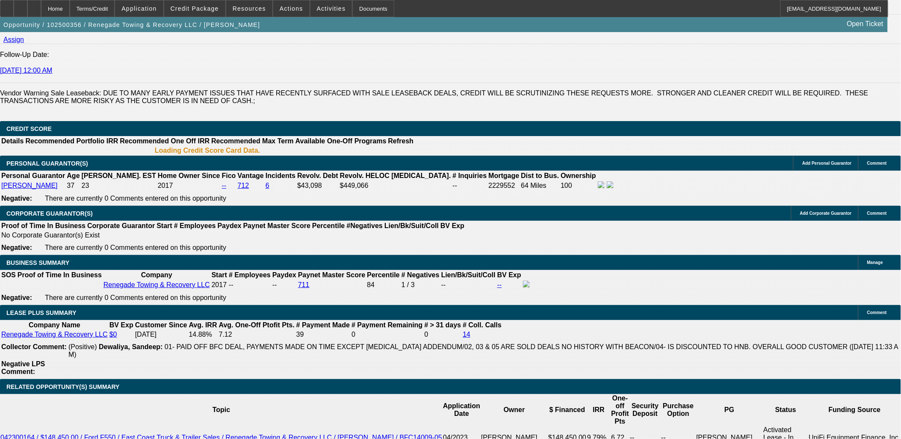
select select "0"
select select "2"
select select "0"
select select "6"
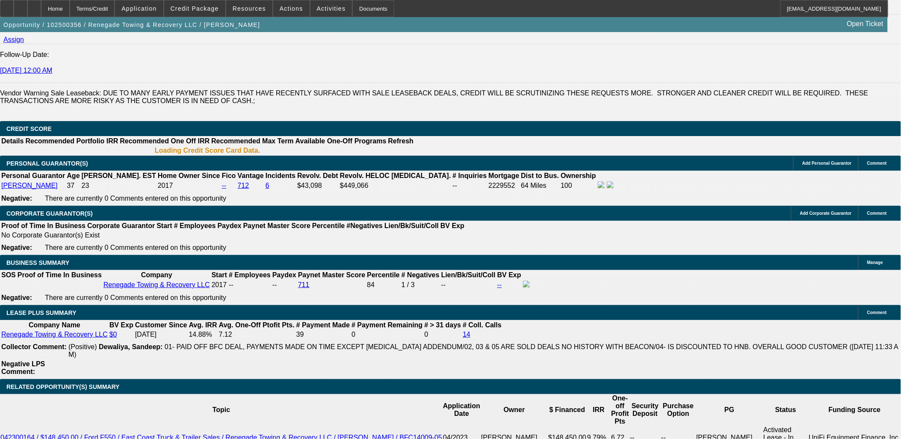
select select "0"
select select "2"
select select "0"
select select "6"
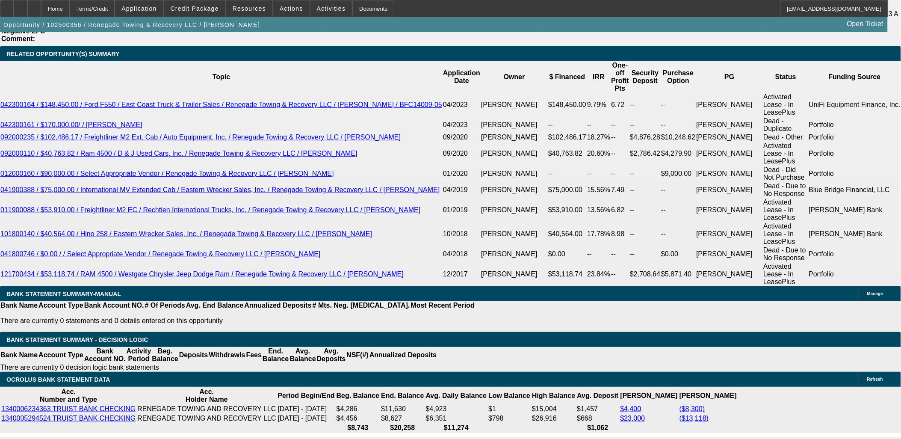
scroll to position [1564, 0]
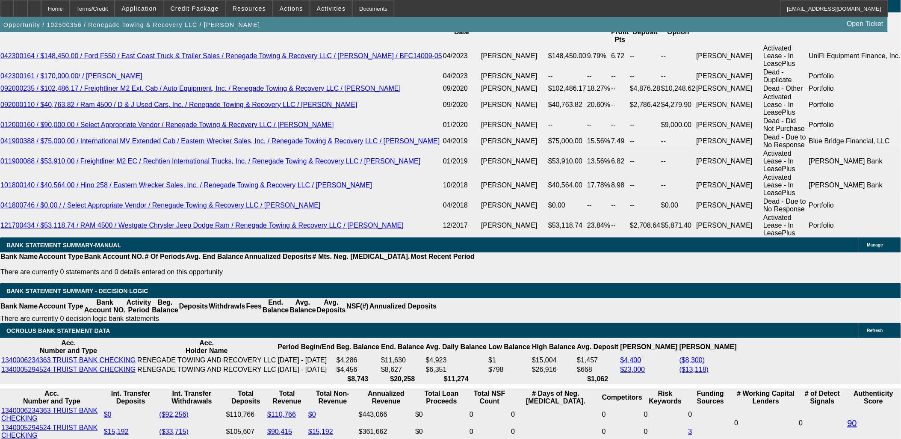
type input "UNKNOWN"
type input "1"
type input "$6,149.36"
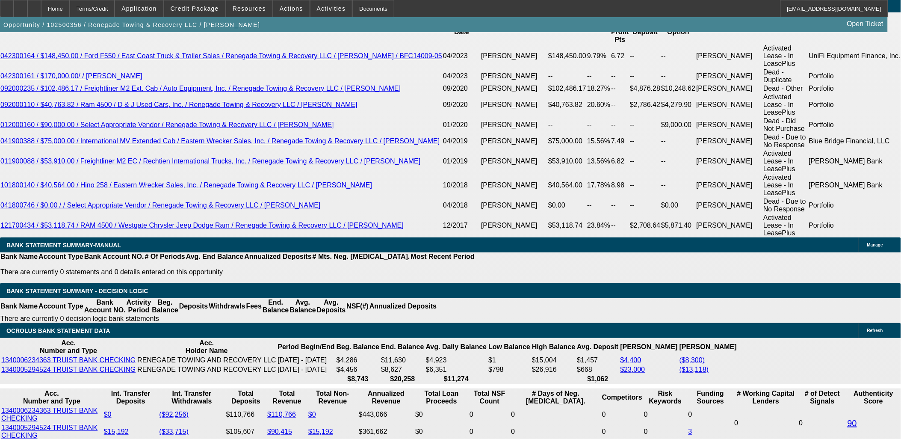
type input "$3,074.68"
type input "14"
type input "$7,450.72"
type input "$3,725.36"
type input "14"
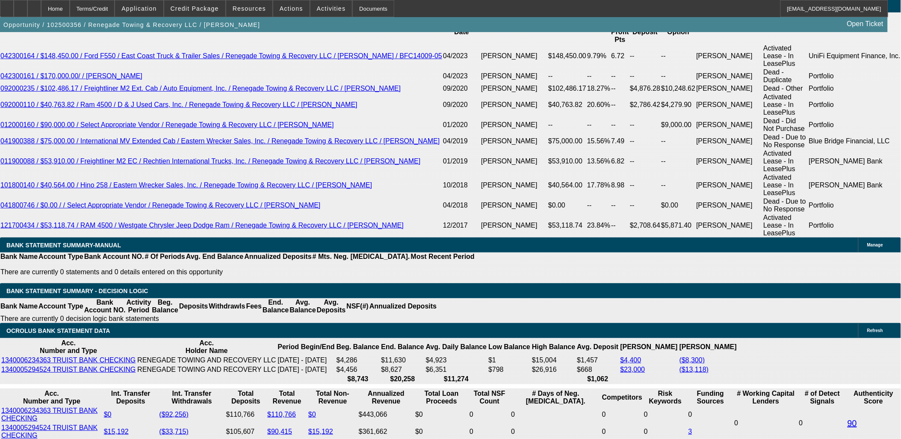
type input "3"
type input "$6.00"
type input "3725"
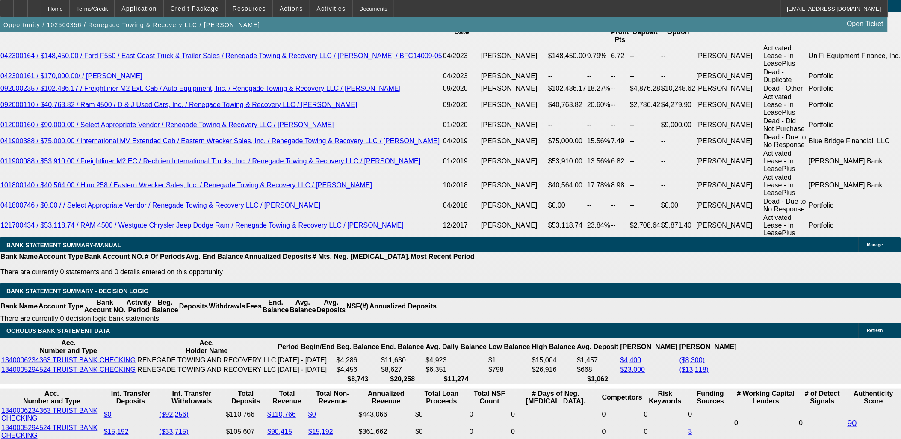
type input "$7,450.00"
type input "14"
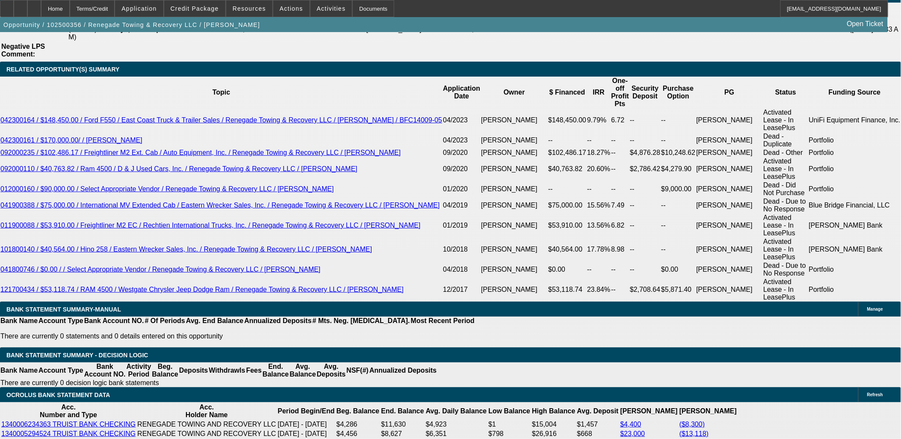
scroll to position [1422, 0]
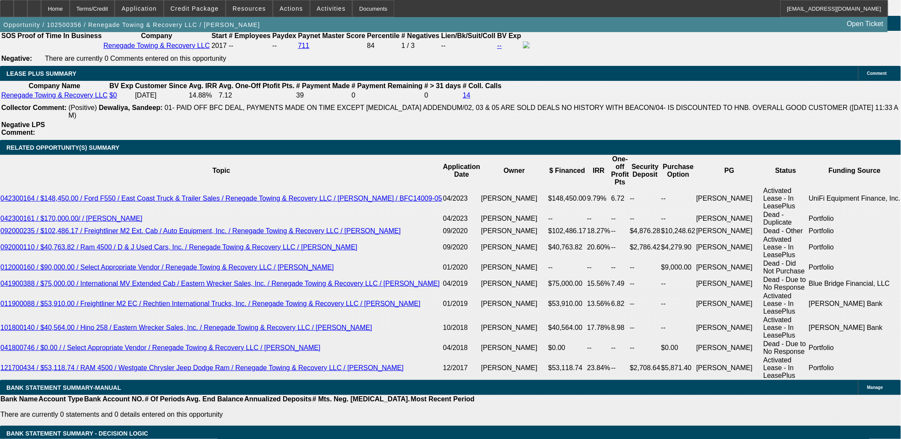
type input "$3,725.00"
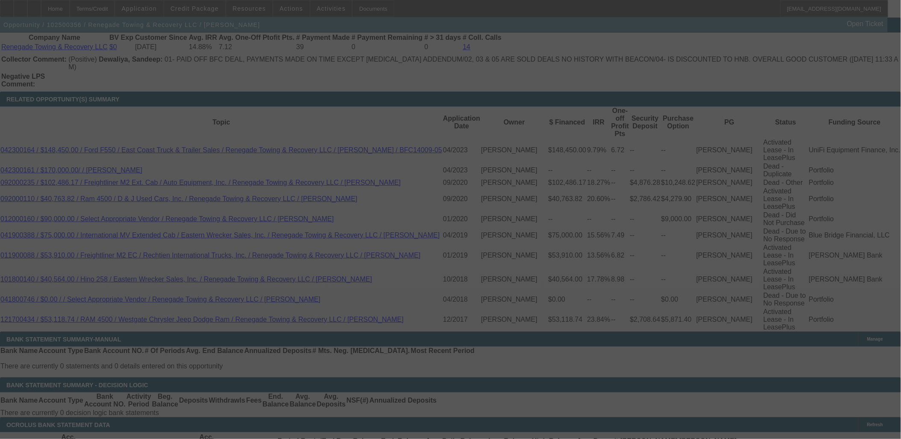
scroll to position [1517, 0]
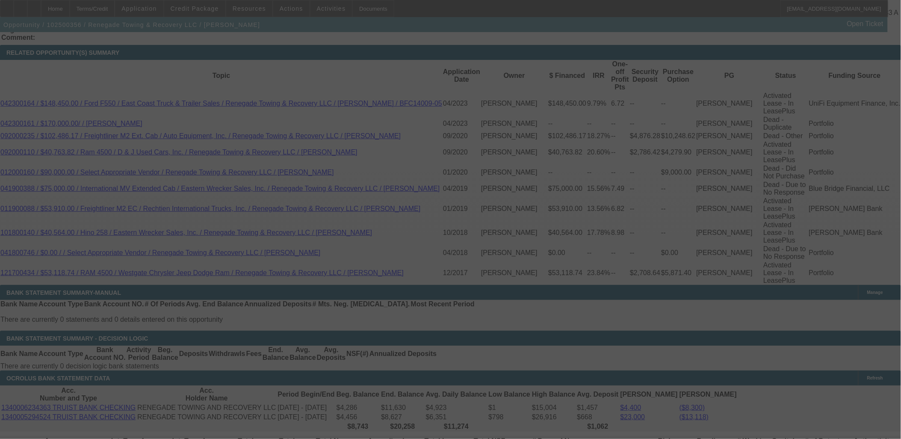
select select "0"
select select "2"
select select "0"
select select "6"
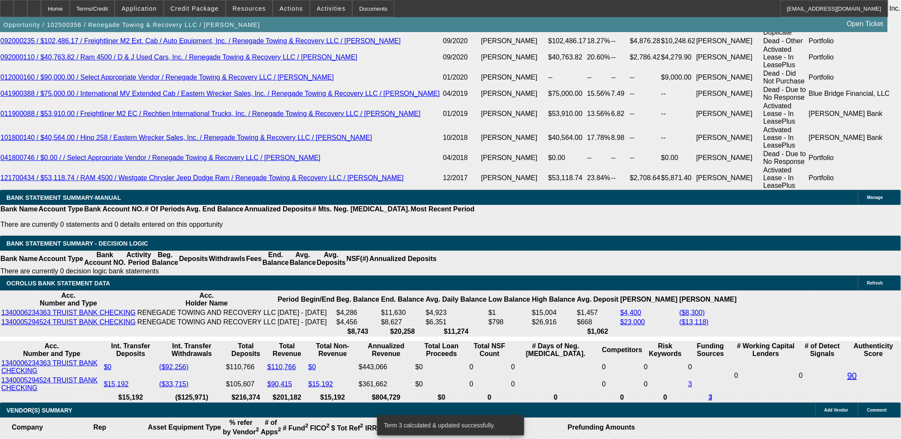
scroll to position [1564, 0]
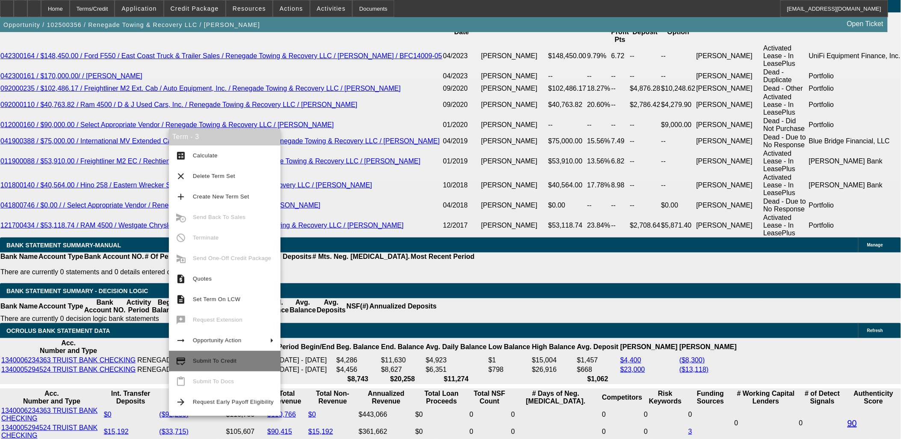
click at [212, 356] on span "Submit To Credit" at bounding box center [233, 361] width 81 height 10
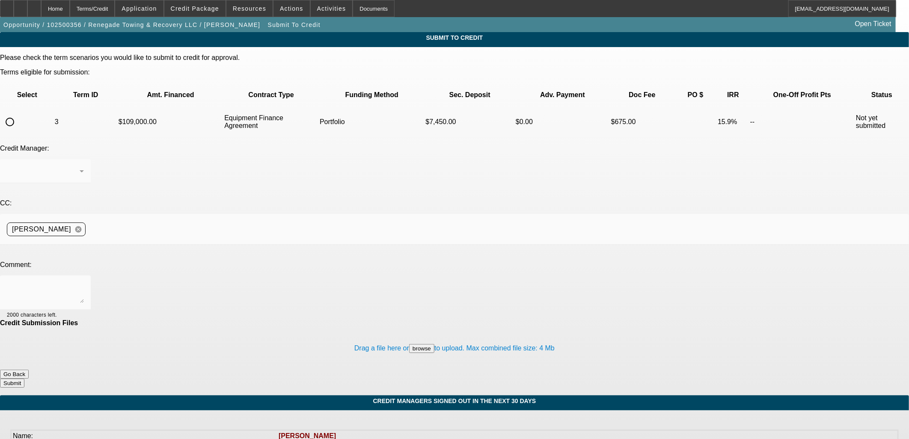
click at [18, 113] on input "radio" at bounding box center [9, 121] width 17 height 17
radio input "true"
click at [84, 159] on div at bounding box center [45, 171] width 77 height 24
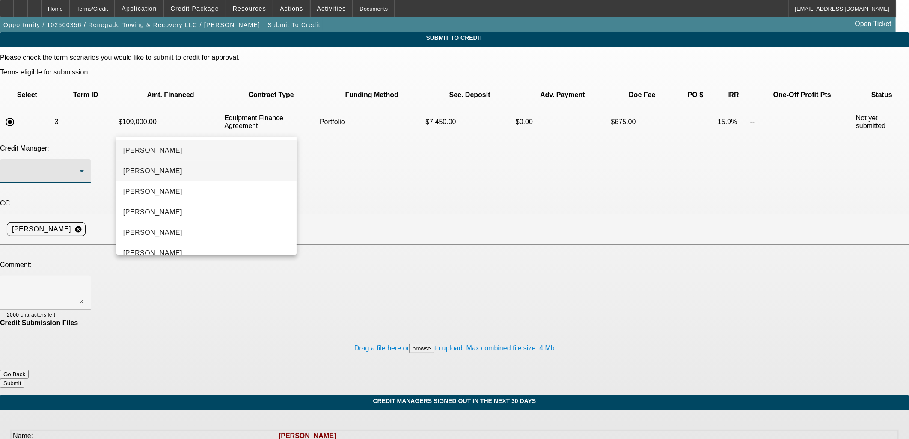
drag, startPoint x: 187, startPoint y: 172, endPoint x: 187, endPoint y: 177, distance: 4.7
click at [187, 173] on mat-option "[PERSON_NAME]" at bounding box center [206, 171] width 180 height 21
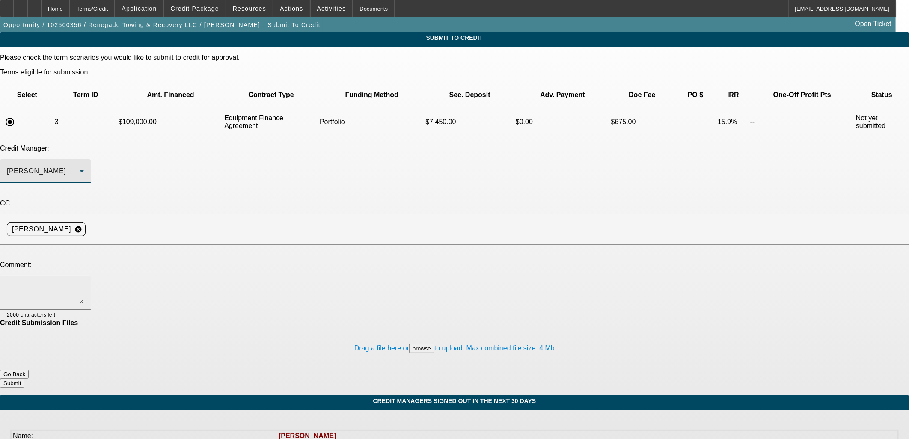
click at [84, 282] on textarea at bounding box center [45, 292] width 77 height 21
drag, startPoint x: 297, startPoint y: 199, endPoint x: 276, endPoint y: 198, distance: 21.4
click at [84, 282] on textarea "George, the HELOC with deferred principal interest was for a separate rental pr…" at bounding box center [45, 292] width 77 height 21
click at [84, 282] on textarea "George, the HELOC with deferred principal interest was for a rental property ow…" at bounding box center [45, 292] width 77 height 21
paste textarea "separate"
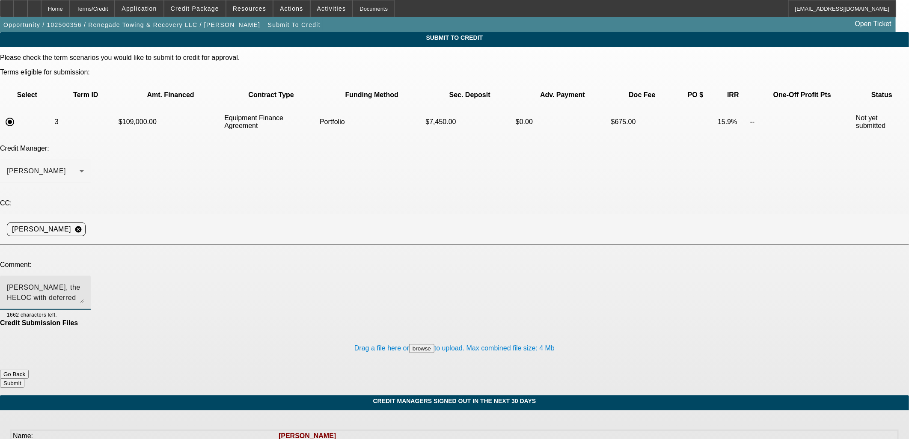
click at [84, 282] on textarea "George, the HELOC with deferred principal interest was for a rental property ow…" at bounding box center [45, 292] width 77 height 21
drag, startPoint x: 465, startPoint y: 210, endPoint x: 450, endPoint y: 208, distance: 15.0
click at [84, 282] on textarea "George, the HELOC with deferred principal interest was for a rental property ow…" at bounding box center [45, 292] width 77 height 21
drag, startPoint x: 570, startPoint y: 210, endPoint x: 510, endPoint y: 211, distance: 60.8
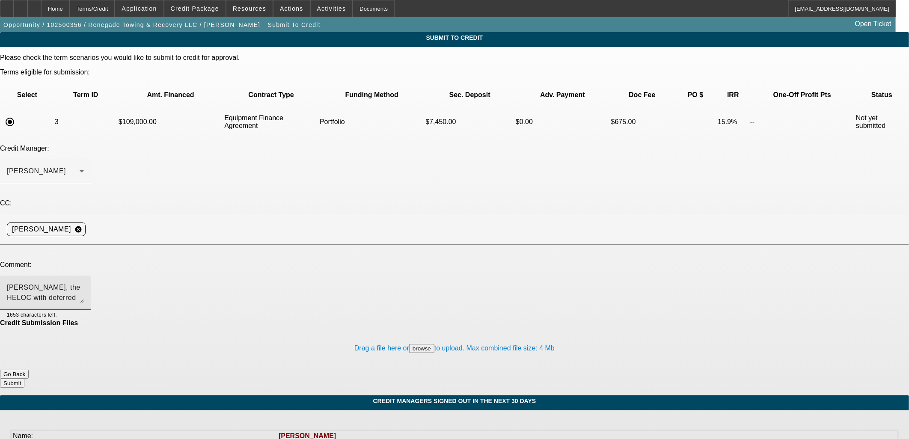
click at [84, 282] on textarea "George, the HELOC with deferred principal interest was for a rental property ow…" at bounding box center [45, 292] width 77 height 21
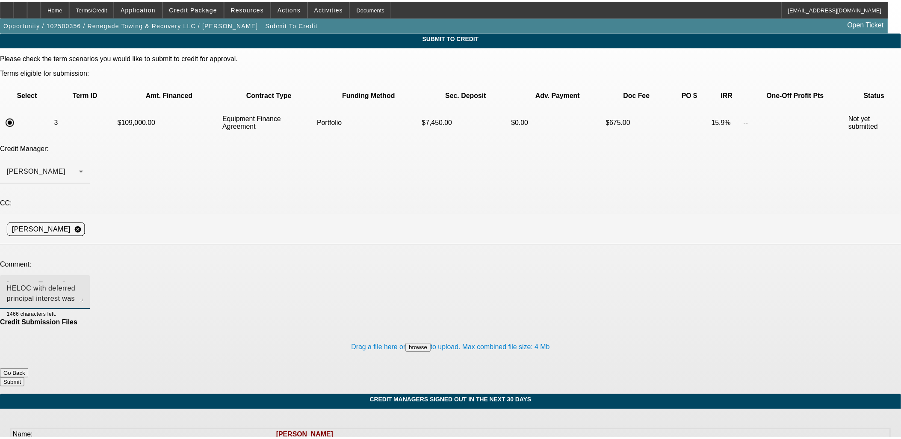
scroll to position [18, 0]
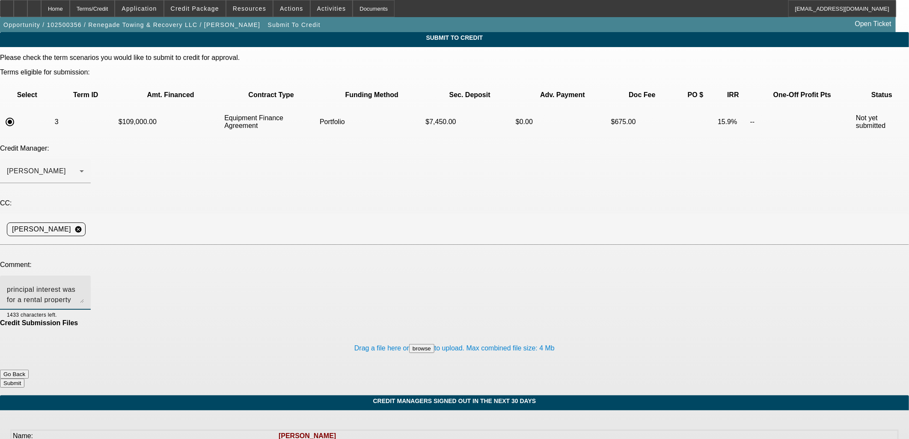
type textarea "George, the HELOC with deferred principal interest was for a rental property ow…"
click at [24, 379] on button "Submit" at bounding box center [12, 383] width 24 height 9
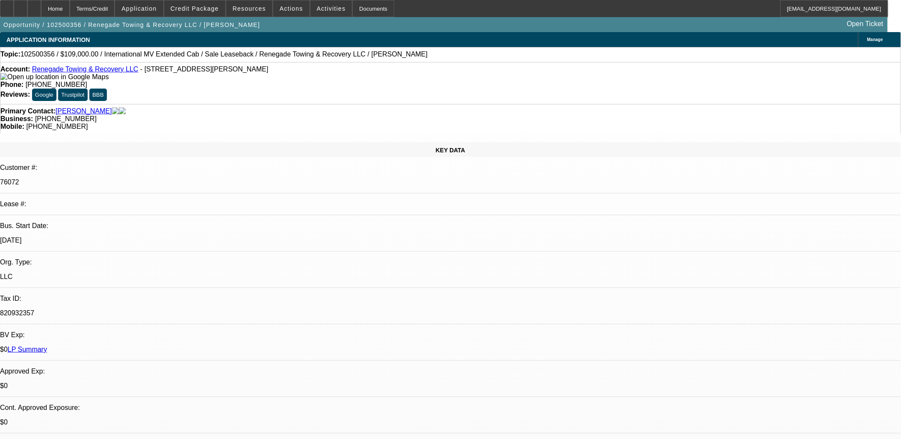
select select "0"
select select "2"
select select "0"
select select "6"
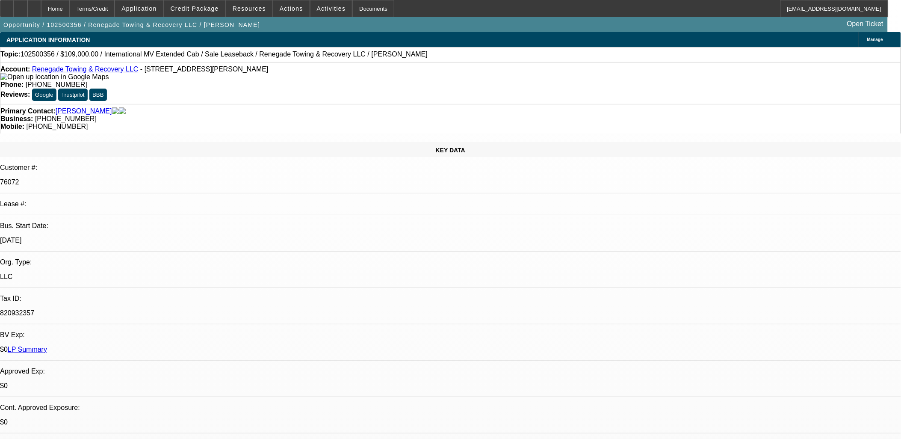
select select "0"
select select "2"
select select "0"
select select "6"
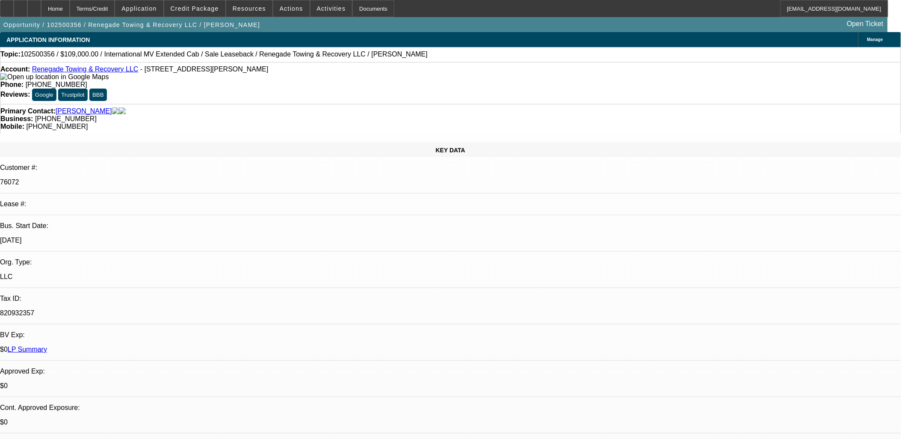
select select "0"
select select "2"
select select "0"
select select "6"
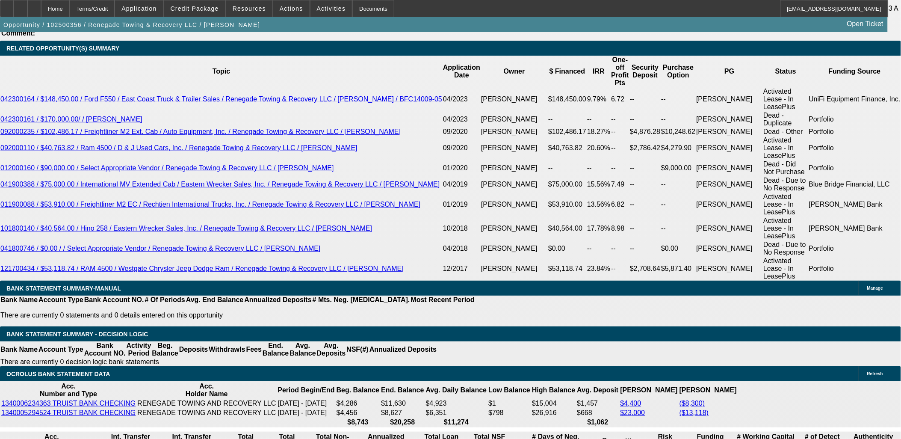
scroll to position [1141, 0]
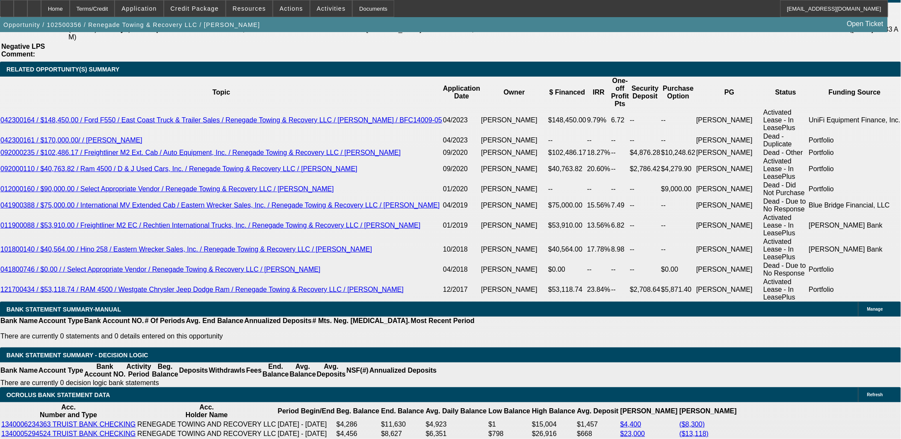
scroll to position [1521, 0]
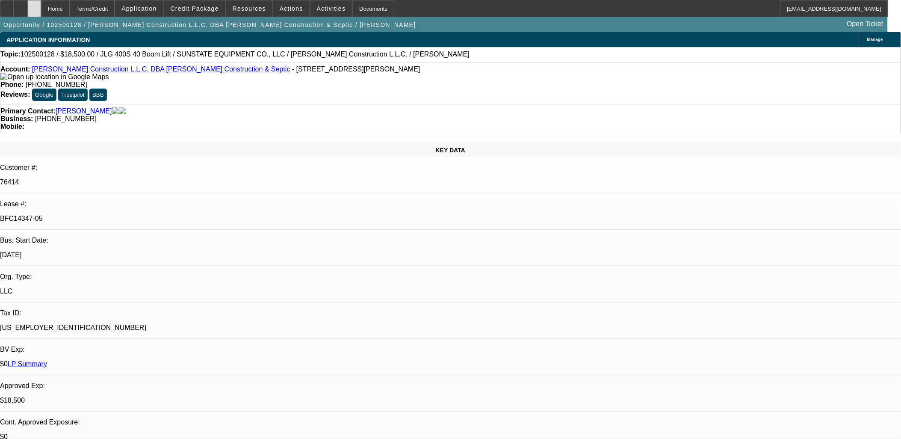
select select "0"
select select "2"
select select "0"
select select "2"
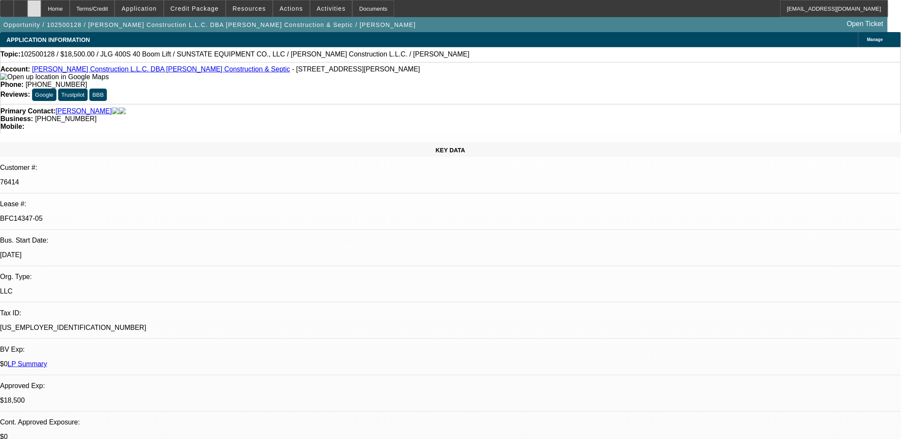
select select "0"
select select "2"
select select "0"
select select "1"
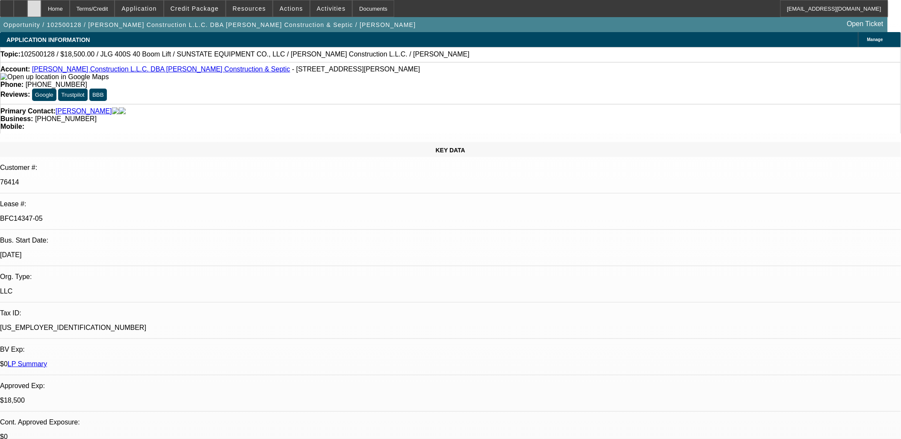
select select "2"
select select "6"
select select "1"
select select "2"
select select "6"
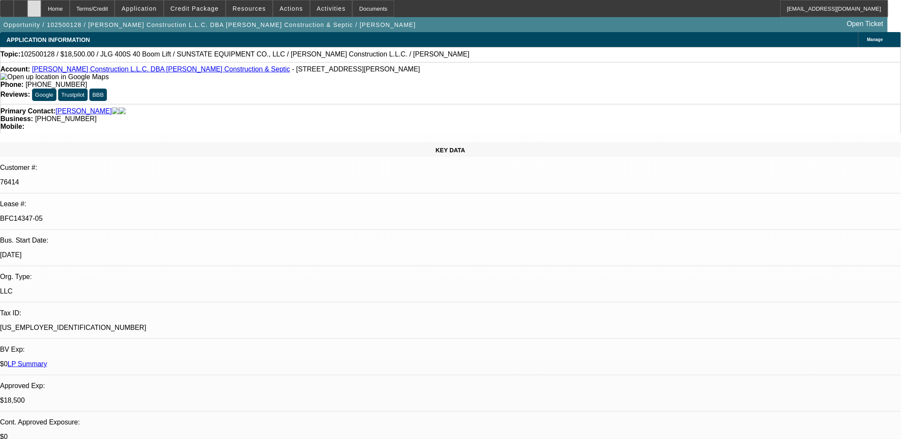
select select "1"
select select "2"
select select "6"
click at [7, 6] on icon at bounding box center [7, 6] width 0 height 0
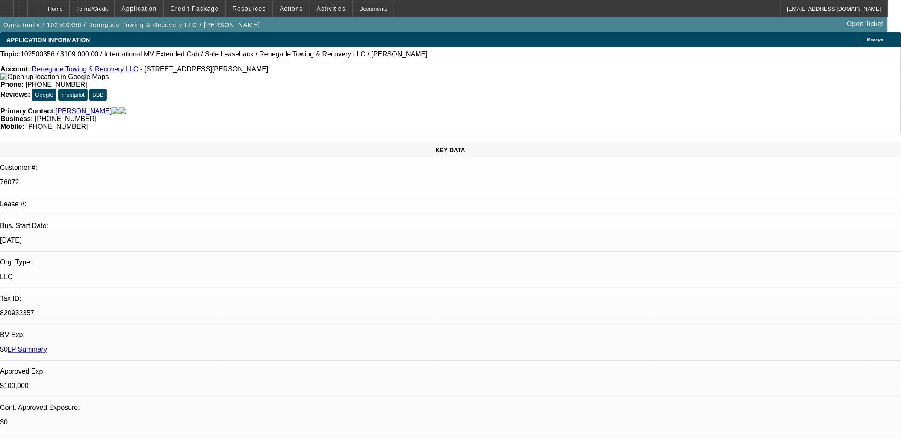
select select "0"
select select "2"
select select "0"
select select "2"
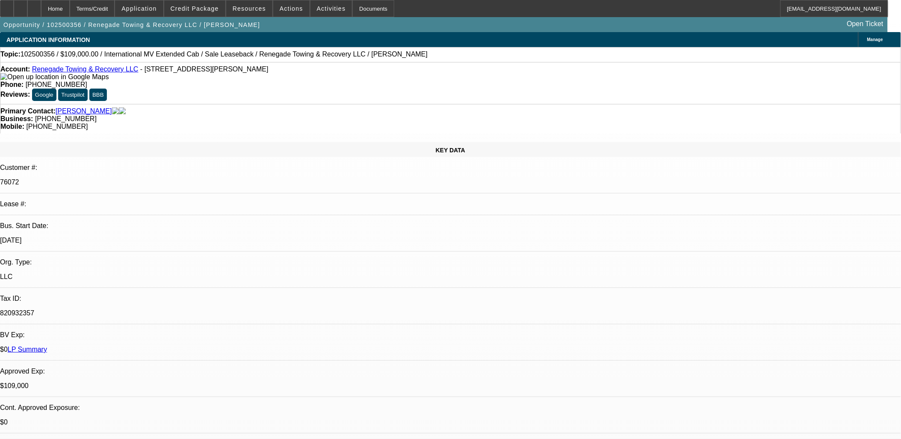
select select "0"
select select "2"
select select "0"
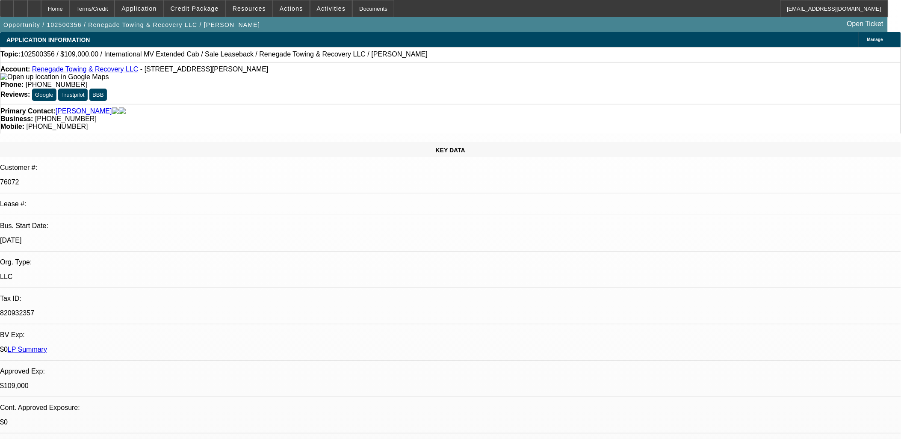
select select "2"
select select "0"
select select "1"
select select "2"
select select "6"
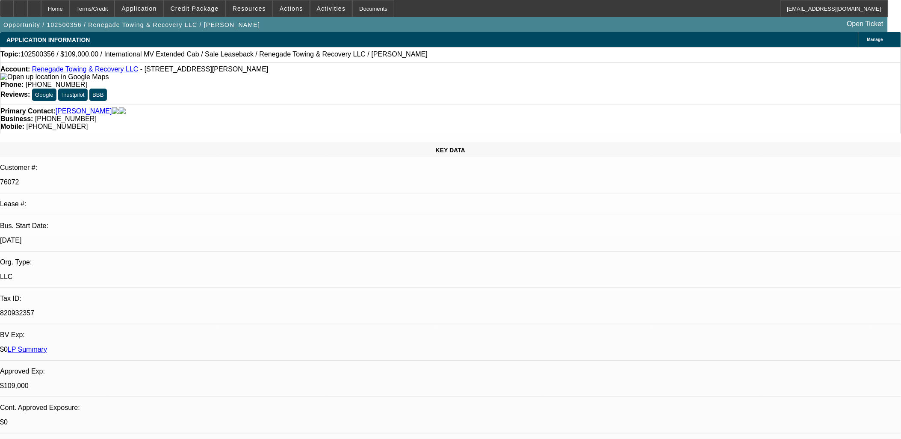
select select "1"
select select "2"
select select "6"
select select "1"
select select "2"
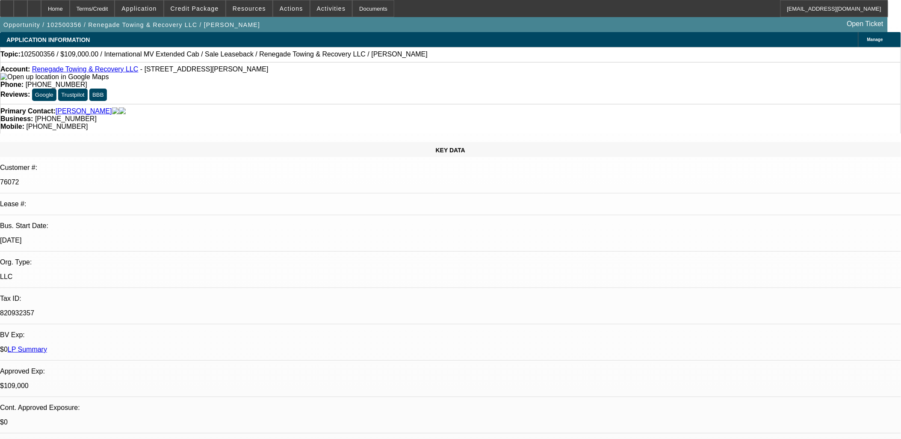
select select "6"
select select "1"
select select "2"
select select "6"
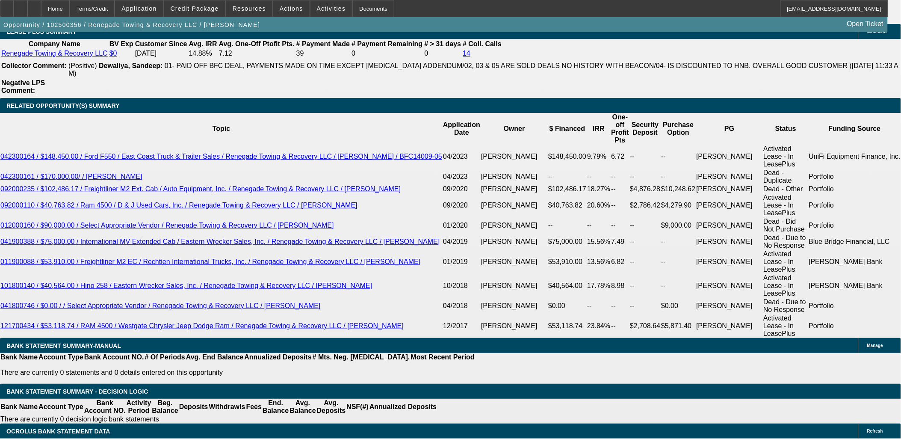
scroll to position [1521, 0]
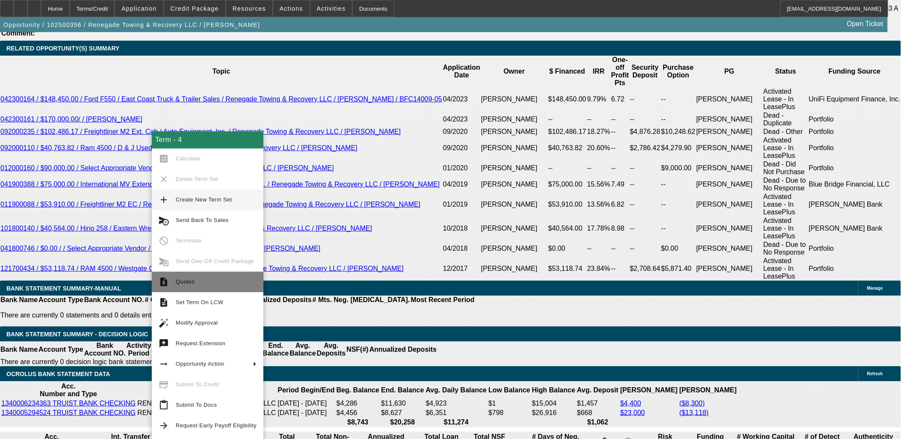
click at [183, 282] on span "Quotes" at bounding box center [185, 282] width 19 height 6
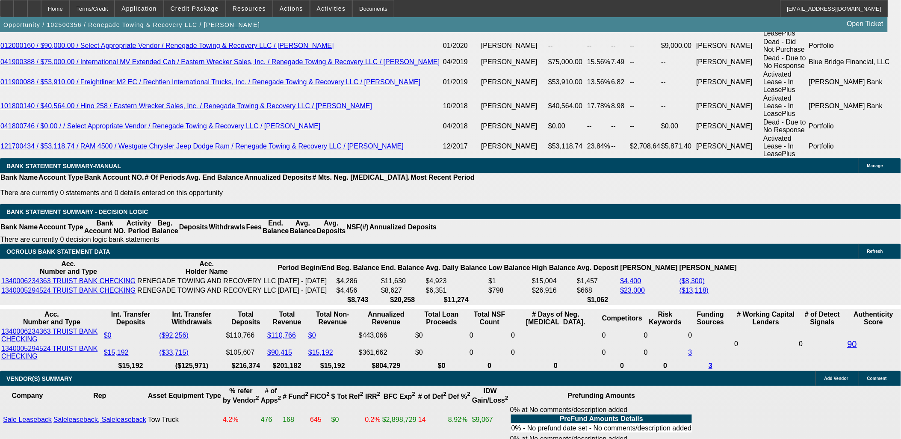
scroll to position [1663, 0]
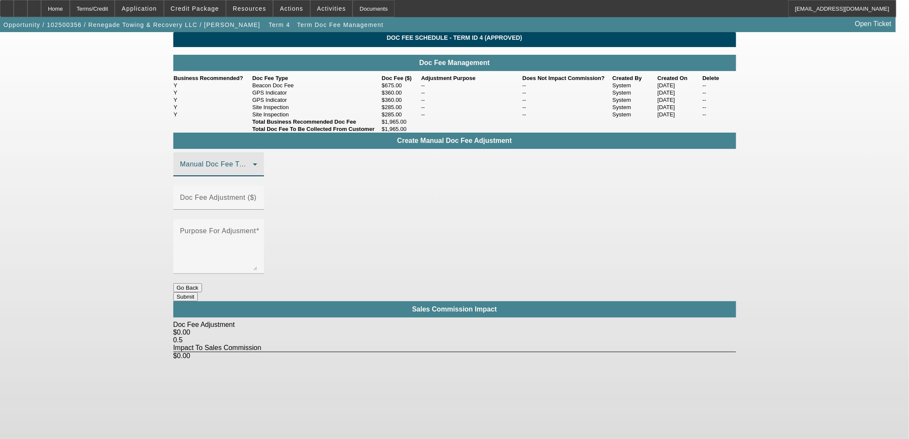
click at [253, 173] on span at bounding box center [216, 168] width 73 height 10
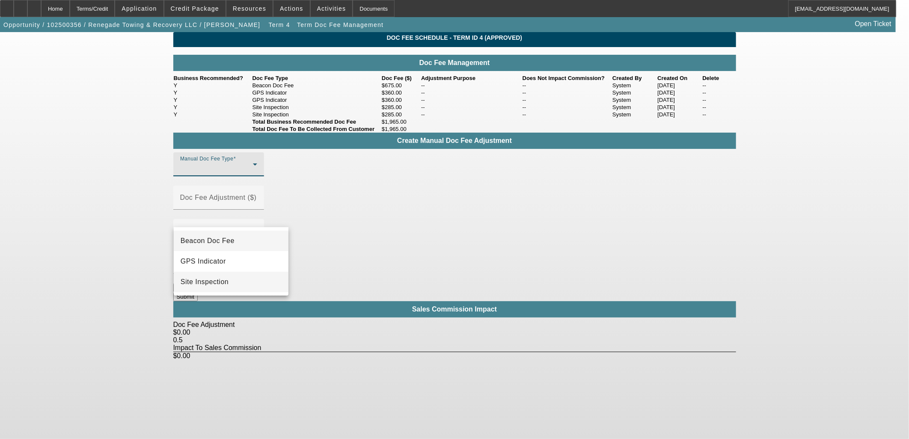
click at [195, 287] on span "Site Inspection" at bounding box center [205, 282] width 48 height 10
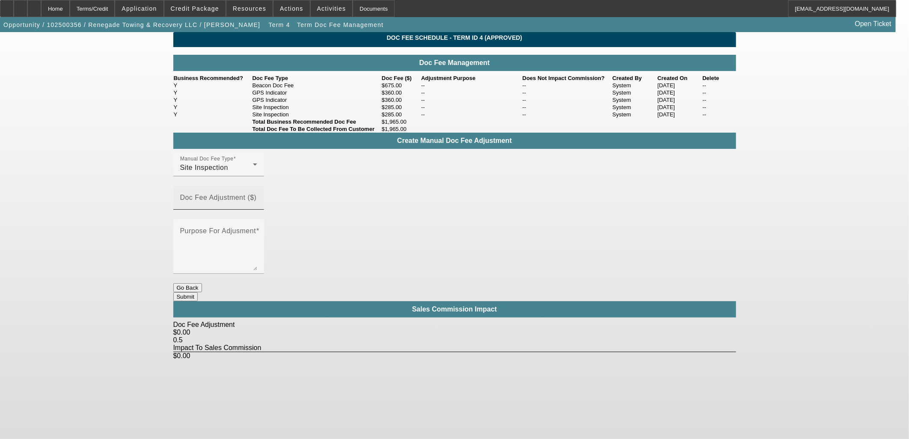
click at [257, 201] on mat-label "Doc Fee Adjustment ($)" at bounding box center [218, 197] width 77 height 7
click at [257, 206] on input "Doc Fee Adjustment ($)" at bounding box center [218, 201] width 77 height 10
type input "$125.00"
click at [256, 227] on mat-label "Purpose For Adjusment" at bounding box center [218, 230] width 76 height 7
click at [257, 229] on textarea "Purpose For Adjusment" at bounding box center [218, 249] width 77 height 41
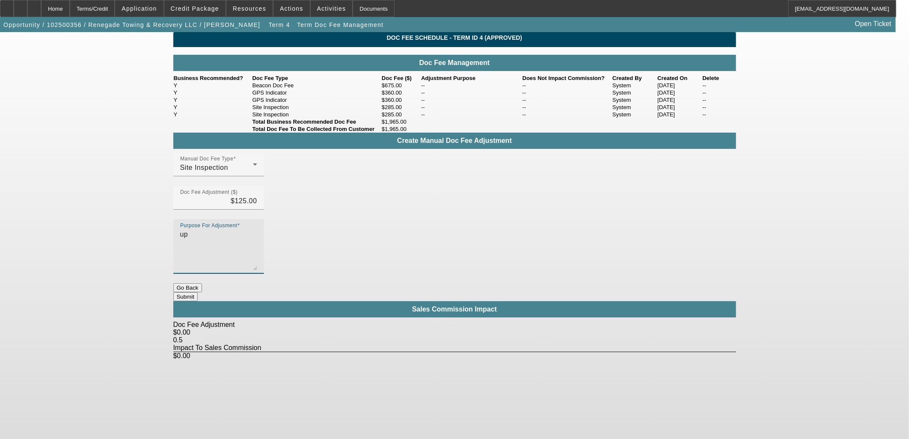
type textarea "up"
click at [198, 292] on button "Submit" at bounding box center [185, 296] width 24 height 9
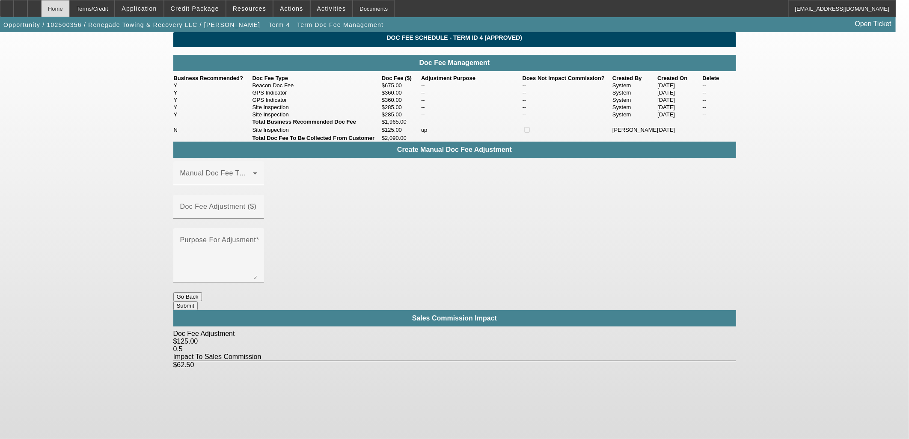
click at [70, 15] on div "Home" at bounding box center [55, 8] width 29 height 17
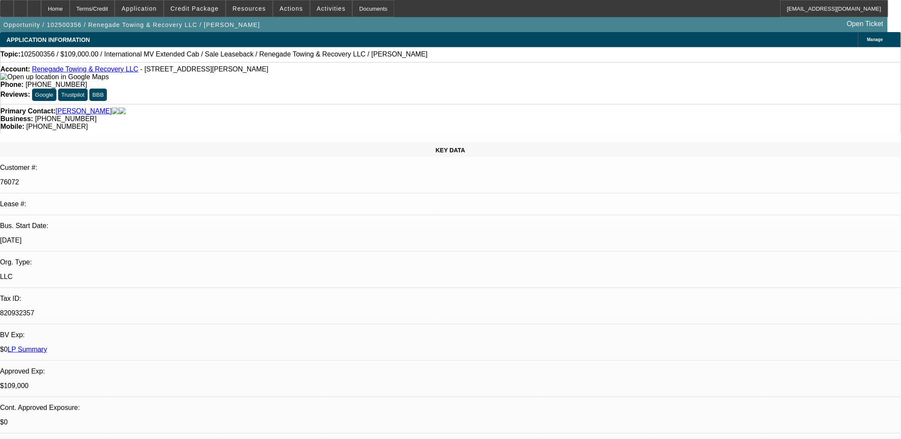
select select "0"
select select "2"
select select "0"
select select "6"
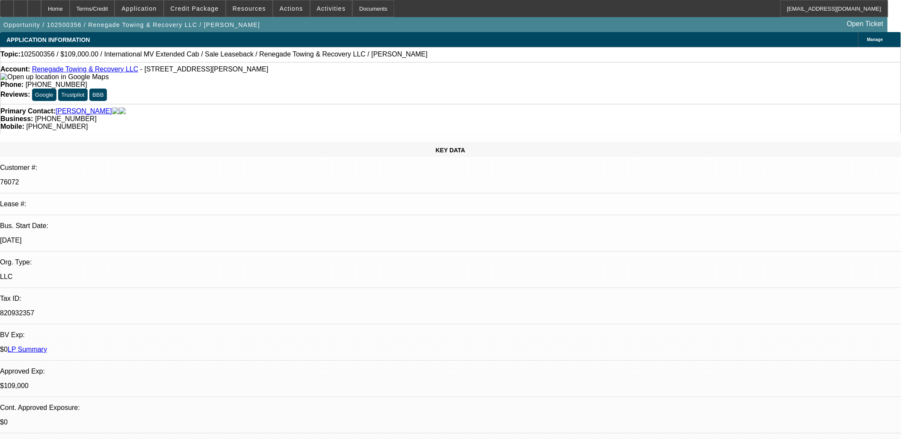
select select "0"
select select "2"
select select "0"
select select "6"
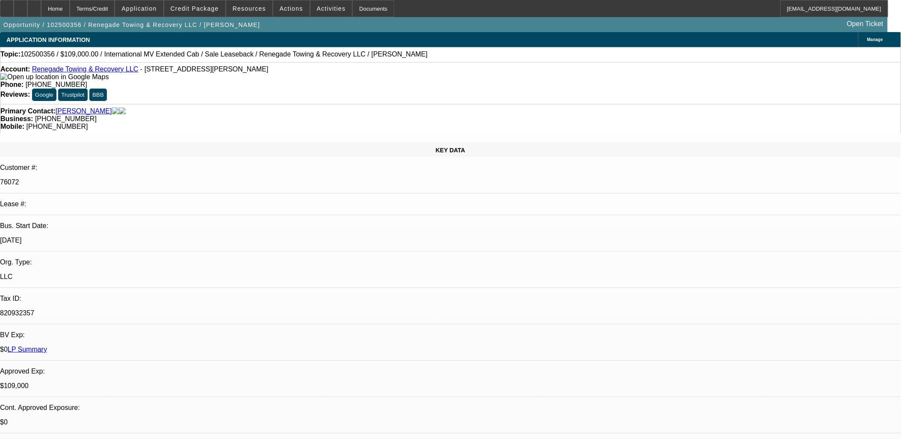
select select "0"
select select "2"
select select "0"
select select "6"
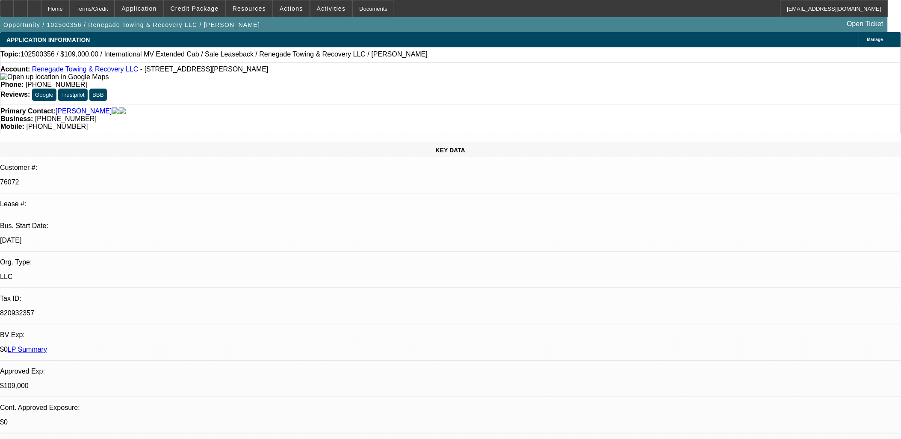
select select "0"
select select "2"
select select "0"
select select "6"
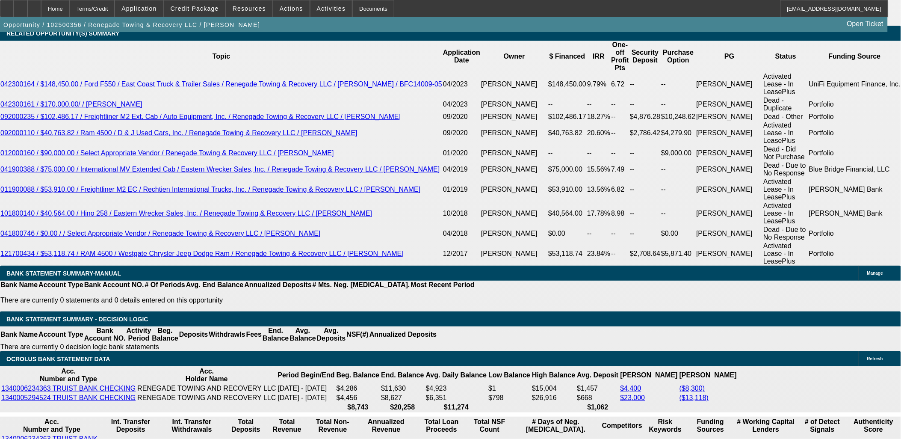
scroll to position [1570, 0]
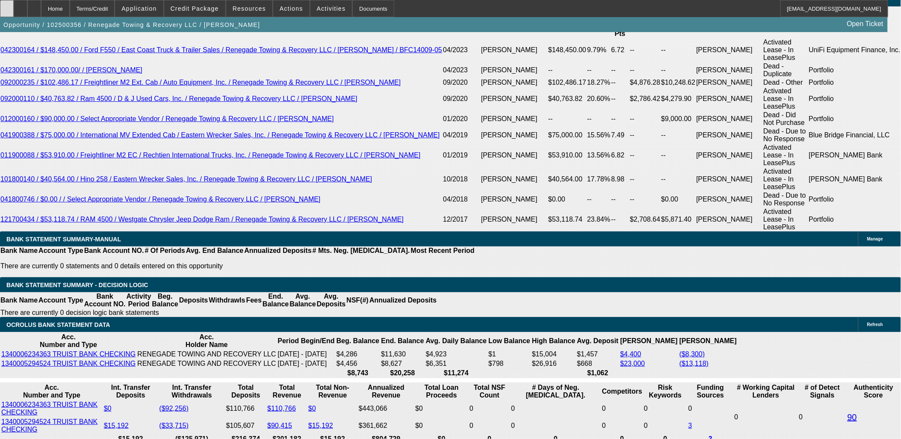
click at [8, 9] on div at bounding box center [7, 8] width 14 height 17
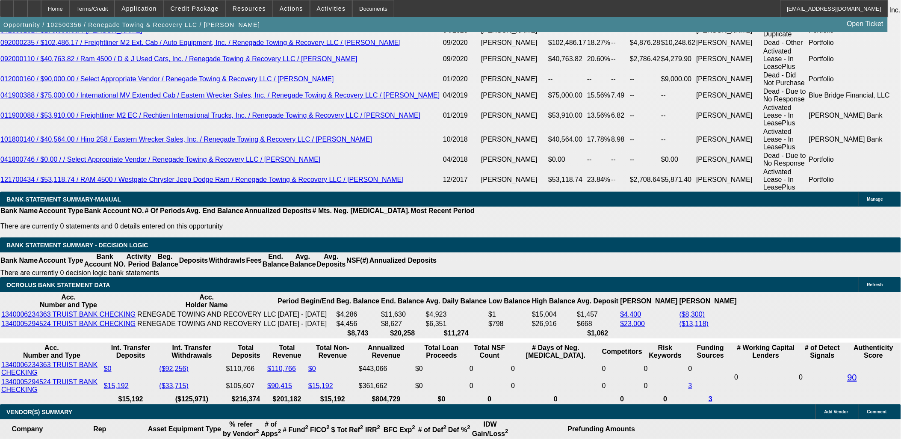
scroll to position [1618, 0]
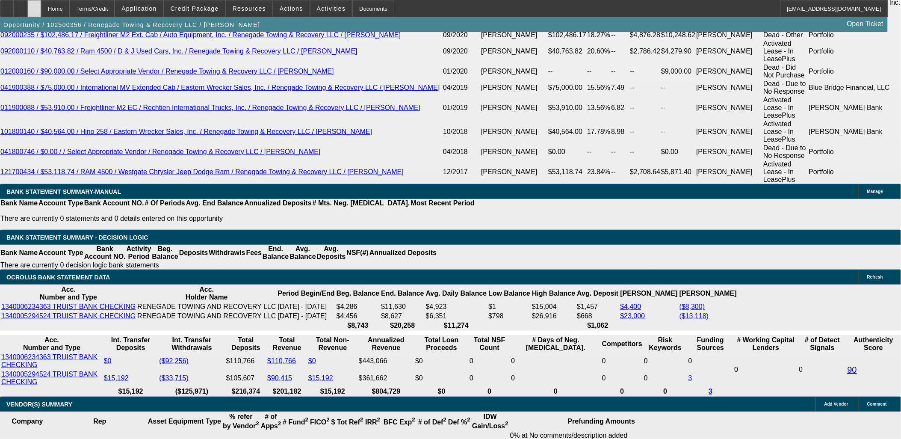
click at [41, 3] on div at bounding box center [34, 8] width 14 height 17
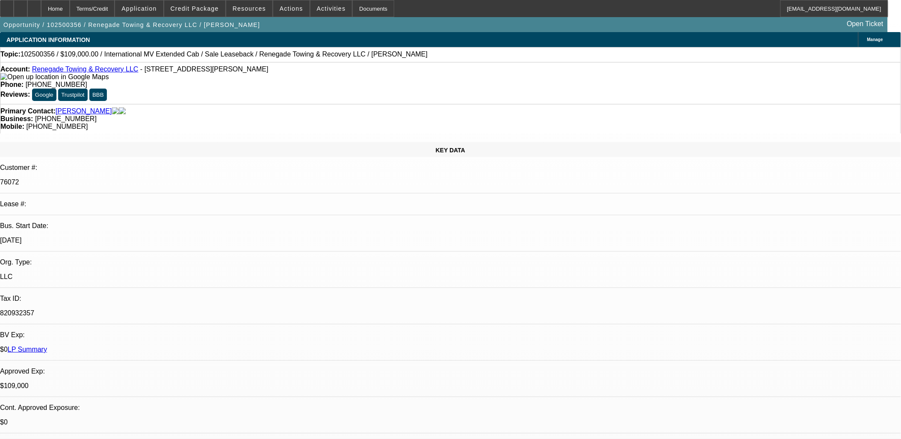
select select "0"
select select "2"
select select "0"
select select "2"
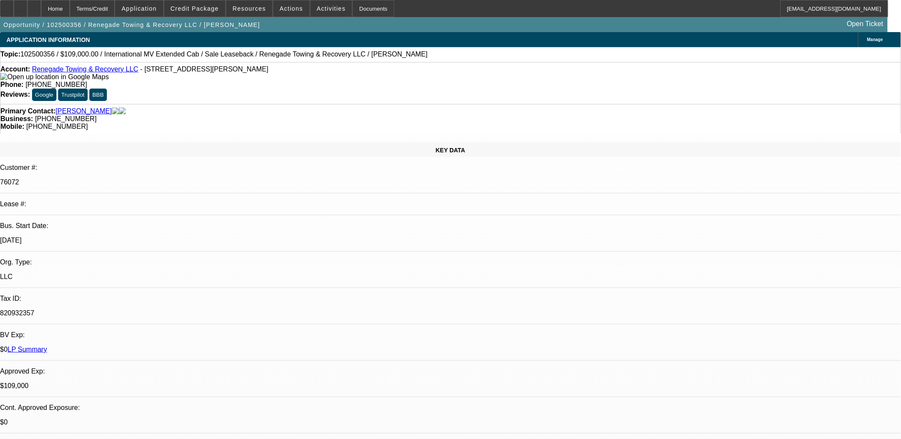
select select "0"
select select "2"
select select "0"
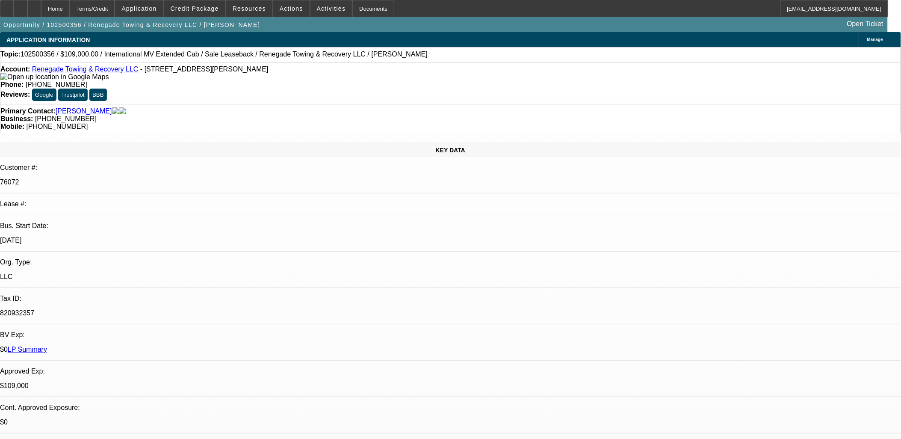
select select "2"
select select "0"
select select "1"
select select "2"
select select "6"
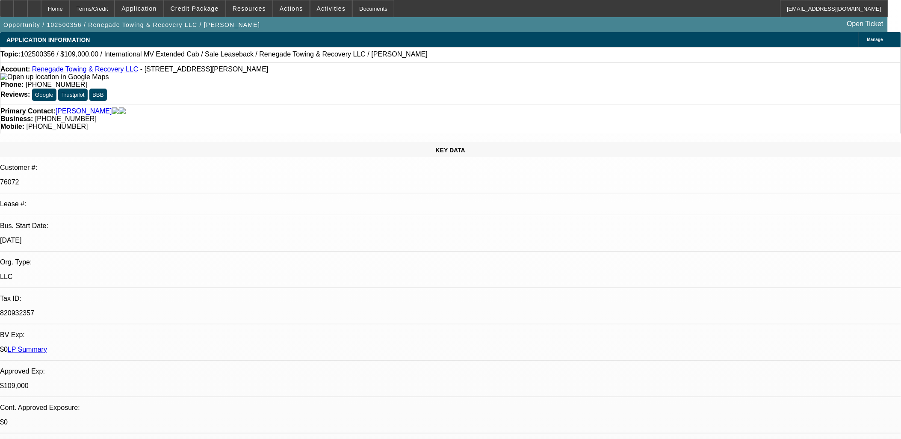
select select "1"
select select "2"
select select "6"
select select "1"
select select "2"
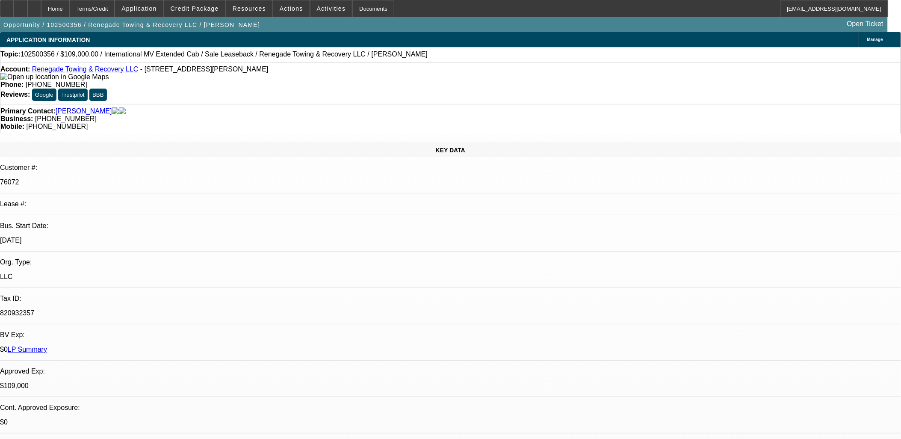
select select "6"
select select "1"
select select "2"
select select "6"
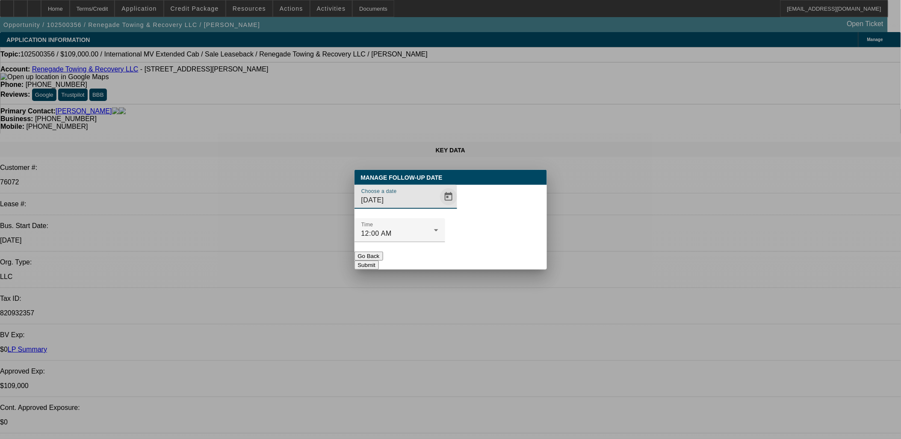
click at [439, 207] on span "Open calendar" at bounding box center [449, 197] width 21 height 21
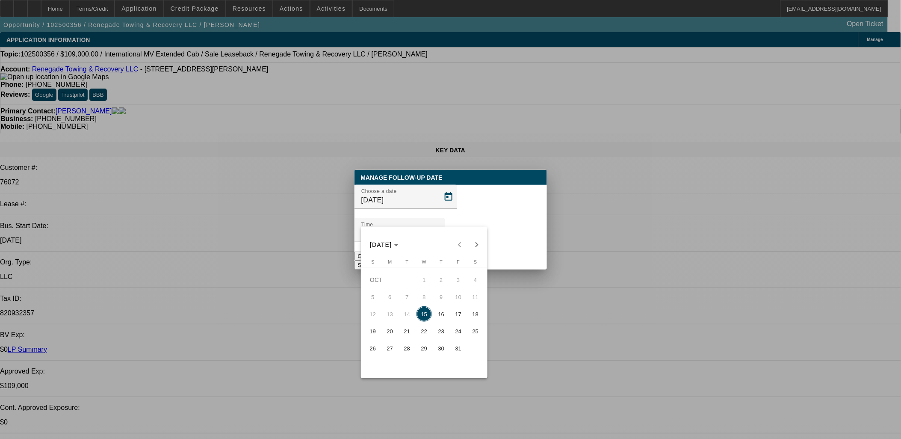
click at [438, 311] on span "16" at bounding box center [441, 313] width 15 height 15
type input "10/16/2025"
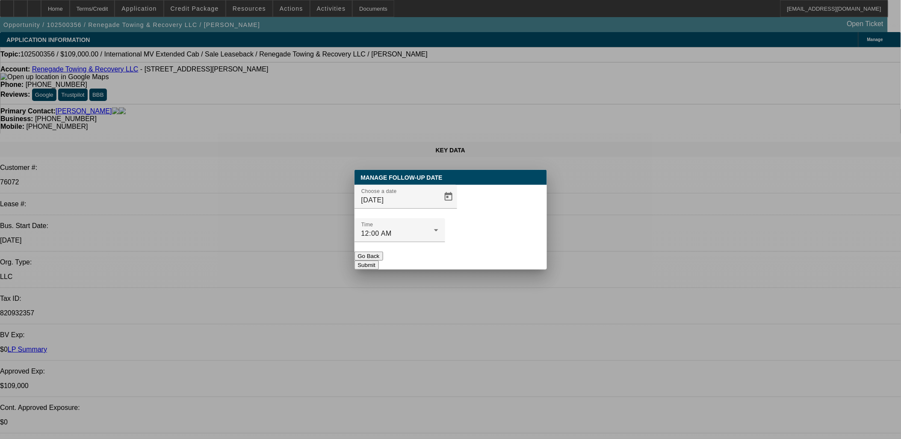
click at [379, 261] on button "Submit" at bounding box center [367, 265] width 24 height 9
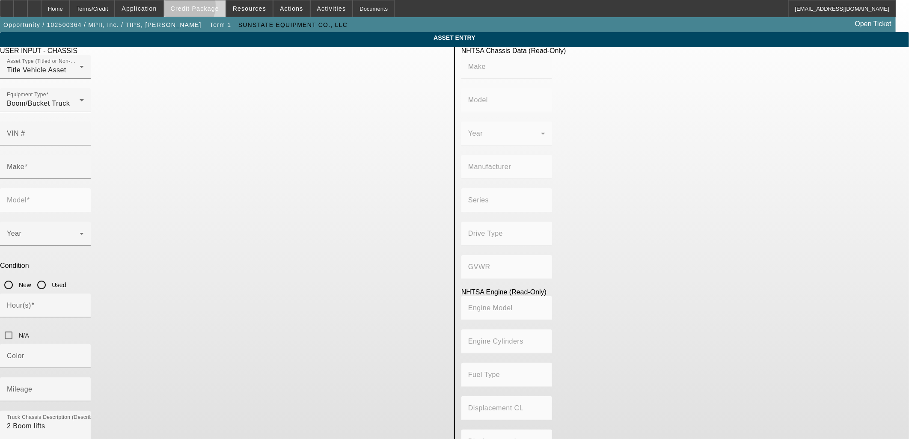
click at [195, 8] on span "Credit Package" at bounding box center [195, 8] width 48 height 7
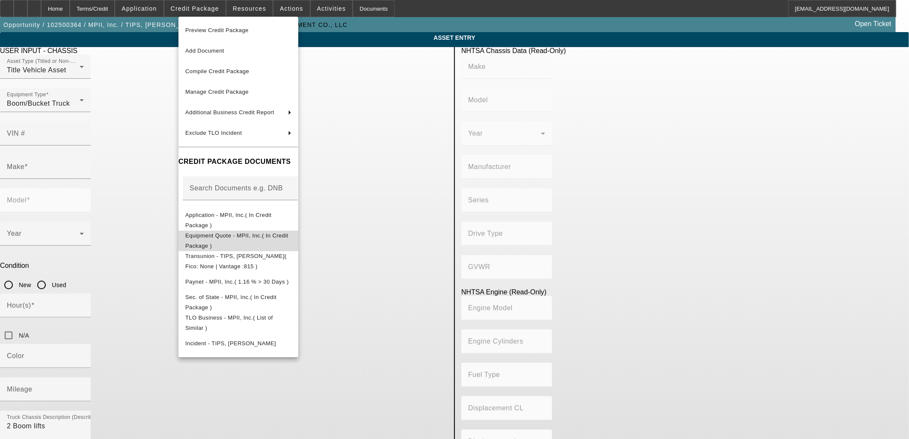
click at [229, 240] on span "Equipment Quote - MPII, Inc.( In Credit Package )" at bounding box center [238, 240] width 106 height 21
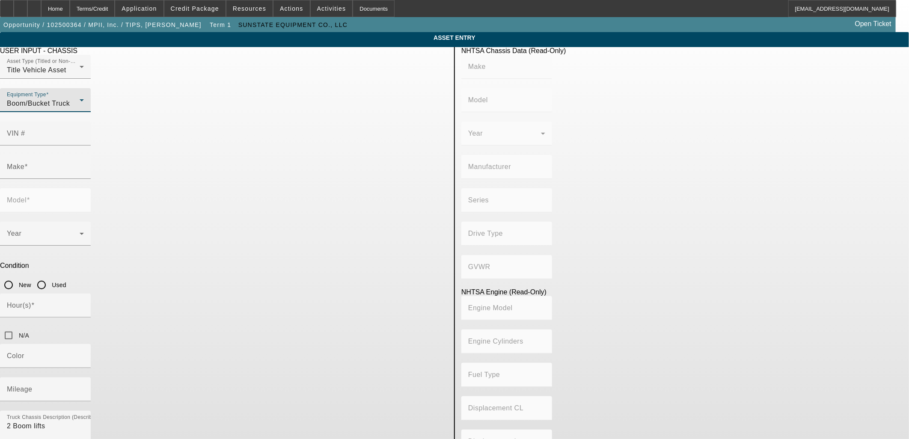
click at [80, 109] on div "Boom/Bucket Truck" at bounding box center [43, 103] width 73 height 10
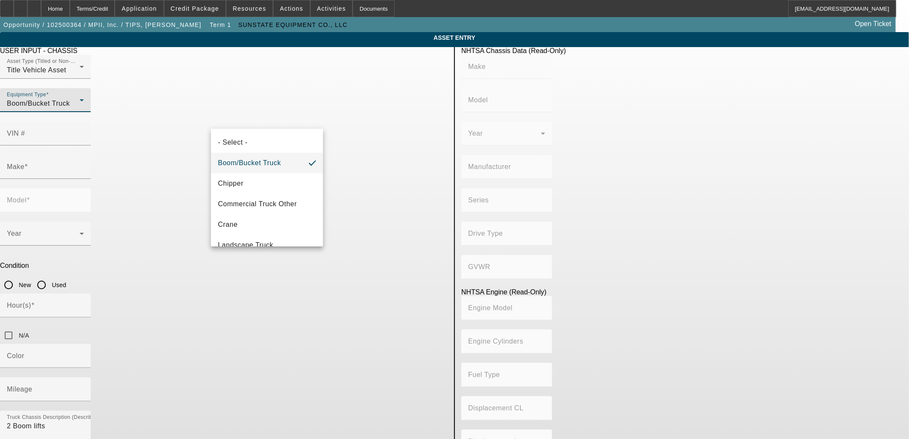
click at [255, 90] on div at bounding box center [454, 219] width 909 height 439
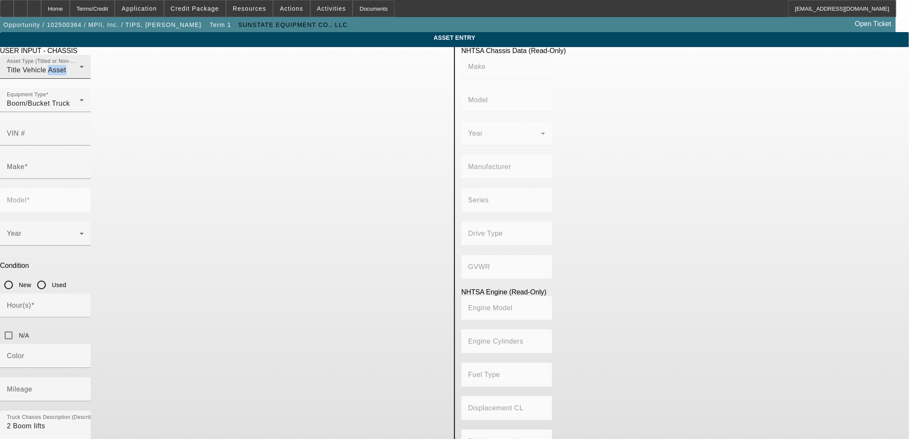
click at [66, 74] on span "Title Vehicle Asset" at bounding box center [36, 69] width 59 height 7
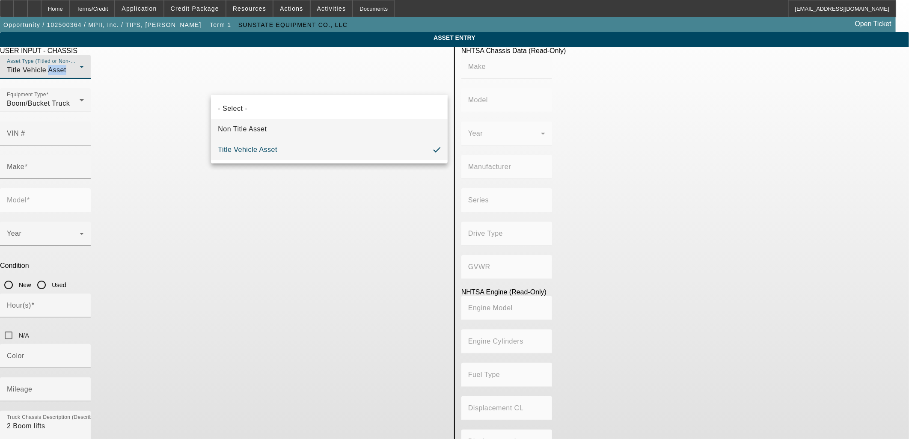
drag, startPoint x: 255, startPoint y: 89, endPoint x: 249, endPoint y: 128, distance: 40.2
click at [249, 128] on span "Non Title Asset" at bounding box center [242, 129] width 49 height 10
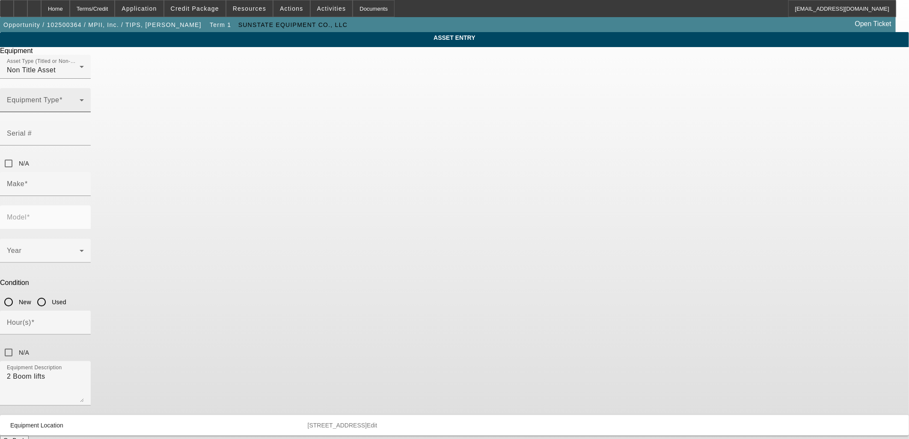
click at [59, 104] on mat-label "Equipment Type" at bounding box center [33, 99] width 52 height 7
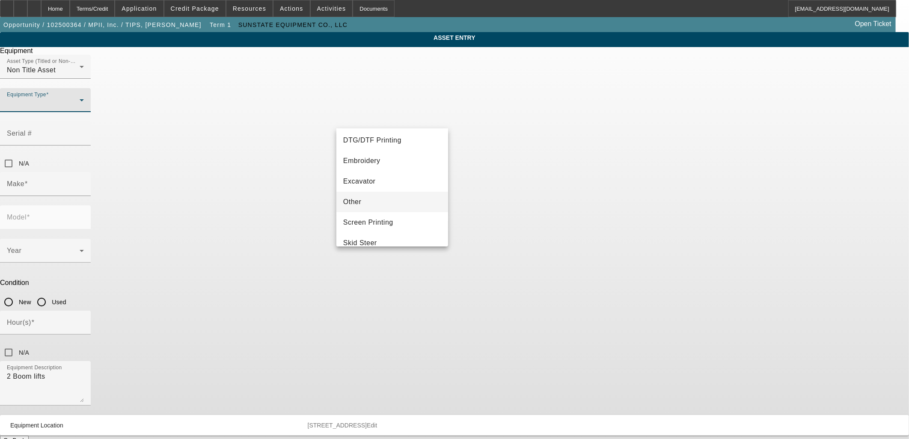
scroll to position [142, 0]
click at [374, 181] on mat-option "Other" at bounding box center [392, 185] width 112 height 21
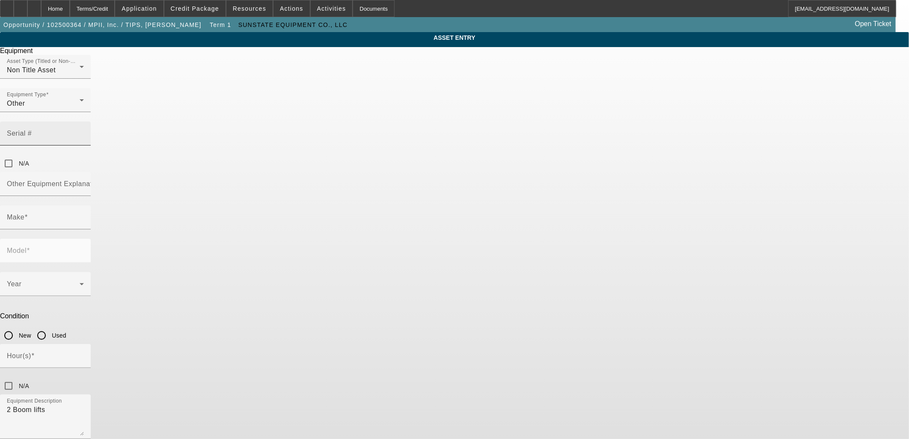
click at [84, 132] on input "Serial #" at bounding box center [45, 137] width 77 height 10
type input "0300205594"
click at [84, 172] on div "Other Equipment Explanation" at bounding box center [45, 184] width 77 height 24
click at [84, 182] on input "Other Equipment Explanation" at bounding box center [45, 187] width 77 height 10
type input "Boom Lift"
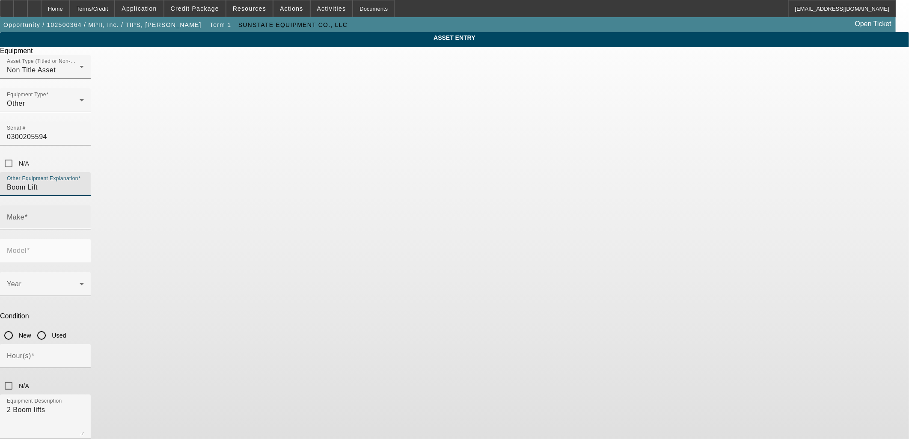
click at [84, 205] on div "Make" at bounding box center [45, 217] width 77 height 24
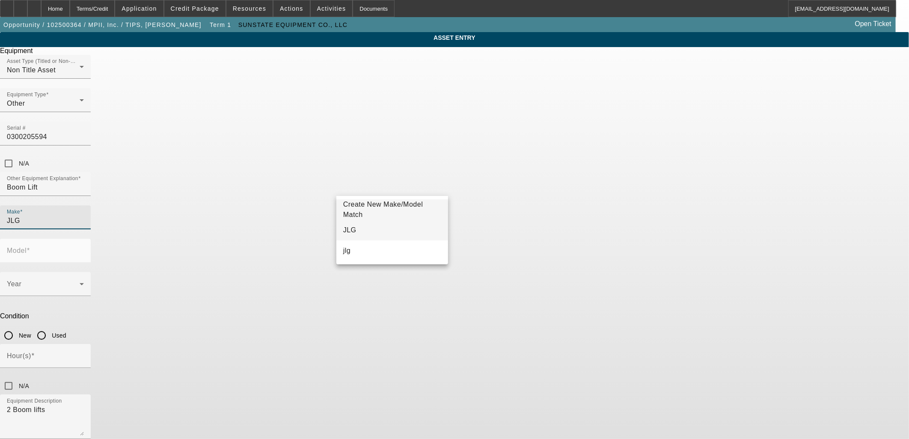
type input "JLG"
click at [379, 228] on mat-option "JLG" at bounding box center [392, 230] width 112 height 21
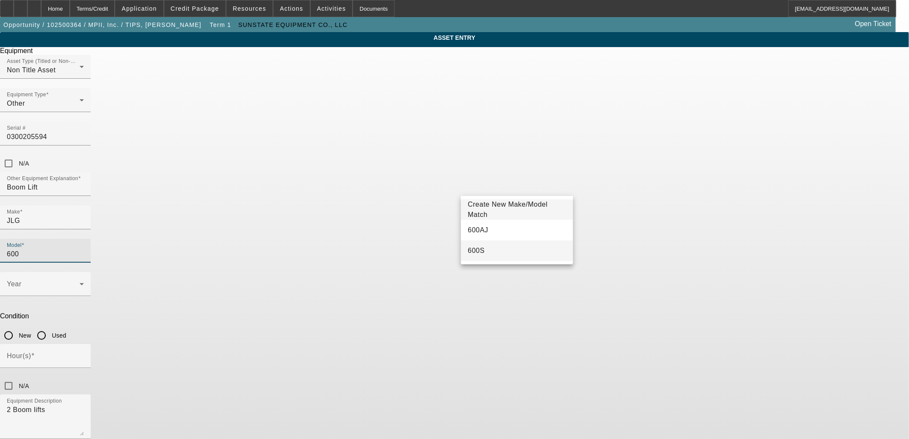
click at [489, 248] on mat-option "600S" at bounding box center [517, 250] width 112 height 21
type input "600S"
click at [80, 282] on span at bounding box center [43, 287] width 73 height 10
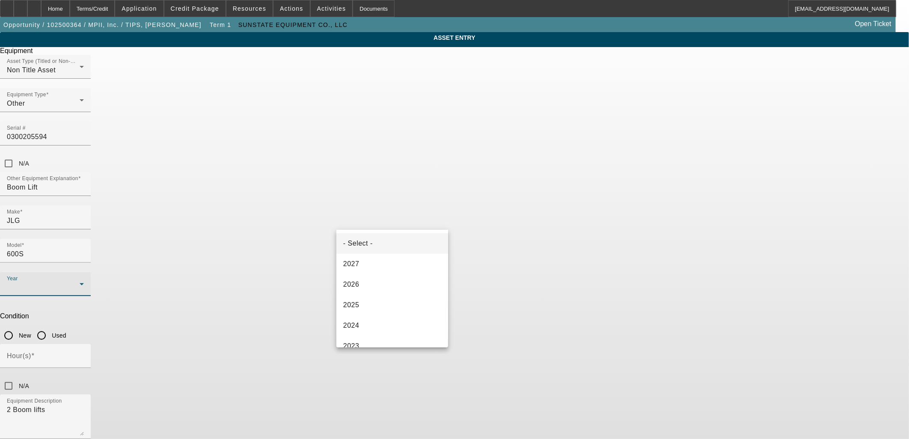
click at [33, 7] on div at bounding box center [454, 219] width 909 height 439
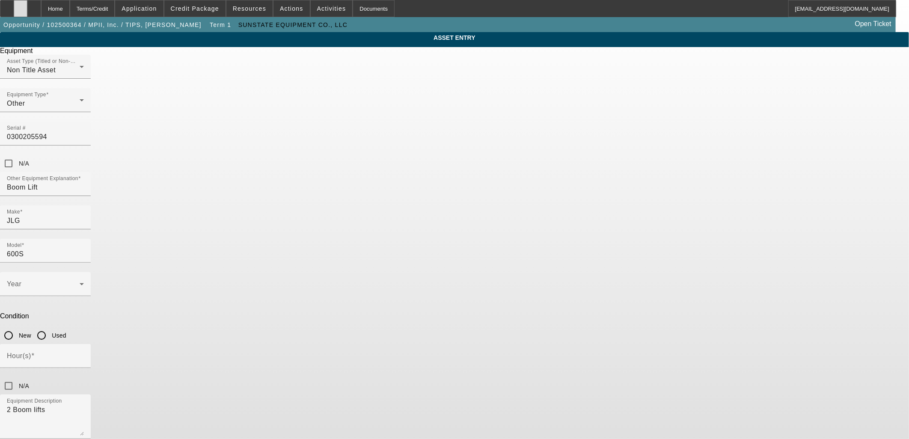
click at [27, 4] on div at bounding box center [21, 8] width 14 height 17
click at [721, 131] on app-asset-collateral-manage "ASSET ENTRY Delete asset Equipment Asset Type (Titled or Non-Titled) Non Title …" at bounding box center [454, 259] width 909 height 455
click at [80, 282] on span at bounding box center [43, 287] width 73 height 10
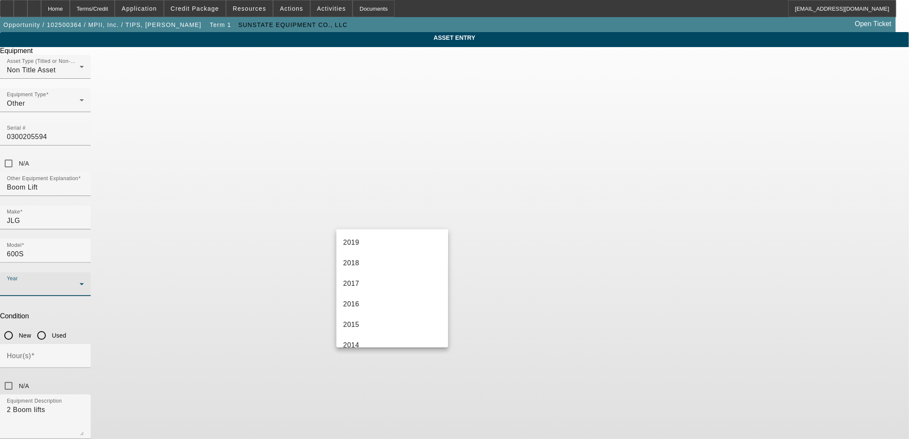
scroll to position [190, 0]
click at [382, 318] on mat-option "2015" at bounding box center [392, 320] width 112 height 21
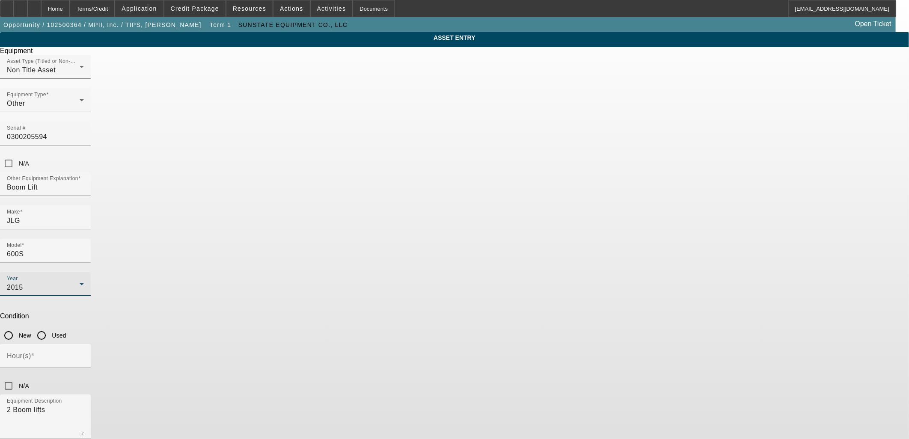
click at [50, 327] on input "Used" at bounding box center [41, 335] width 17 height 17
radio input "true"
click at [84, 354] on input "Hour(s)" at bounding box center [45, 359] width 77 height 10
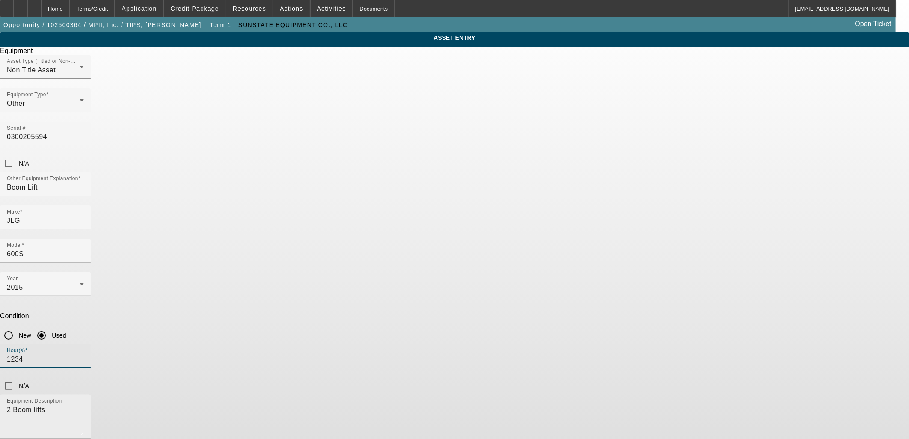
type input "1234"
drag, startPoint x: 392, startPoint y: 291, endPoint x: 160, endPoint y: 262, distance: 234.2
click at [163, 262] on app-asset-collateral-manage "ASSET ENTRY Delete asset Equipment Asset Type (Titled or Non-Titled) Non Title …" at bounding box center [454, 259] width 909 height 455
type textarea "b"
type textarea "Boom Lift"
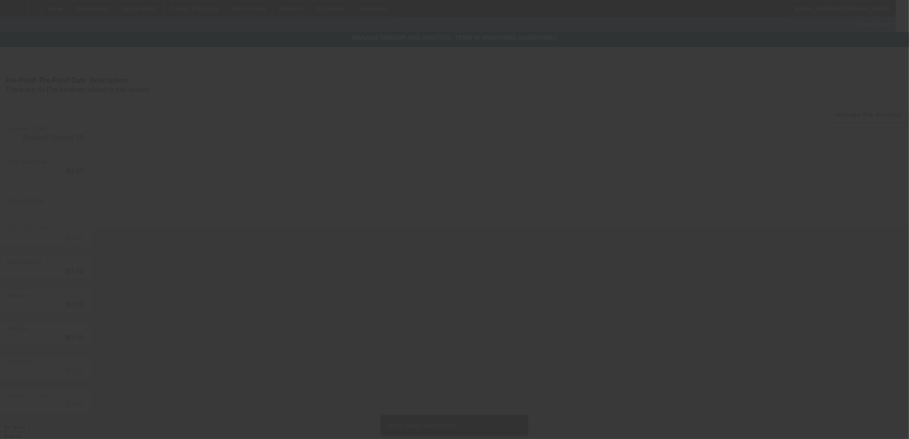
type input "$42,202.72"
type input "$3,430.37"
type input "$45,633.09"
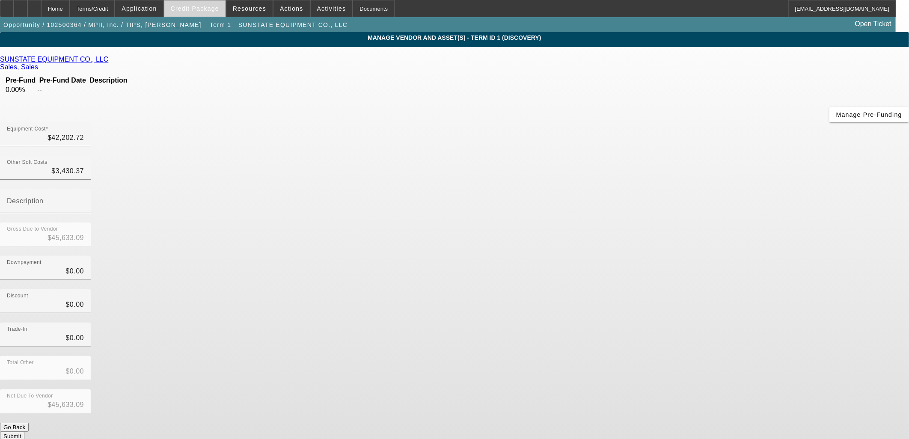
click at [210, 8] on span "Credit Package" at bounding box center [195, 8] width 48 height 7
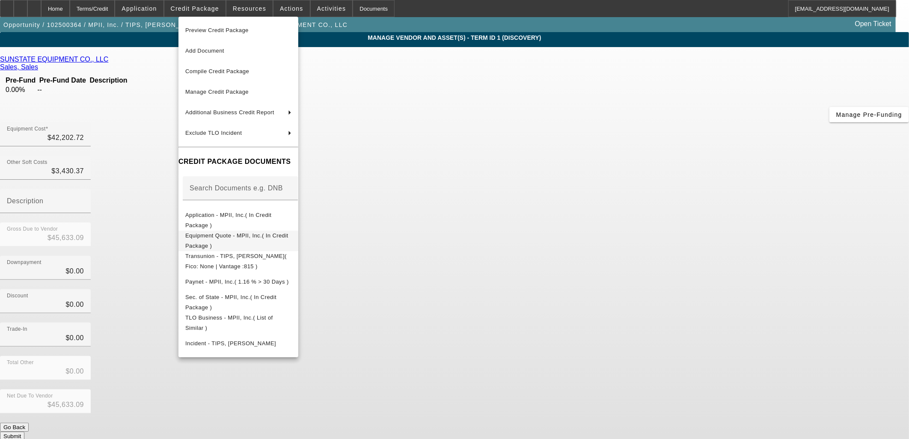
click at [241, 236] on span "Equipment Quote - MPII, Inc.( In Credit Package )" at bounding box center [236, 240] width 103 height 17
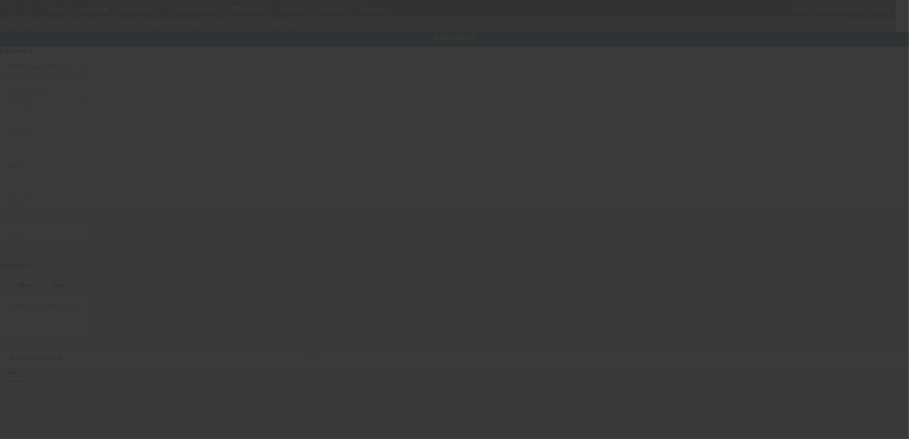
type input "1700 SE Military Dr."
type input "San Antonio"
type input "78214"
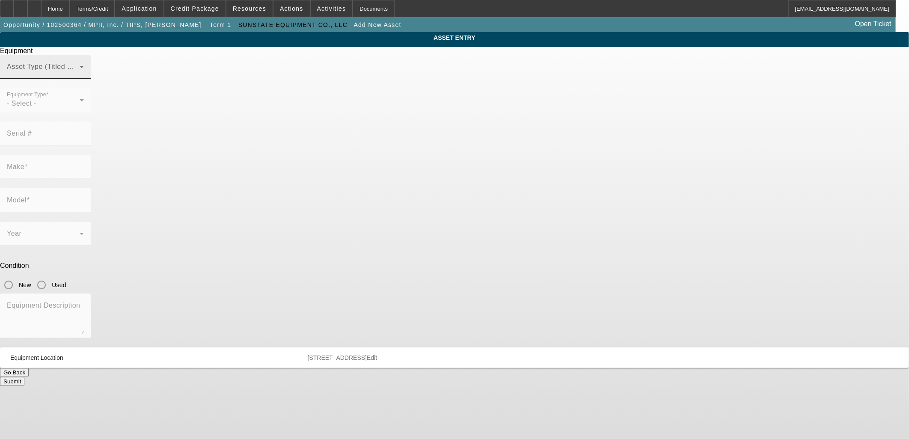
click at [80, 75] on span at bounding box center [43, 70] width 73 height 10
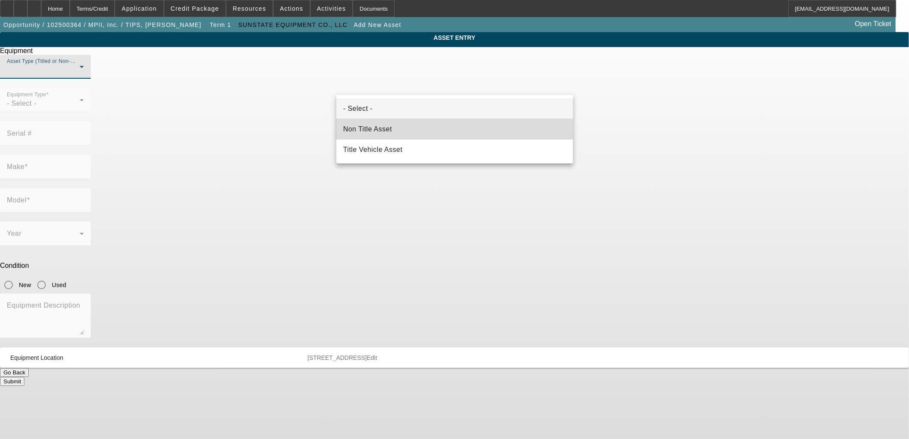
click at [383, 126] on span "Non Title Asset" at bounding box center [367, 129] width 49 height 10
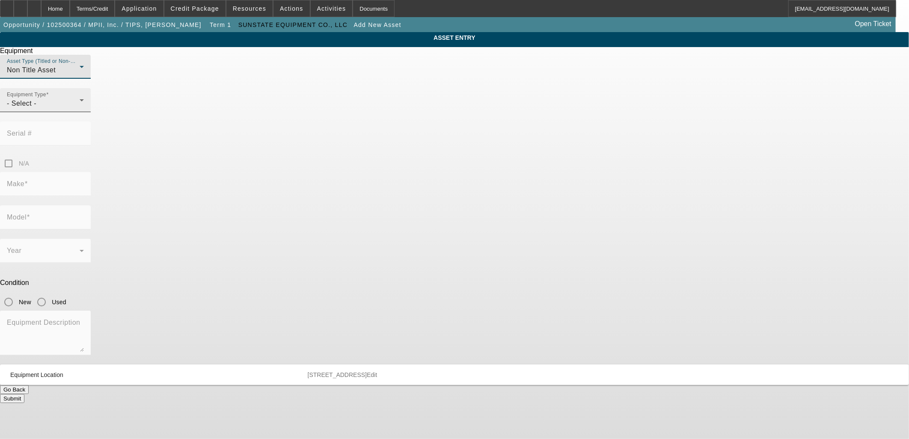
click at [80, 109] on div "- Select -" at bounding box center [43, 103] width 73 height 10
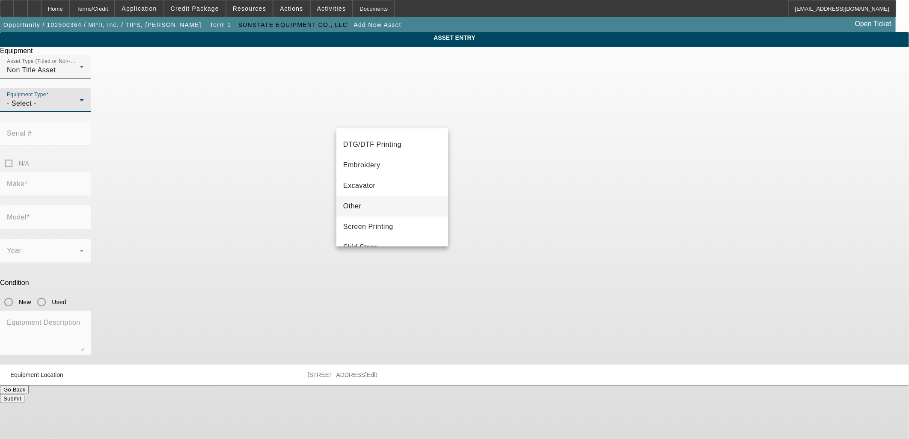
scroll to position [142, 0]
click at [368, 185] on mat-option "Other" at bounding box center [392, 185] width 112 height 21
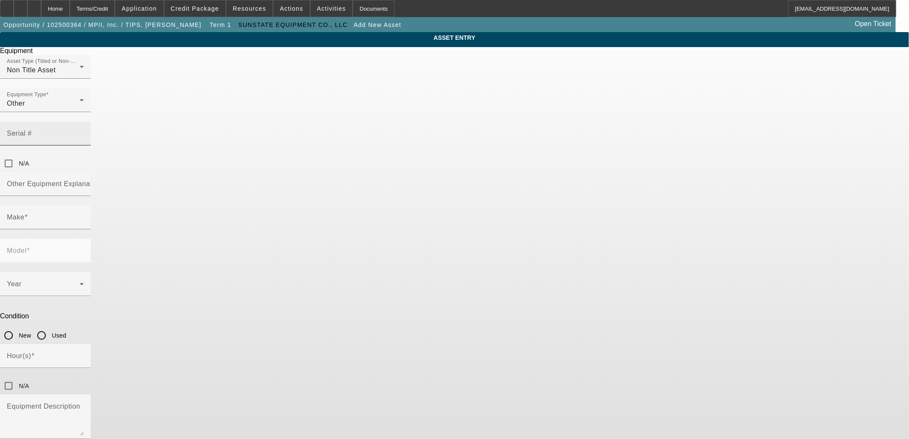
click at [84, 132] on input "Serial #" at bounding box center [45, 137] width 77 height 10
paste input "0300236261"
type input "0300236261"
click at [102, 180] on mat-label "Other Equipment Explanation" at bounding box center [54, 183] width 95 height 7
click at [84, 182] on input "Other Equipment Explanation" at bounding box center [45, 187] width 77 height 10
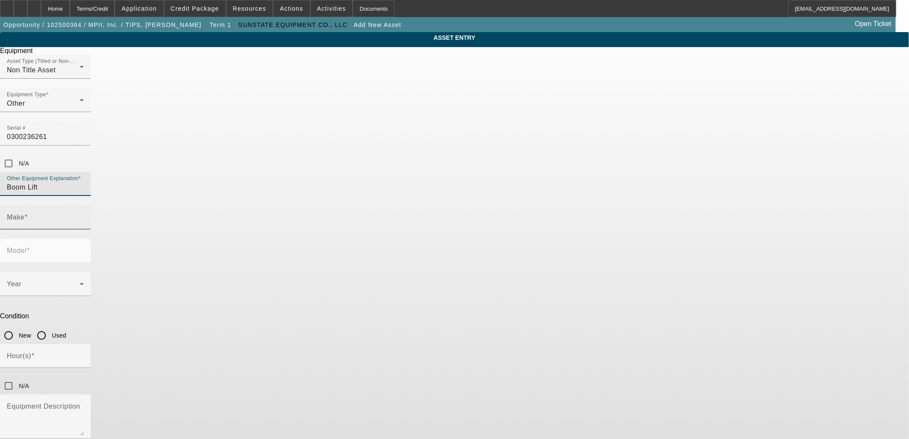
type input "Boom Lift"
click at [84, 216] on input "Make" at bounding box center [45, 221] width 77 height 10
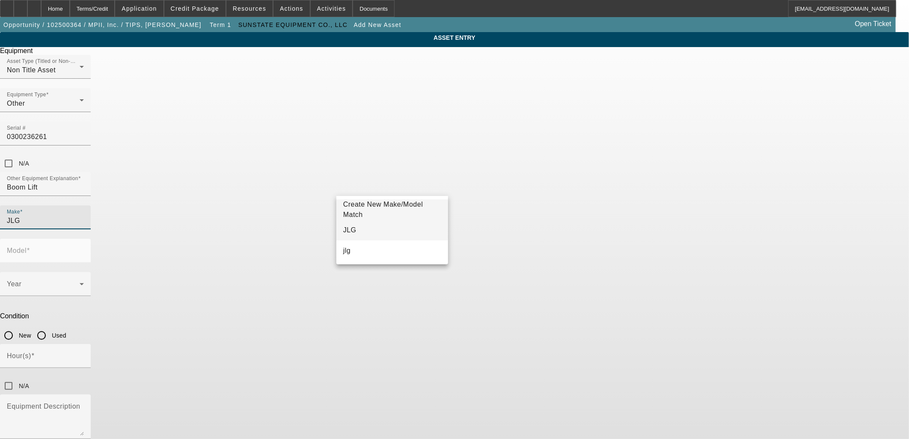
type input "JLG"
click at [394, 222] on mat-option "JLG" at bounding box center [392, 230] width 112 height 21
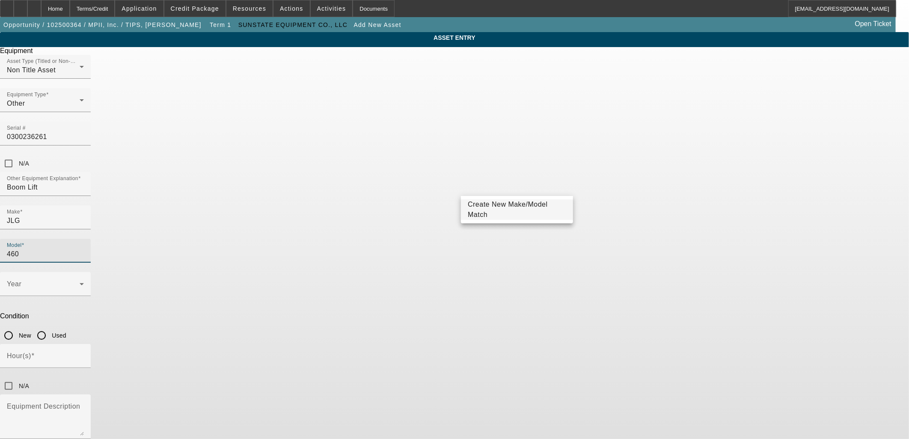
type input "460"
click at [501, 215] on mat-option "Create New Make/Model Match" at bounding box center [517, 209] width 112 height 21
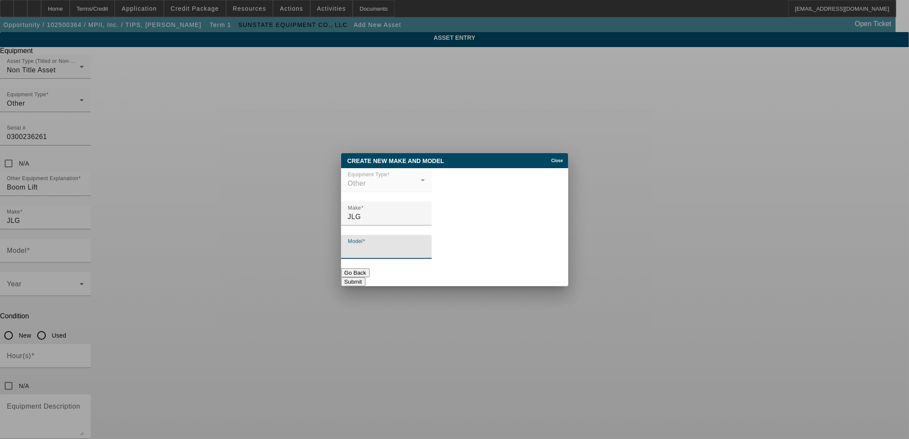
click at [425, 252] on input "Model" at bounding box center [386, 250] width 77 height 10
type input "460SJ"
click at [365, 279] on button "Submit" at bounding box center [353, 281] width 24 height 9
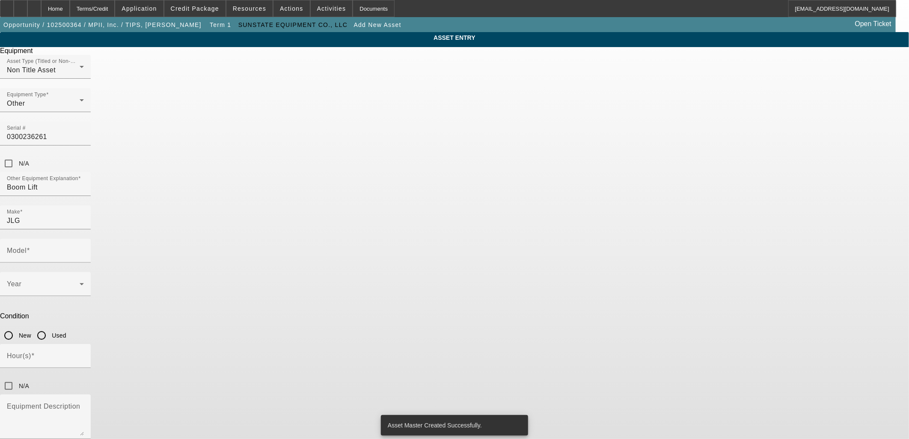
type input "460SJ"
click at [80, 282] on span at bounding box center [43, 287] width 73 height 10
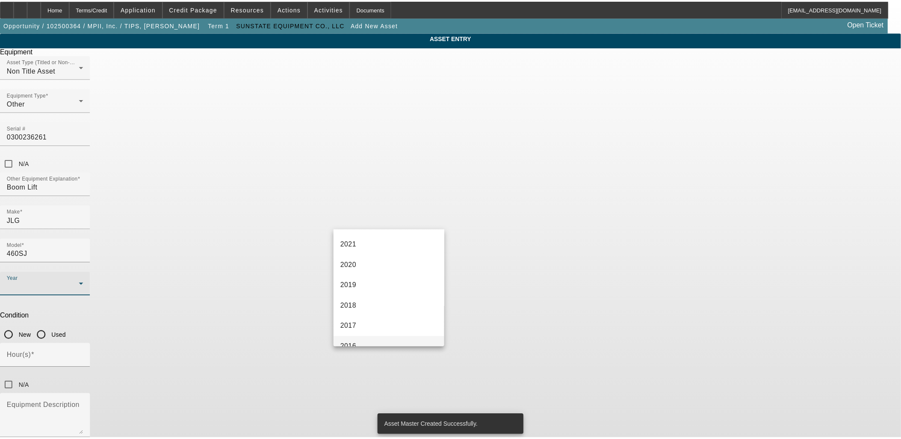
scroll to position [190, 0]
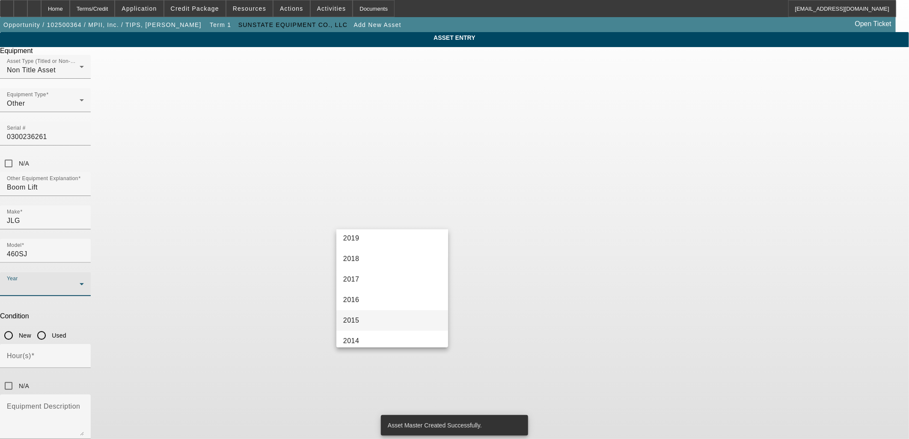
click at [382, 317] on mat-option "2015" at bounding box center [392, 320] width 112 height 21
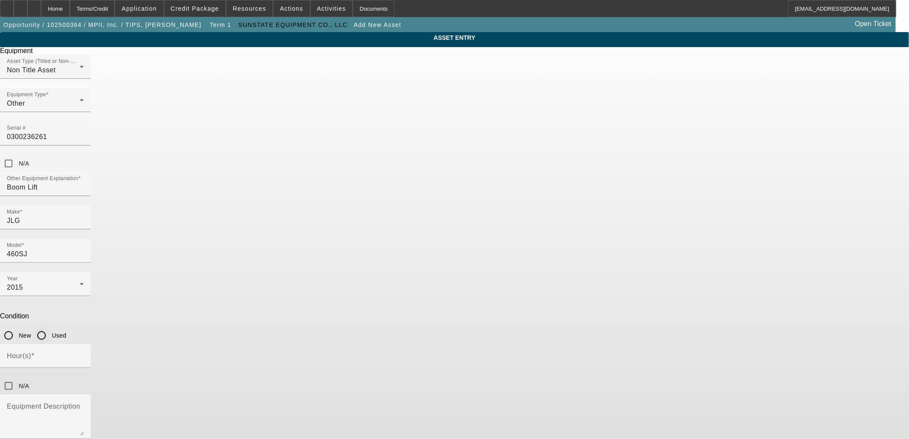
click at [50, 327] on input "Used" at bounding box center [41, 335] width 17 height 17
radio input "true"
click at [84, 354] on input "Hour(s)" at bounding box center [45, 359] width 77 height 10
drag, startPoint x: 422, startPoint y: 254, endPoint x: 252, endPoint y: 258, distance: 169.5
click at [252, 258] on div "ASSET ENTRY Equipment Asset Type (Titled or Non-Titled) Non Title Asset Equipme…" at bounding box center [454, 259] width 909 height 455
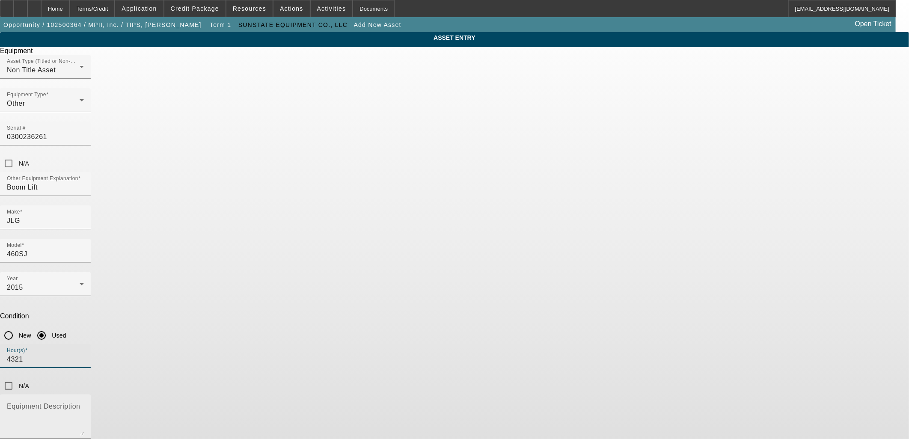
type input "4321"
click at [84, 405] on textarea "Equipment Description" at bounding box center [45, 420] width 77 height 31
type textarea "Boom Lift"
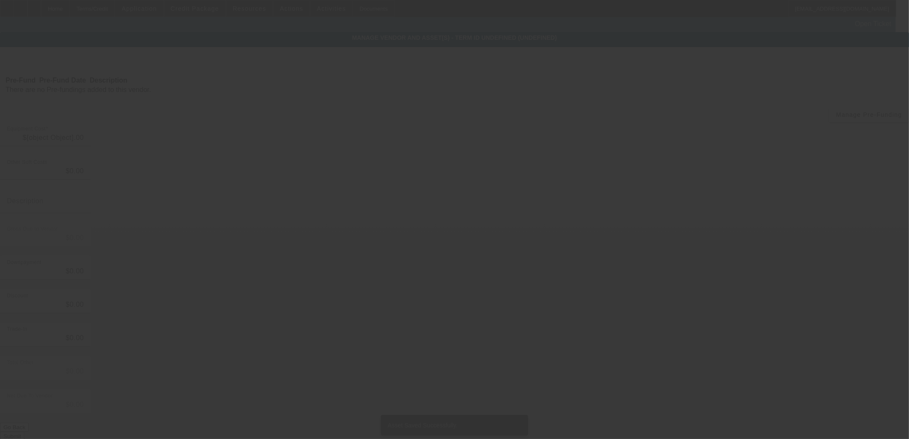
type input "$42,202.72"
type input "$3,430.37"
type input "$45,633.09"
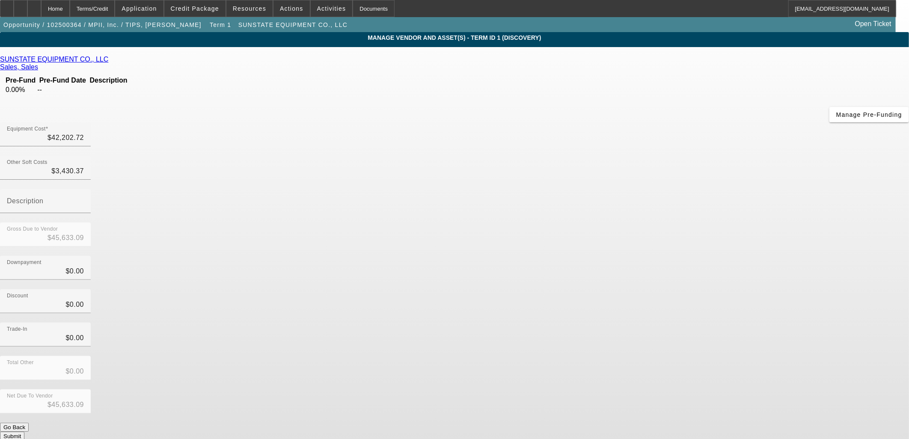
click at [24, 432] on button "Submit" at bounding box center [12, 436] width 24 height 9
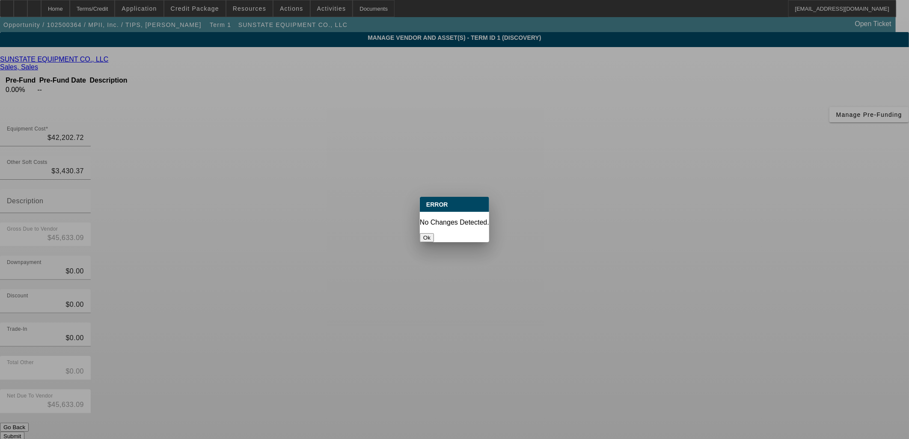
click at [434, 233] on button "Ok" at bounding box center [427, 237] width 14 height 9
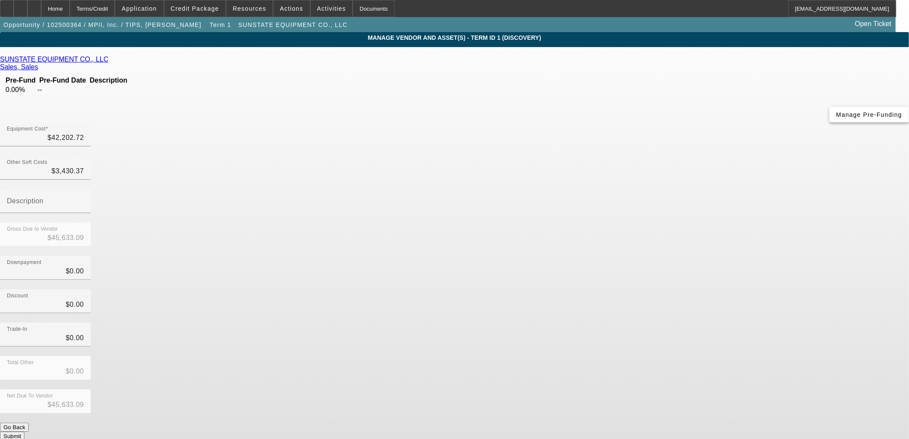
click at [836, 118] on span "Manage Pre-Funding" at bounding box center [869, 114] width 66 height 7
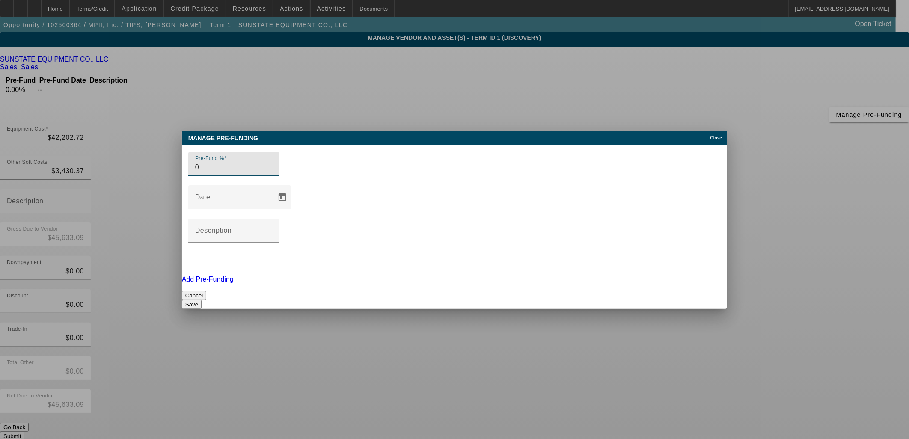
drag, startPoint x: 249, startPoint y: 206, endPoint x: 100, endPoint y: 207, distance: 149.7
click at [112, 207] on div "Manage Pre-funding Close Pre-Fund % 0 Date Description Add Pre-Funding Cancel S…" at bounding box center [454, 219] width 909 height 439
type input "100"
click at [272, 219] on div "Description" at bounding box center [233, 231] width 77 height 24
type input "Upon Order"
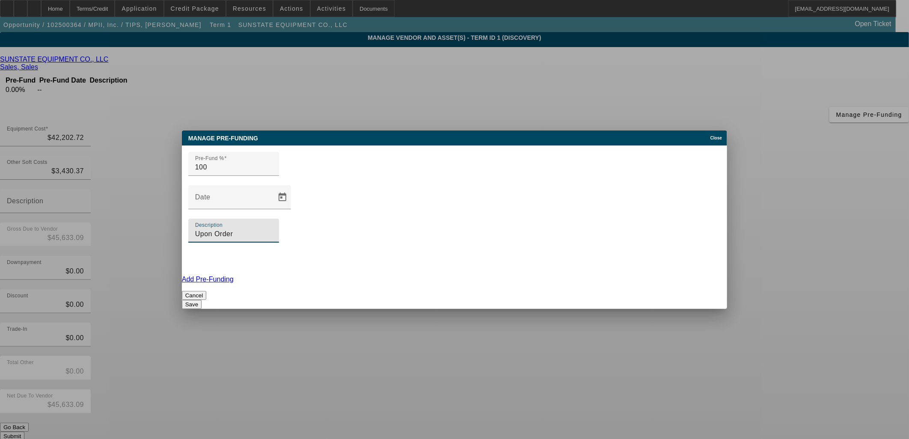
click at [202, 300] on button "Save" at bounding box center [192, 304] width 20 height 9
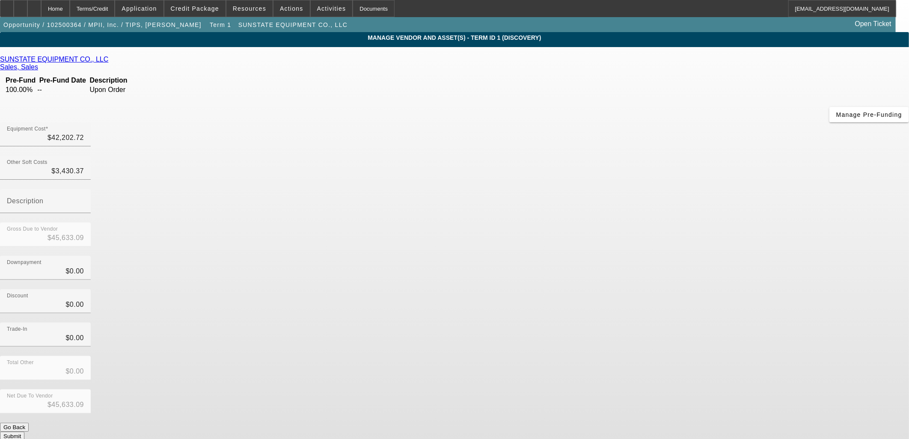
click at [24, 432] on button "Submit" at bounding box center [12, 436] width 24 height 9
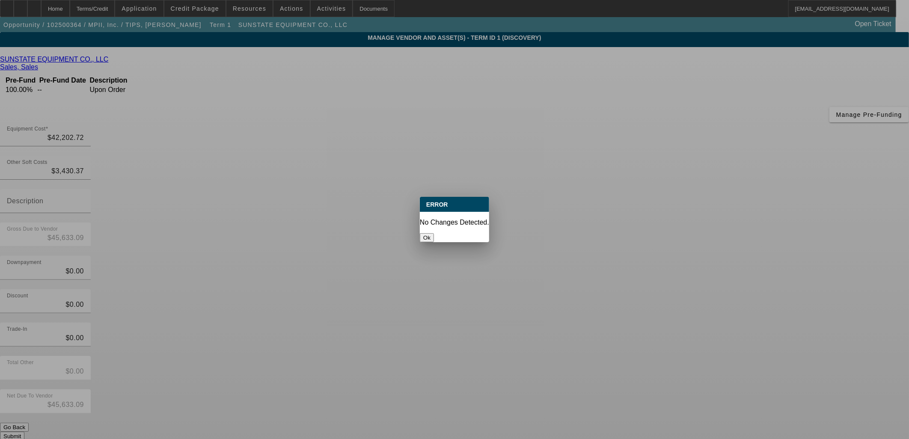
click at [434, 233] on button "Ok" at bounding box center [427, 237] width 14 height 9
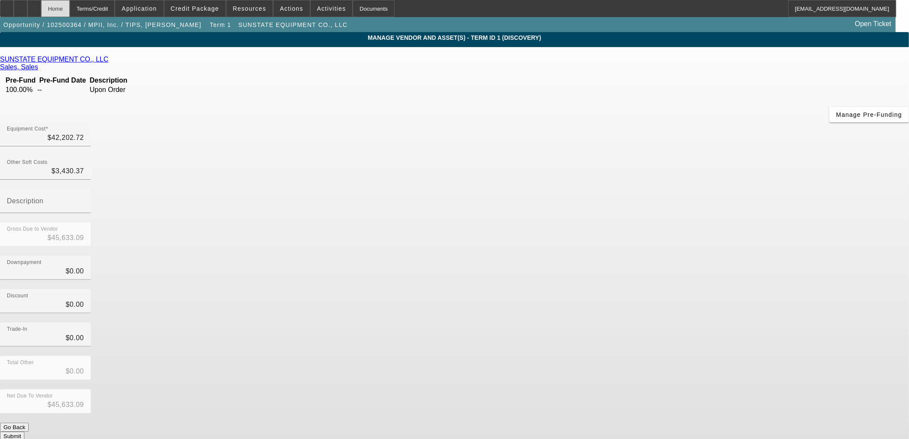
click at [70, 12] on div "Home" at bounding box center [55, 8] width 29 height 17
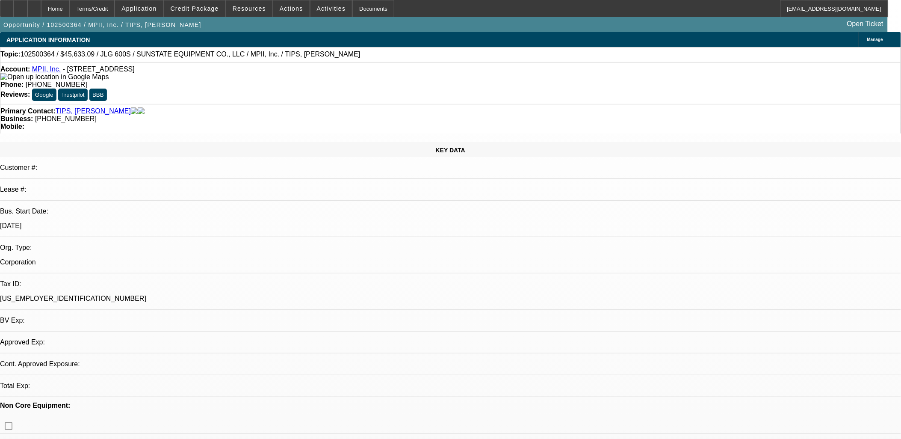
select select "0"
select select "2"
select select "0"
select select "6"
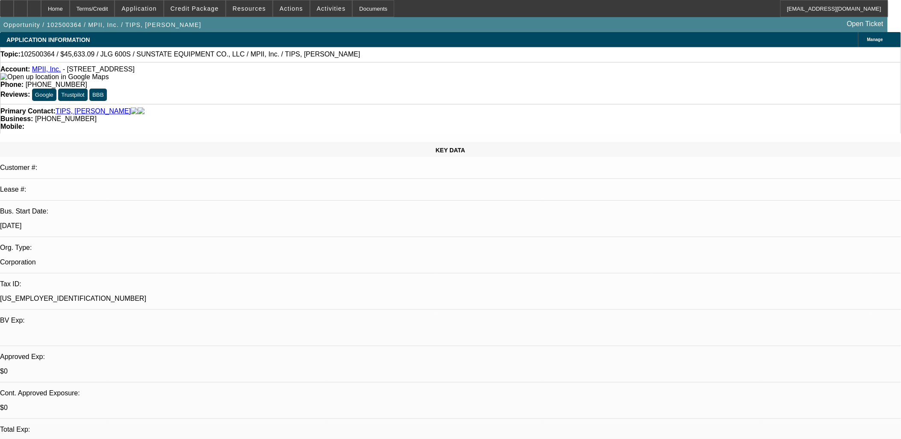
radio input "true"
type textarea "M"
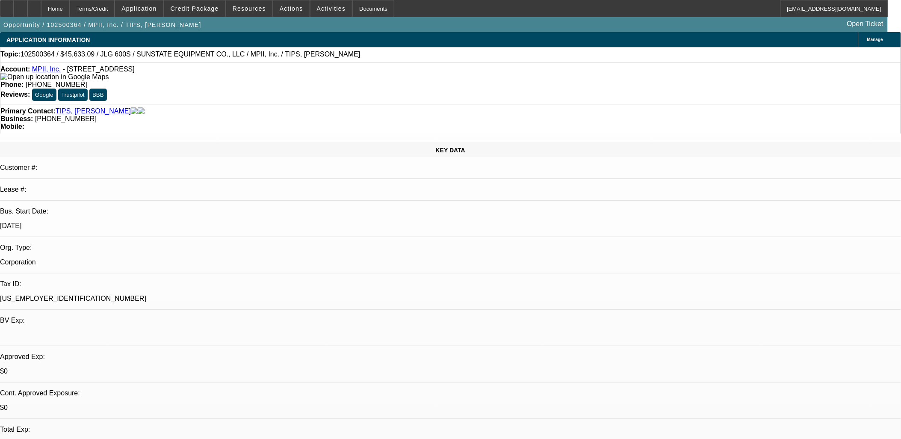
drag, startPoint x: 788, startPoint y: 165, endPoint x: 765, endPoint y: 166, distance: 22.7
drag, startPoint x: 800, startPoint y: 163, endPoint x: 766, endPoint y: 164, distance: 34.7
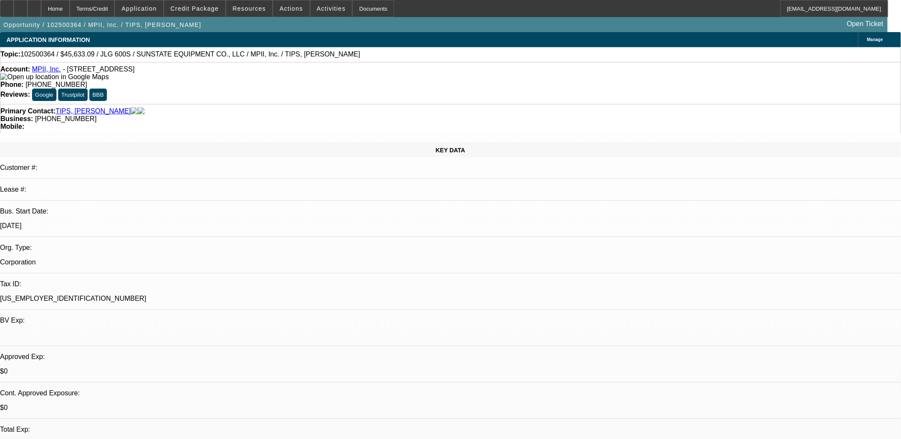
drag, startPoint x: 875, startPoint y: 164, endPoint x: 819, endPoint y: 163, distance: 56.5
drag, startPoint x: 869, startPoint y: 167, endPoint x: 819, endPoint y: 164, distance: 49.7
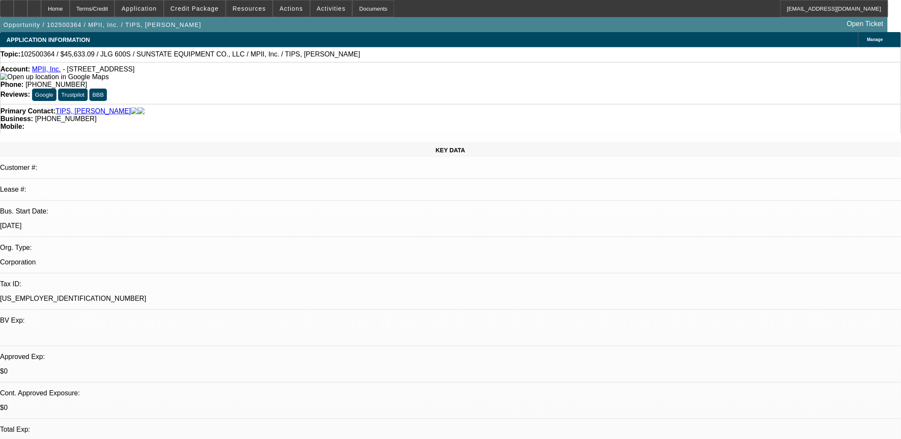
paste textarea "https://www.missionparks.com/contact-us/"
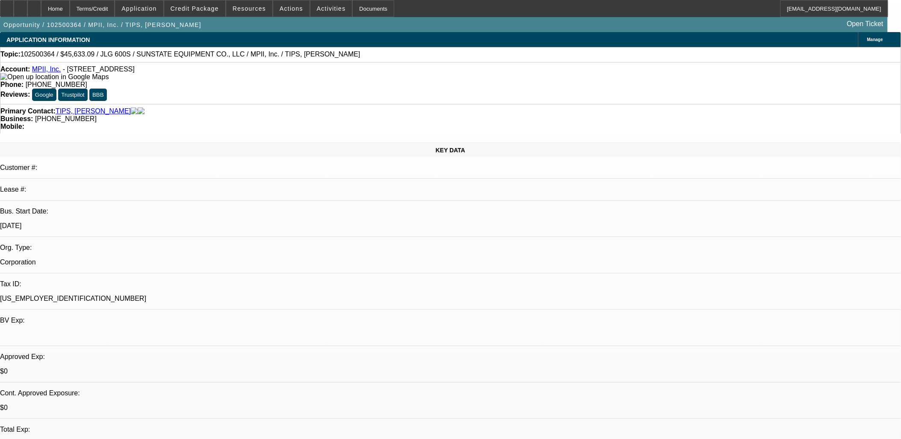
drag, startPoint x: 842, startPoint y: 166, endPoint x: 823, endPoint y: 178, distance: 22.5
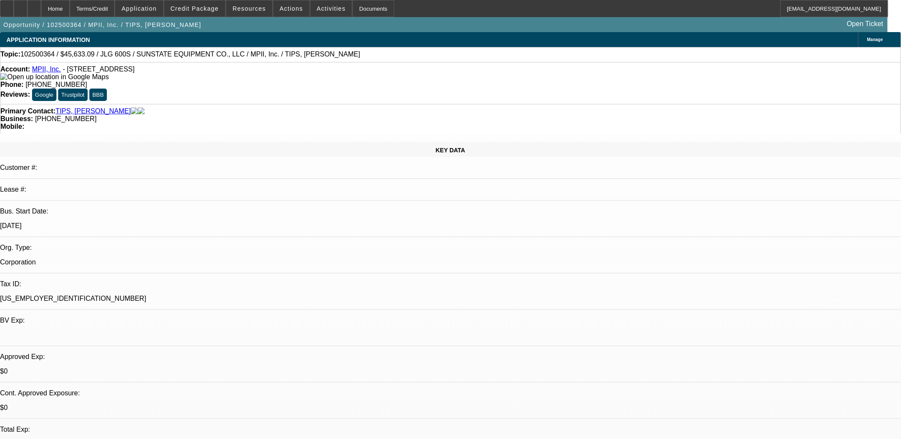
drag, startPoint x: 857, startPoint y: 165, endPoint x: 691, endPoint y: 176, distance: 165.9
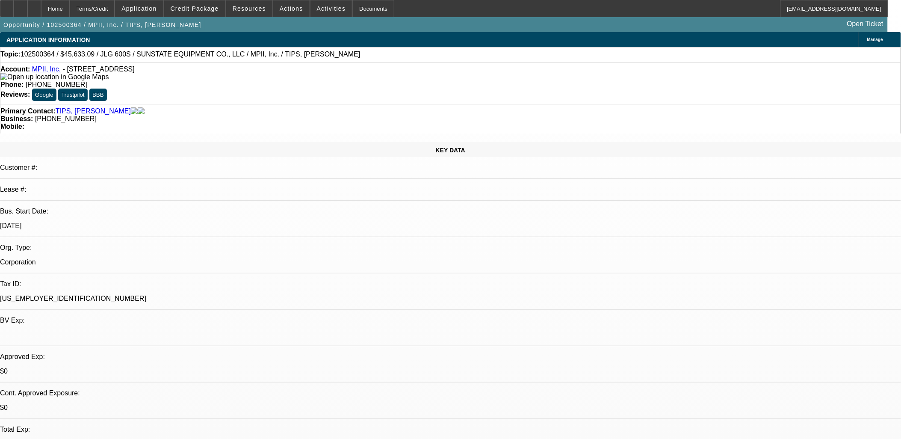
drag, startPoint x: 833, startPoint y: 167, endPoint x: 869, endPoint y: 190, distance: 43.3
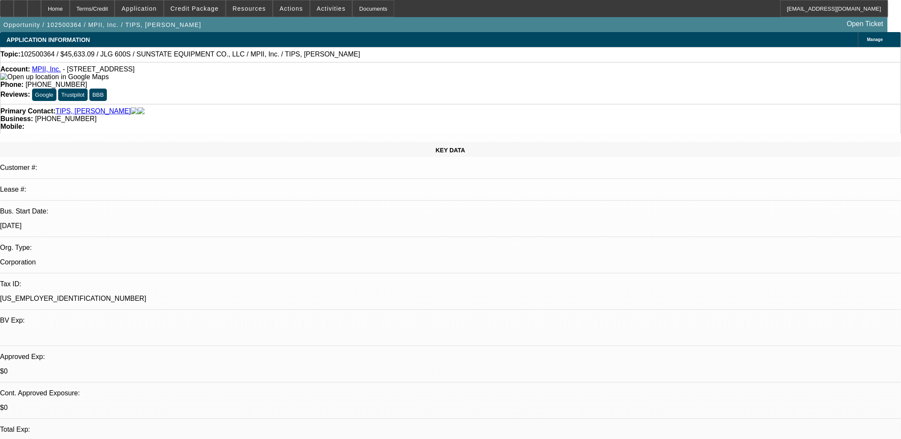
type textarea "Robert Tips of MPII, Inc. wants to add two boom lifts to his business for gener…"
radio input "true"
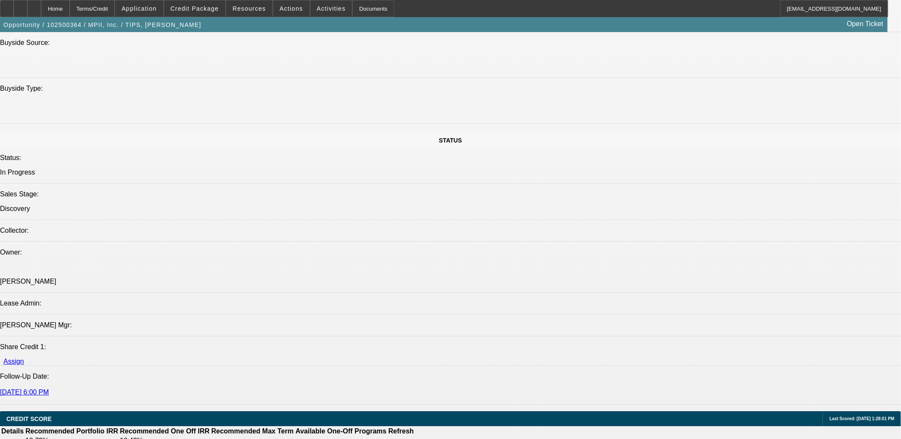
scroll to position [856, 0]
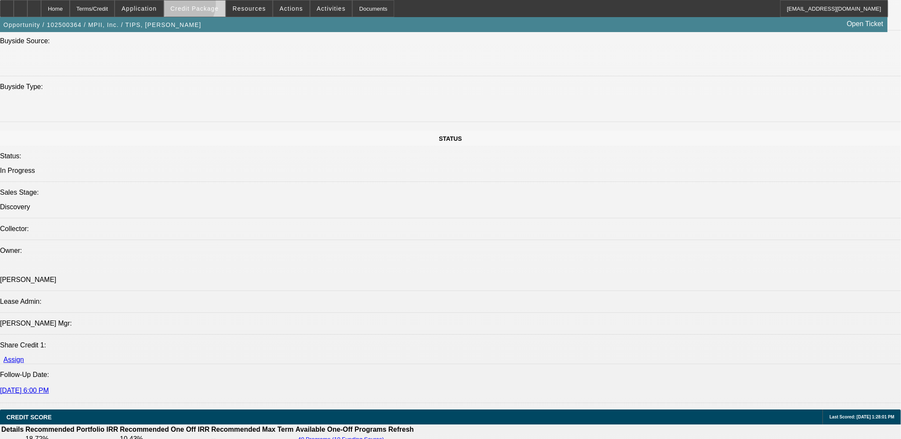
click at [197, 6] on span "Credit Package" at bounding box center [195, 8] width 48 height 7
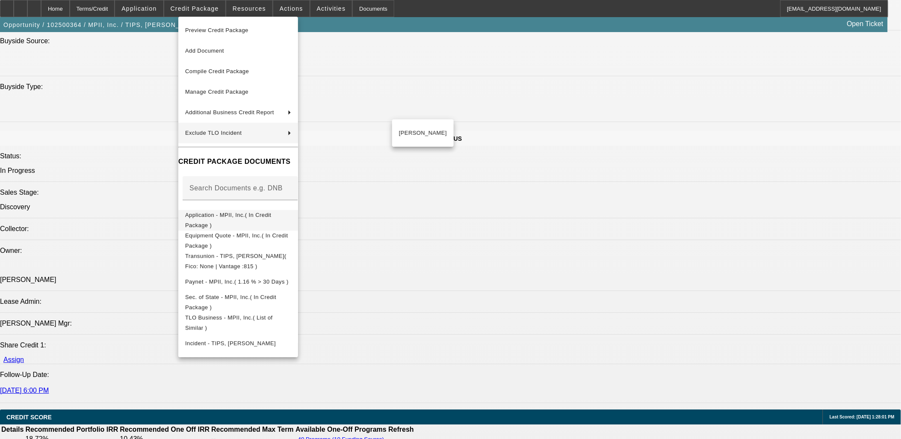
click at [245, 216] on span "Application - MPII, Inc.( In Credit Package )" at bounding box center [228, 219] width 86 height 17
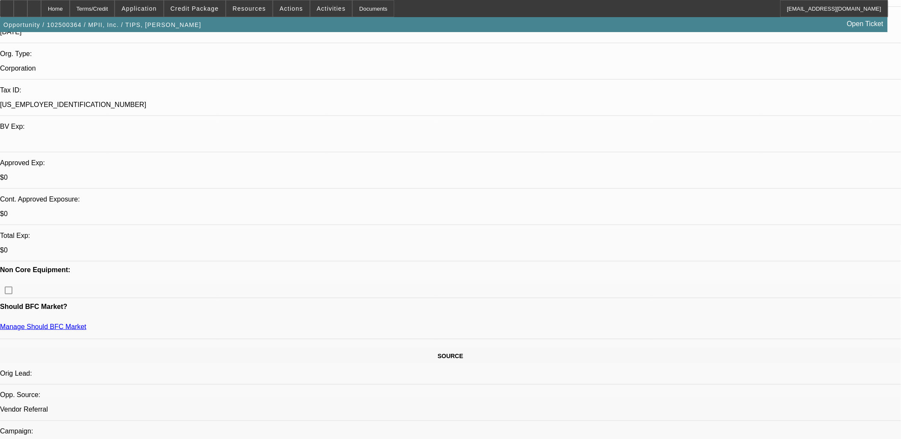
scroll to position [0, 0]
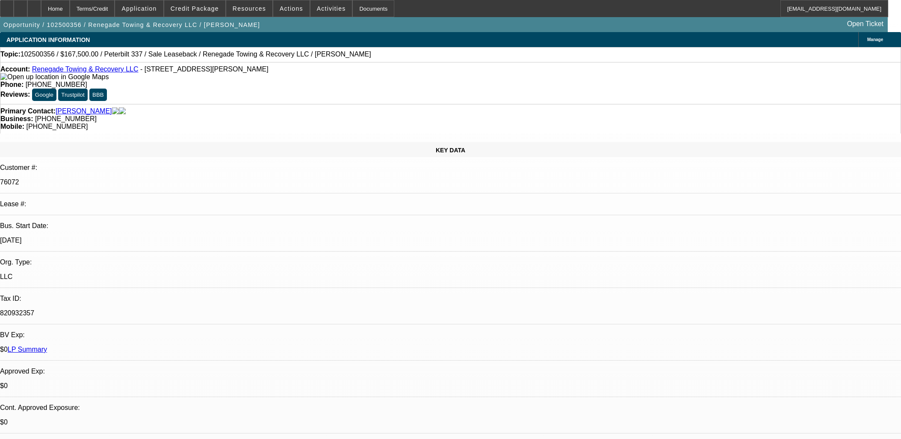
select select "0"
select select "2"
select select "0"
select select "6"
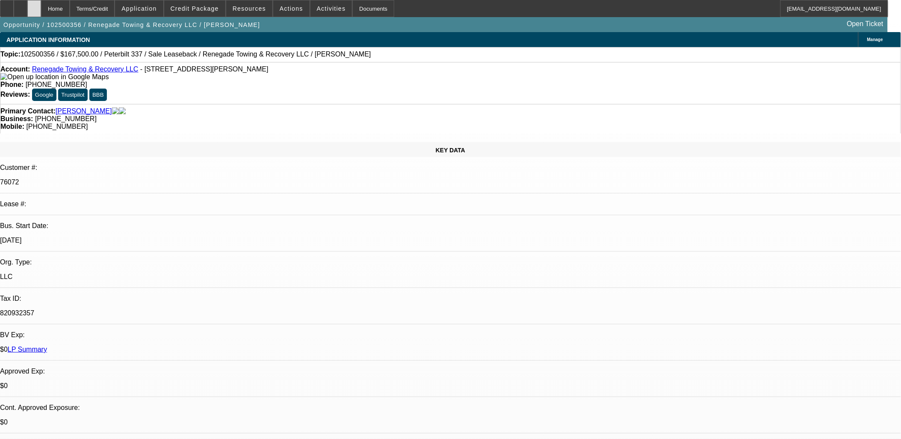
click at [41, 13] on div at bounding box center [34, 8] width 14 height 17
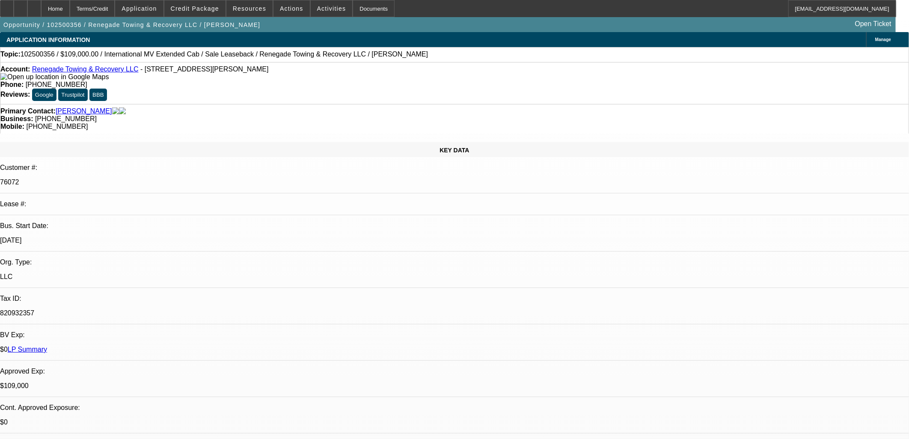
select select "0"
select select "2"
select select "0"
select select "2"
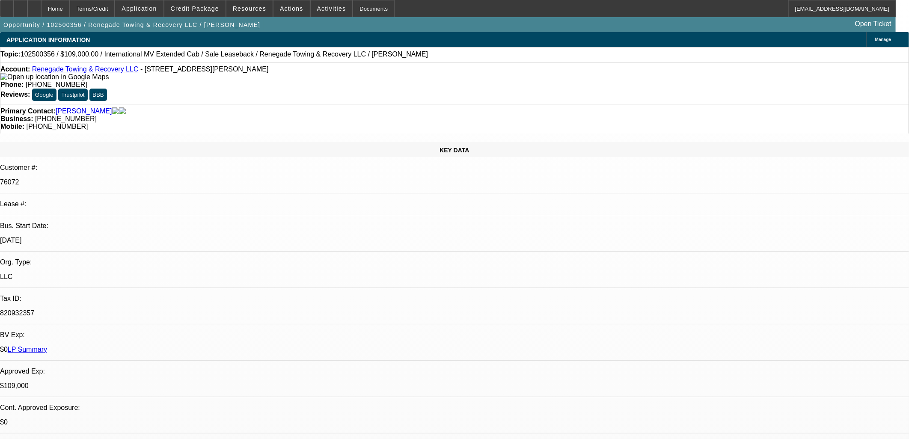
select select "0"
select select "2"
select select "0"
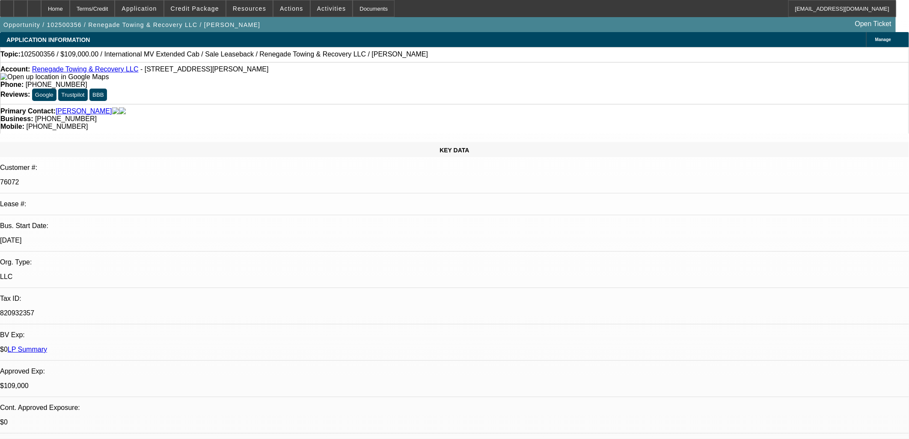
select select "2"
select select "0"
select select "1"
select select "2"
select select "6"
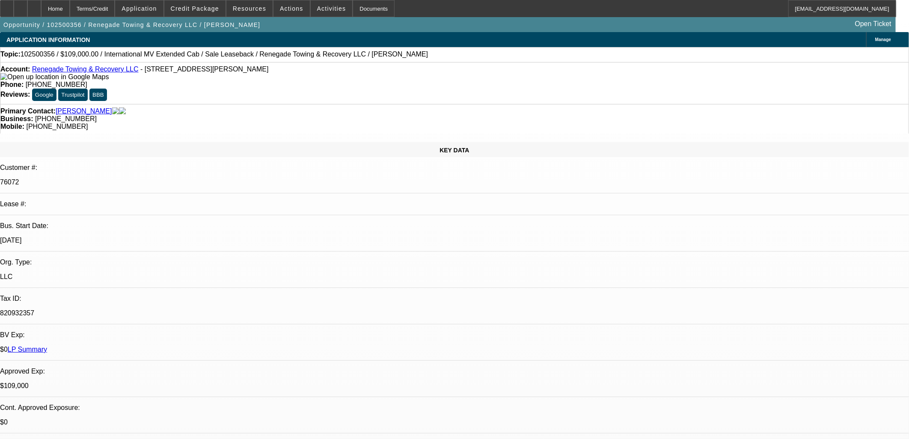
select select "1"
select select "2"
select select "6"
select select "1"
select select "2"
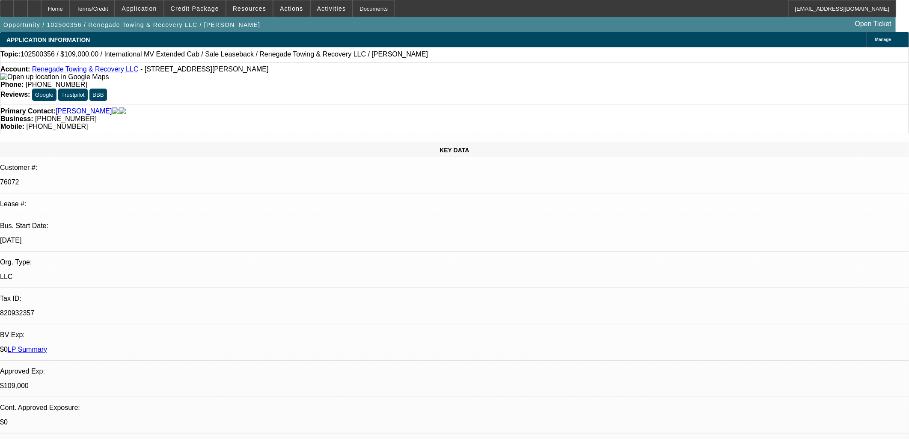
select select "6"
select select "1"
select select "2"
select select "6"
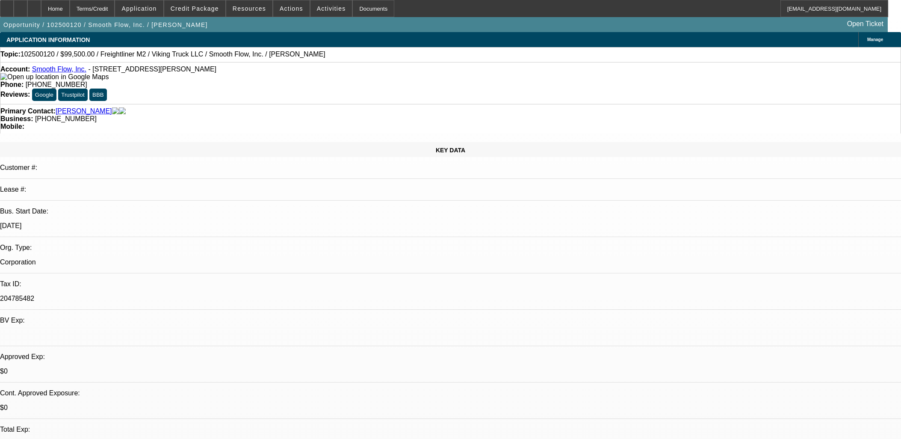
select select "0"
select select "2"
select select "0"
select select "6"
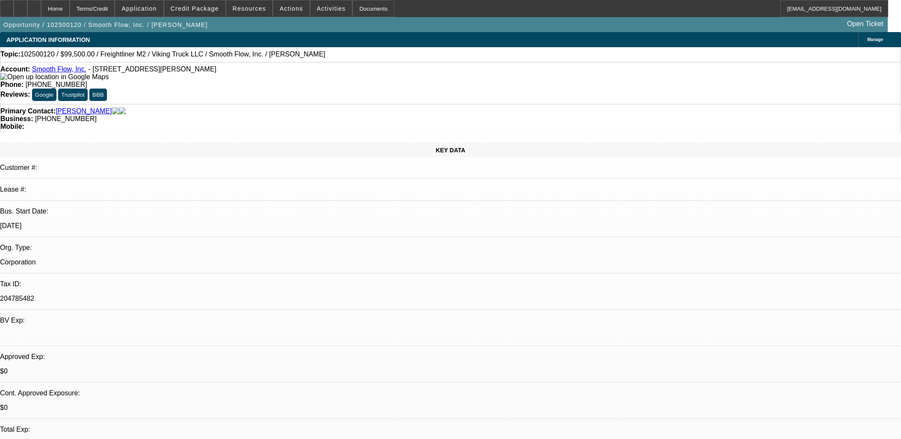
select select "0"
select select "6"
select select "0"
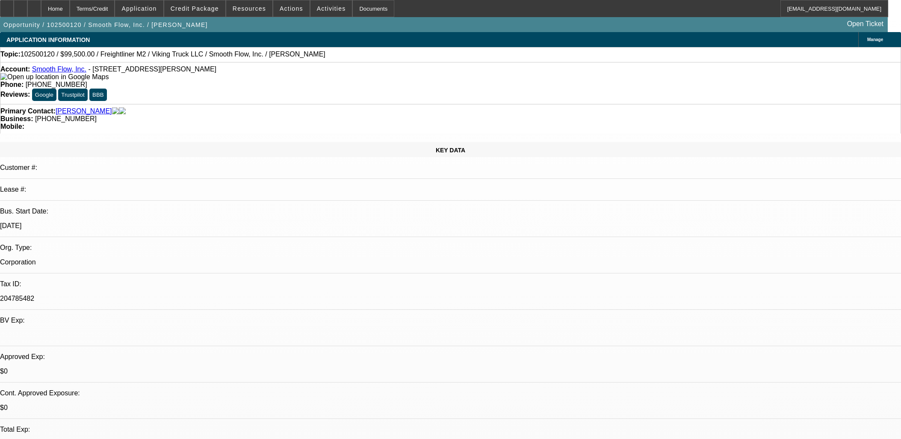
select select "0"
select select "6"
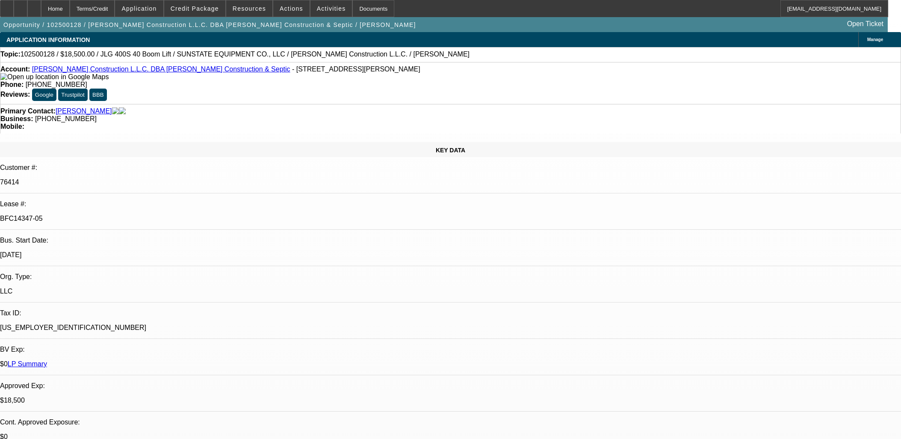
select select "0"
select select "2"
select select "0"
select select "6"
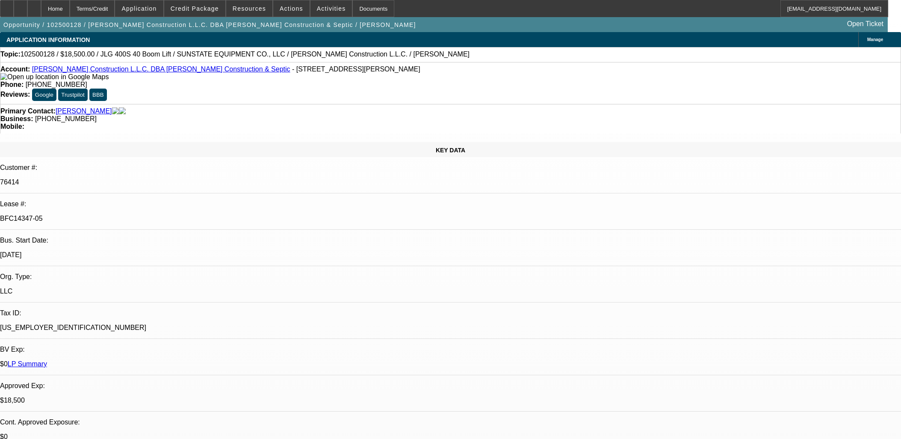
select select "0"
select select "2"
select select "0"
select select "6"
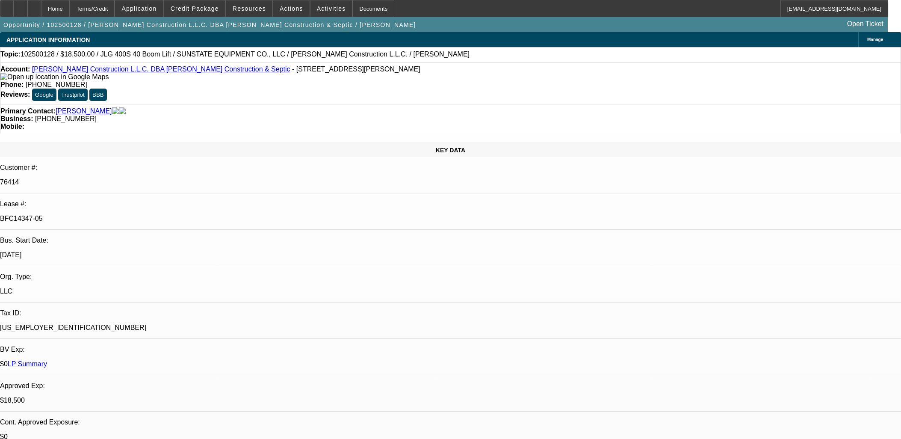
select select "0"
select select "2"
select select "0"
select select "6"
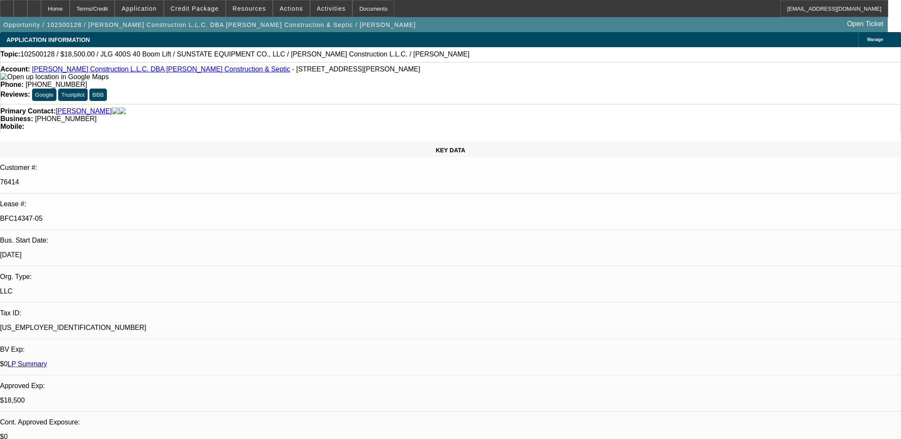
scroll to position [1568, 0]
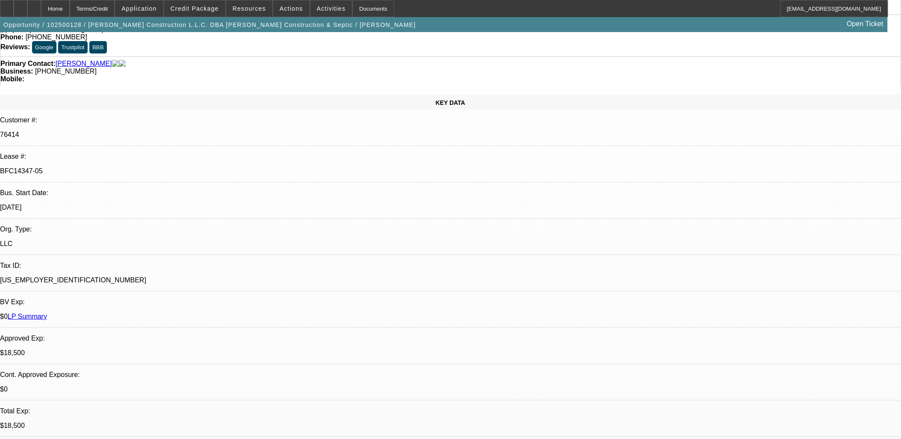
scroll to position [0, 0]
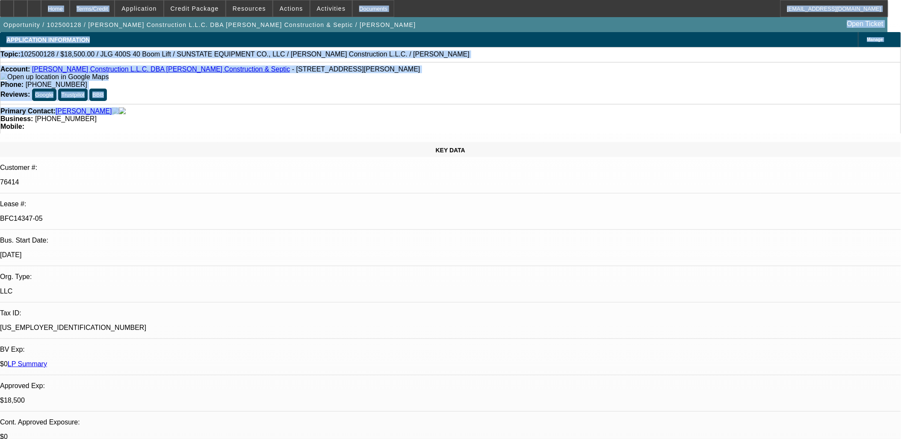
drag, startPoint x: 37, startPoint y: 11, endPoint x: 298, endPoint y: 98, distance: 275.3
drag, startPoint x: 298, startPoint y: 98, endPoint x: 281, endPoint y: 83, distance: 23.1
click at [281, 81] on div "Account: Pendleton Construction L.L.C. DBA Pendleton Construction & Septic - 52…" at bounding box center [450, 72] width 901 height 15
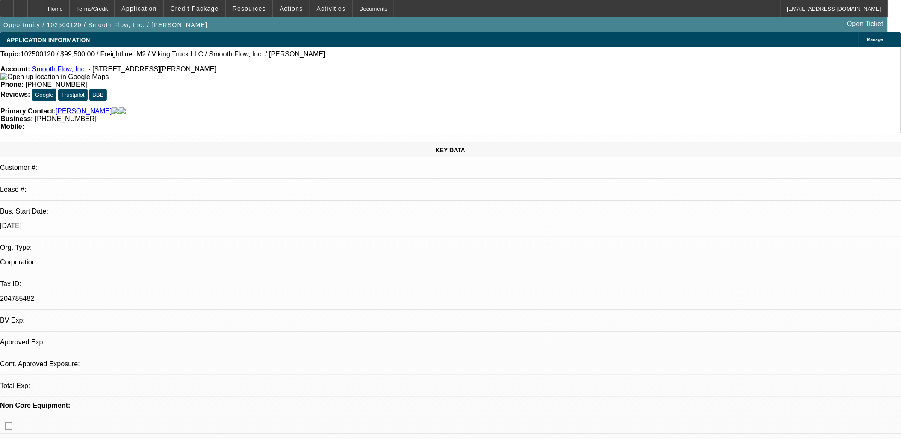
select select "0"
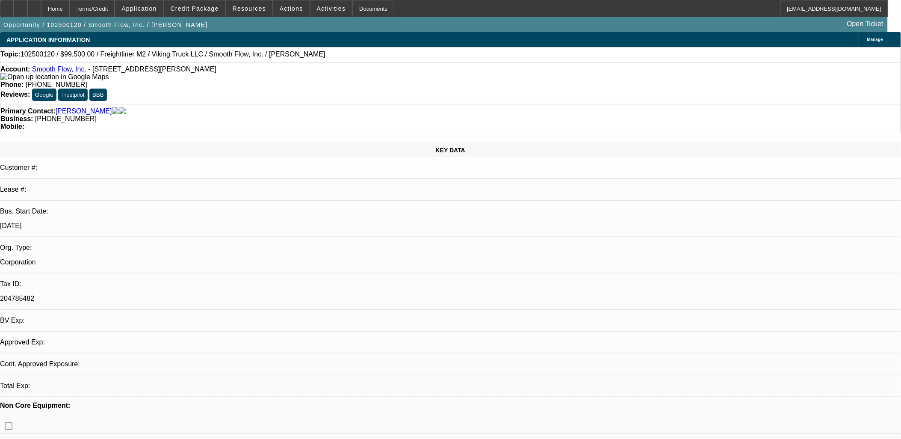
select select "0"
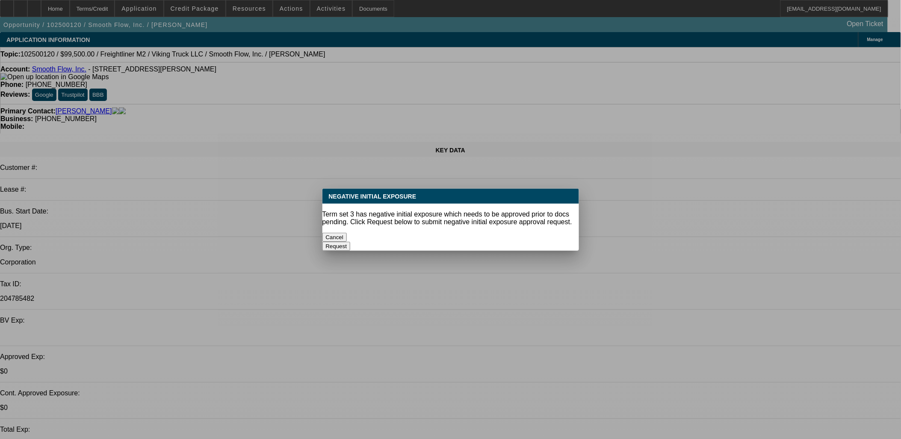
select select "1"
select select "2"
select select "6"
select select "1"
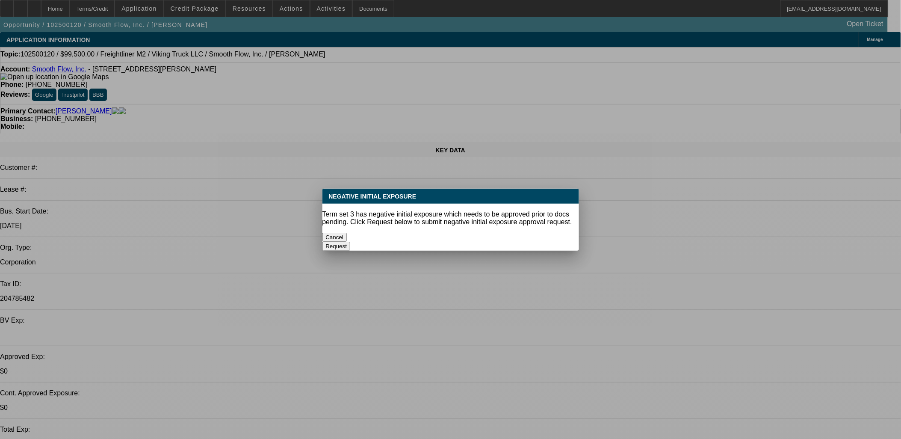
select select "6"
select select "1"
select select "6"
click at [347, 235] on button "Cancel" at bounding box center [335, 237] width 25 height 9
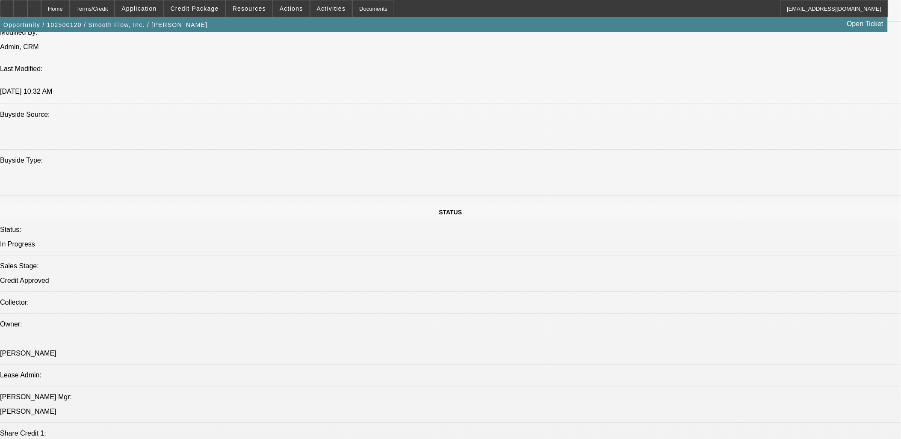
scroll to position [1046, 0]
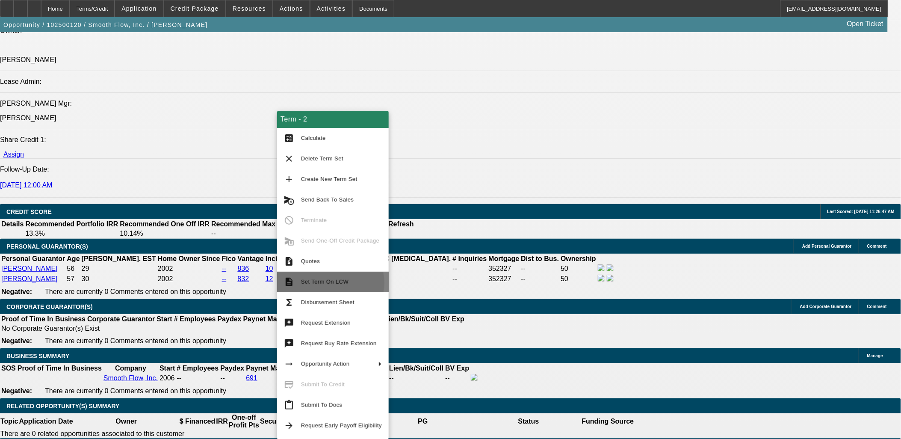
click at [330, 283] on span "Set Term On LCW" at bounding box center [324, 282] width 47 height 6
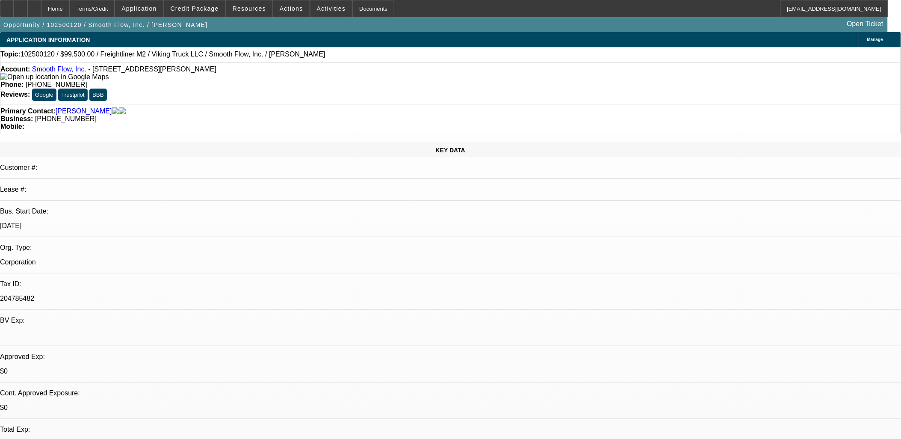
select select "0"
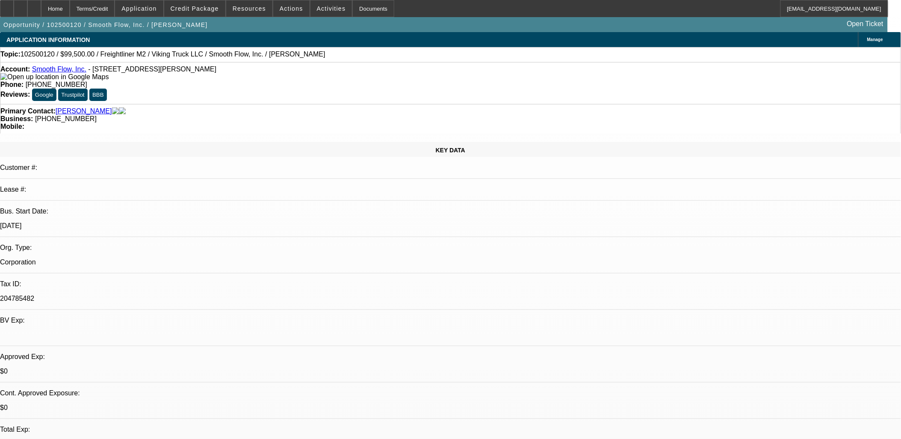
select select "0"
select select "1"
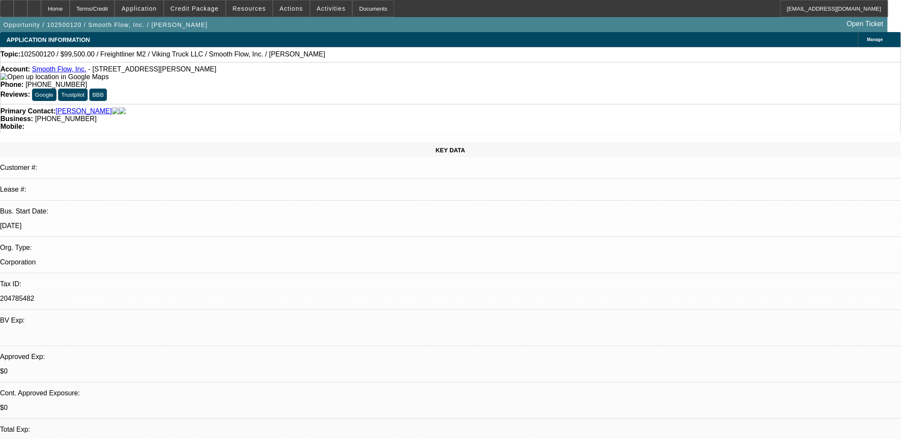
select select "2"
select select "6"
select select "1"
select select "6"
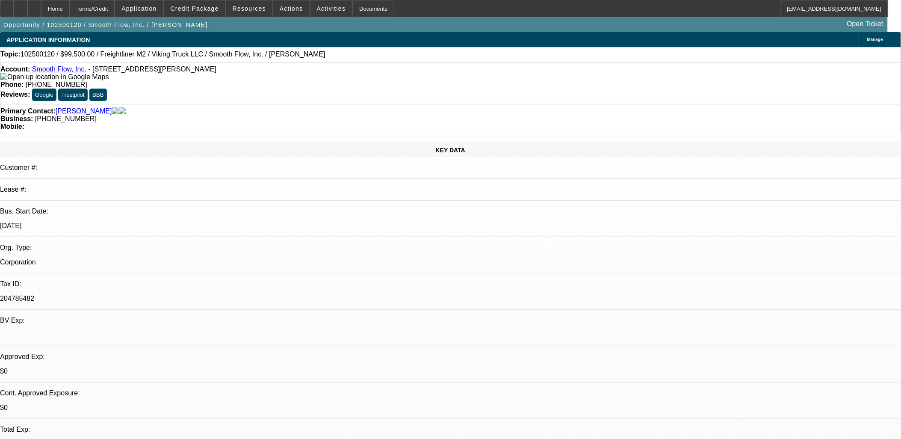
select select "1"
select select "6"
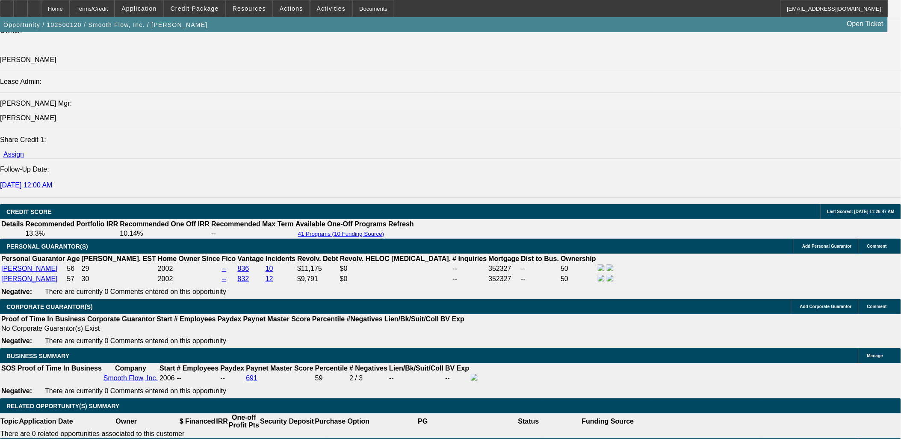
scroll to position [1071, 0]
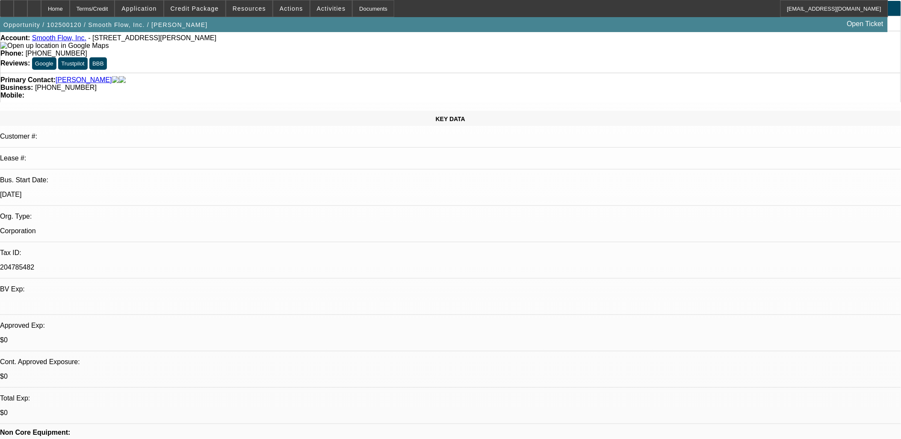
scroll to position [0, 0]
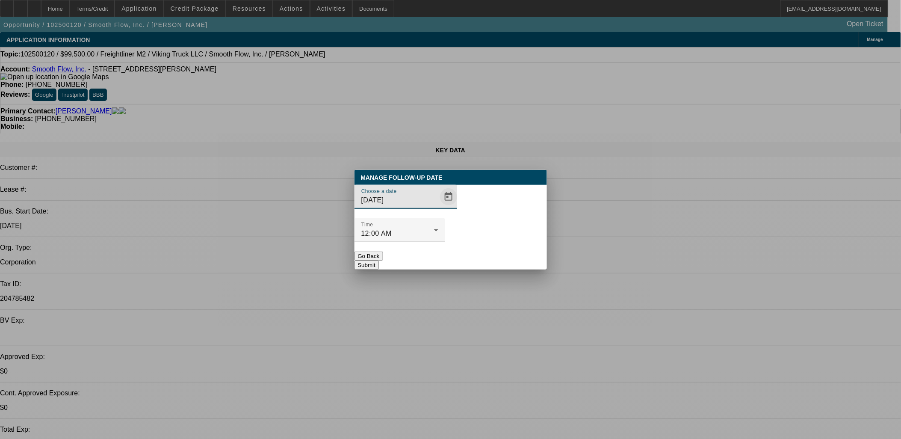
click at [442, 207] on span "Open calendar" at bounding box center [449, 197] width 21 height 21
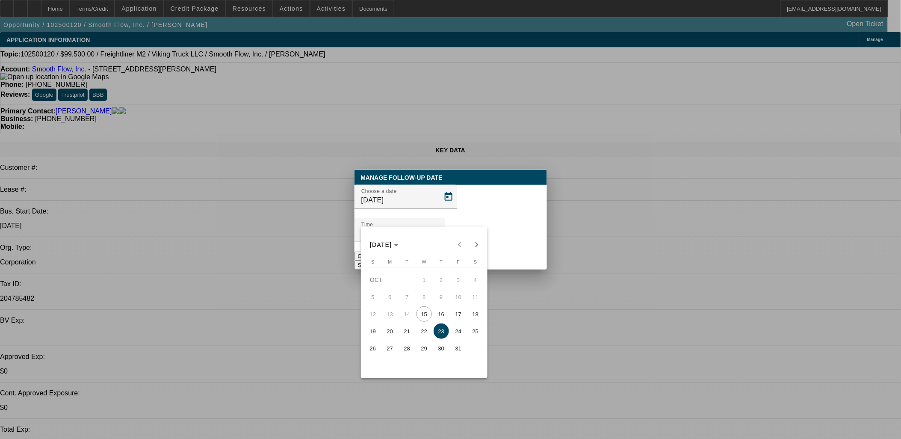
click at [442, 317] on span "16" at bounding box center [441, 313] width 15 height 15
type input "[DATE]"
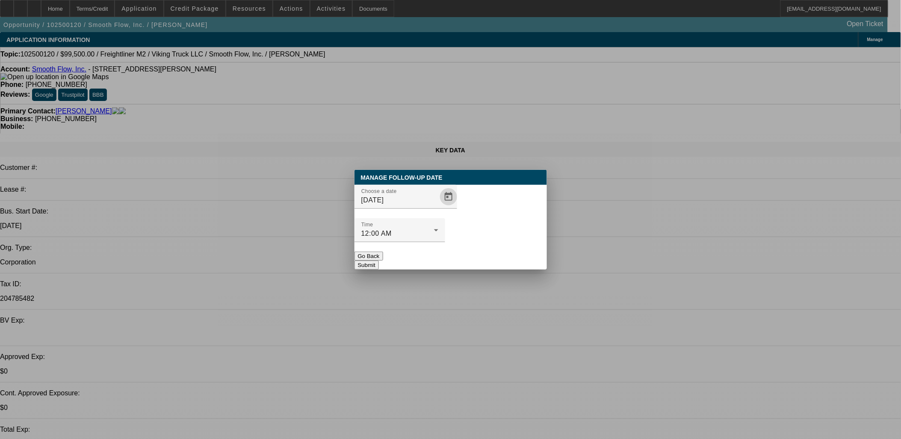
click at [379, 261] on button "Submit" at bounding box center [367, 265] width 24 height 9
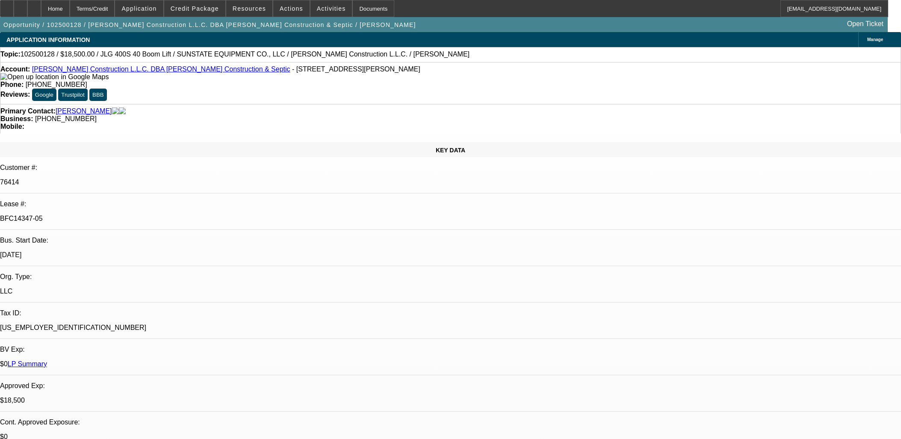
select select "0"
select select "2"
select select "0"
select select "6"
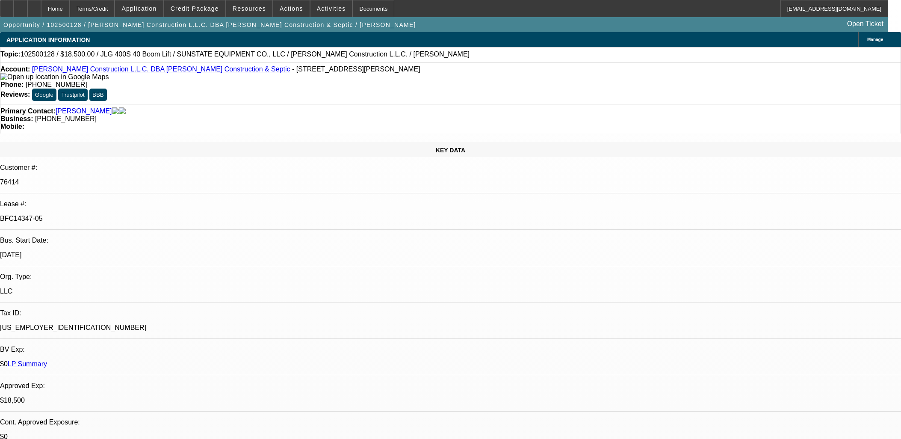
select select "0"
select select "2"
select select "0"
select select "6"
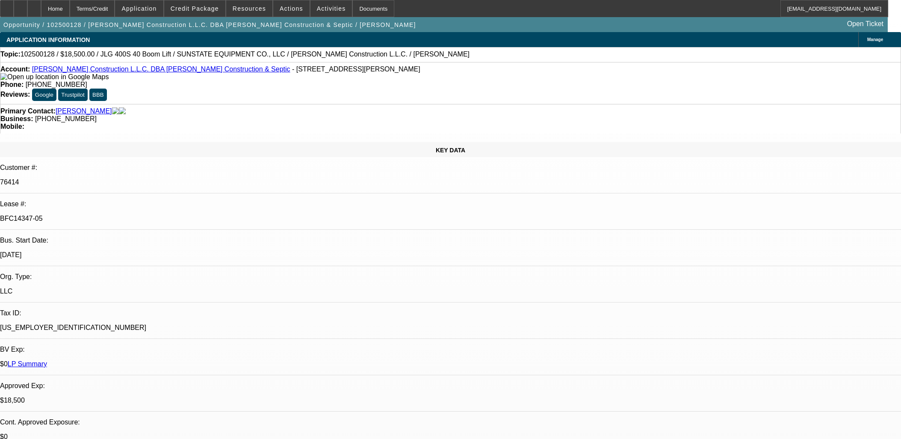
select select "0"
select select "2"
select select "0"
select select "6"
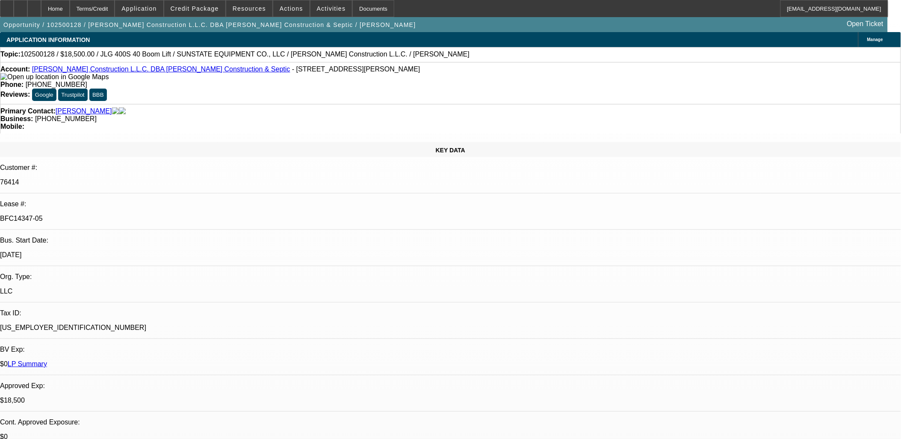
scroll to position [142, 0]
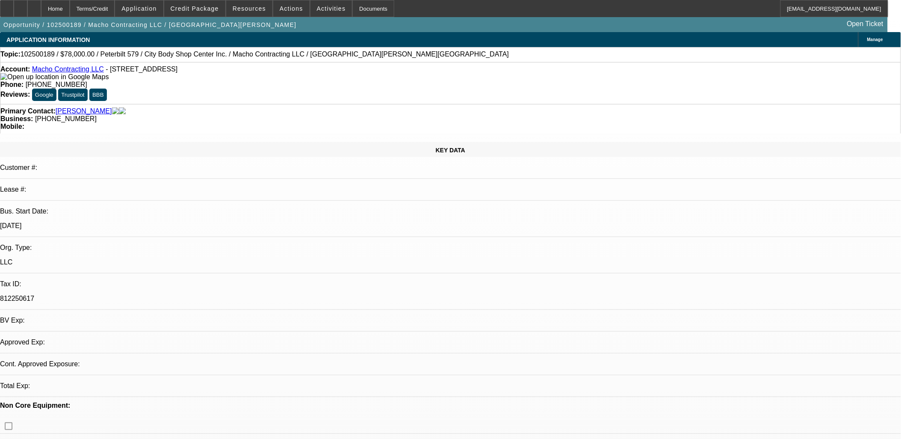
select select "0"
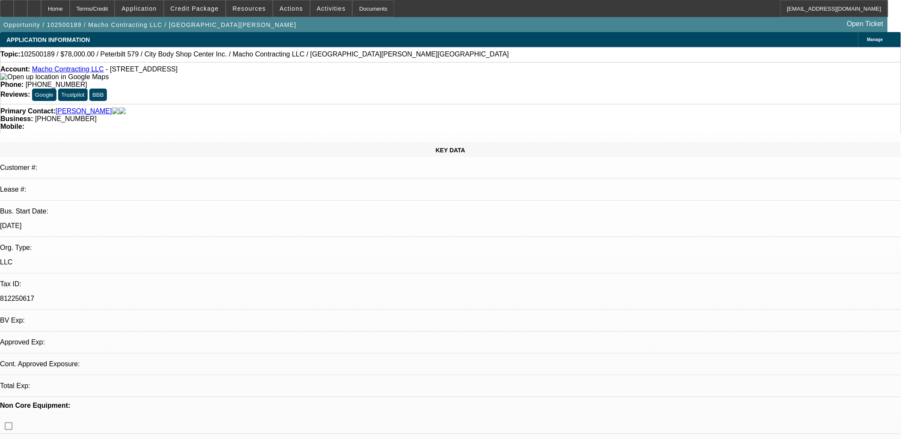
select select "0"
select select "1"
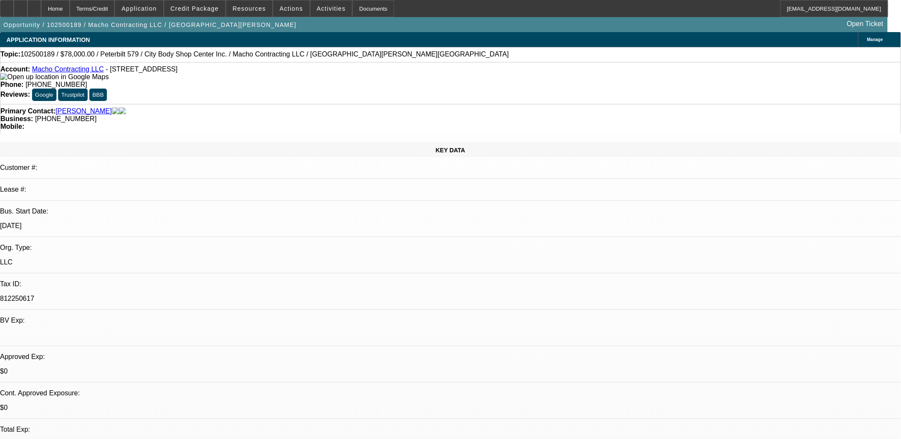
select select "2"
select select "6"
select select "1"
select select "2"
select select "6"
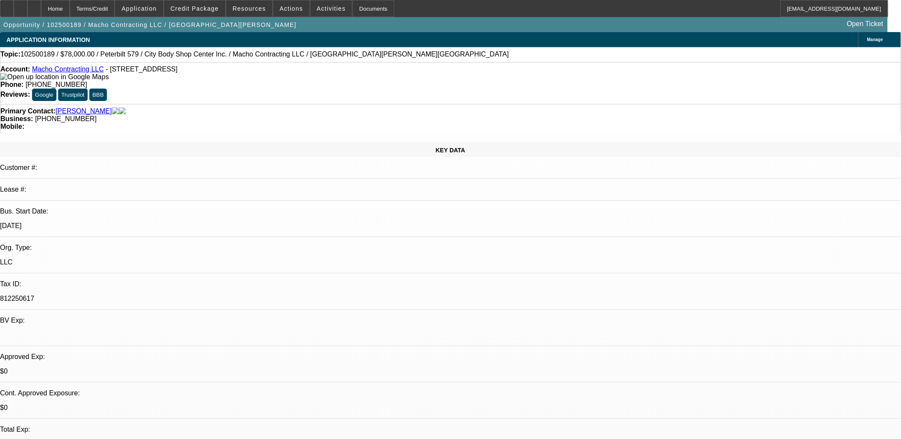
select select "1"
select select "2"
select select "6"
click at [27, 14] on div at bounding box center [21, 8] width 14 height 17
click at [202, 5] on span at bounding box center [194, 8] width 61 height 21
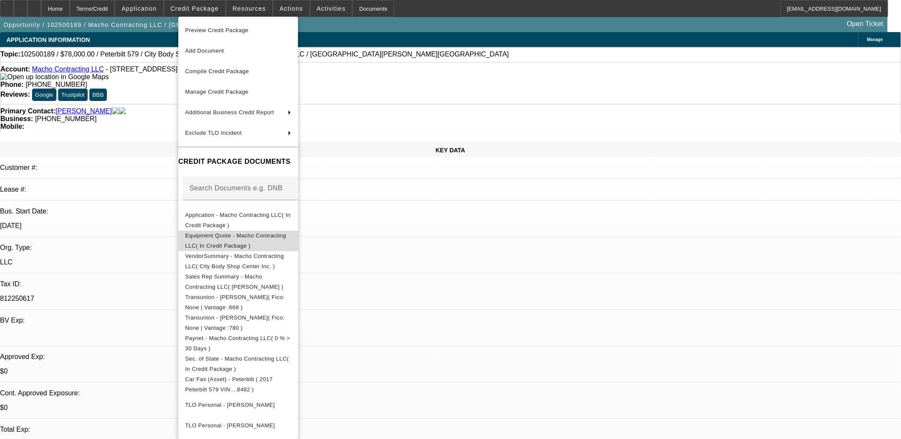
click at [237, 237] on span "Equipment Quote - Macho Contracting LLC( In Credit Package )" at bounding box center [235, 240] width 101 height 17
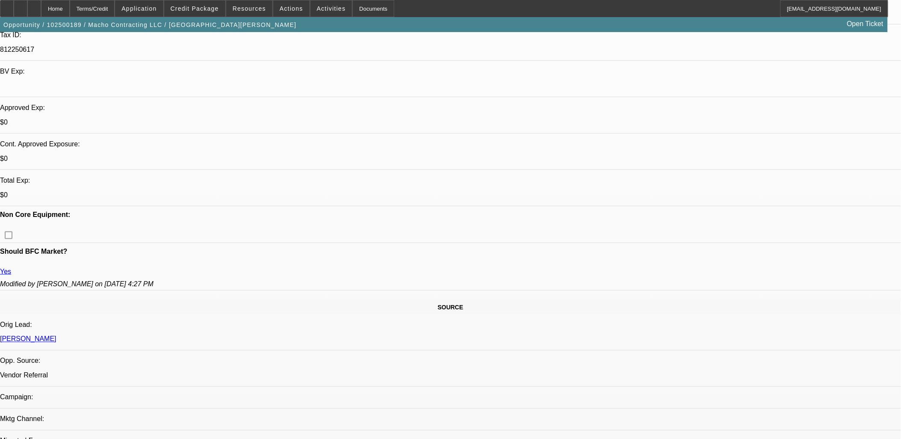
scroll to position [63, 0]
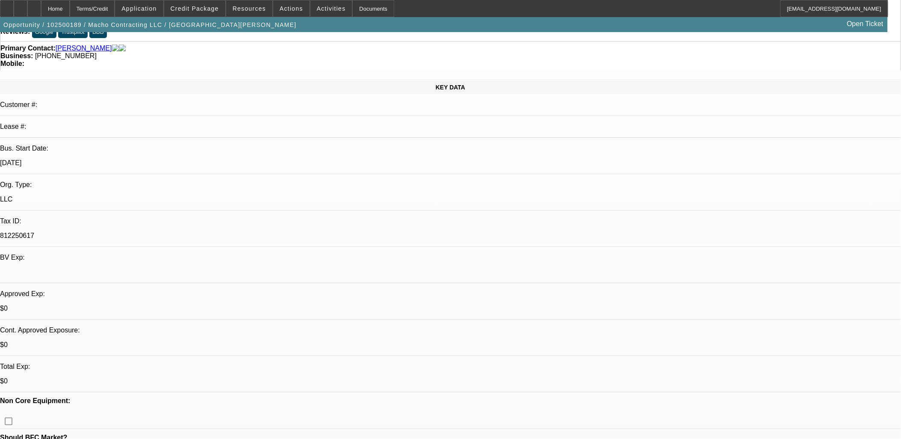
drag, startPoint x: 727, startPoint y: 139, endPoint x: 721, endPoint y: 152, distance: 13.8
radio input "true"
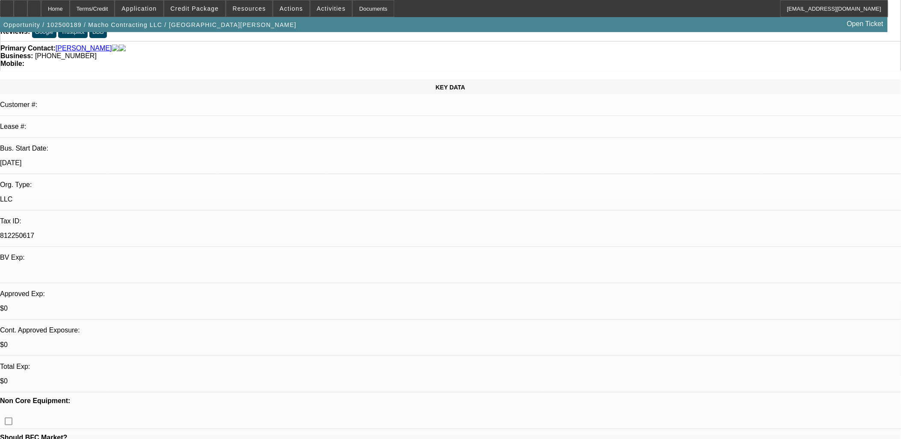
type textarea "asked vendor what the ETA was.... sent email to tabitha req'ing DL... she's on …"
radio input "true"
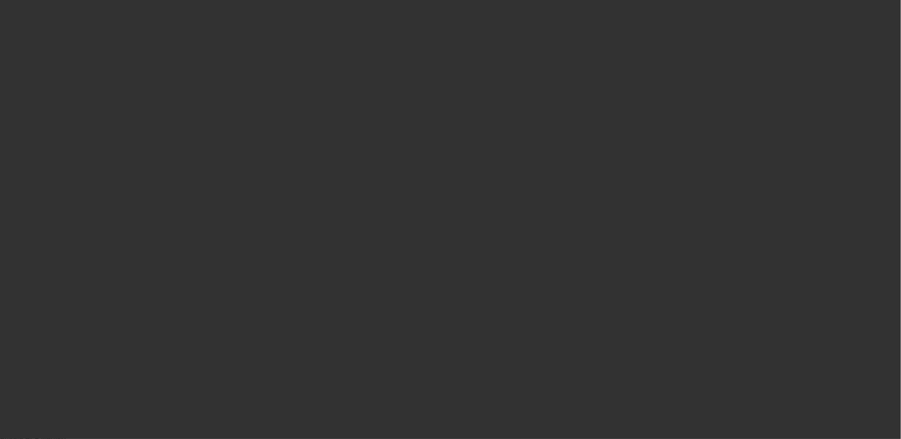
scroll to position [0, 0]
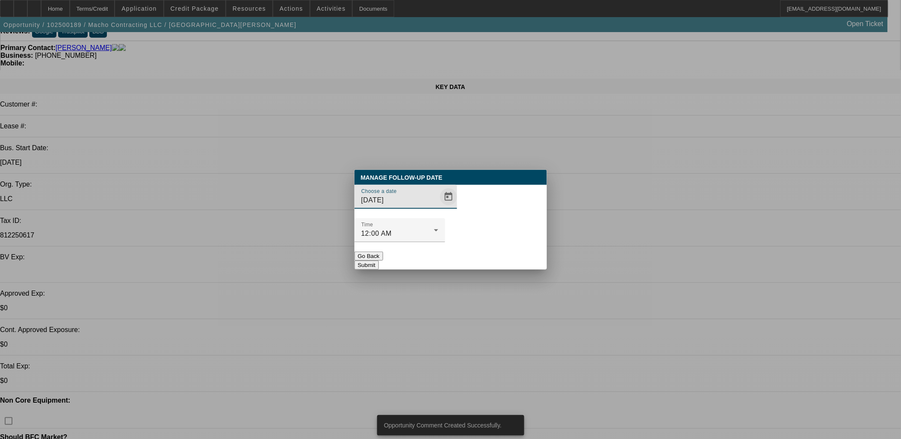
click at [439, 207] on span "Open calendar" at bounding box center [449, 197] width 21 height 21
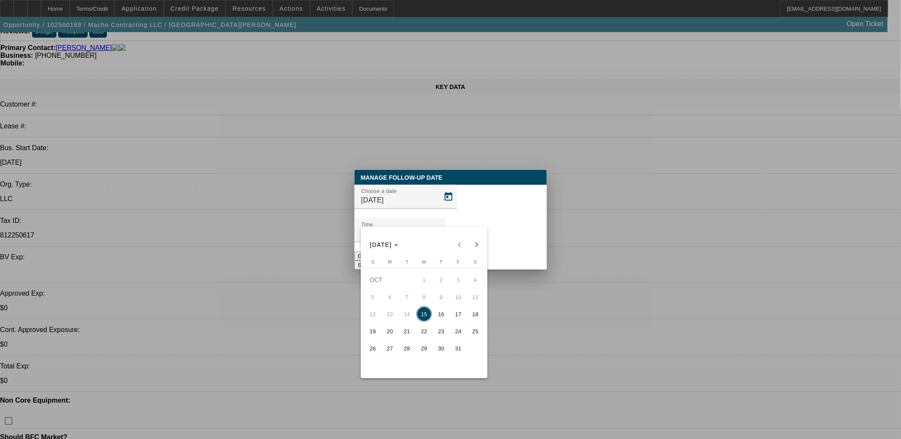
click at [411, 332] on span "21" at bounding box center [407, 330] width 15 height 15
type input "10/21/2025"
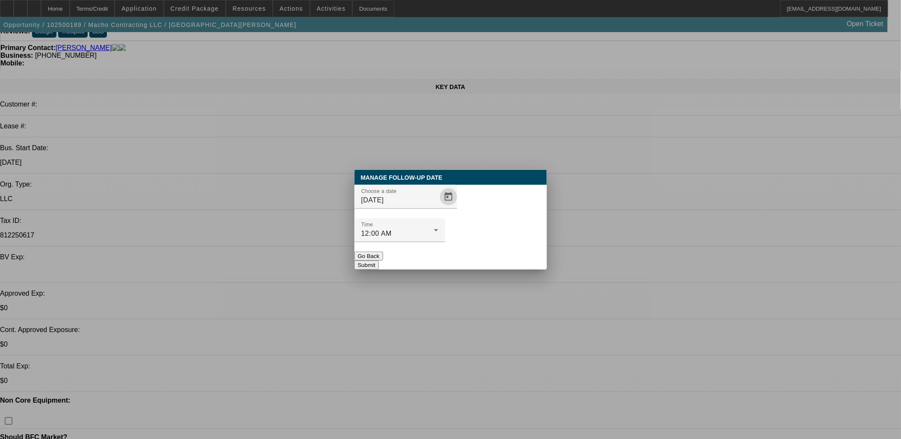
click at [379, 261] on button "Submit" at bounding box center [367, 265] width 24 height 9
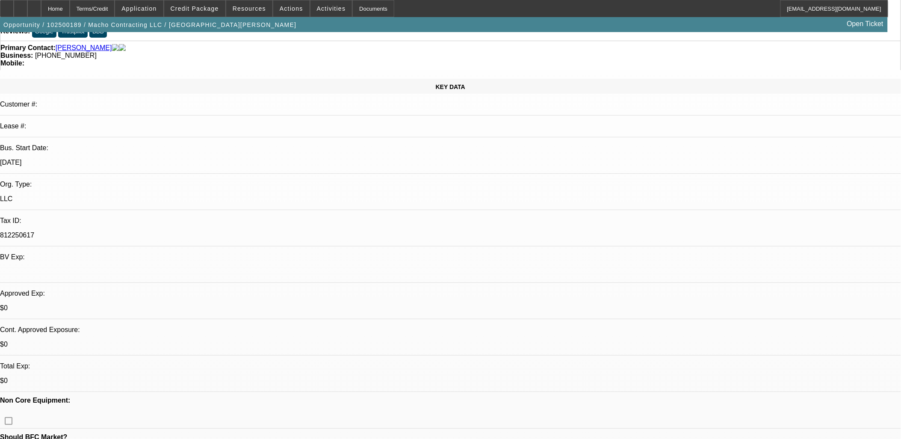
scroll to position [63, 0]
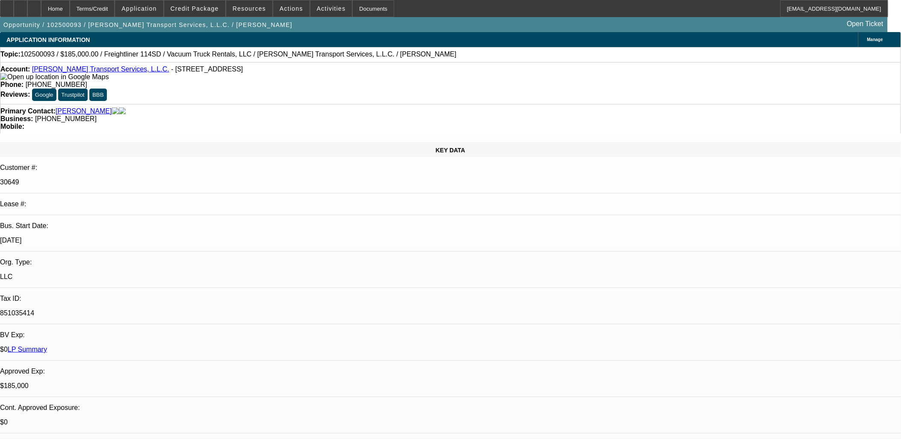
select select "0"
select select "2"
select select "0"
select select "2"
select select "0"
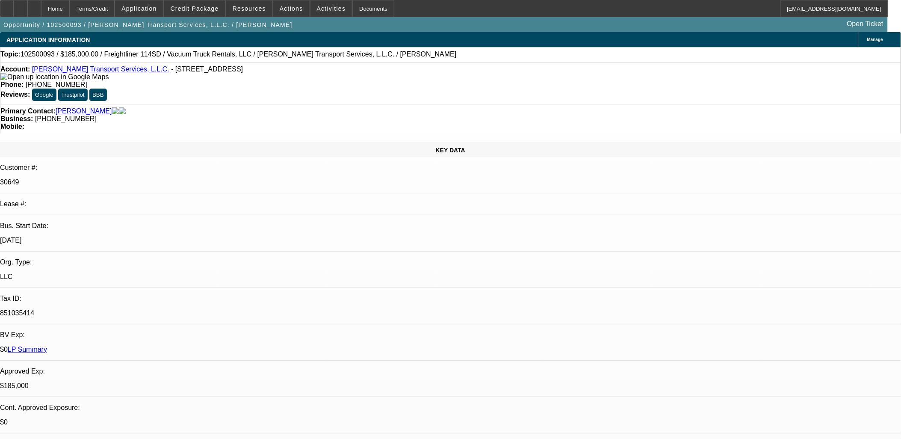
select select "0"
select select "2"
select select "0"
select select "1"
select select "2"
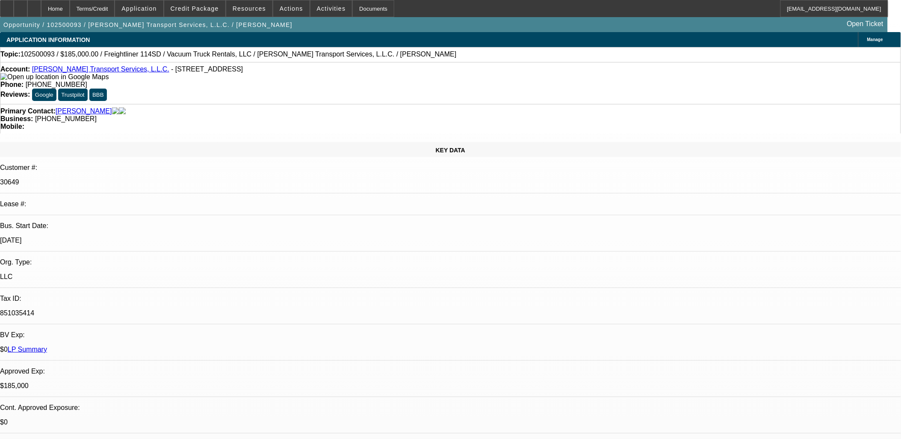
select select "6"
select select "1"
select select "2"
select select "6"
select select "1"
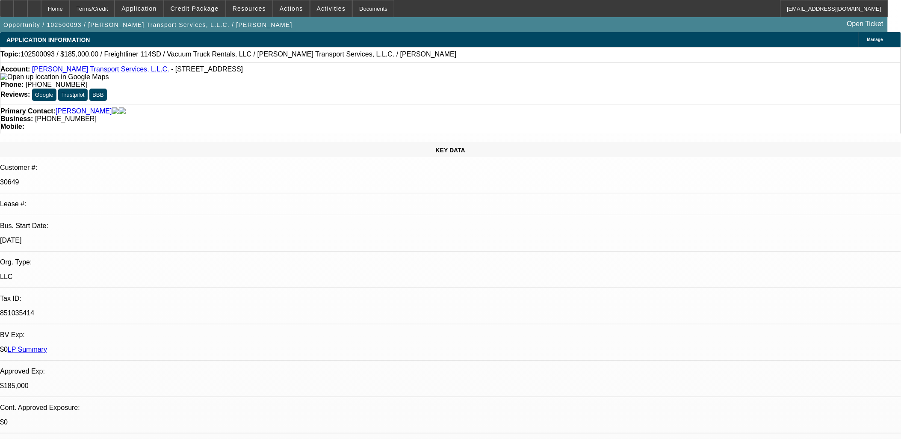
select select "2"
select select "6"
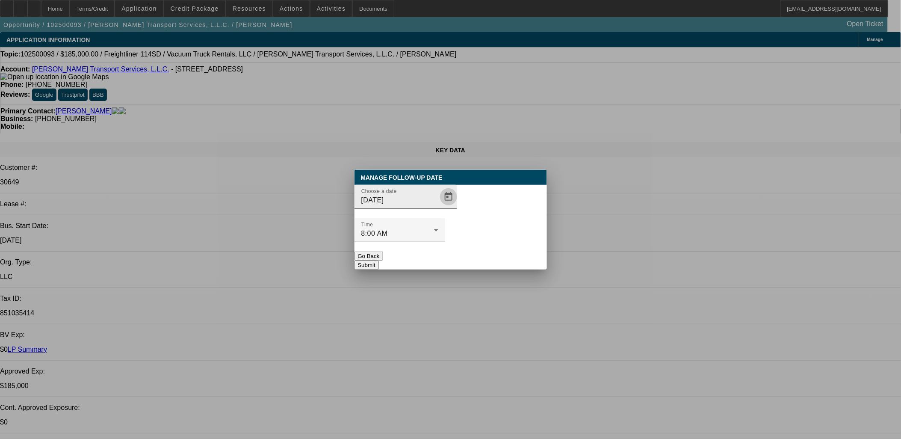
click at [439, 207] on span "Open calendar" at bounding box center [449, 197] width 21 height 21
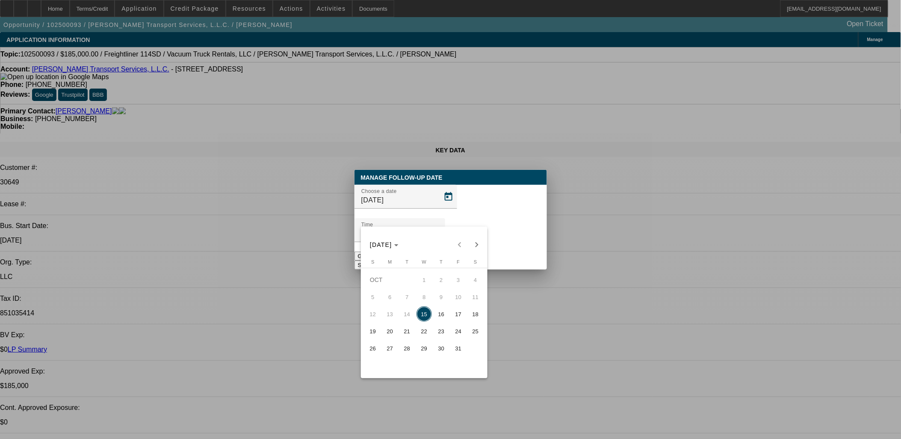
click at [457, 352] on span "31" at bounding box center [458, 348] width 15 height 15
type input "[DATE]"
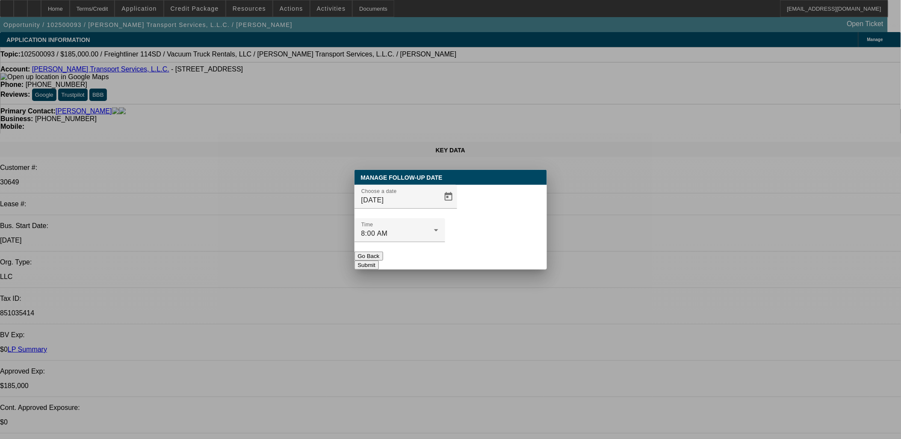
click at [379, 261] on button "Submit" at bounding box center [367, 265] width 24 height 9
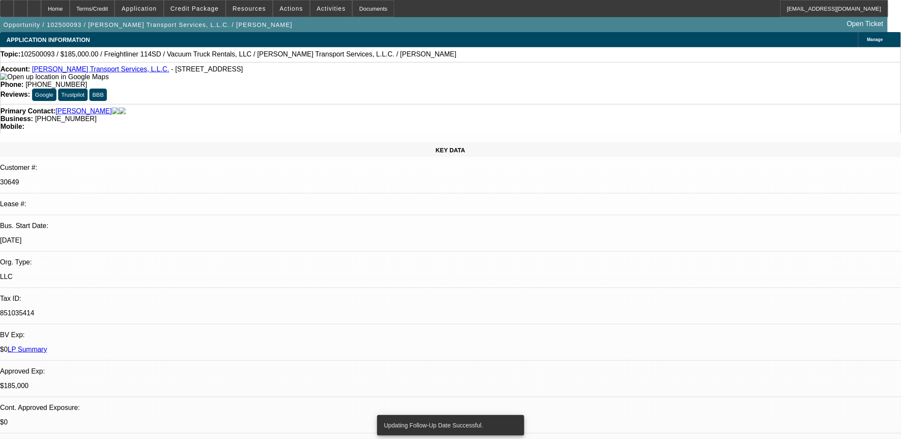
click at [691, 30] on div "Opportunity / 102500093 / [PERSON_NAME] Transport Services, L.L.C. / [PERSON_NA…" at bounding box center [444, 24] width 888 height 15
radio input "true"
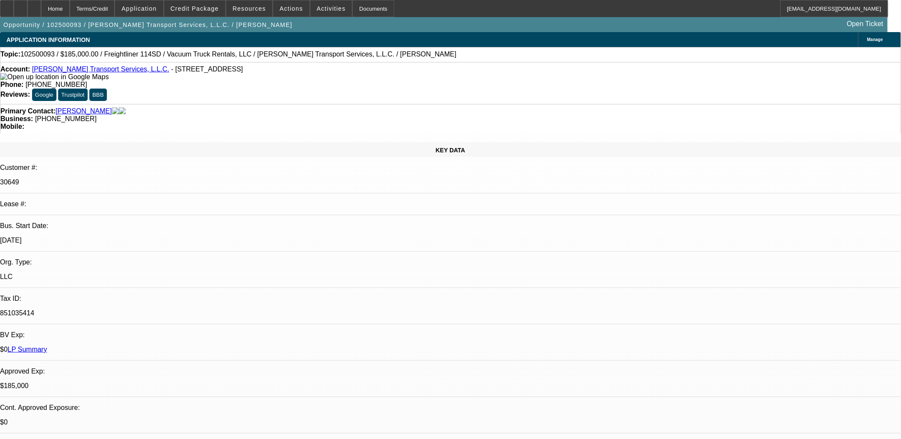
type textarea "waiting to be awarded the contract"
radio input "true"
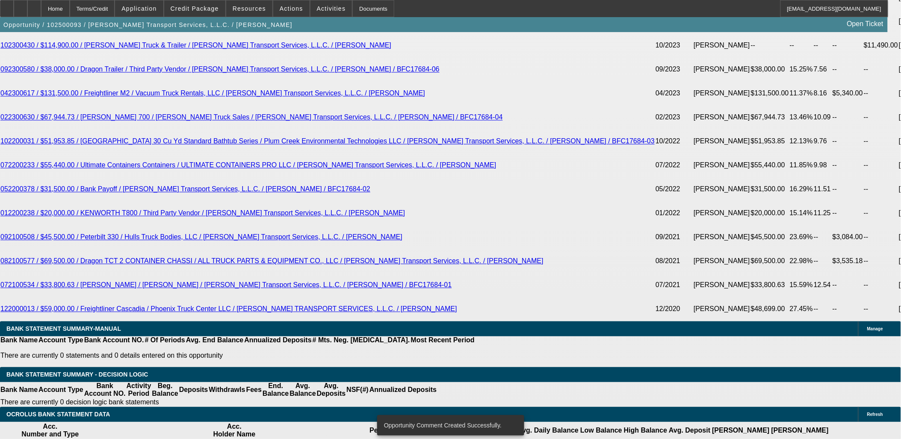
scroll to position [1854, 0]
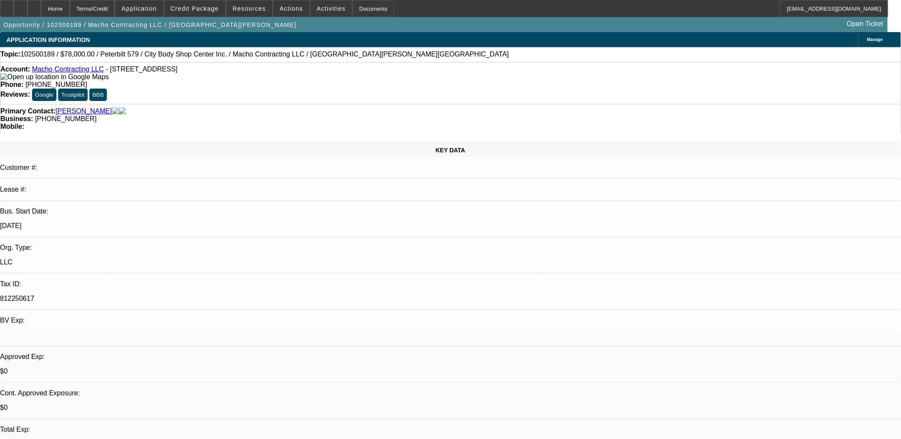
select select "0"
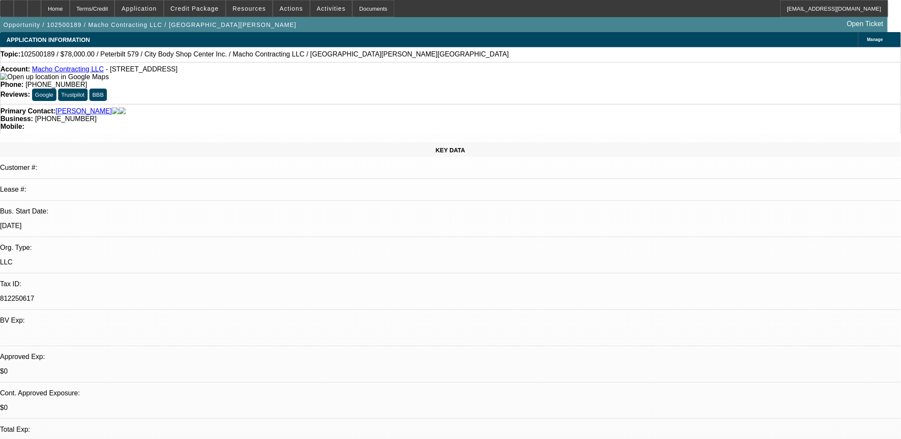
select select "0"
select select "1"
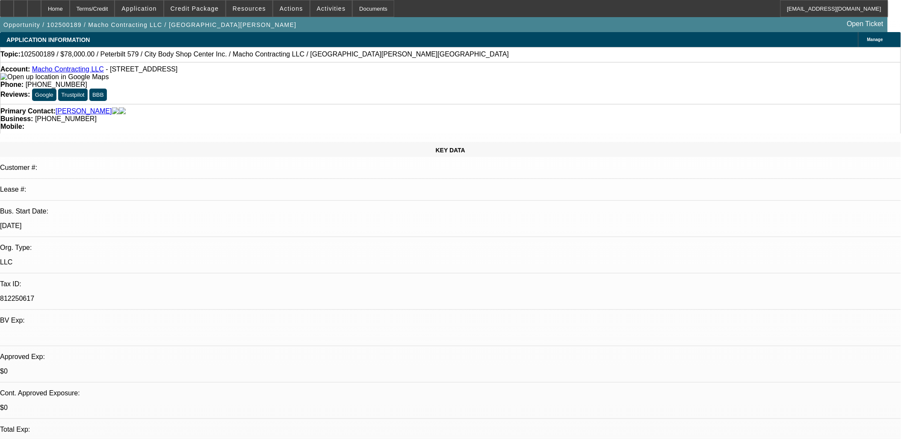
select select "2"
select select "6"
select select "1"
select select "2"
select select "6"
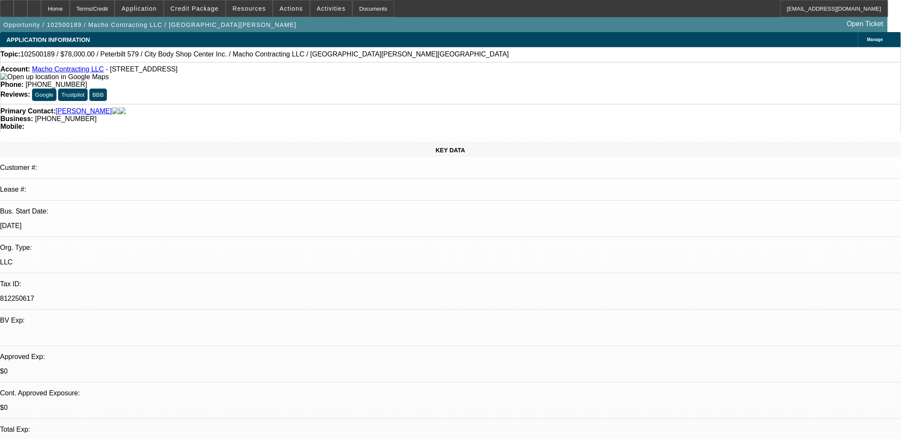
select select "1"
select select "2"
select select "6"
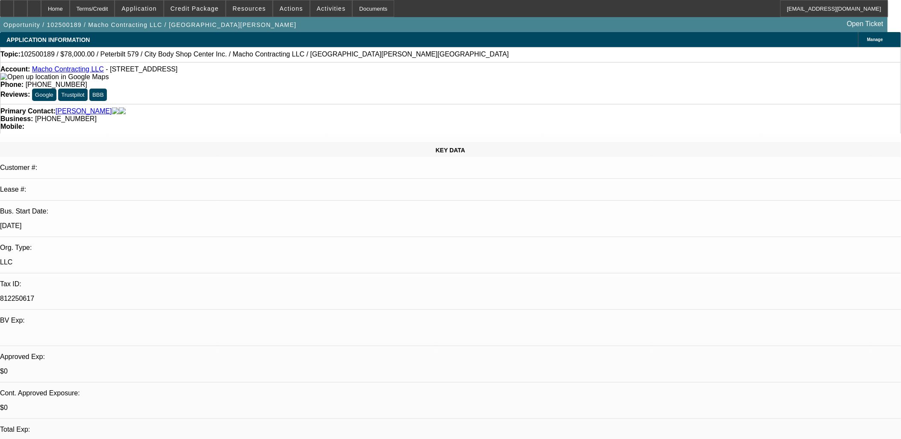
radio input "true"
type textarea "vendor estimates truck completed by Friday 10/24... push to get to docs by next…"
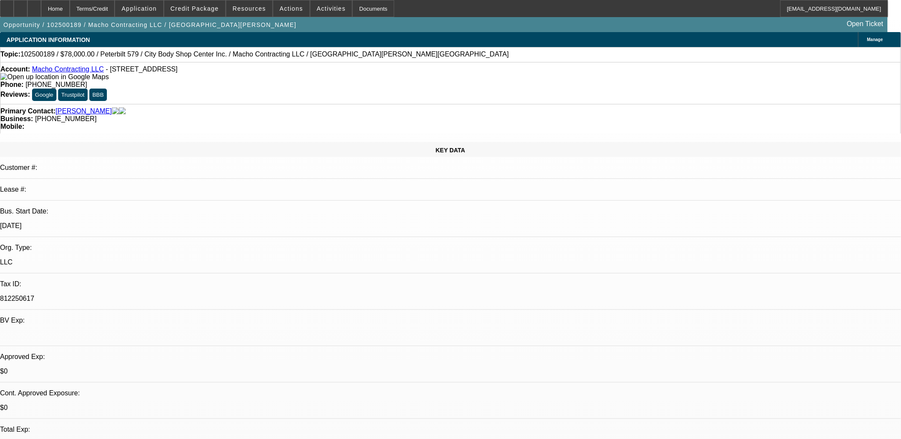
radio input "true"
click at [202, 5] on span "Credit Package" at bounding box center [195, 8] width 48 height 7
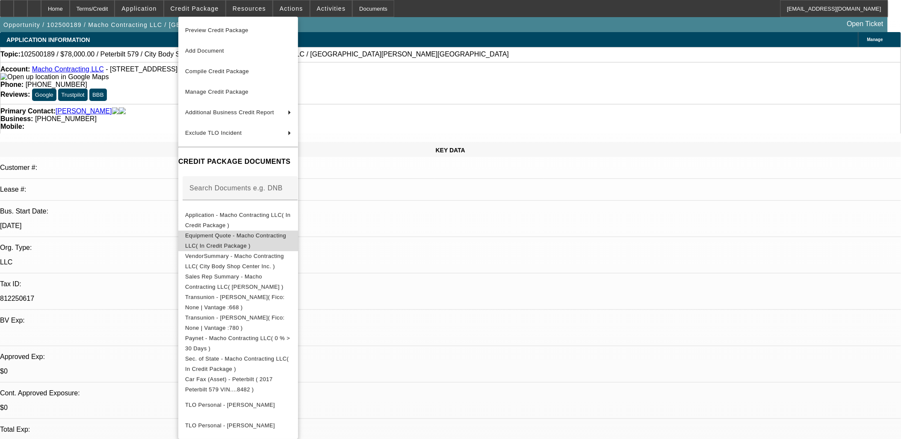
click at [231, 245] on button "Equipment Quote - Macho Contracting LLC( In Credit Package )" at bounding box center [238, 240] width 120 height 21
